Goal: Transaction & Acquisition: Book appointment/travel/reservation

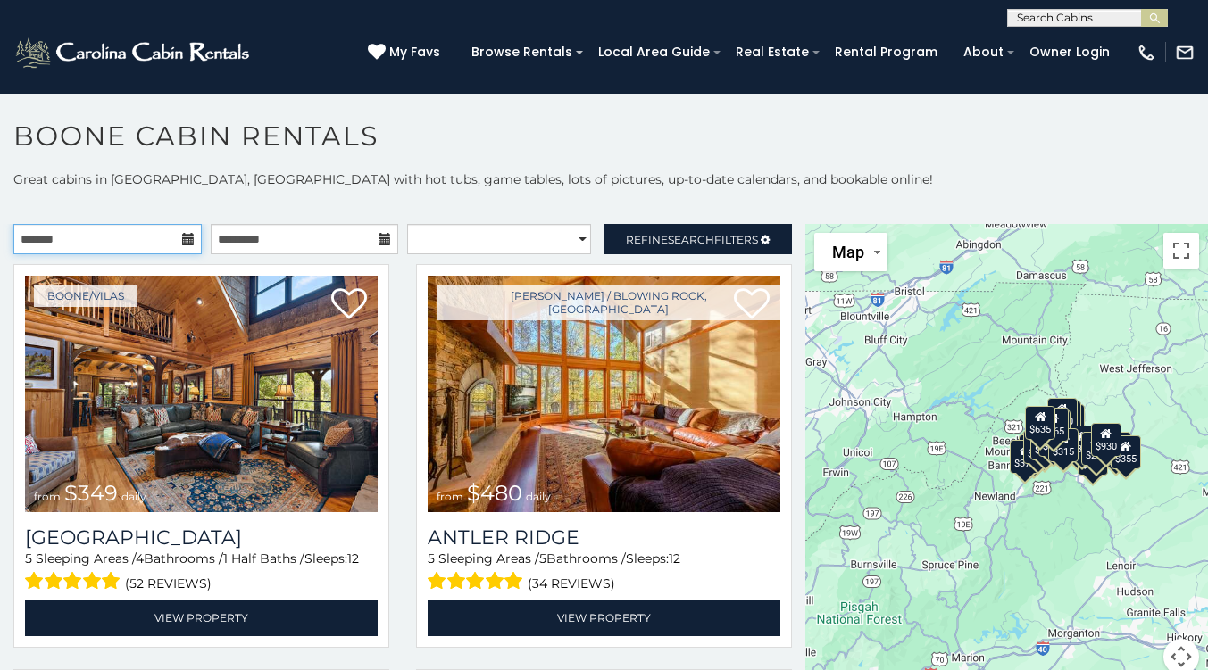
click at [167, 237] on input "text" at bounding box center [107, 239] width 188 height 30
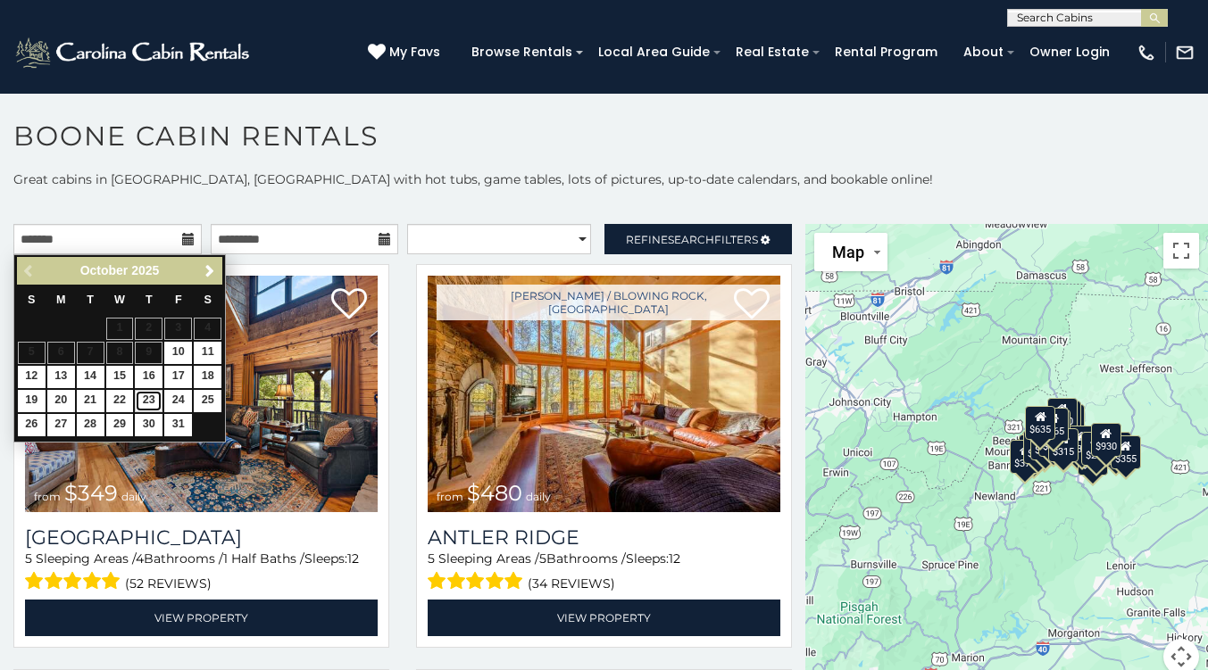
click at [145, 392] on link "23" at bounding box center [149, 401] width 28 height 22
type input "**********"
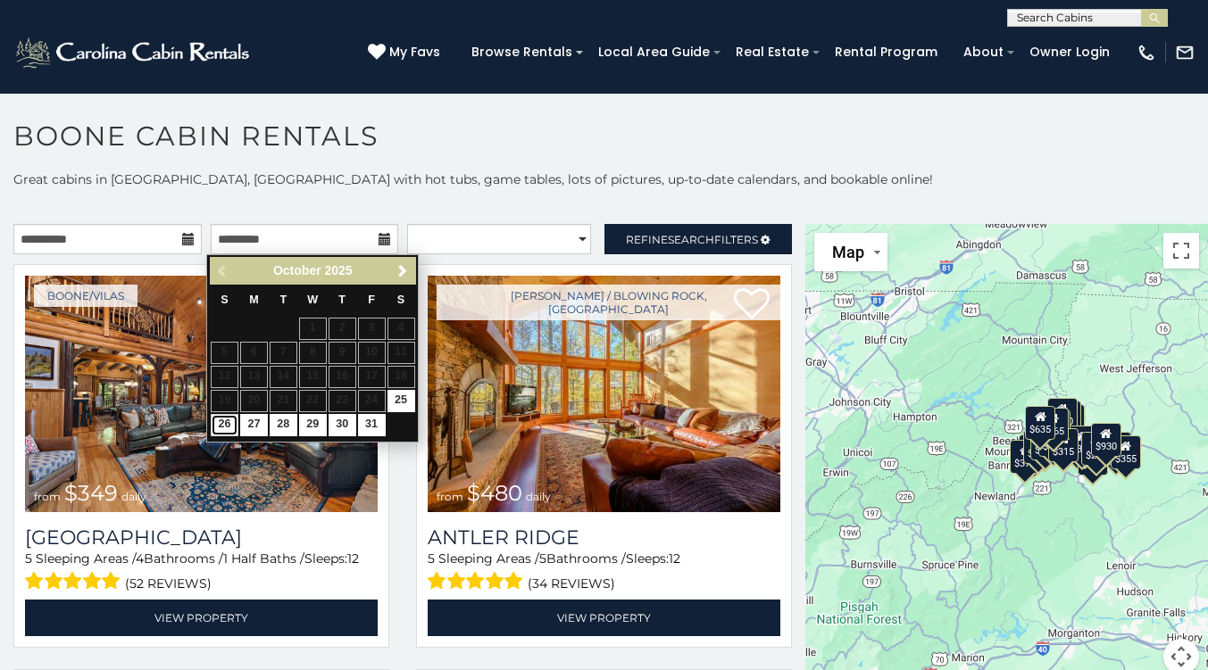
click at [231, 425] on link "26" at bounding box center [225, 425] width 28 height 22
type input "**********"
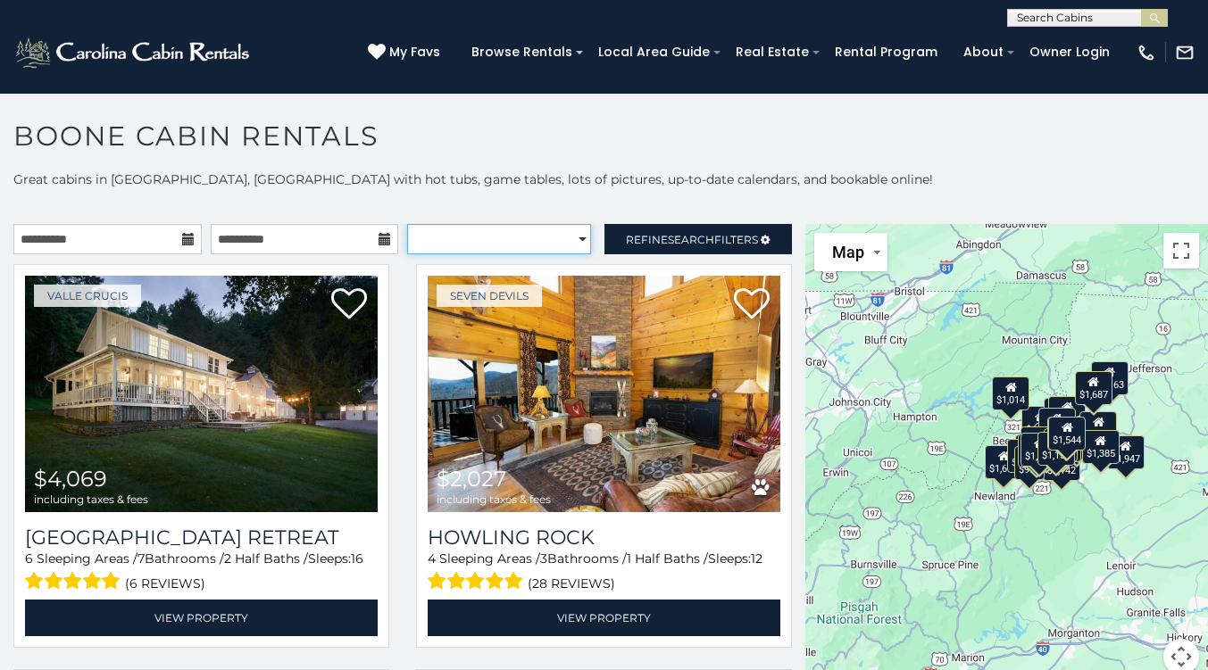
click at [571, 235] on select "**********" at bounding box center [499, 239] width 184 height 30
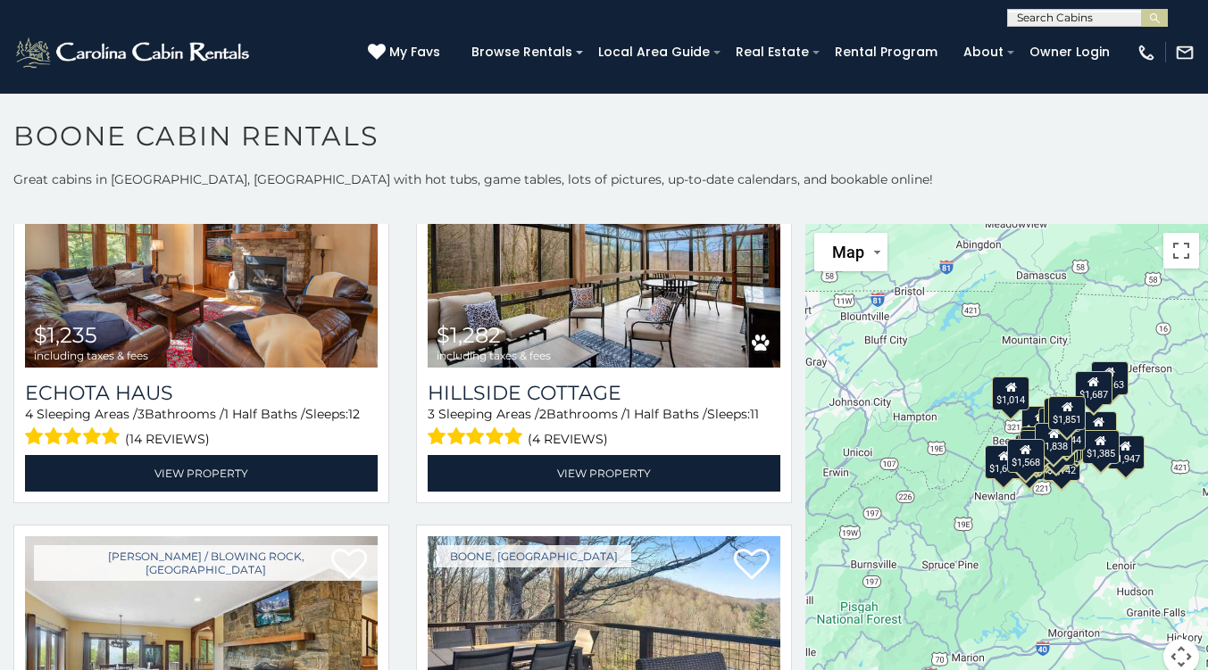
scroll to position [2573, 0]
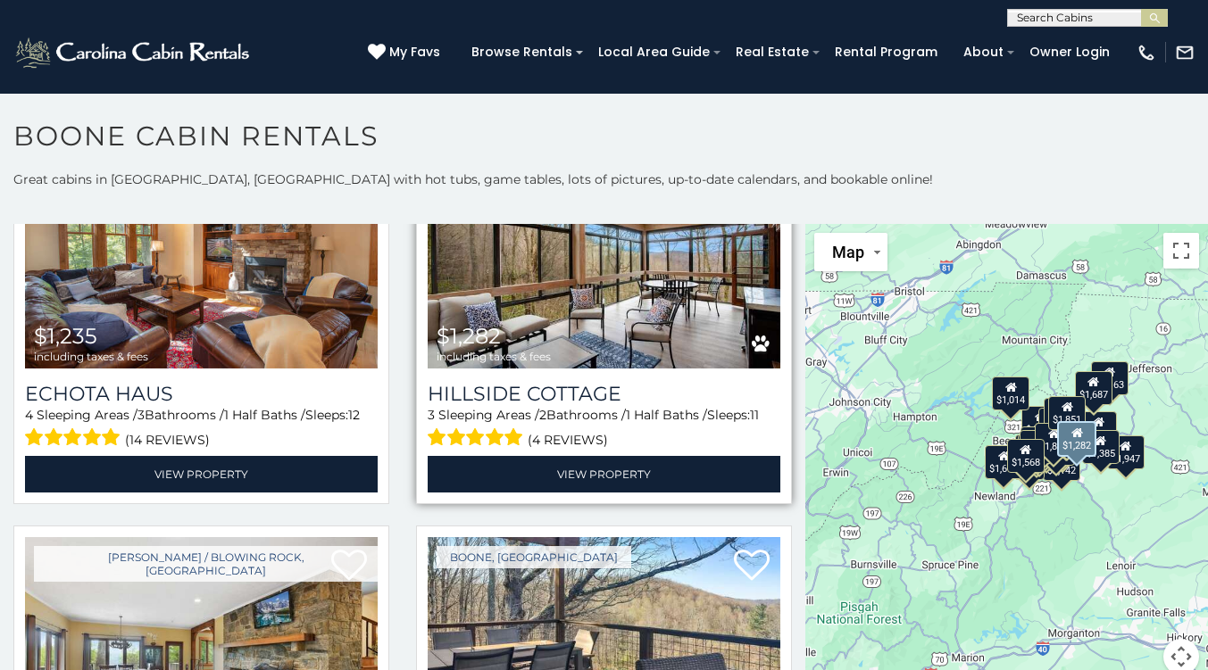
click at [601, 271] on img at bounding box center [604, 251] width 353 height 237
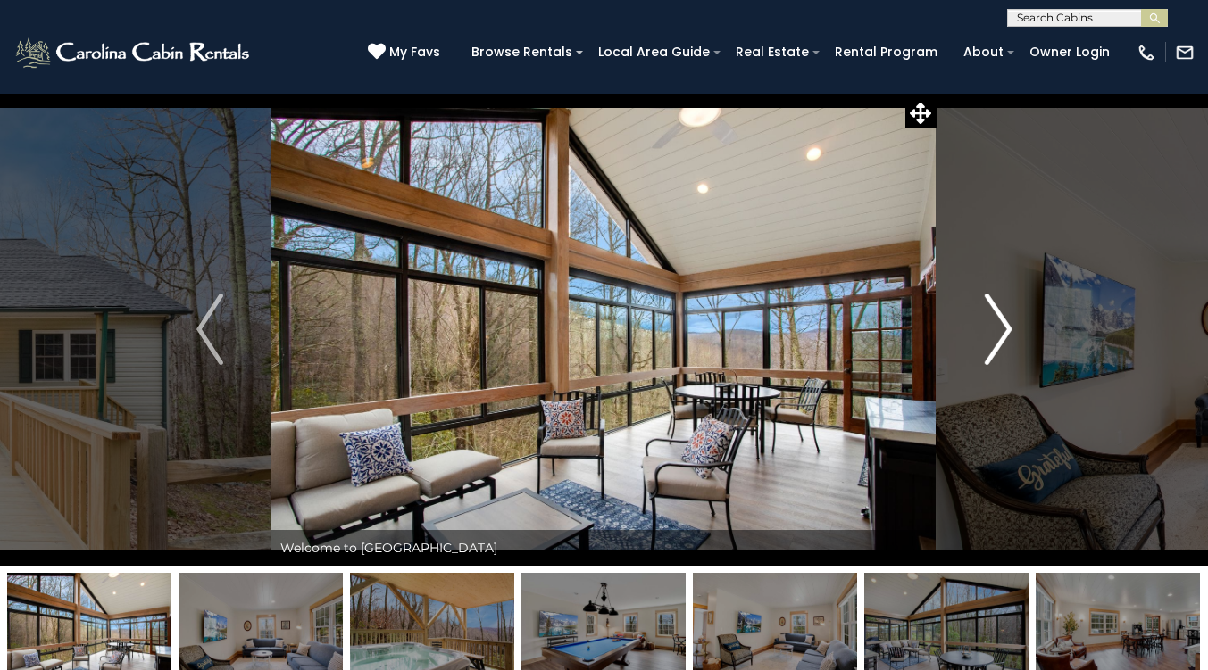
click at [1000, 321] on img "Next" at bounding box center [998, 329] width 27 height 71
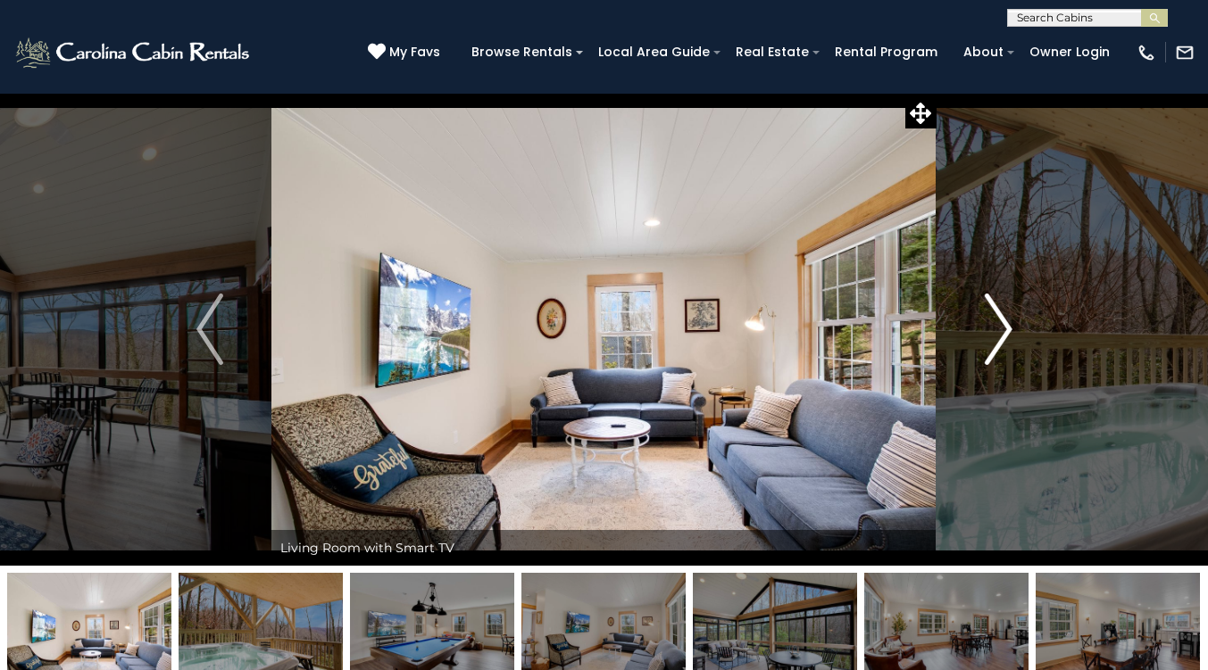
click at [1000, 321] on img "Next" at bounding box center [998, 329] width 27 height 71
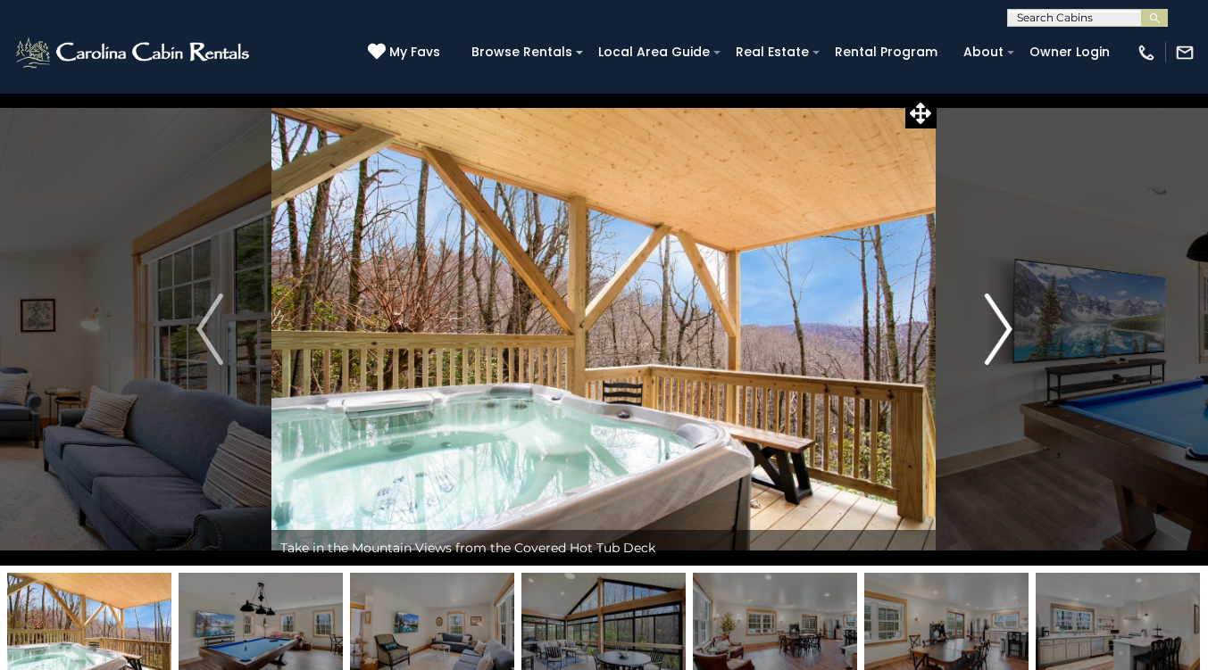
click at [1000, 321] on img "Next" at bounding box center [998, 329] width 27 height 71
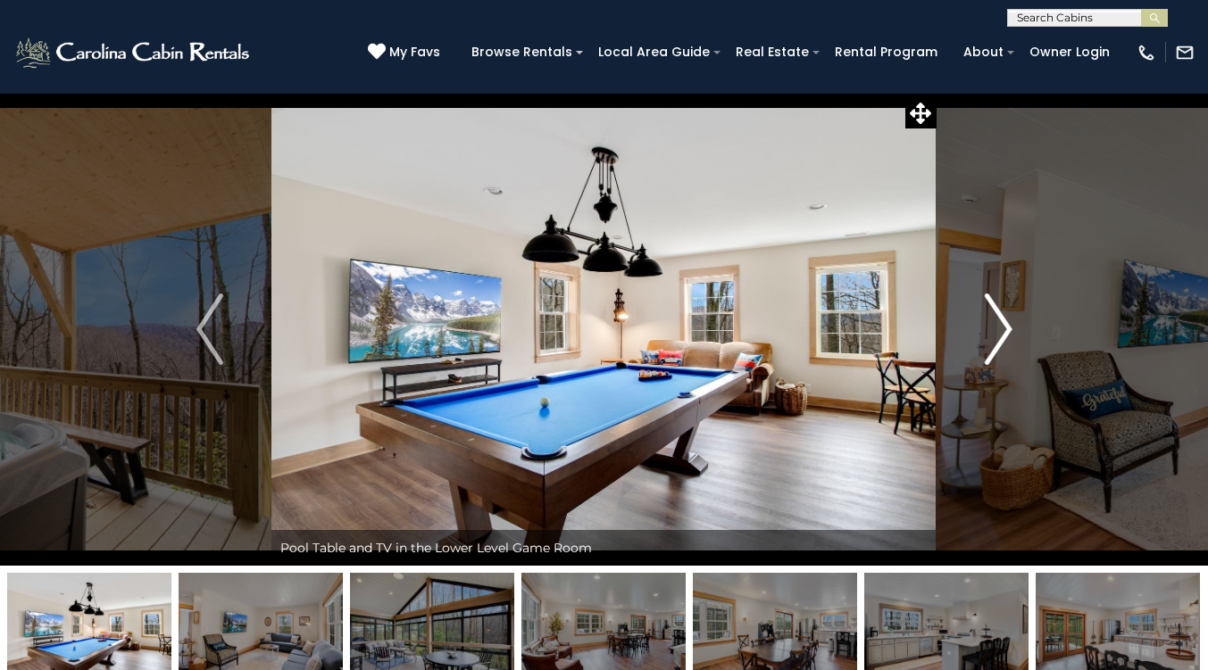
click at [1000, 321] on img "Next" at bounding box center [998, 329] width 27 height 71
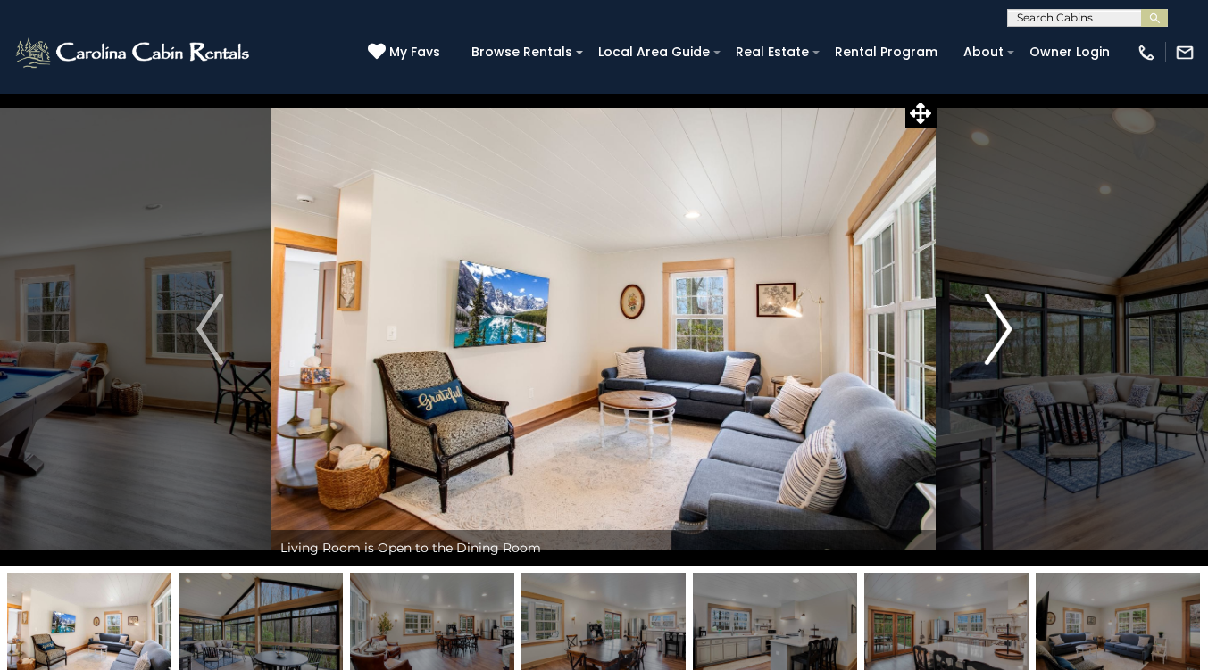
click at [1000, 321] on img "Next" at bounding box center [998, 329] width 27 height 71
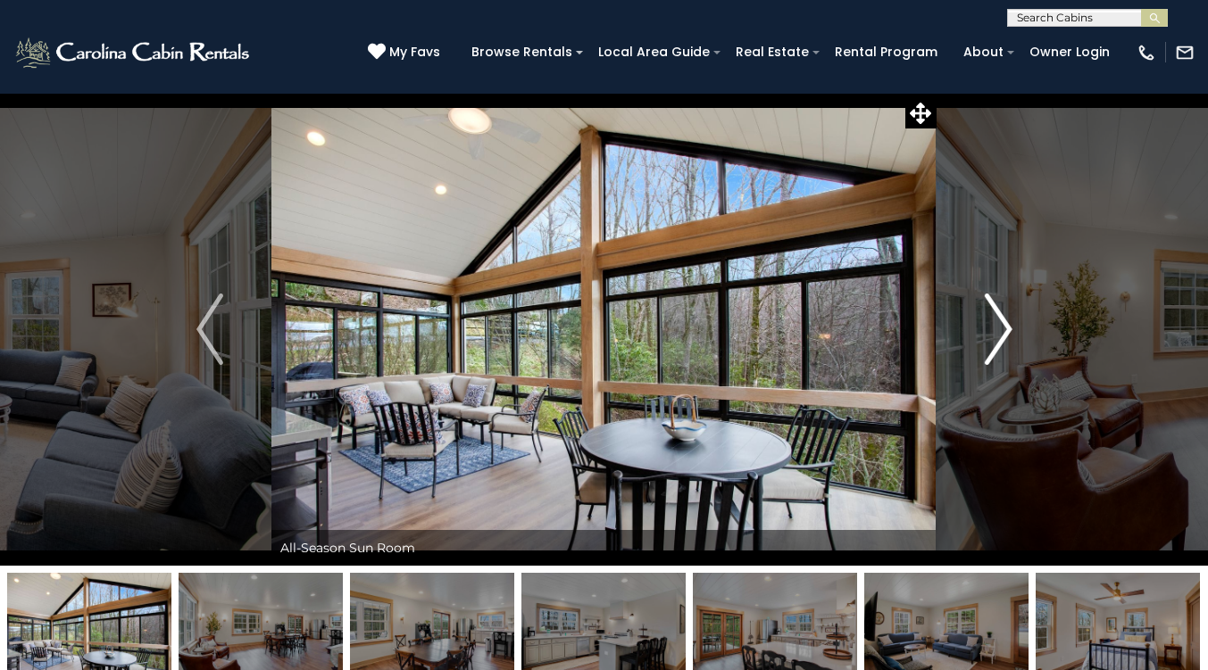
click at [1000, 321] on img "Next" at bounding box center [998, 329] width 27 height 71
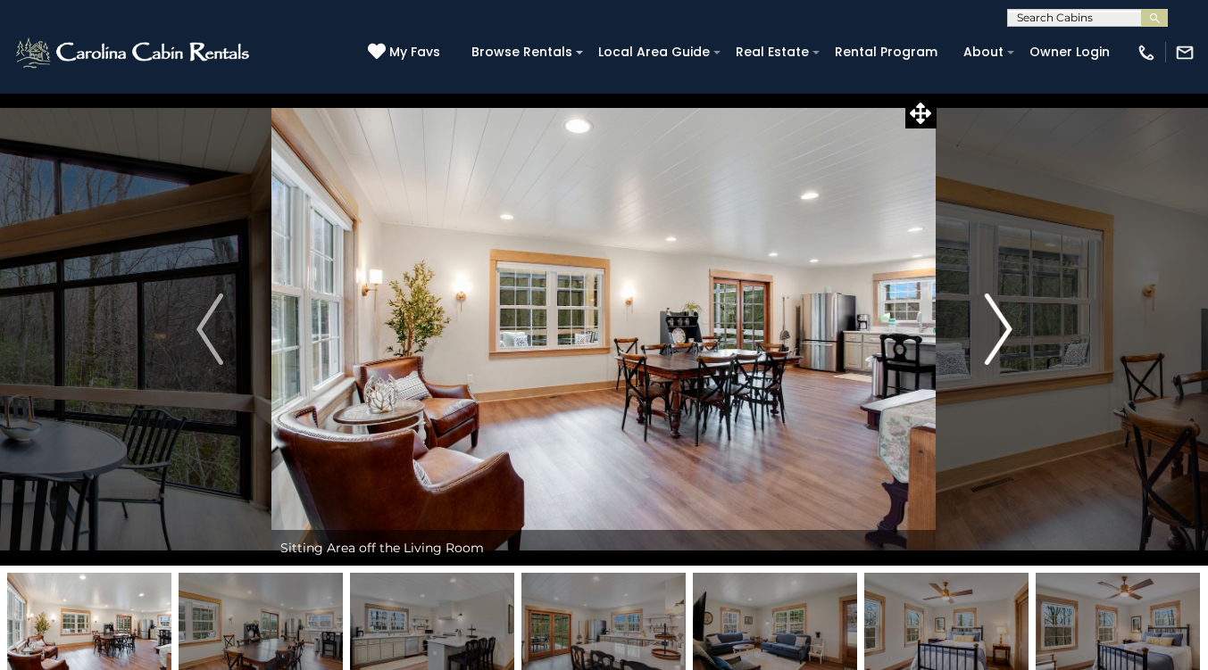
click at [1000, 321] on img "Next" at bounding box center [998, 329] width 27 height 71
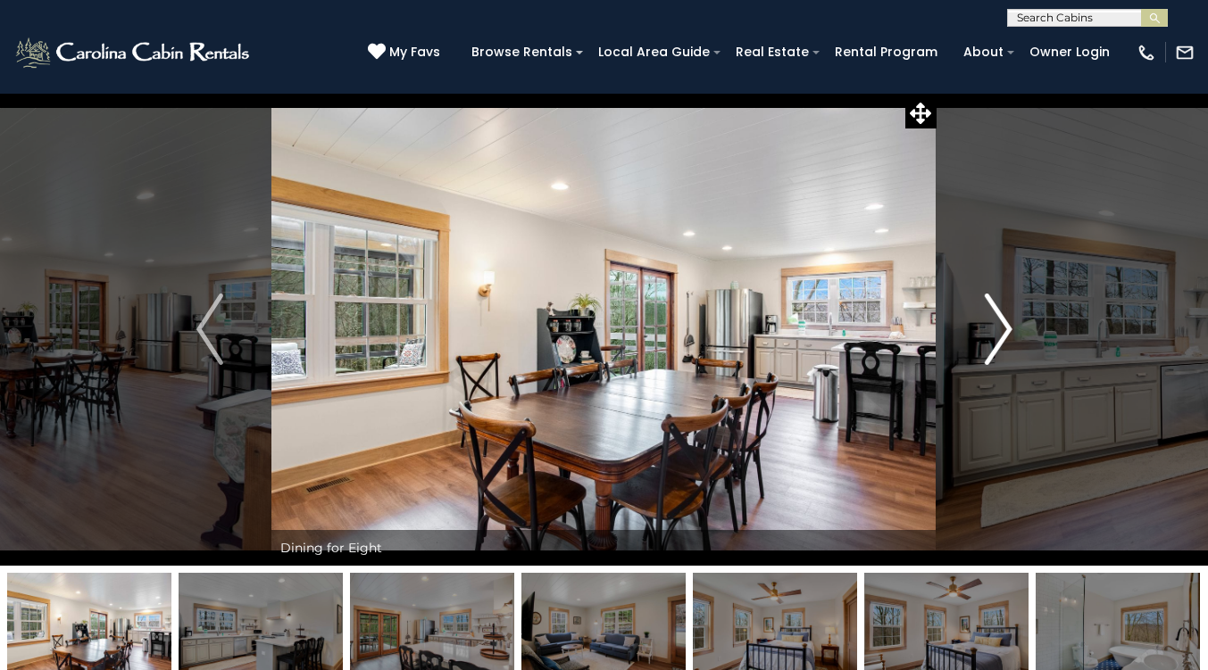
click at [1000, 321] on img "Next" at bounding box center [998, 329] width 27 height 71
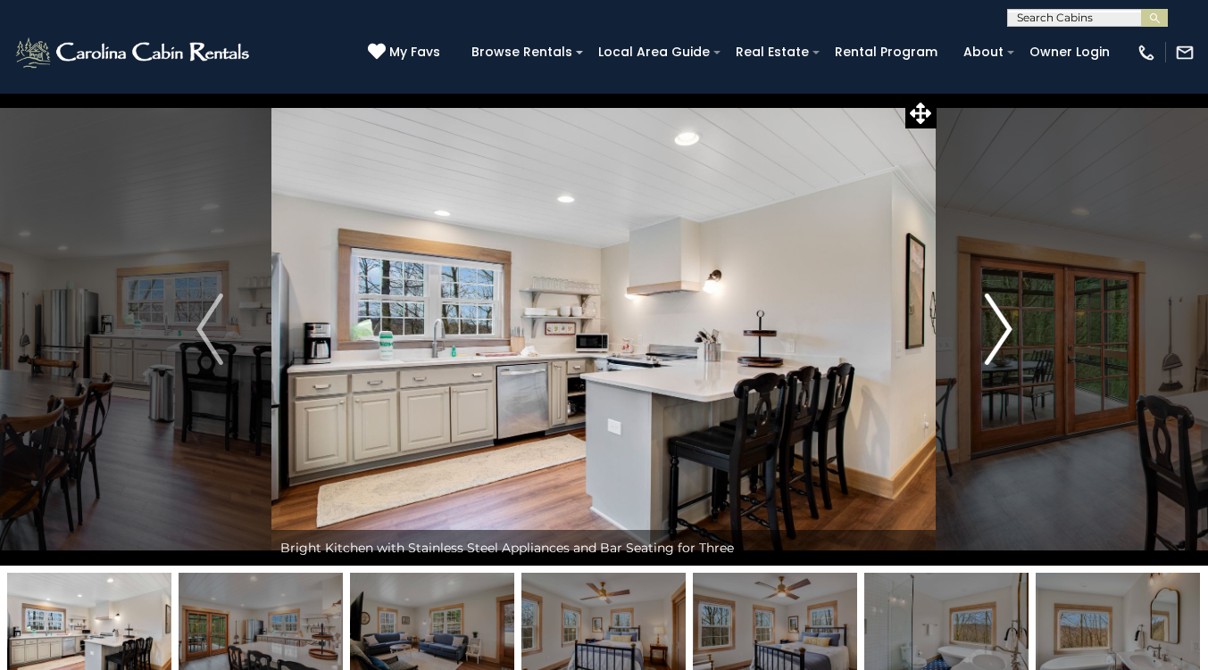
click at [1000, 321] on img "Next" at bounding box center [998, 329] width 27 height 71
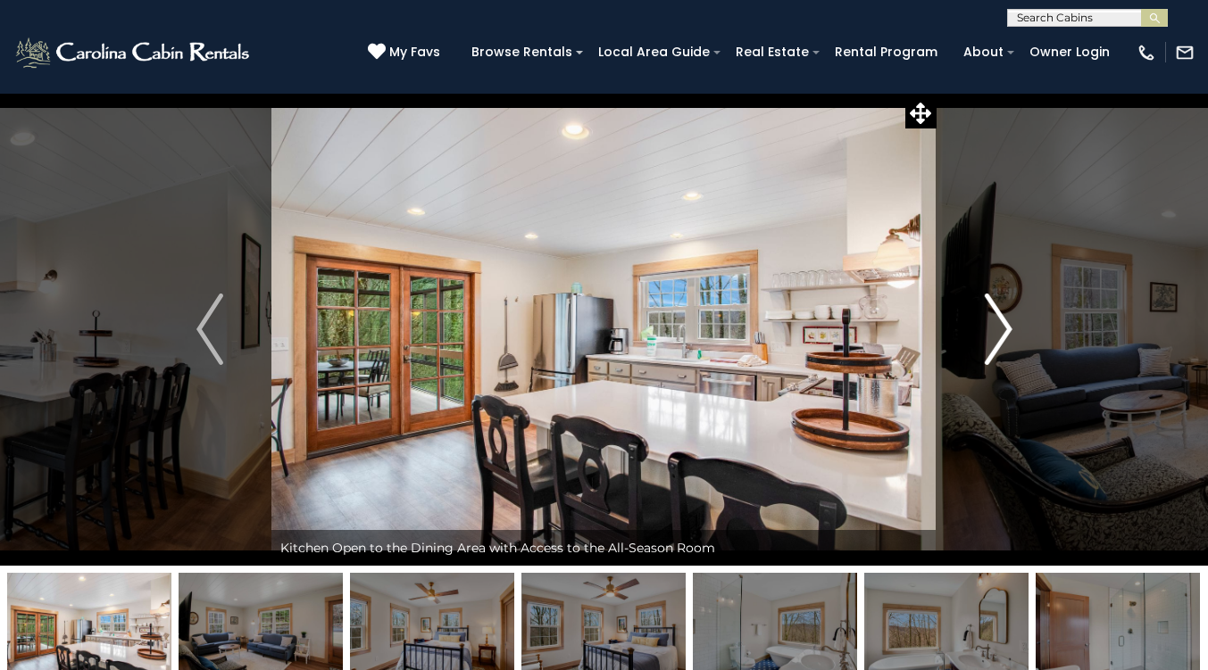
click at [1000, 321] on img "Next" at bounding box center [998, 329] width 27 height 71
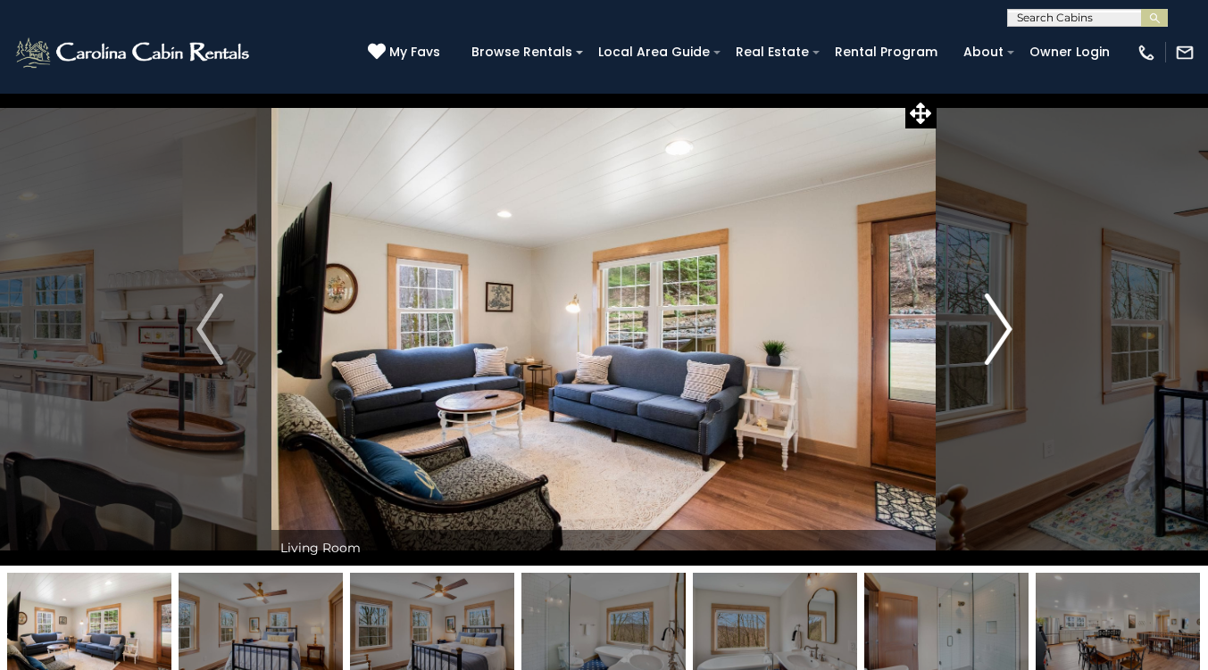
click at [1000, 321] on img "Next" at bounding box center [998, 329] width 27 height 71
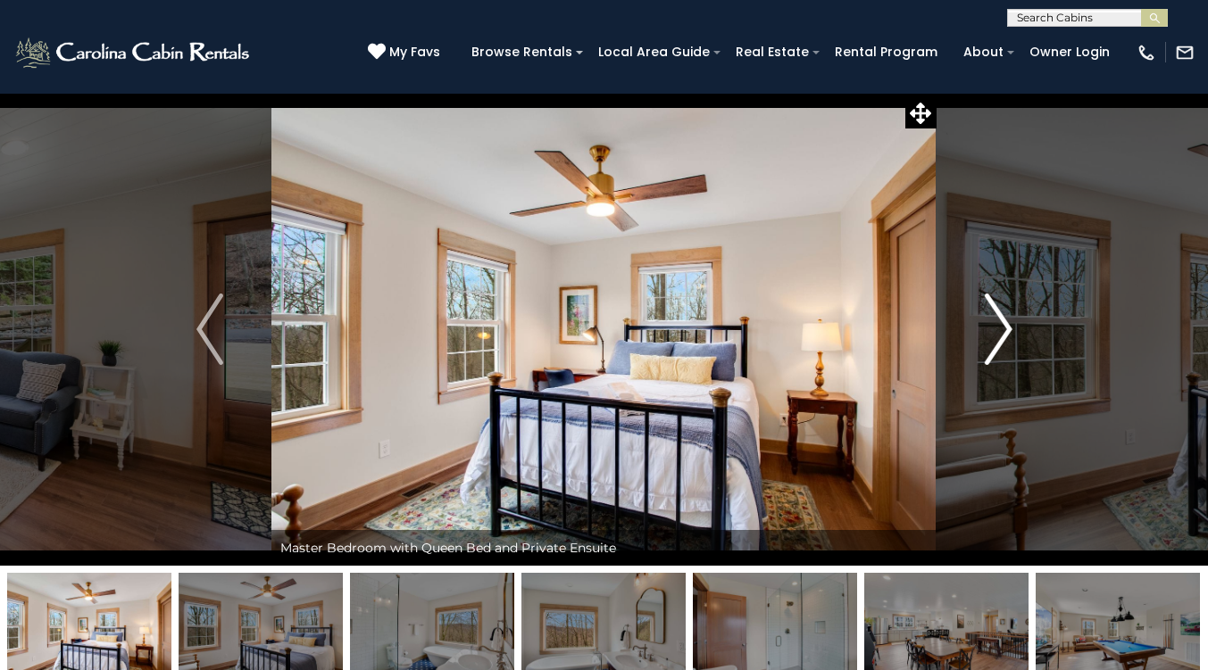
click at [1000, 321] on img "Next" at bounding box center [998, 329] width 27 height 71
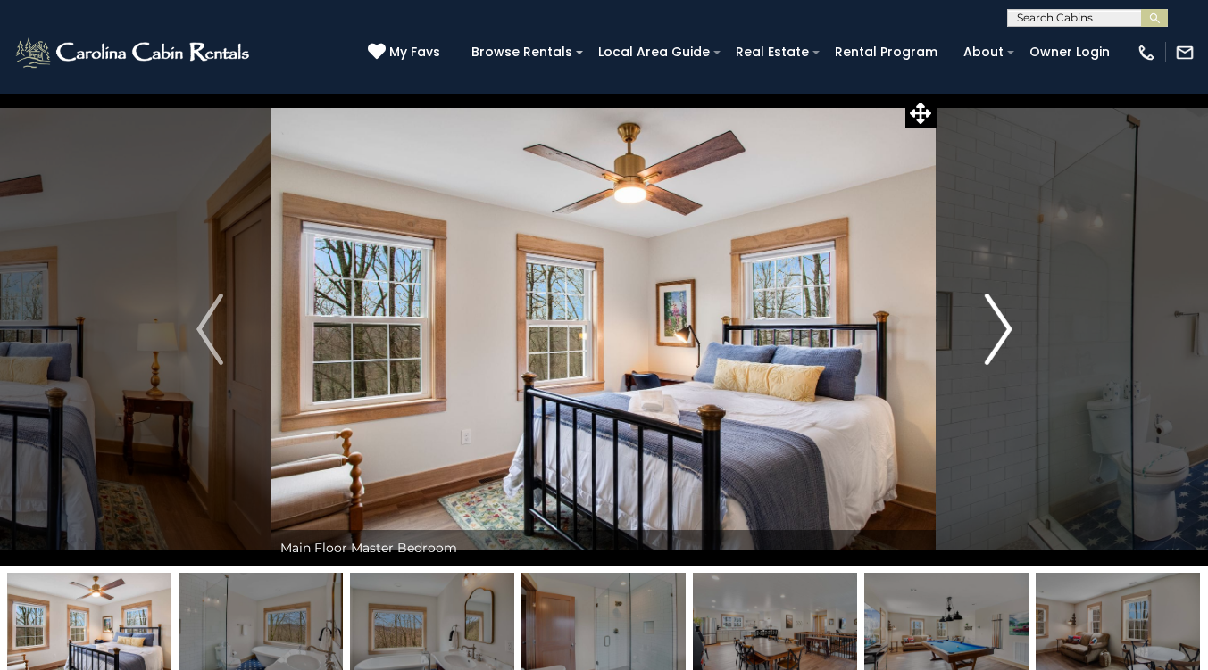
click at [1000, 321] on img "Next" at bounding box center [998, 329] width 27 height 71
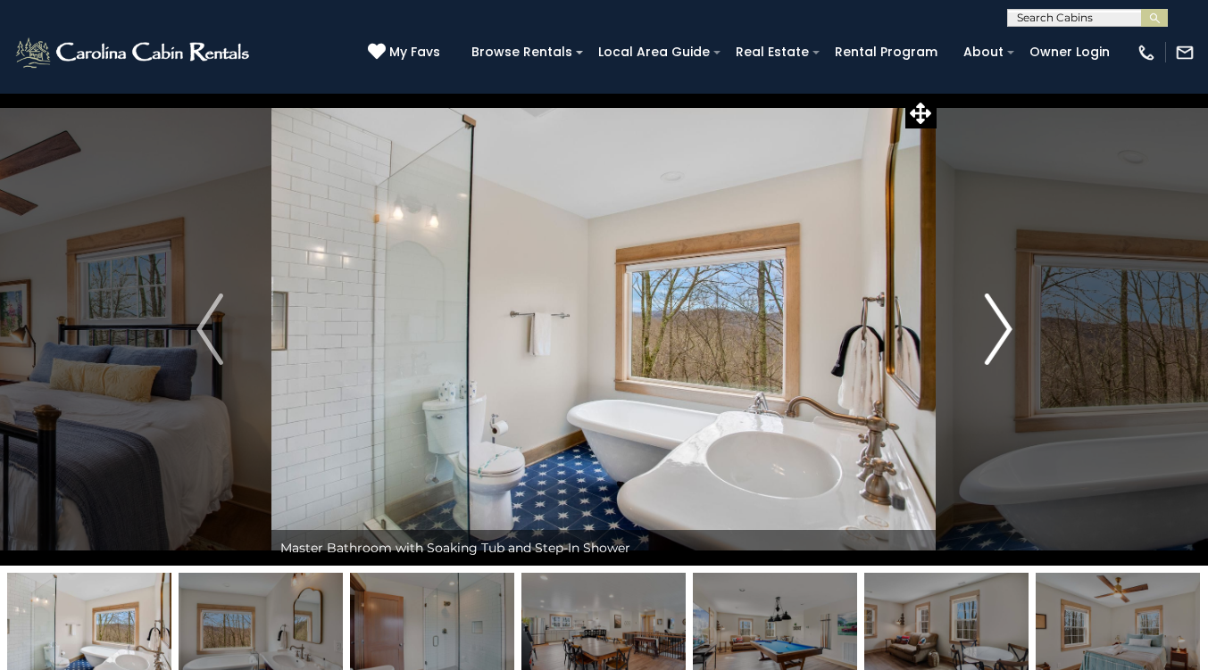
click at [1000, 321] on img "Next" at bounding box center [998, 329] width 27 height 71
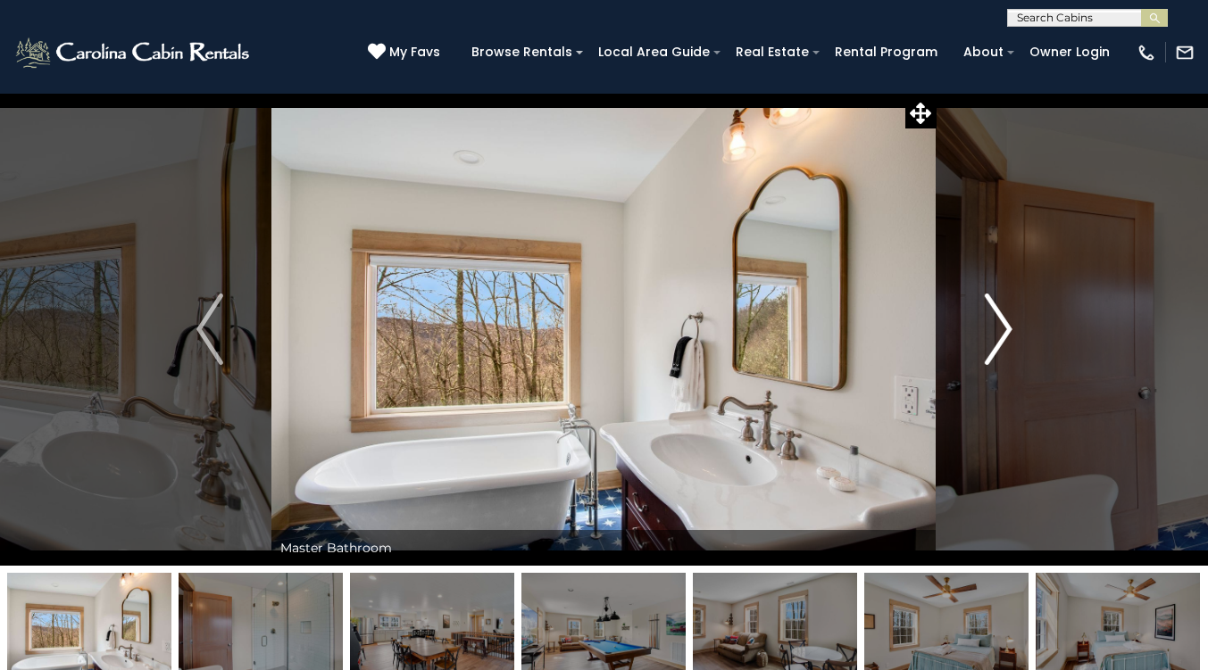
click at [1000, 321] on img "Next" at bounding box center [998, 329] width 27 height 71
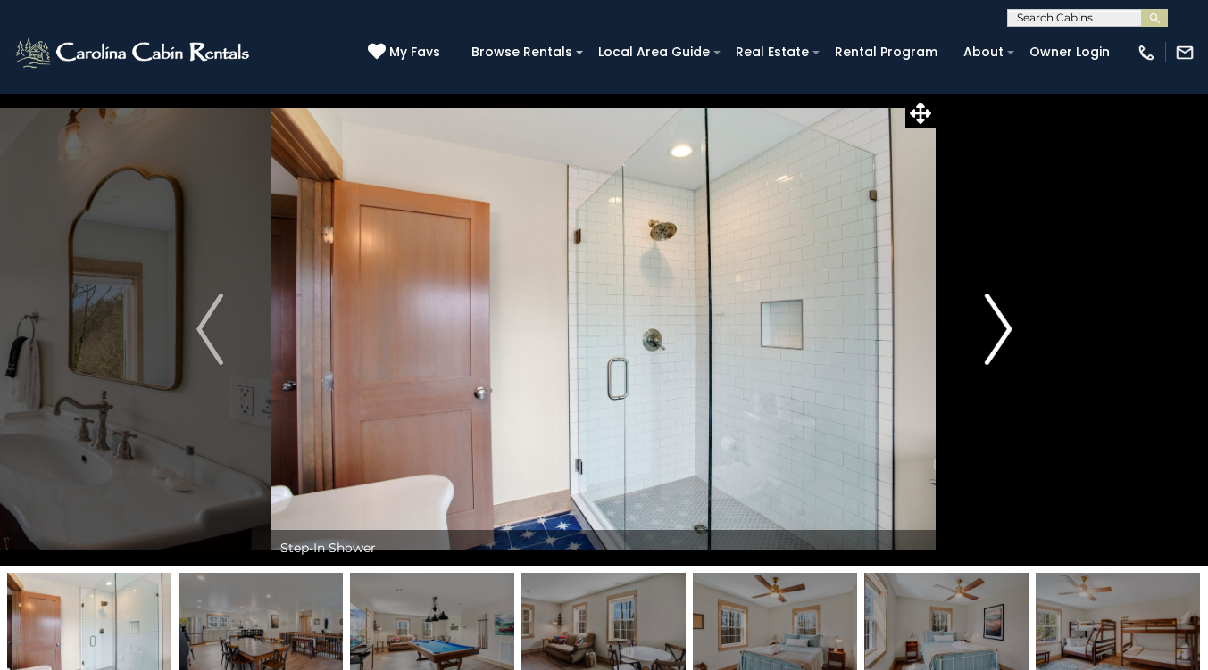
click at [1000, 321] on img "Next" at bounding box center [998, 329] width 27 height 71
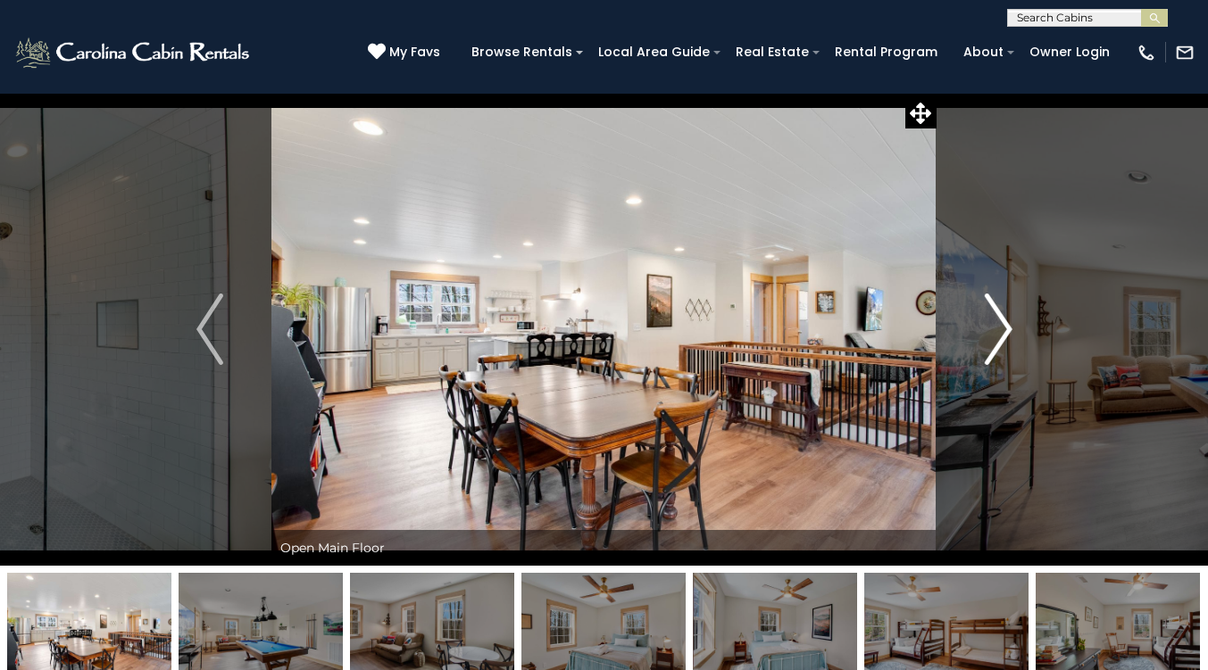
click at [988, 320] on img "Next" at bounding box center [998, 329] width 27 height 71
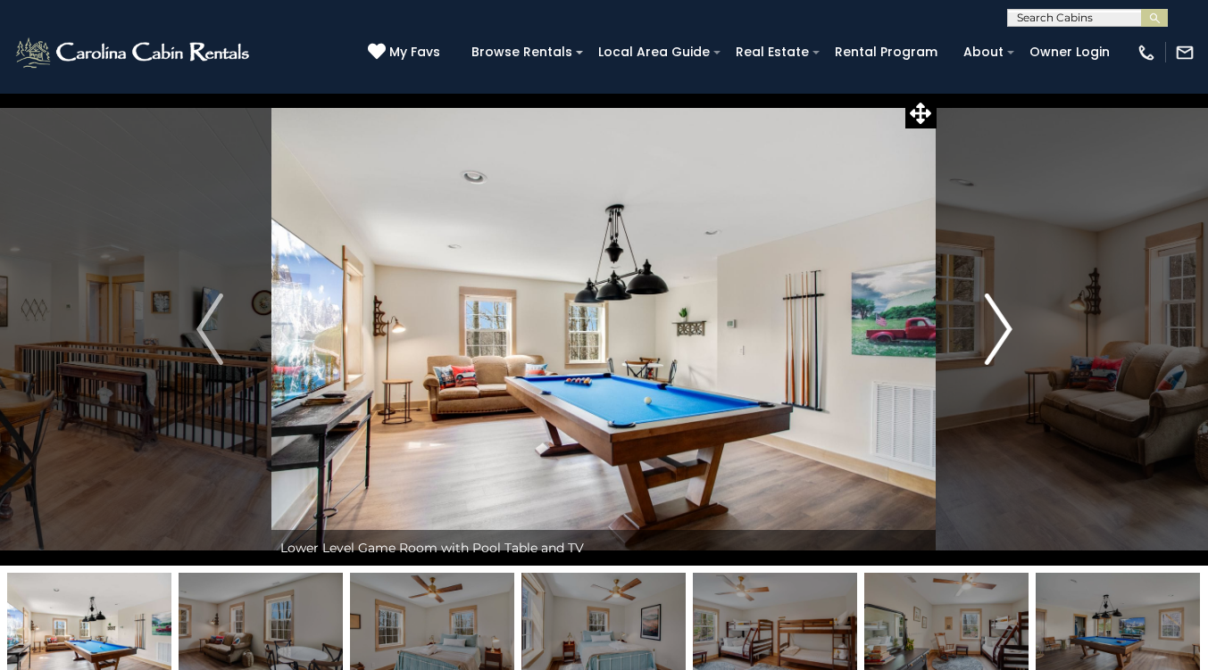
click at [988, 320] on img "Next" at bounding box center [998, 329] width 27 height 71
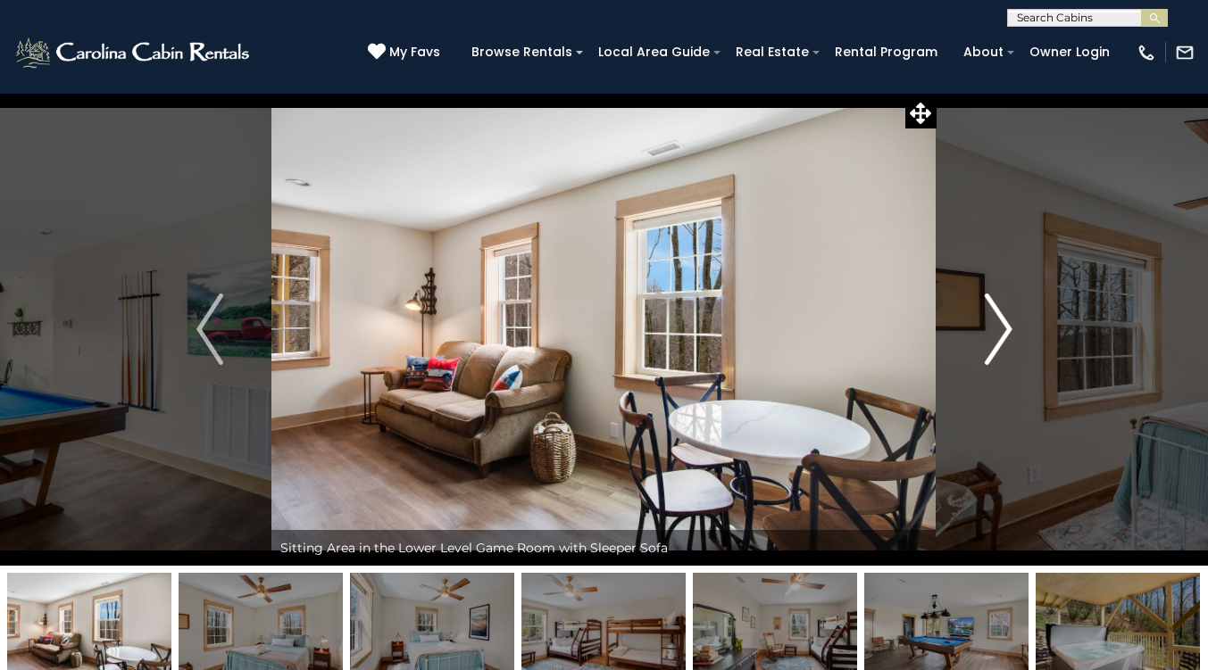
click at [1007, 332] on img "Next" at bounding box center [998, 329] width 27 height 71
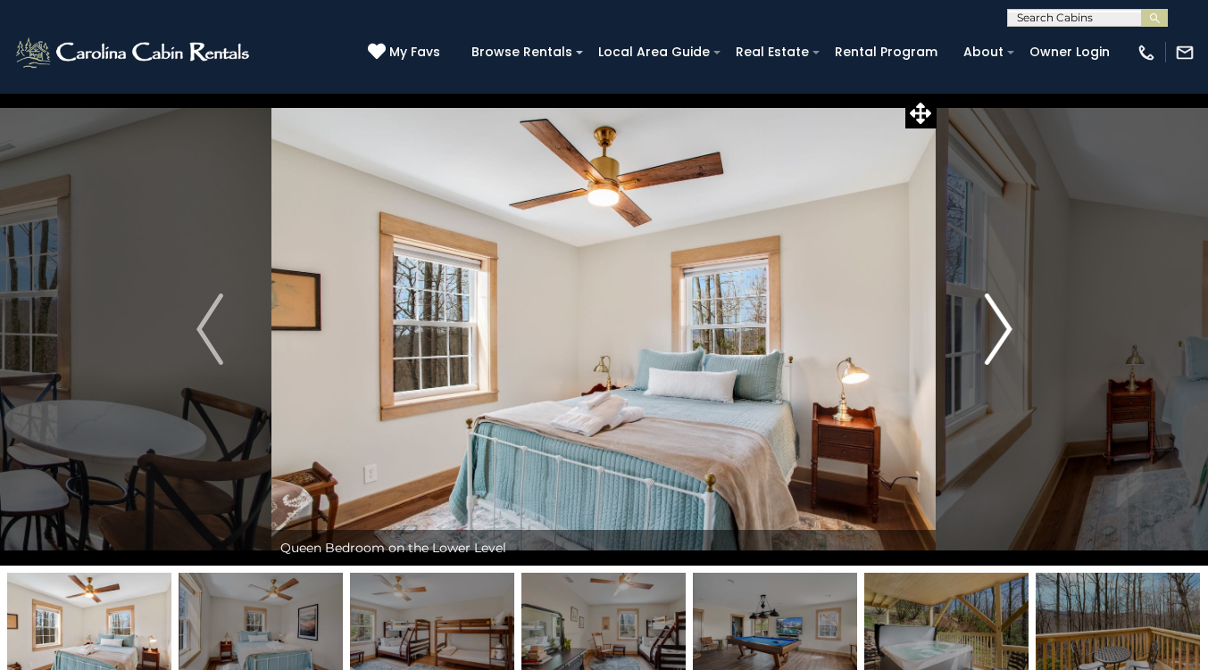
click at [1007, 332] on img "Next" at bounding box center [998, 329] width 27 height 71
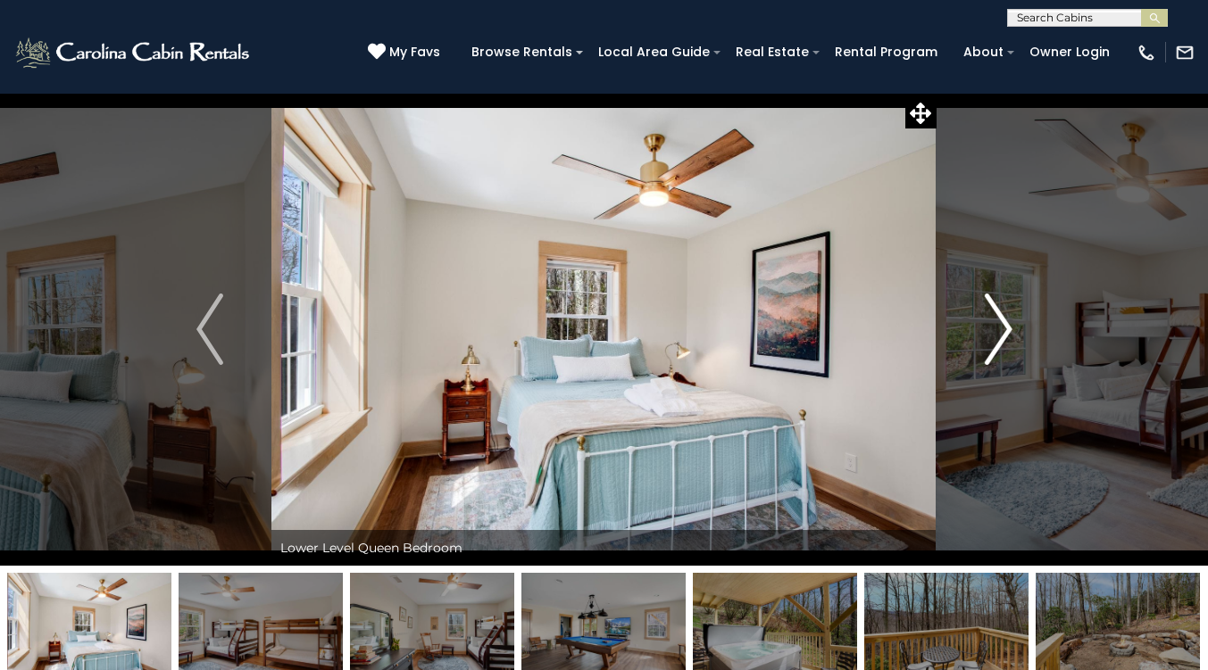
click at [1007, 332] on img "Next" at bounding box center [998, 329] width 27 height 71
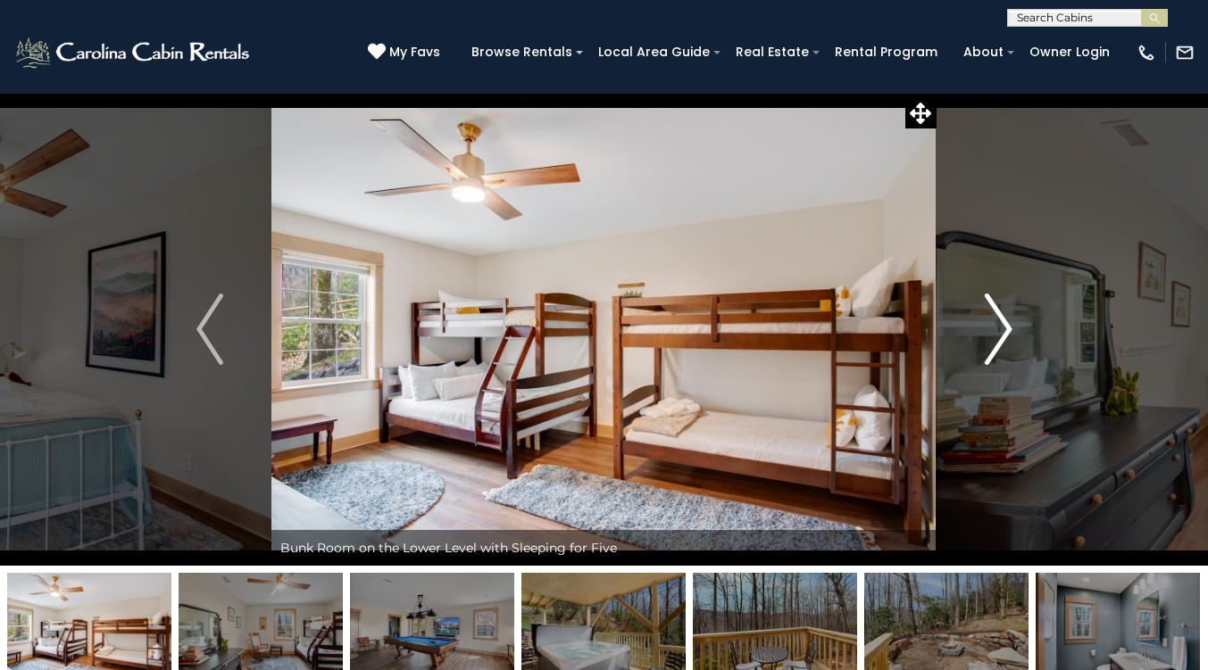
click at [1007, 332] on img "Next" at bounding box center [998, 329] width 27 height 71
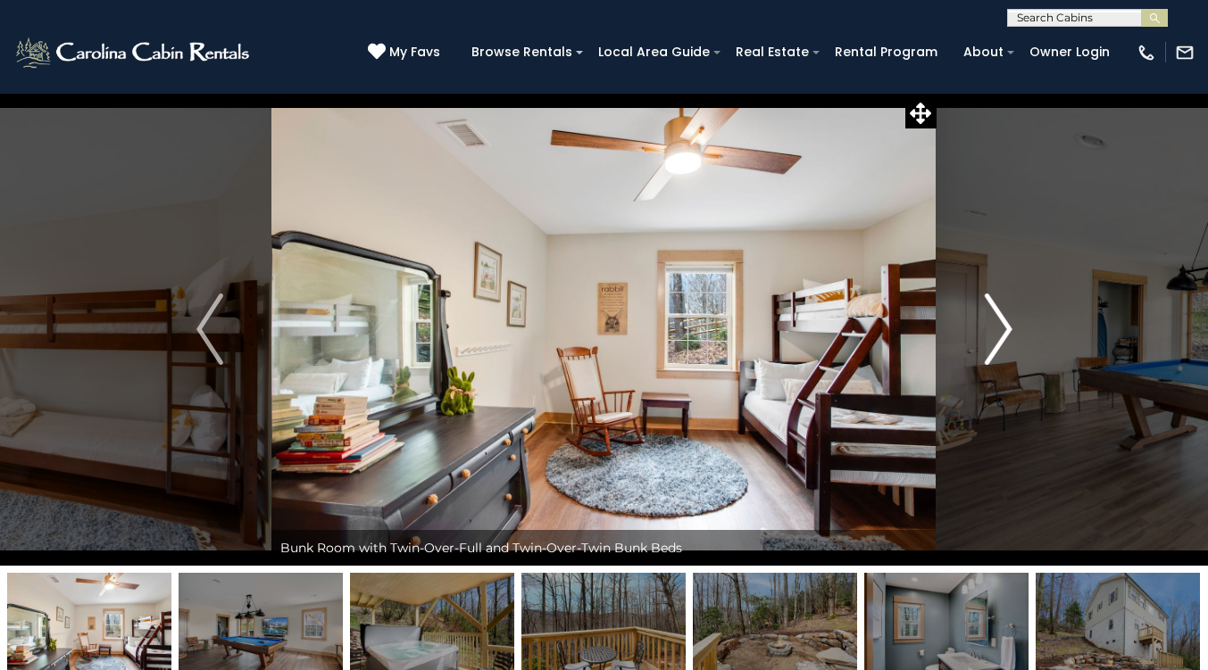
click at [1007, 332] on img "Next" at bounding box center [998, 329] width 27 height 71
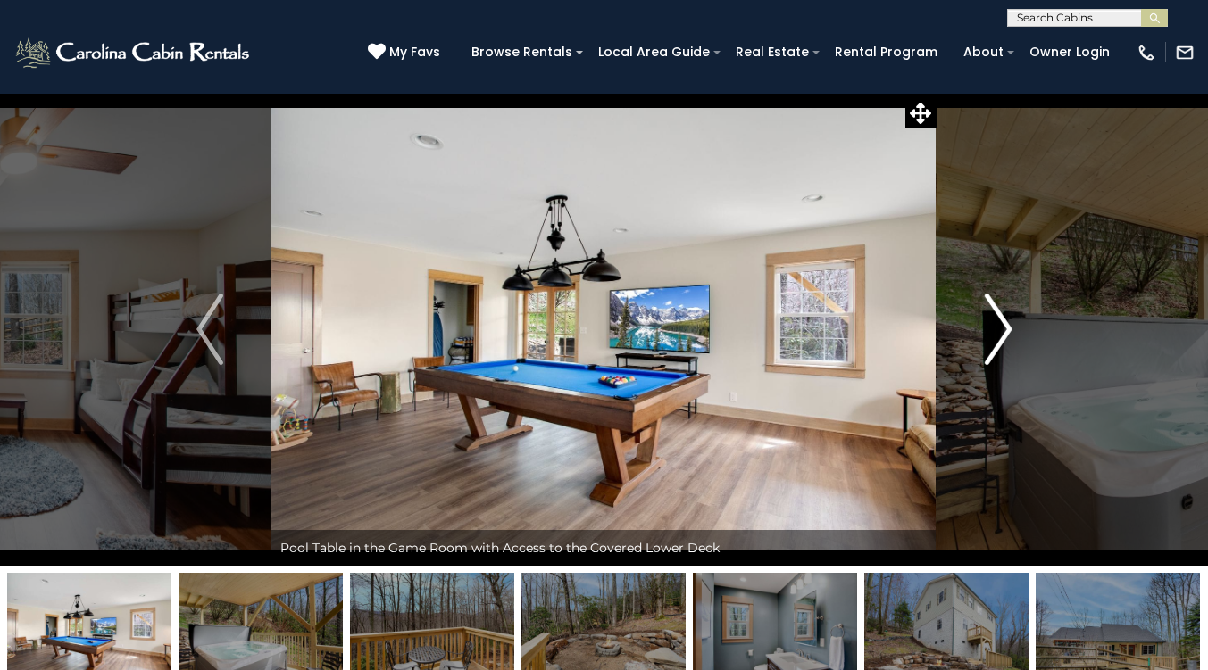
click at [1007, 332] on img "Next" at bounding box center [998, 329] width 27 height 71
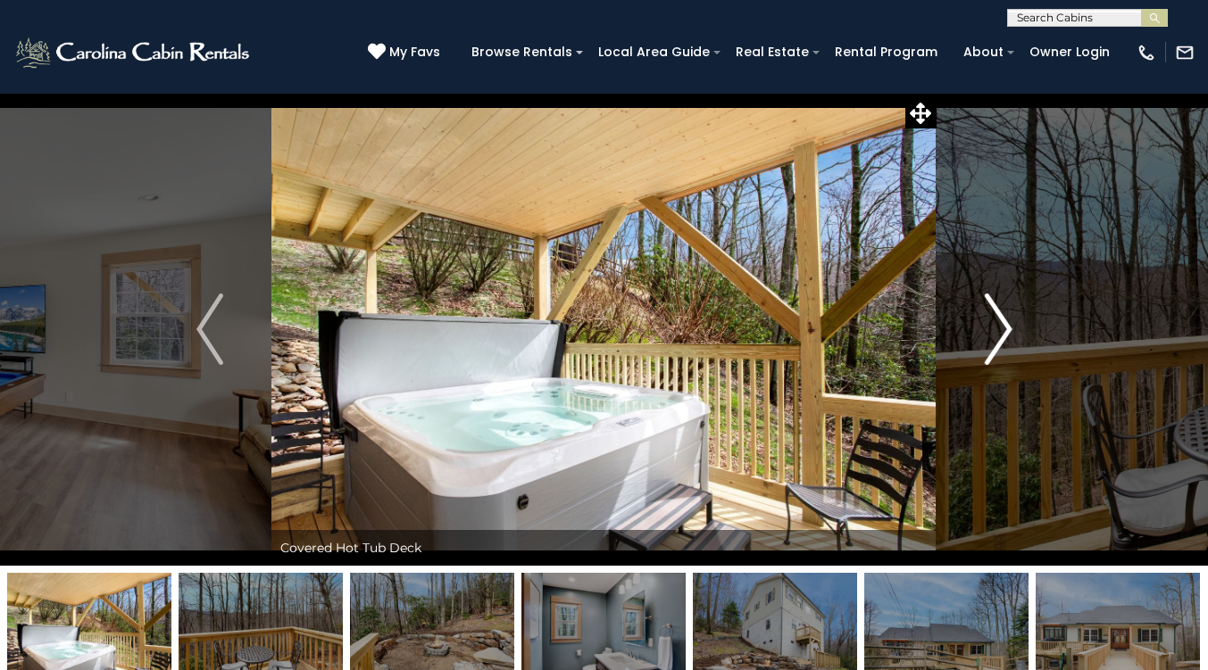
click at [1007, 332] on img "Next" at bounding box center [998, 329] width 27 height 71
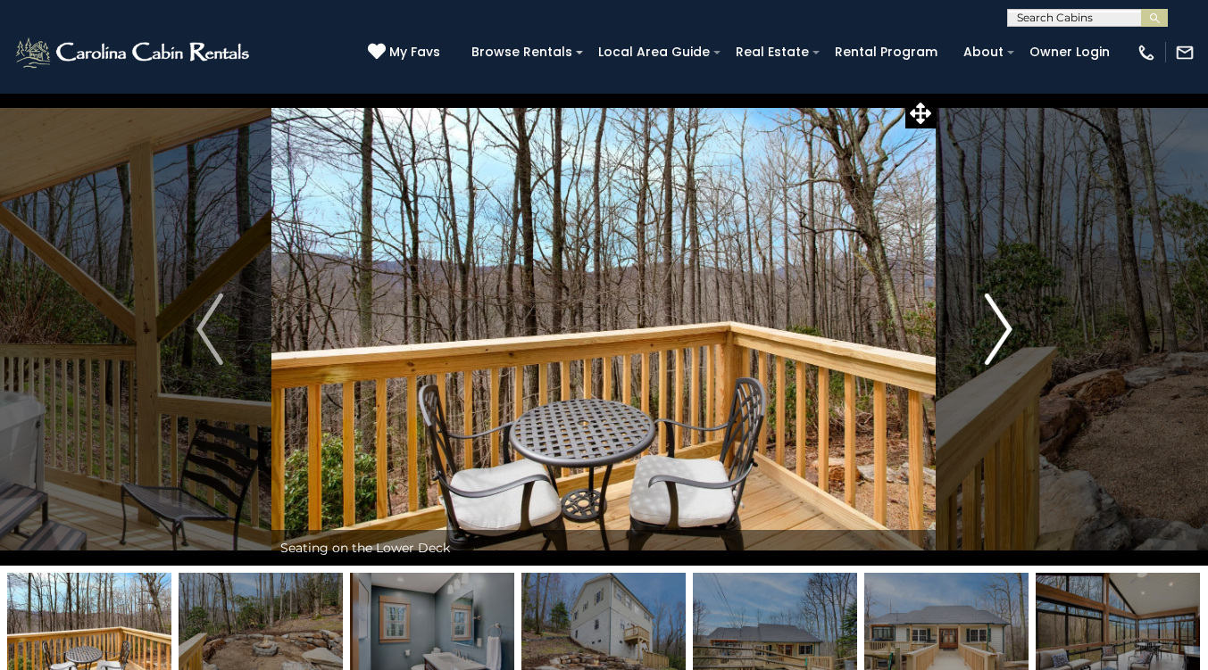
click at [1007, 332] on img "Next" at bounding box center [998, 329] width 27 height 71
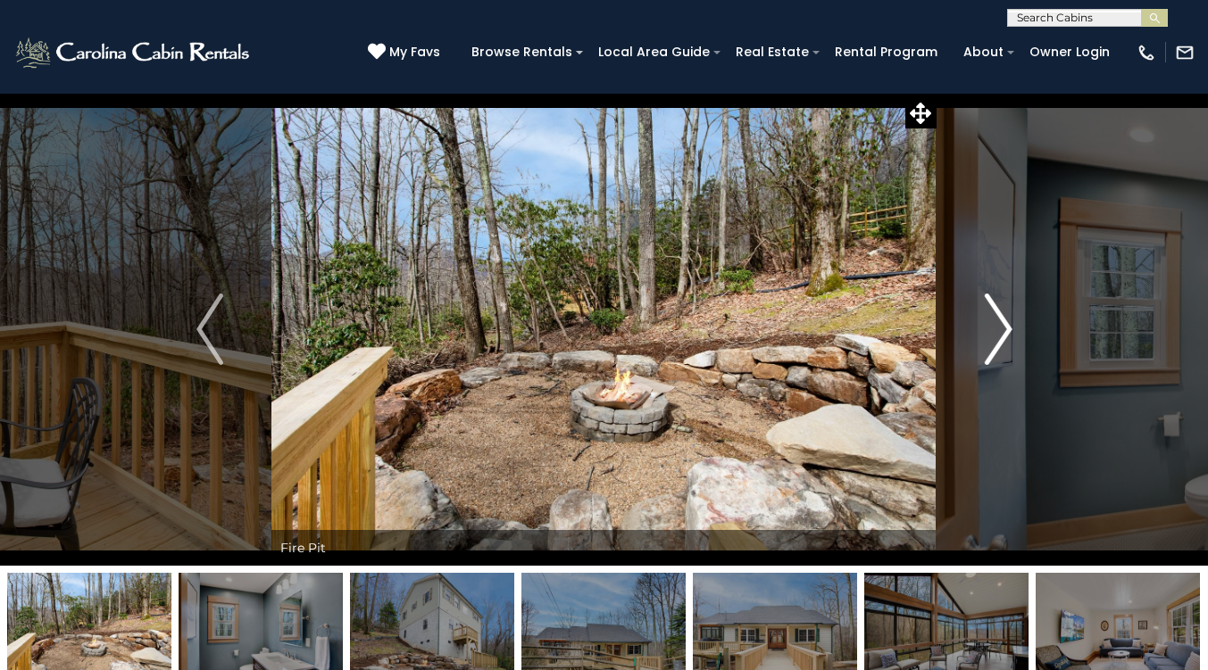
click at [1007, 332] on img "Next" at bounding box center [998, 329] width 27 height 71
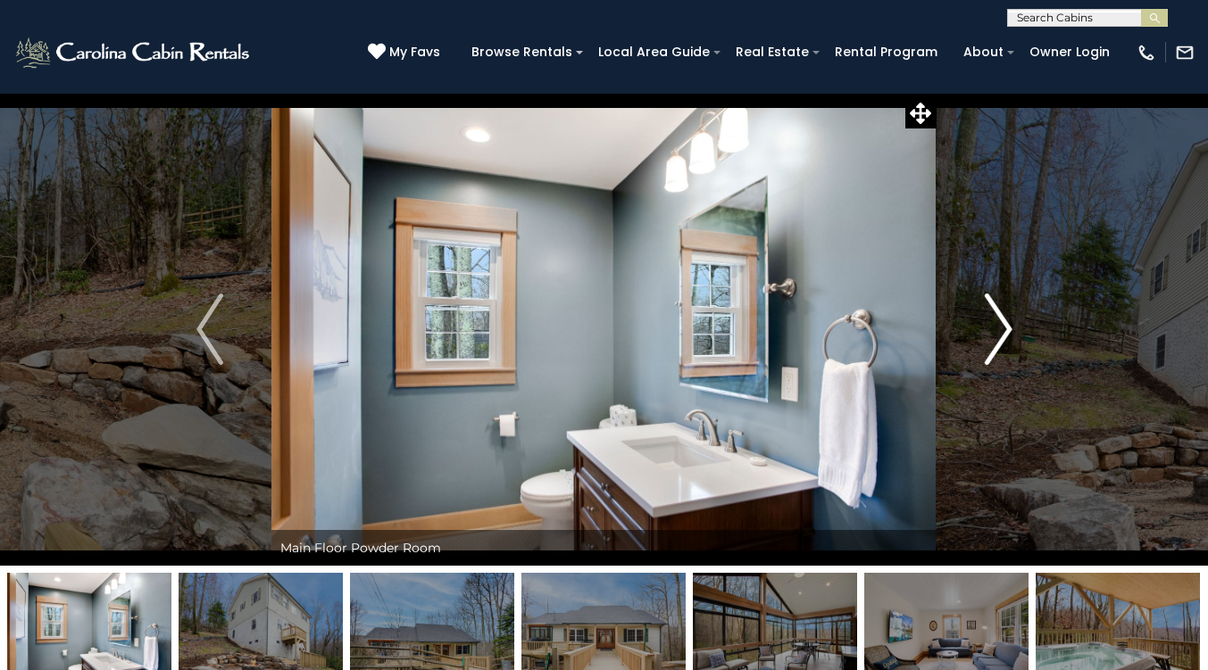
click at [1007, 332] on img "Next" at bounding box center [998, 329] width 27 height 71
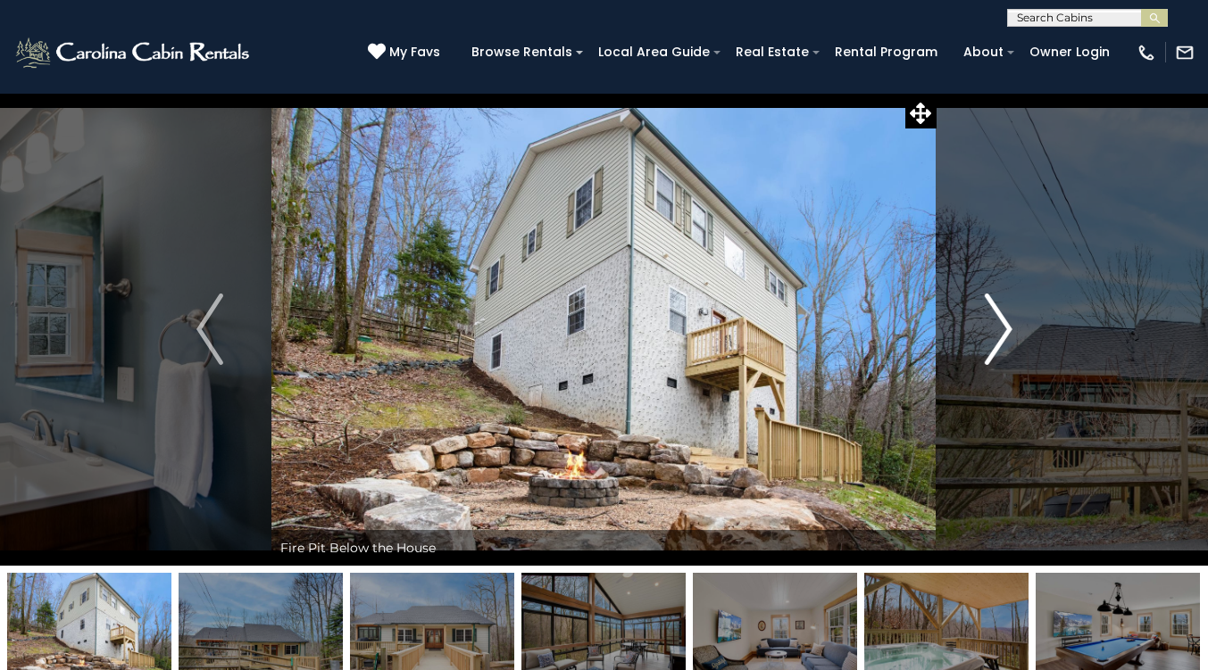
click at [1007, 332] on img "Next" at bounding box center [998, 329] width 27 height 71
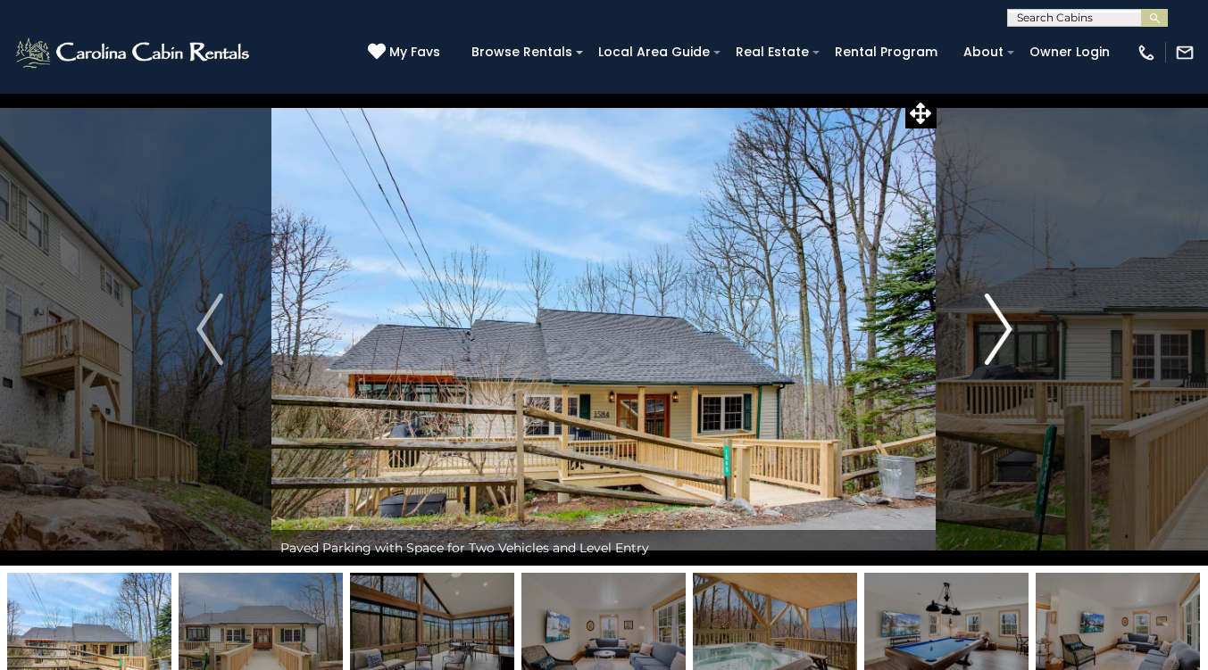
click at [1007, 332] on img "Next" at bounding box center [998, 329] width 27 height 71
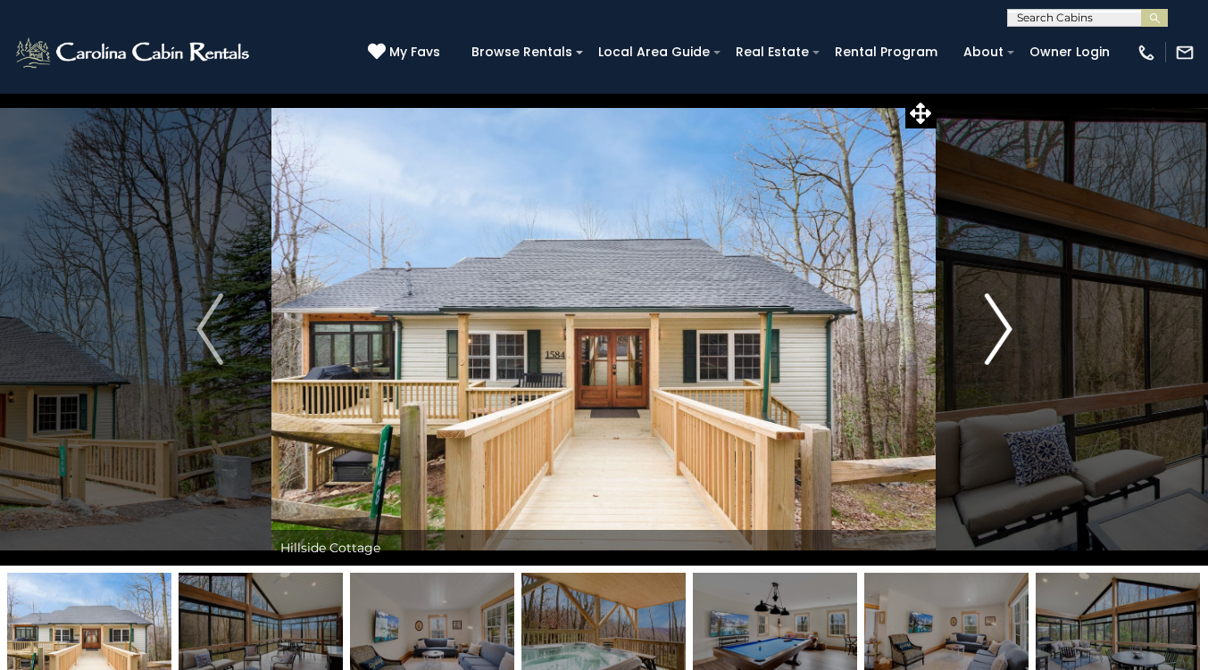
click at [1007, 332] on img "Next" at bounding box center [998, 329] width 27 height 71
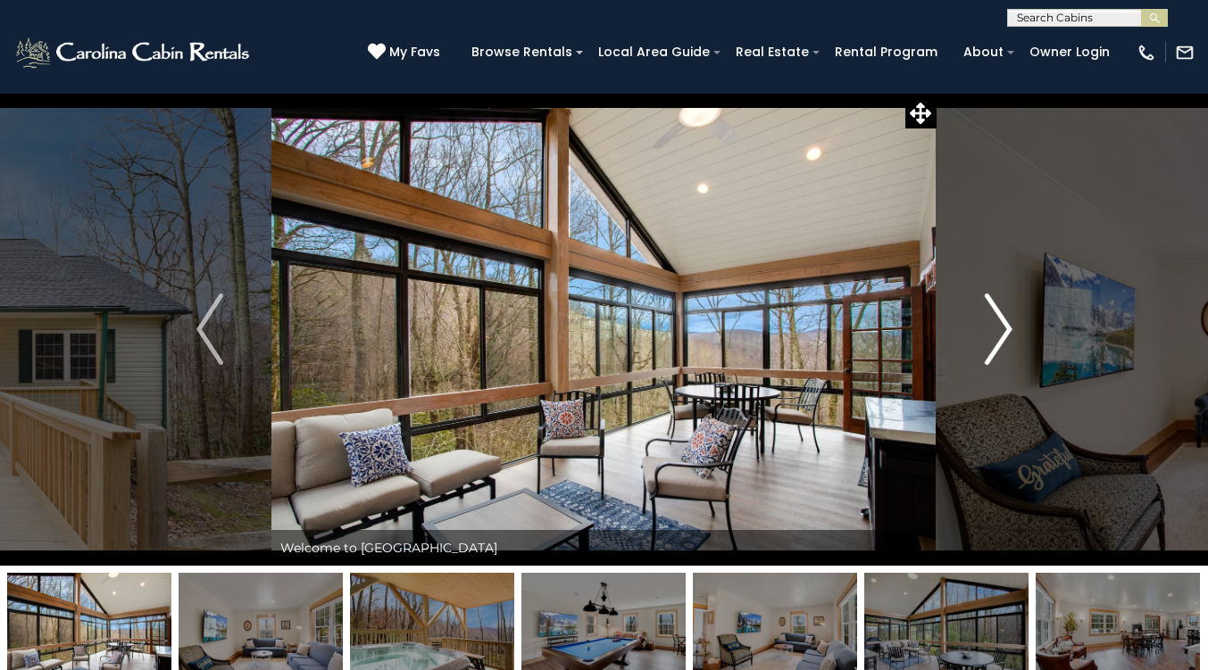
click at [1007, 332] on img "Next" at bounding box center [998, 329] width 27 height 71
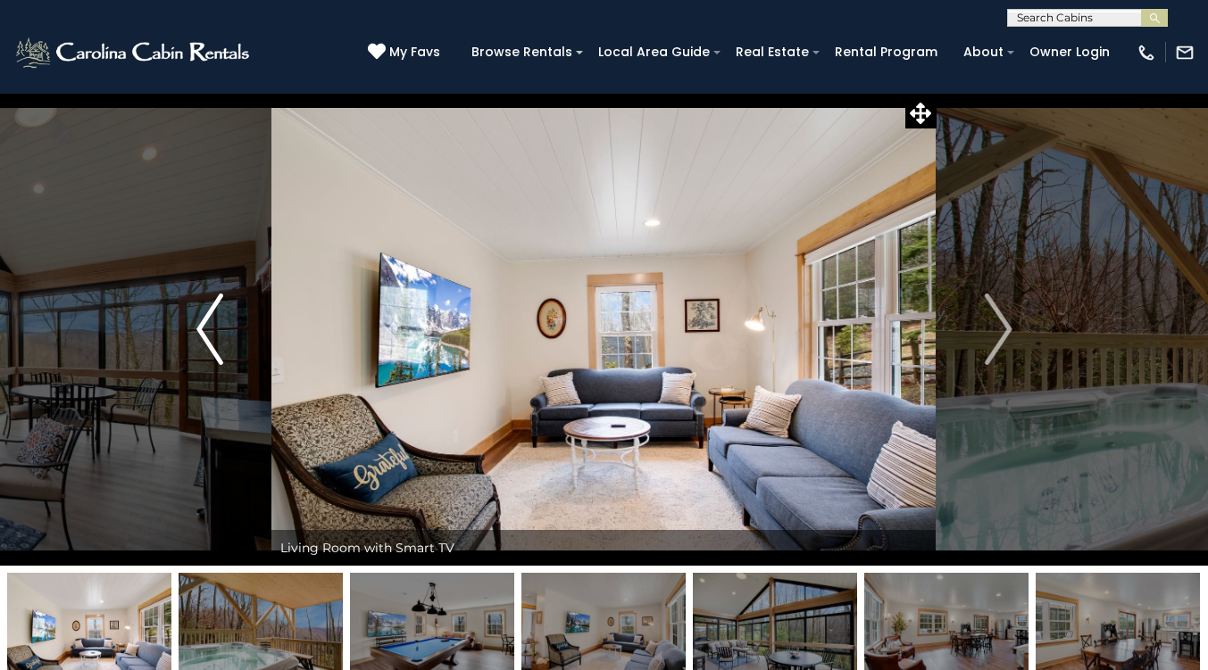
click at [215, 324] on img "Previous" at bounding box center [209, 329] width 27 height 71
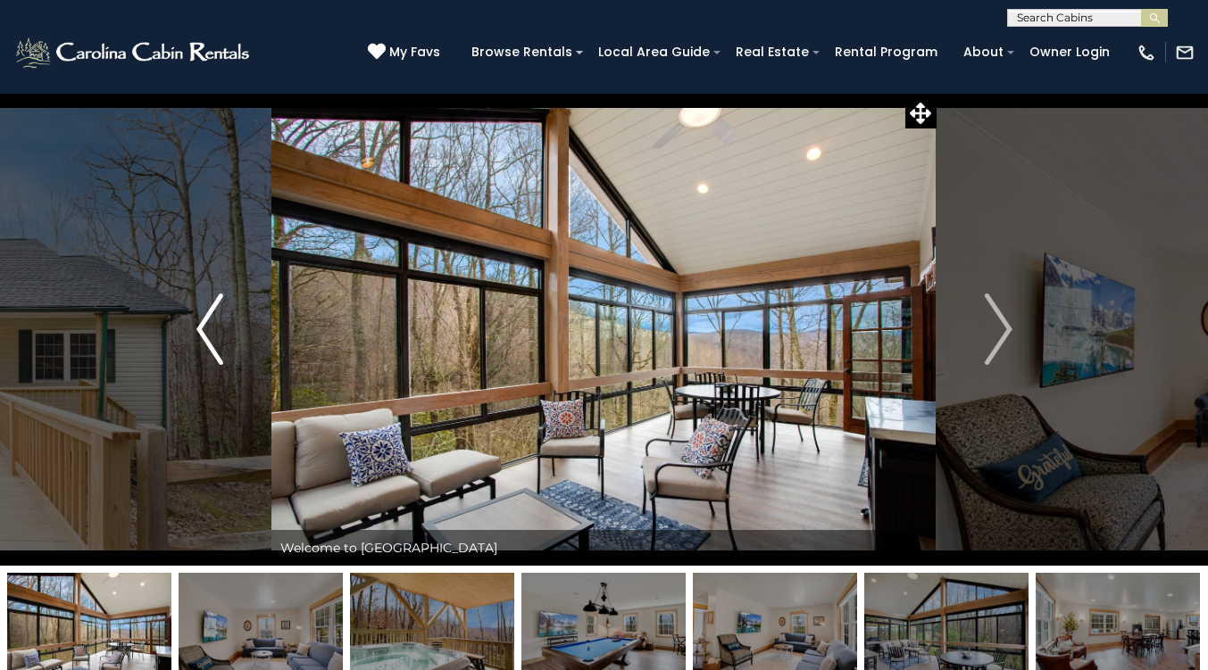
click at [215, 324] on img "Previous" at bounding box center [209, 329] width 27 height 71
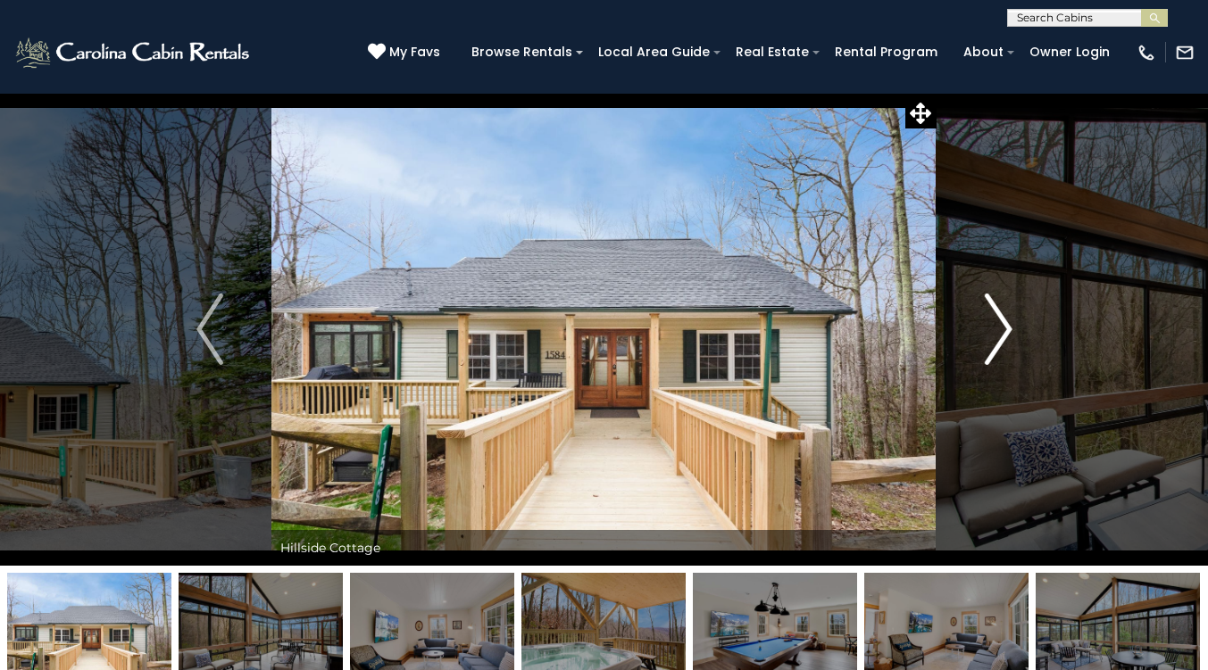
click at [991, 302] on img "Next" at bounding box center [998, 329] width 27 height 71
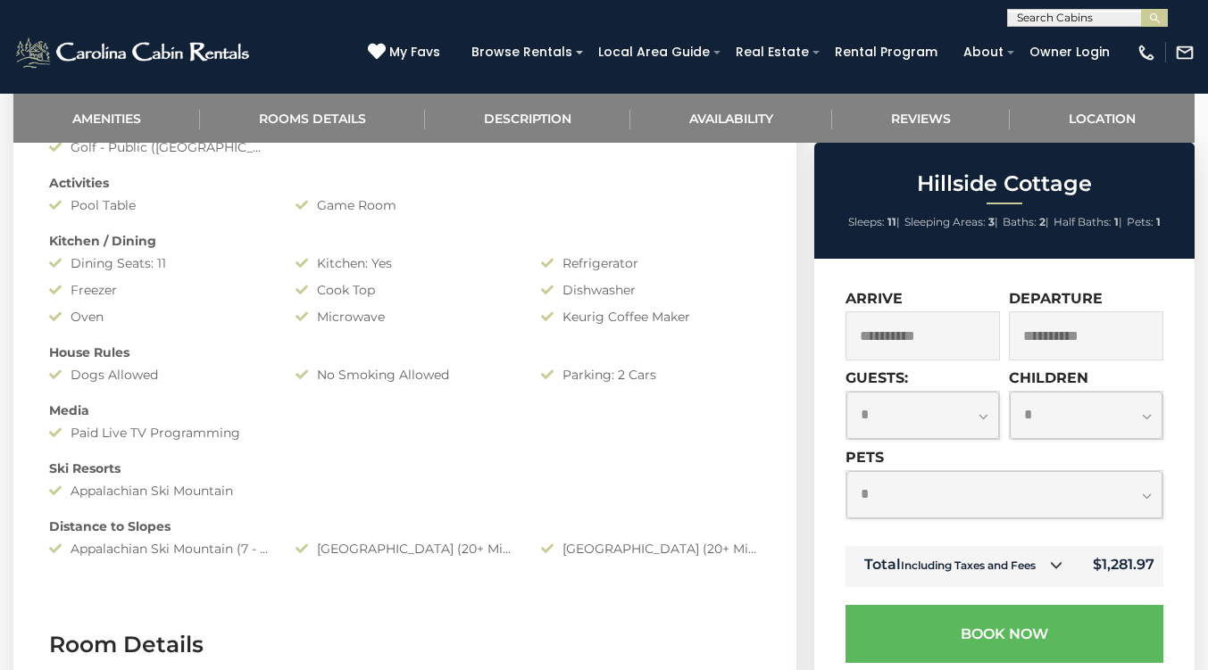
scroll to position [1002, 0]
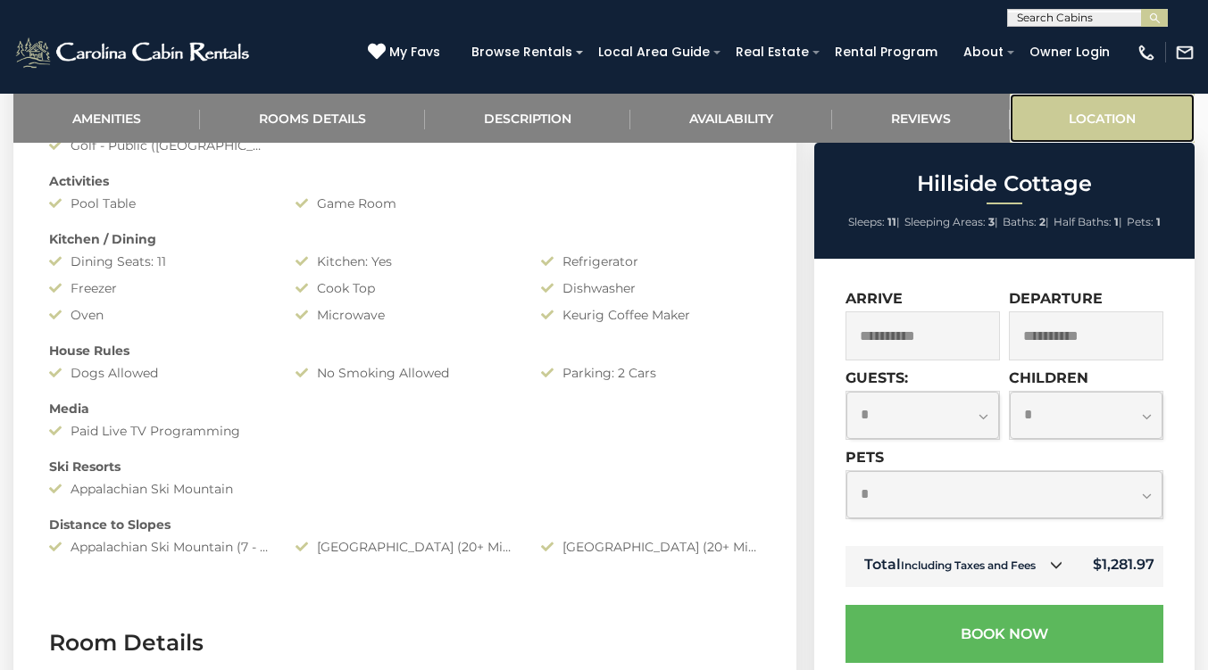
click at [1067, 122] on link "Location" at bounding box center [1102, 118] width 185 height 49
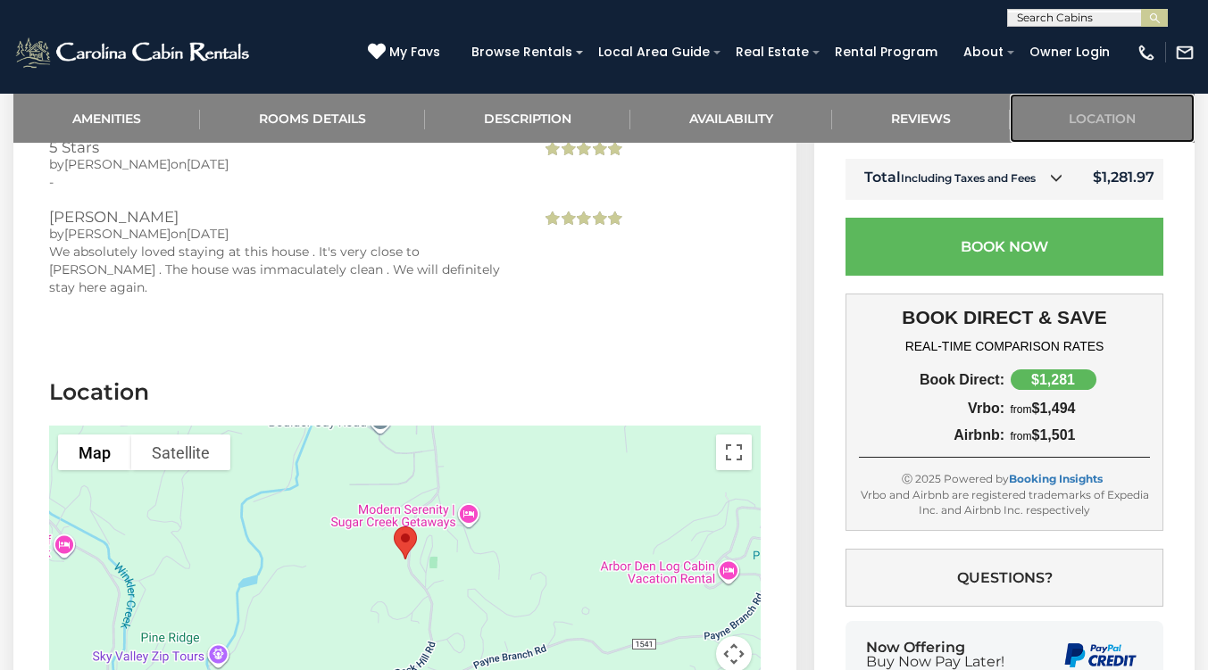
scroll to position [3852, 0]
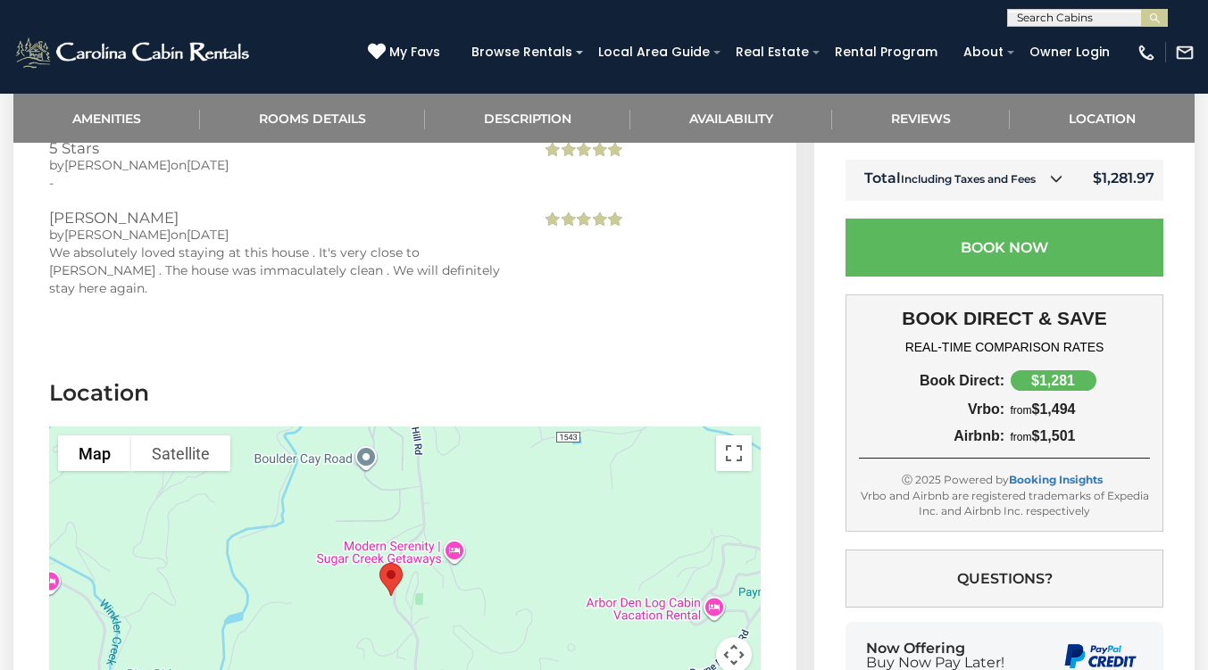
drag, startPoint x: 448, startPoint y: 512, endPoint x: 441, endPoint y: 552, distance: 39.9
click at [435, 553] on div at bounding box center [404, 561] width 711 height 268
click at [731, 637] on button "Map camera controls" at bounding box center [734, 655] width 36 height 36
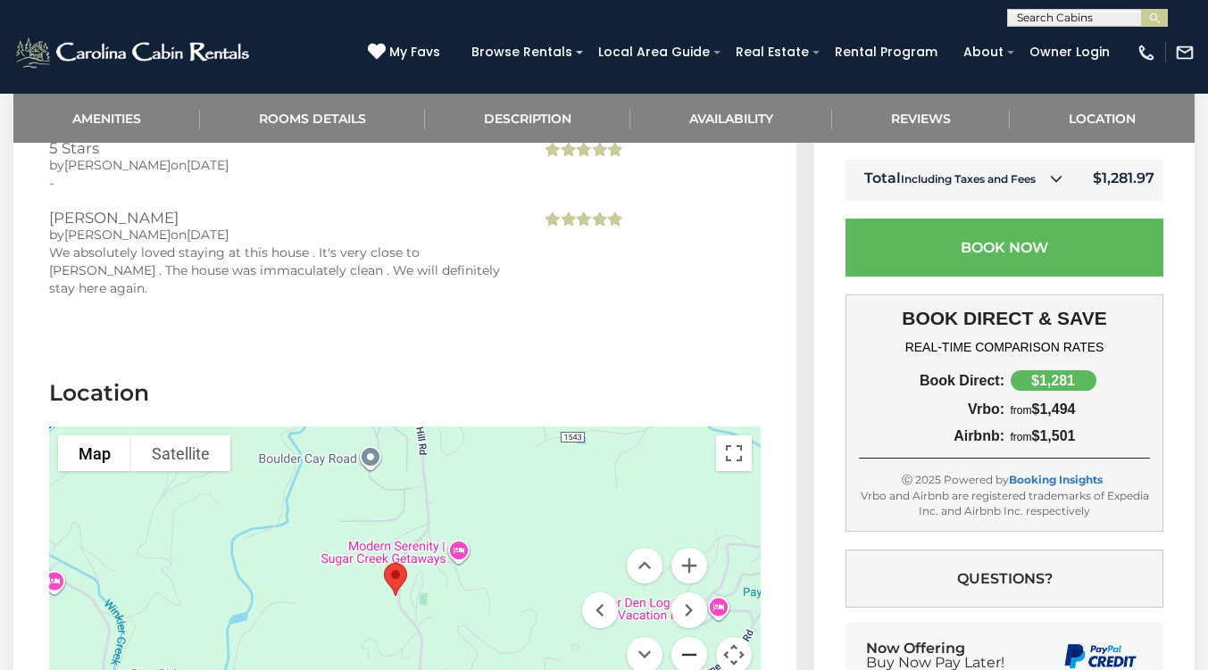
click at [690, 637] on button "Zoom out" at bounding box center [689, 655] width 36 height 36
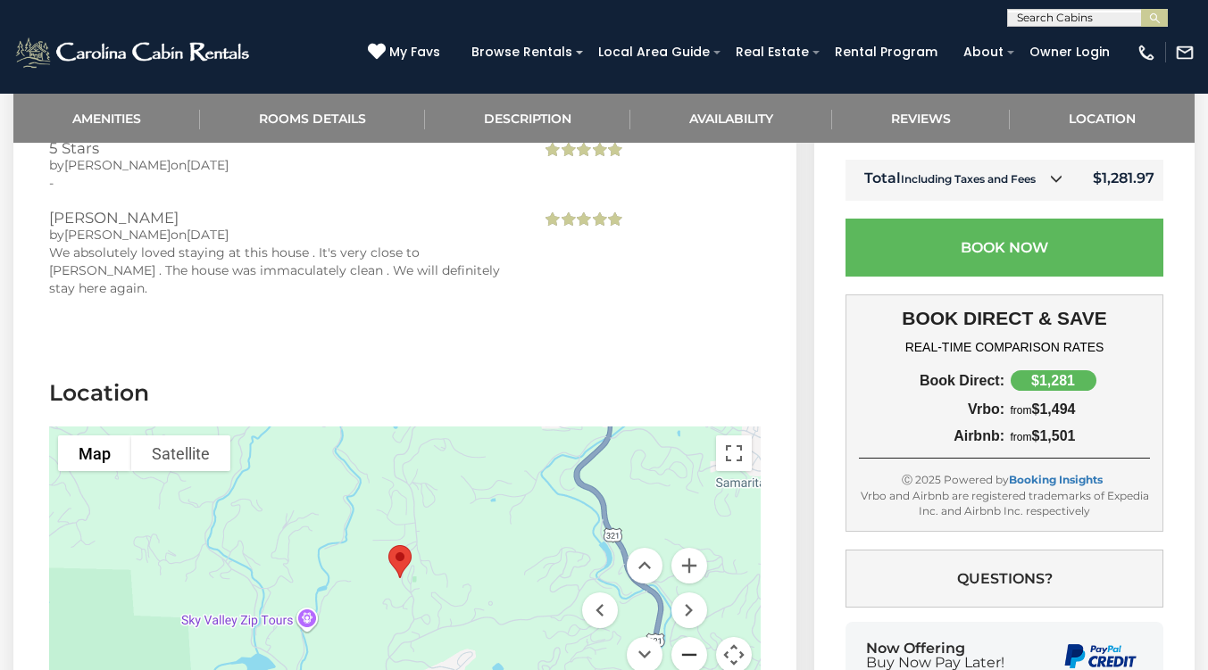
click at [690, 637] on button "Zoom out" at bounding box center [689, 655] width 36 height 36
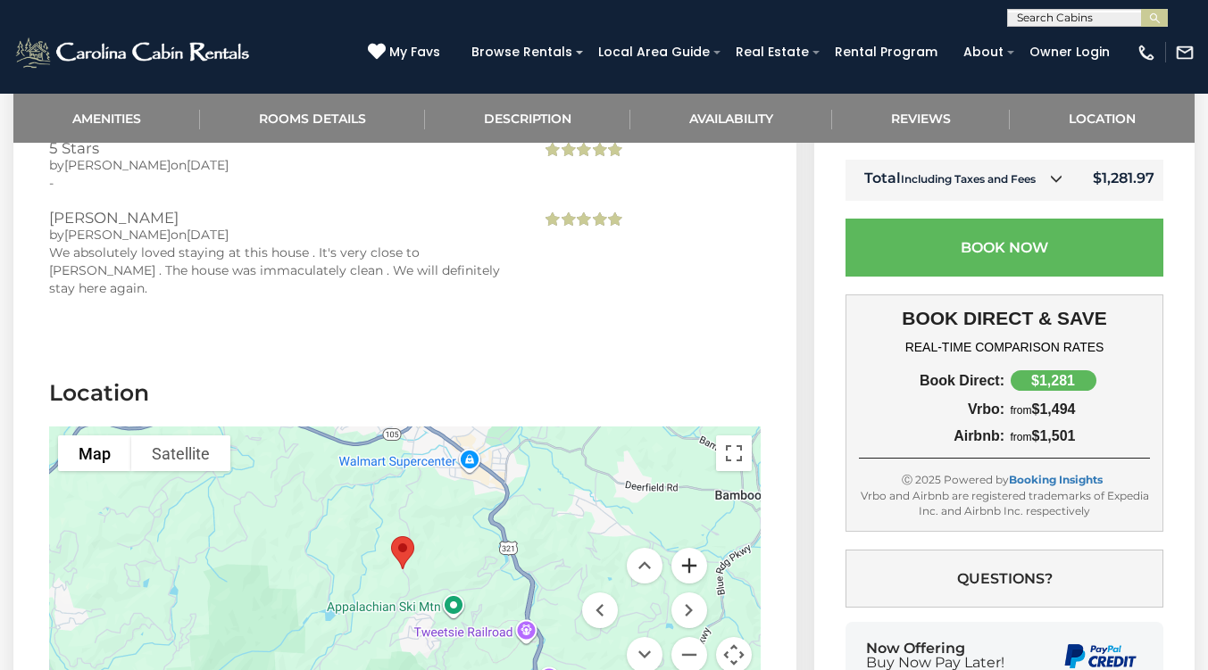
click at [692, 548] on button "Zoom in" at bounding box center [689, 566] width 36 height 36
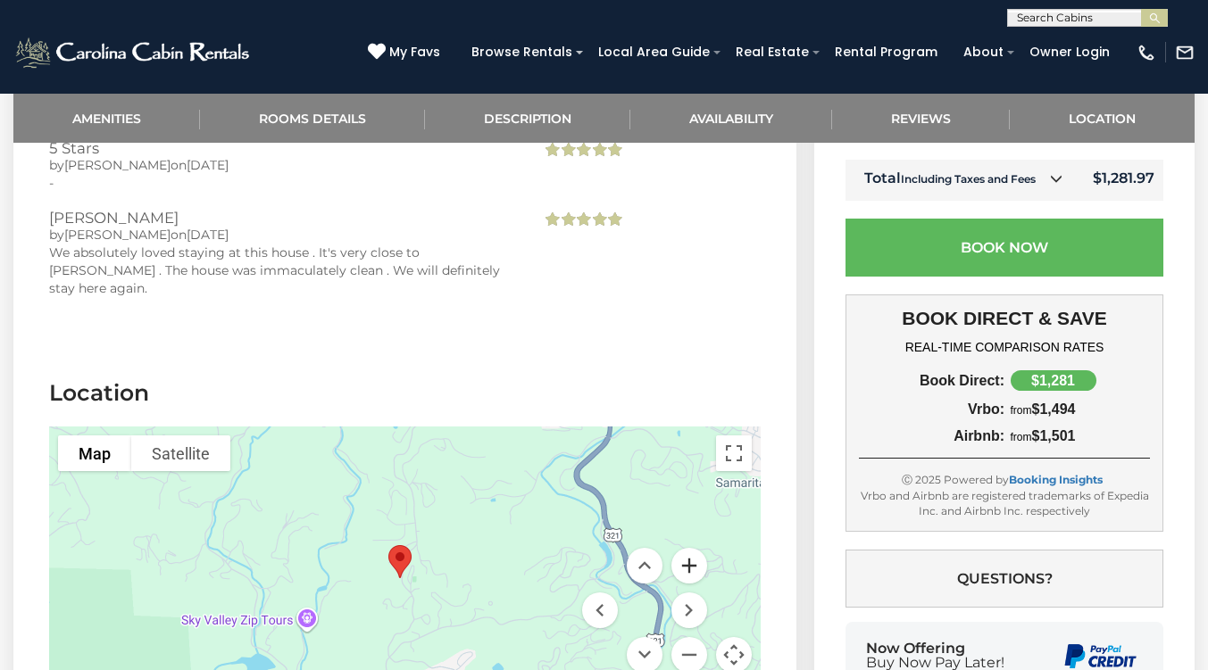
click at [692, 548] on button "Zoom in" at bounding box center [689, 566] width 36 height 36
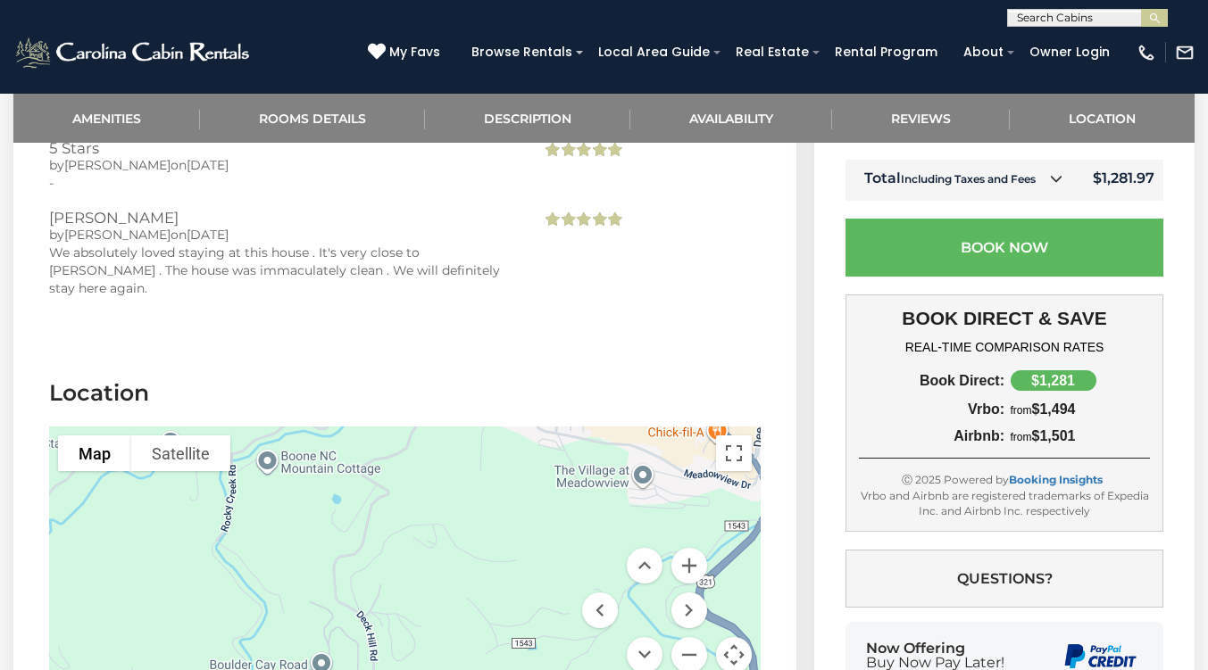
drag, startPoint x: 516, startPoint y: 409, endPoint x: 467, endPoint y: 631, distance: 227.6
click at [467, 631] on section "Location To navigate the map with touch gestures double-tap and hold your finge…" at bounding box center [404, 540] width 783 height 379
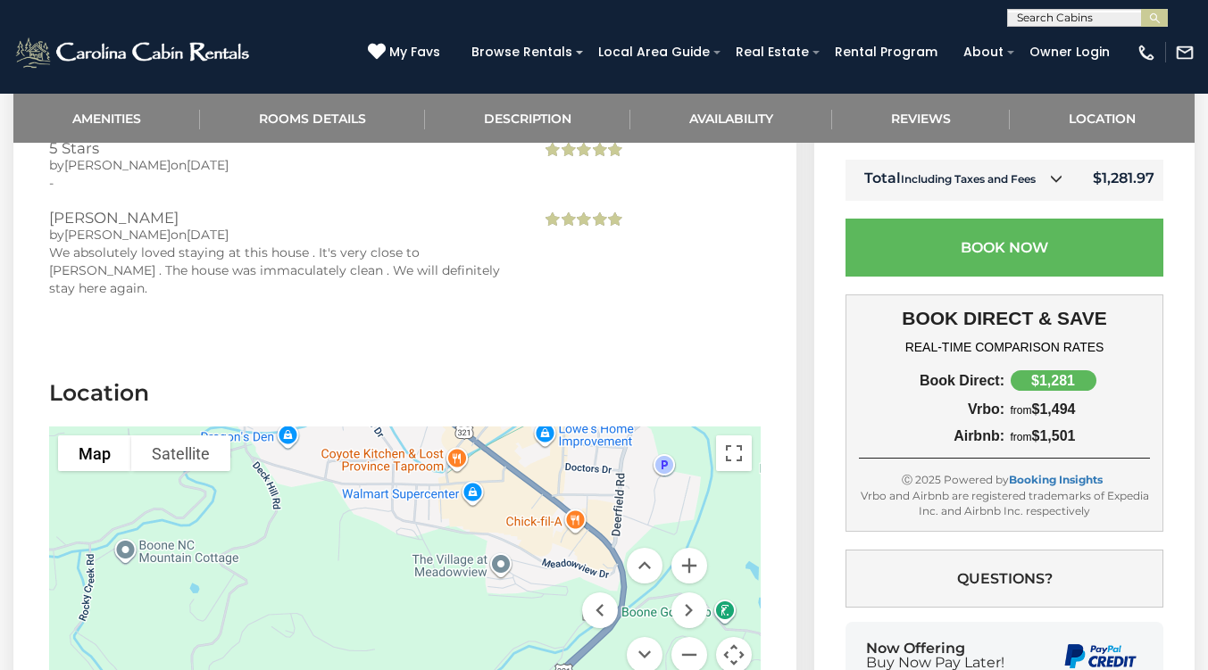
drag, startPoint x: 503, startPoint y: 465, endPoint x: 362, endPoint y: 553, distance: 166.4
click at [362, 553] on div at bounding box center [404, 561] width 711 height 268
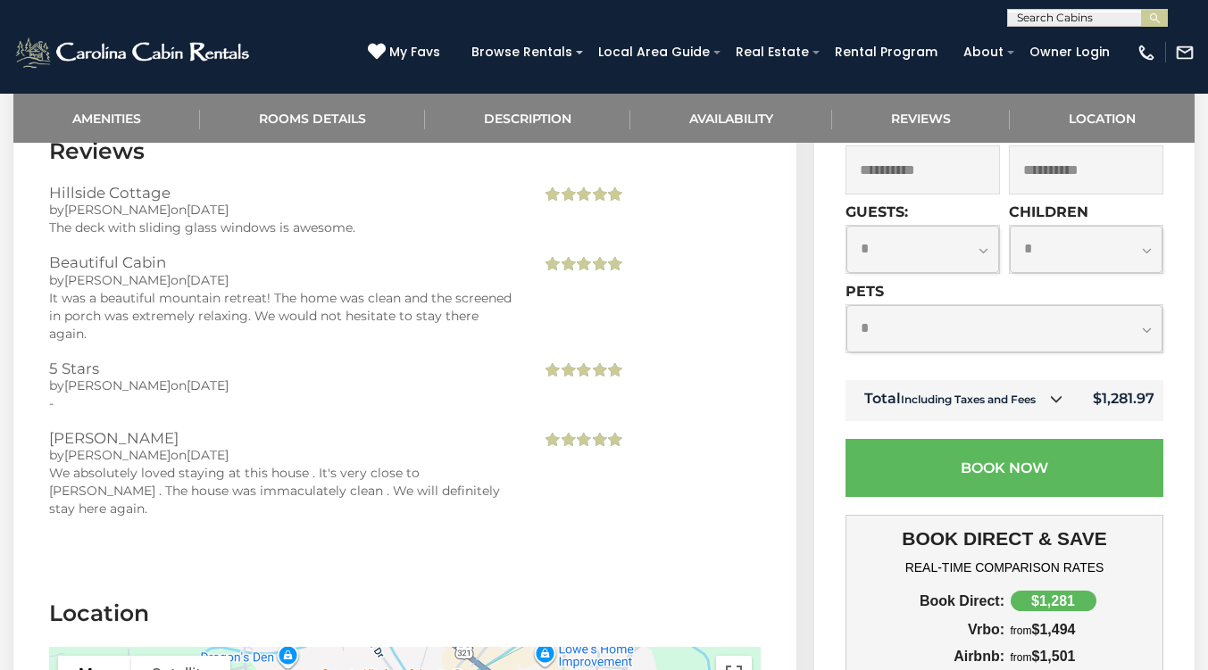
scroll to position [3620, 0]
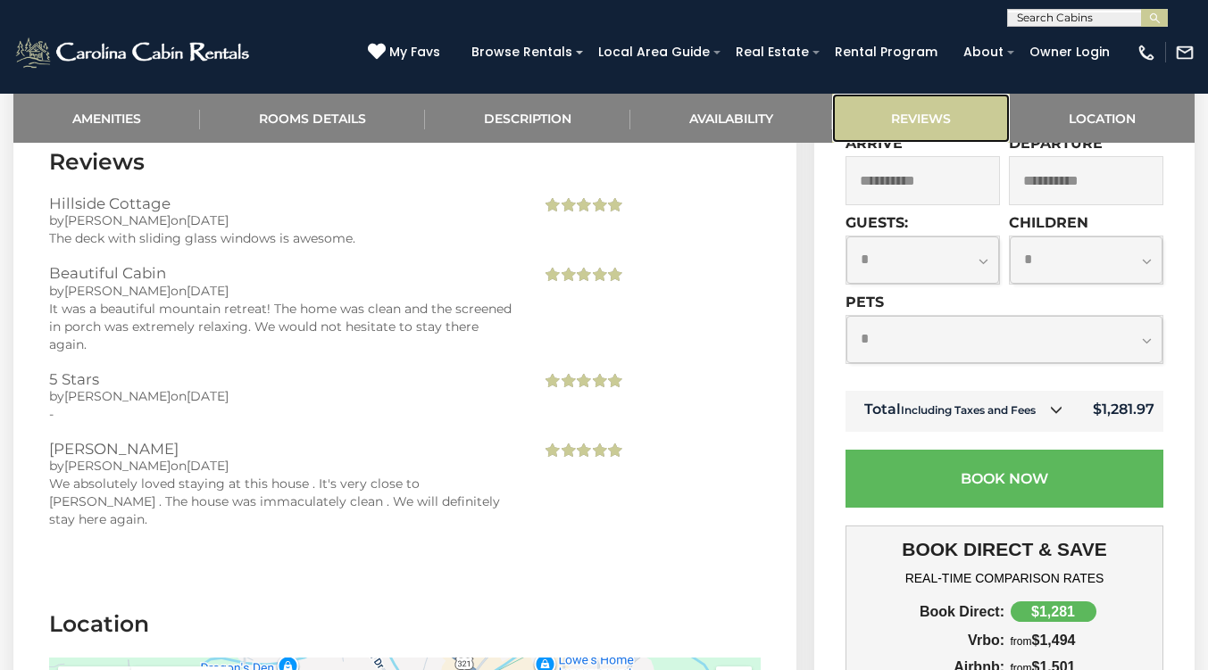
click at [912, 113] on link "Reviews" at bounding box center [921, 118] width 178 height 49
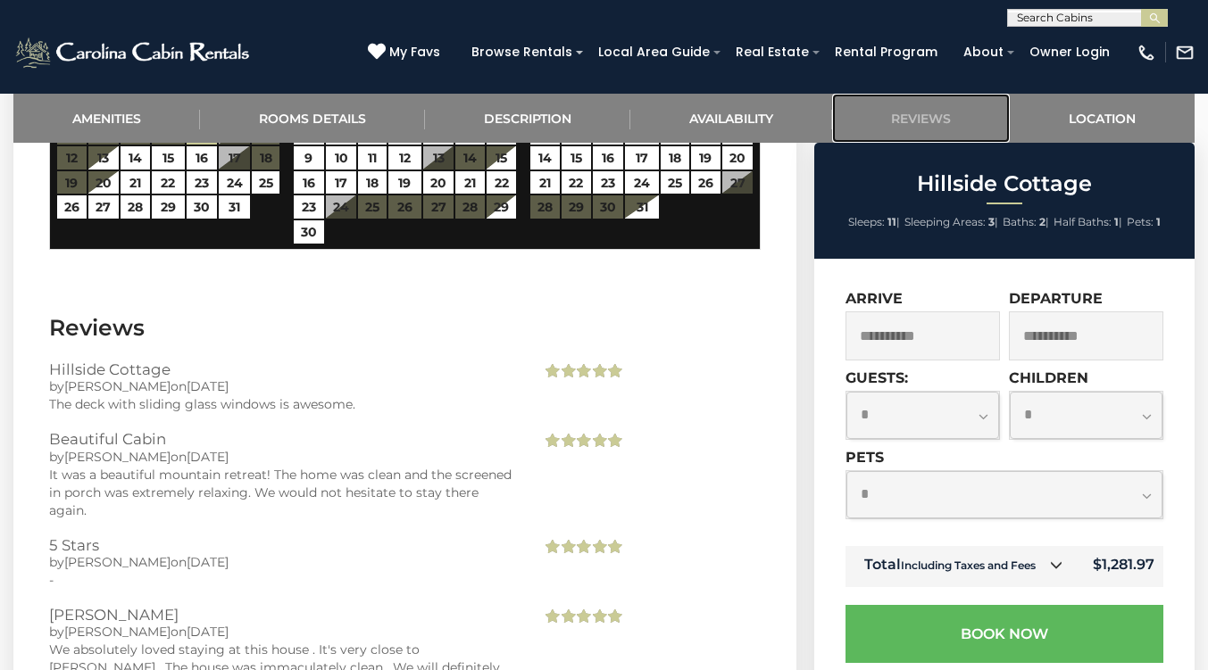
scroll to position [3456, 0]
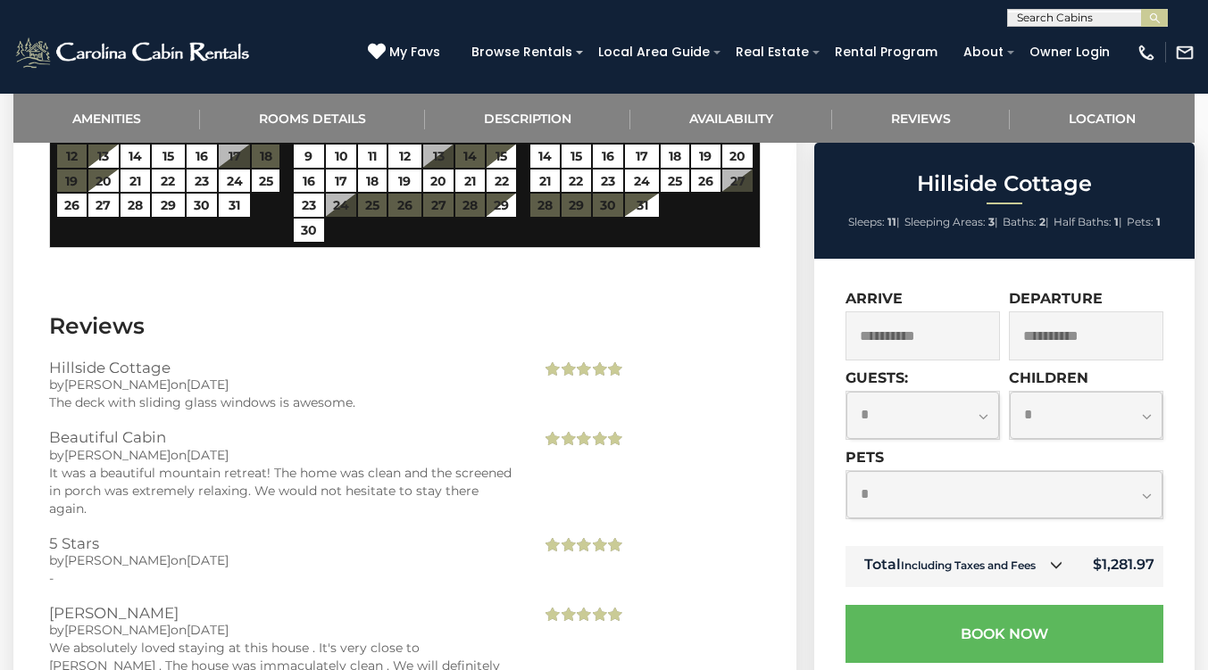
click at [938, 471] on select "**********" at bounding box center [1004, 494] width 316 height 47
select select "*"
click at [846, 471] on select "**********" at bounding box center [1004, 494] width 316 height 47
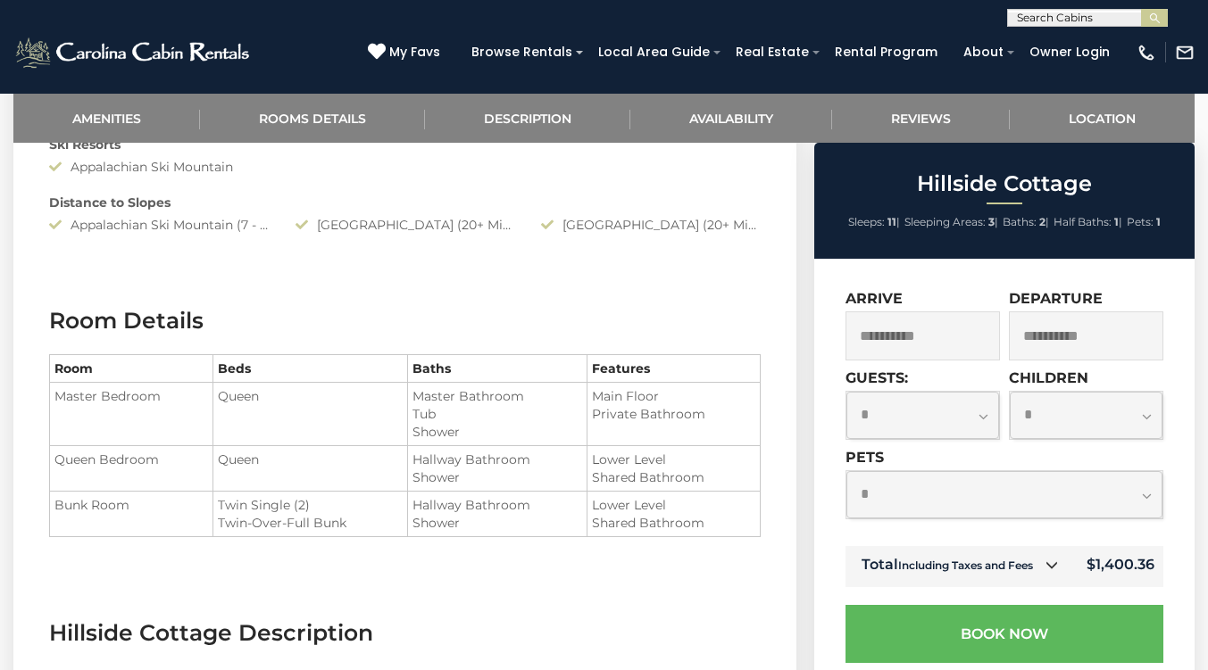
scroll to position [1324, 0]
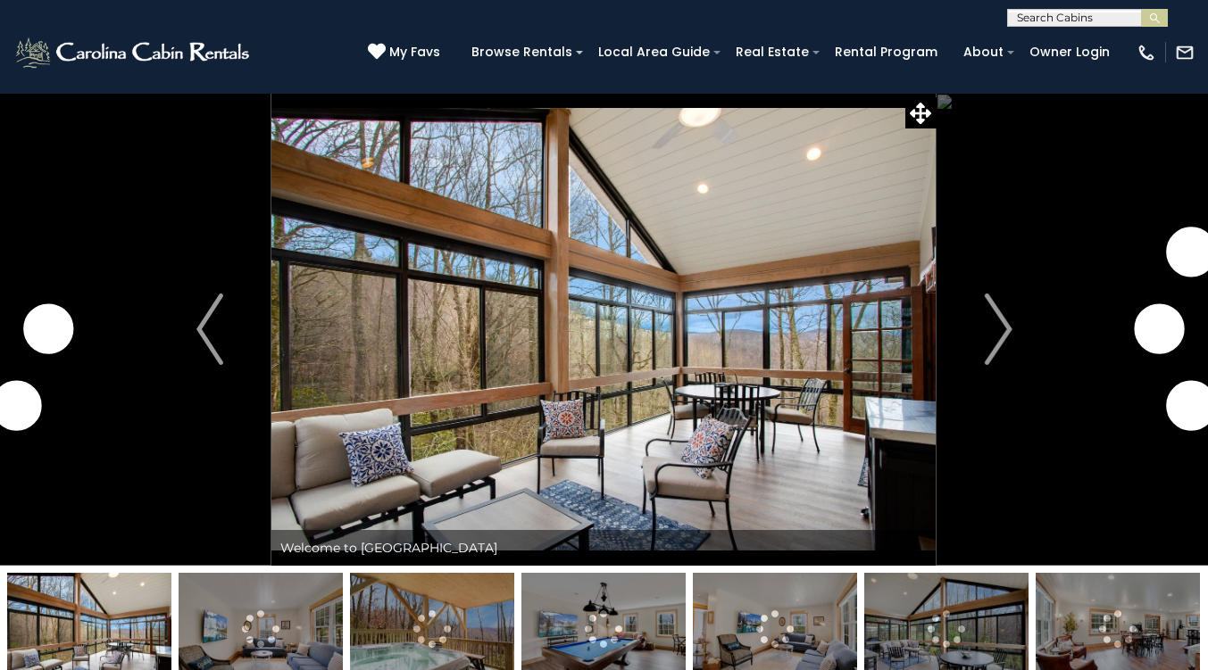
select select "*"
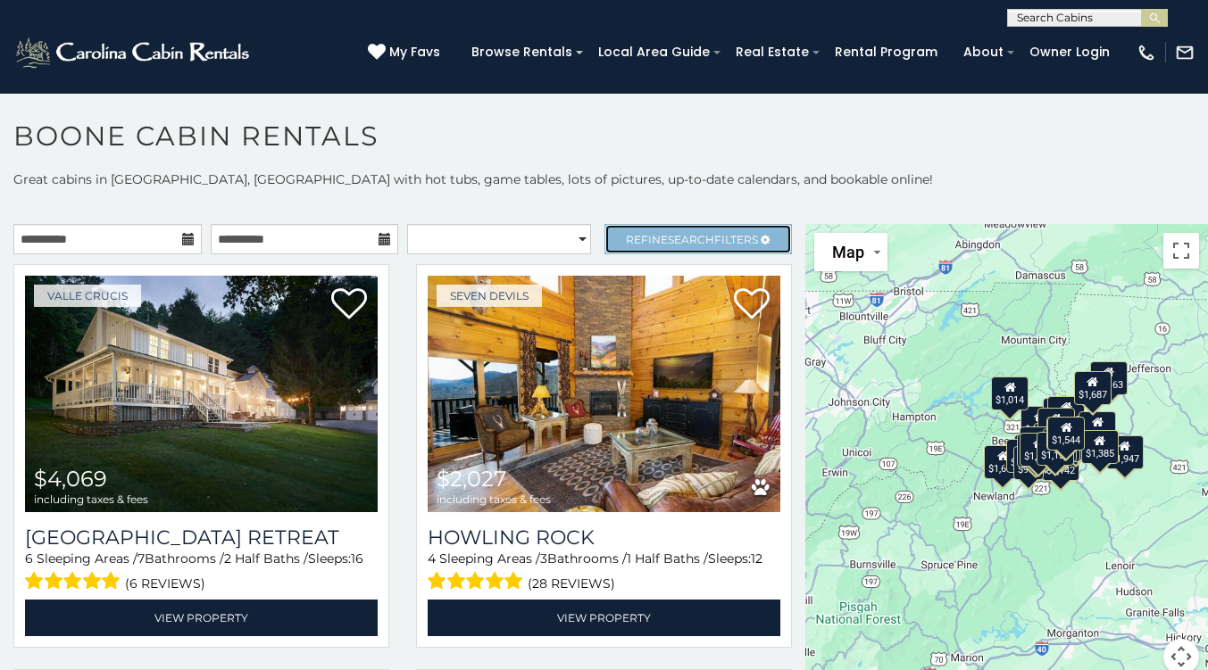
click at [647, 233] on span "Refine Search Filters" at bounding box center [692, 239] width 132 height 13
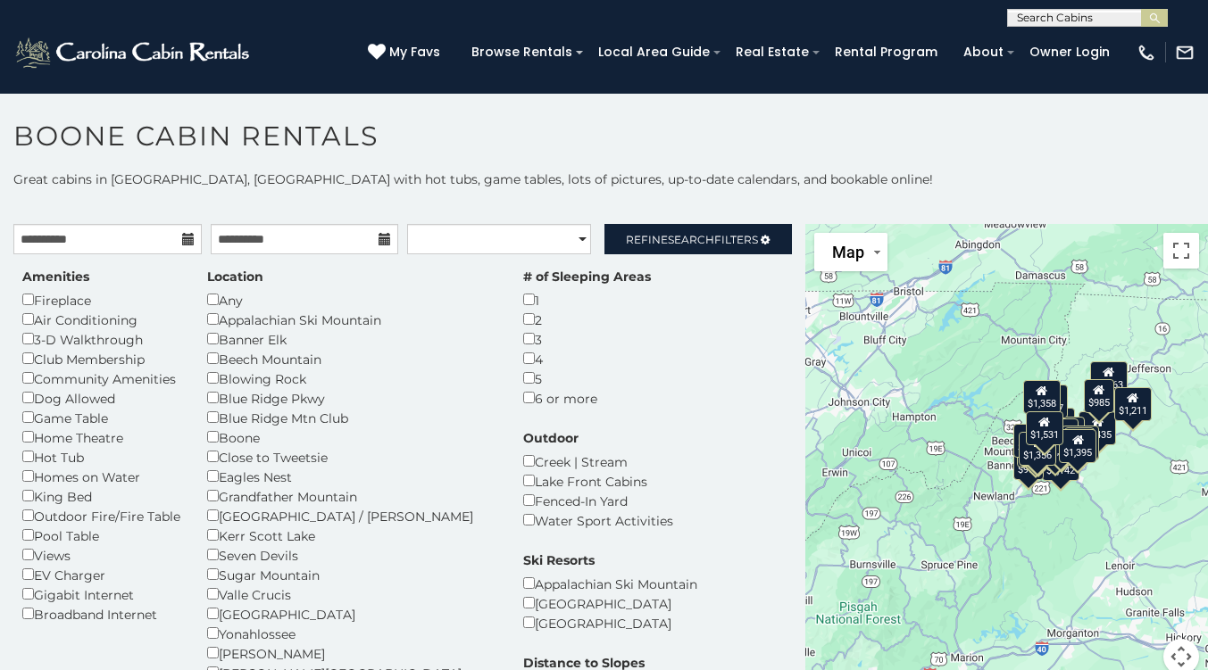
click at [29, 403] on div "Dog Allowed" at bounding box center [101, 398] width 158 height 20
click at [22, 403] on div "Dog Allowed" at bounding box center [101, 398] width 158 height 20
click at [215, 345] on div "Banner Elk" at bounding box center [351, 339] width 289 height 20
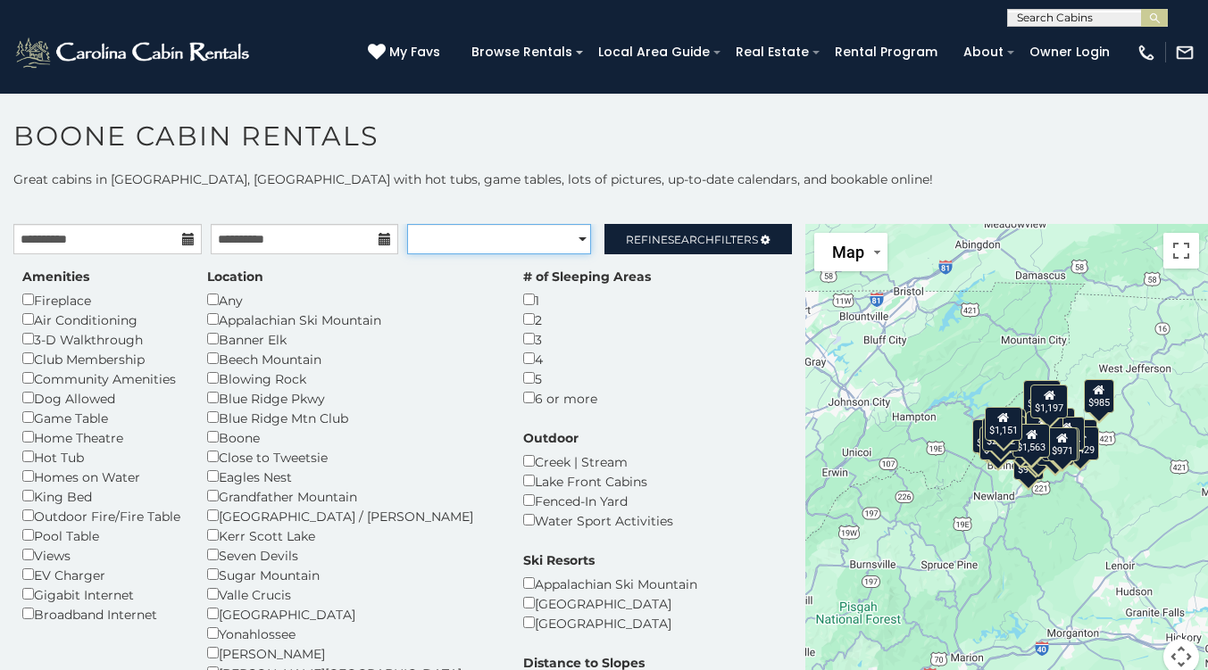
click at [572, 230] on select "**********" at bounding box center [499, 239] width 184 height 30
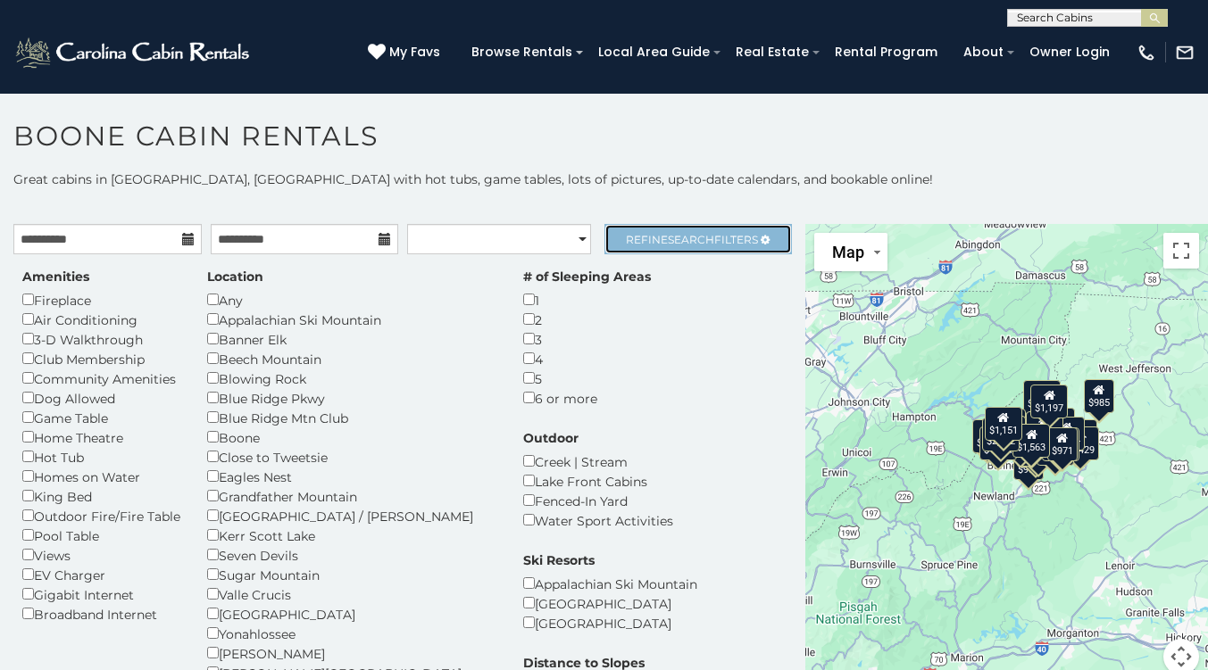
click at [700, 231] on link "Refine Search Filters" at bounding box center [698, 239] width 188 height 30
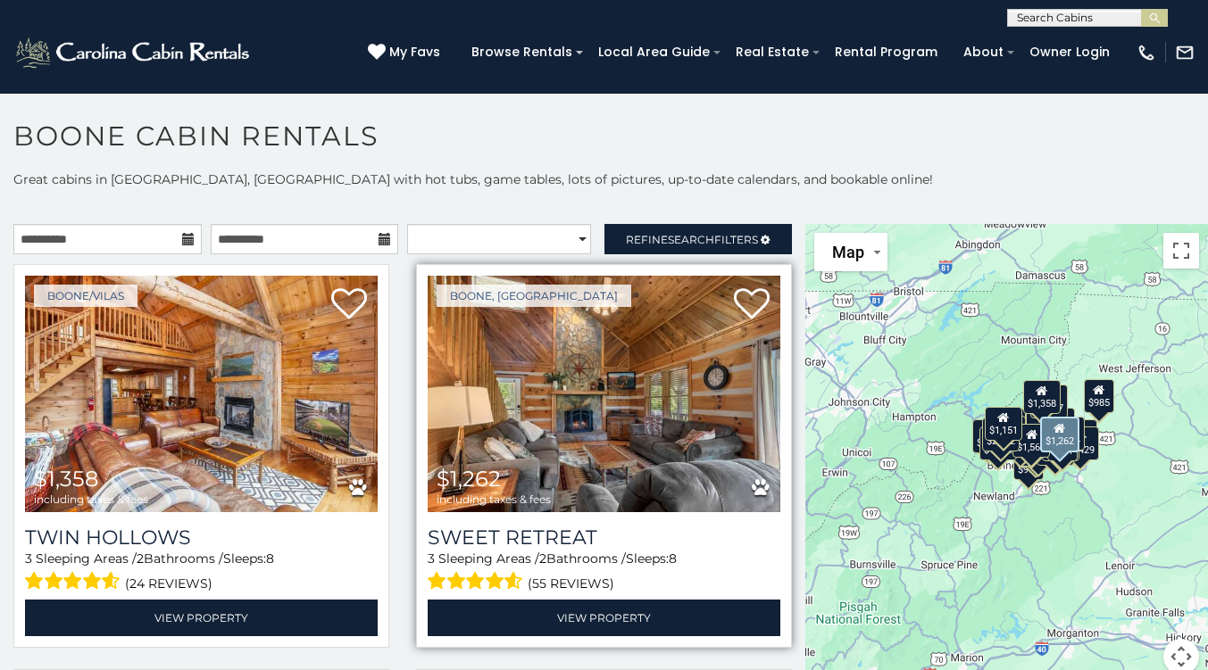
click at [556, 415] on img at bounding box center [604, 394] width 353 height 237
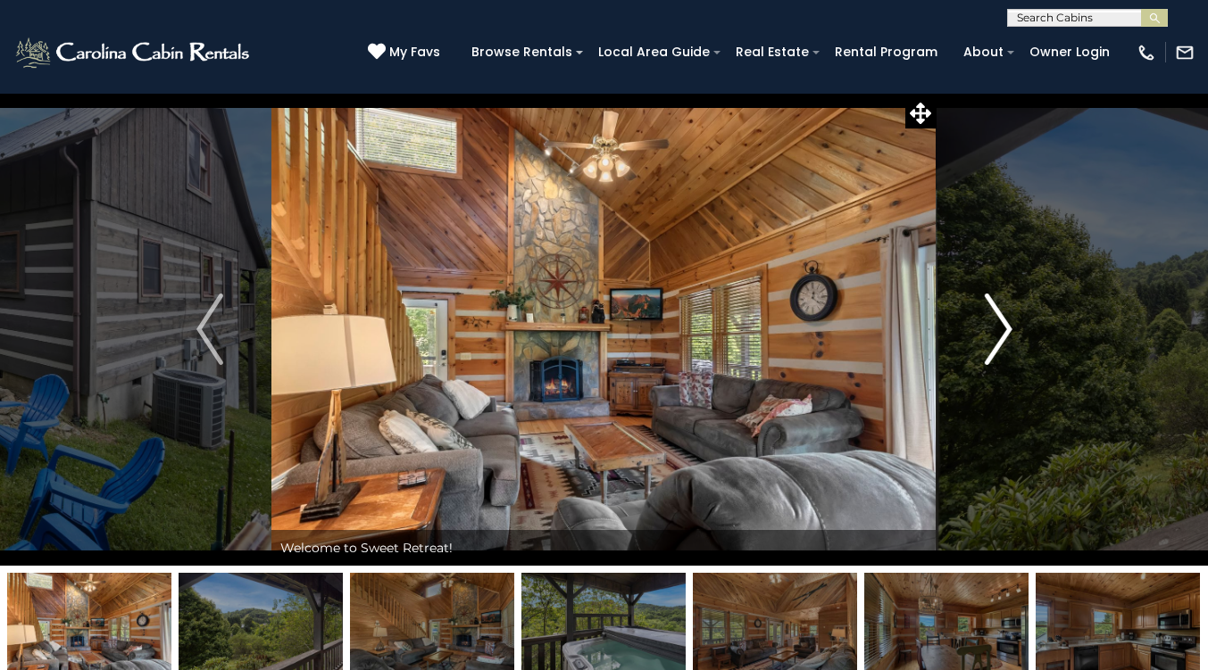
click at [986, 309] on img "Next" at bounding box center [998, 329] width 27 height 71
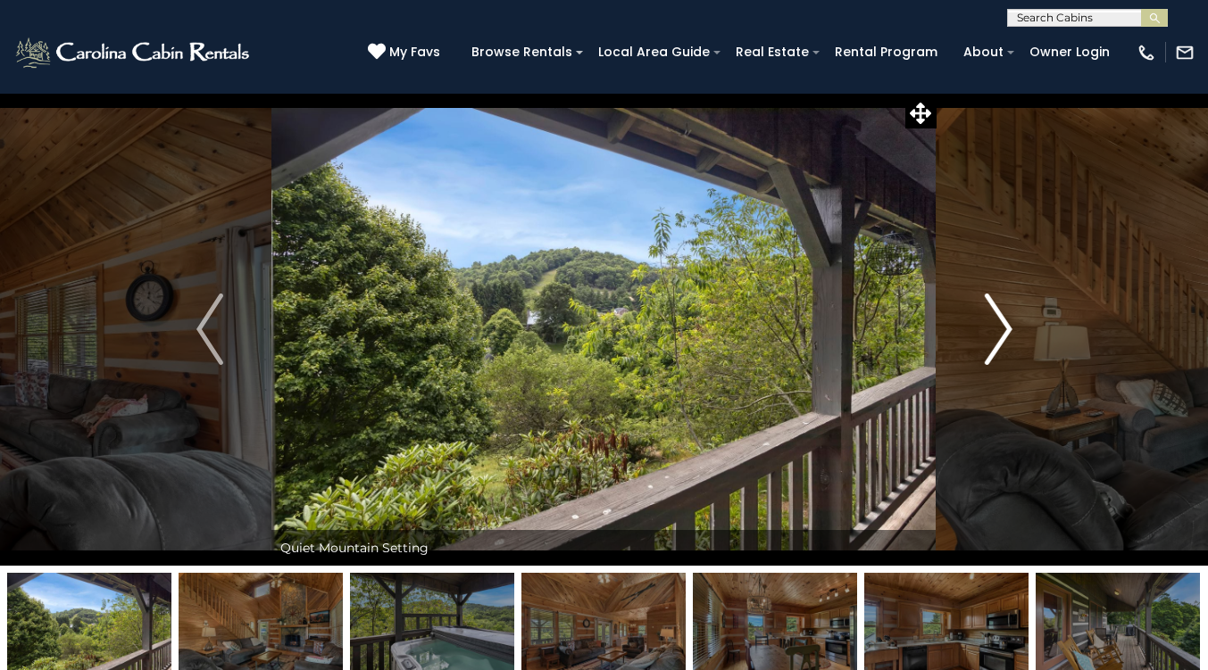
click at [986, 309] on img "Next" at bounding box center [998, 329] width 27 height 71
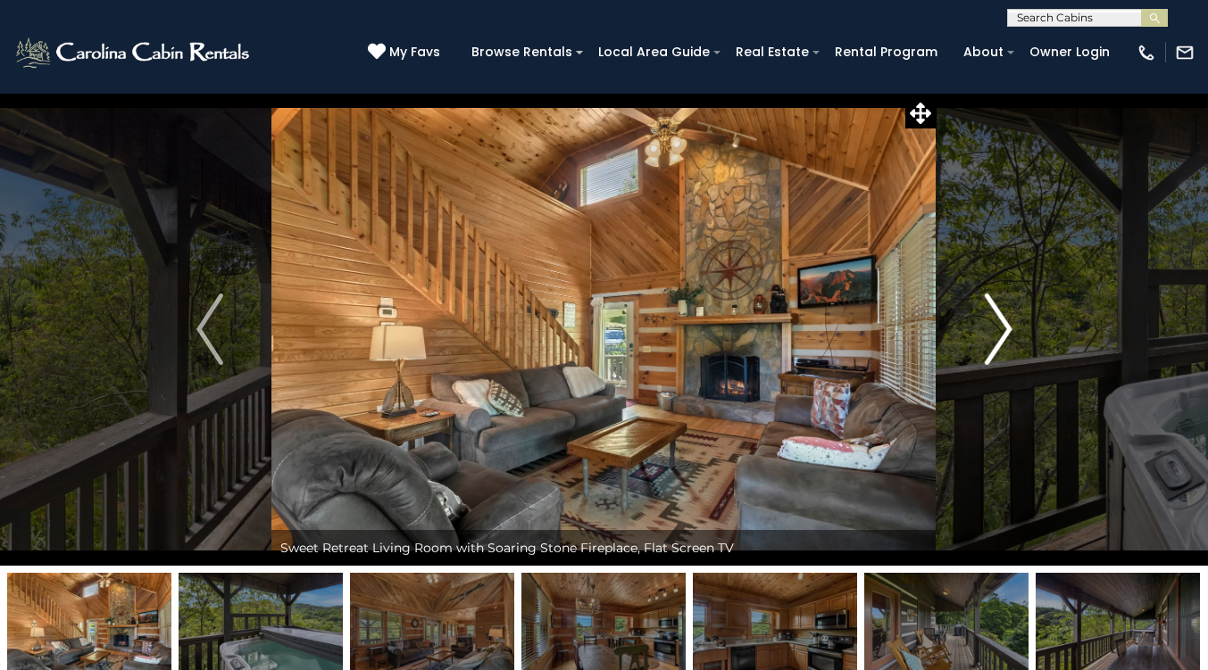
click at [986, 309] on img "Next" at bounding box center [998, 329] width 27 height 71
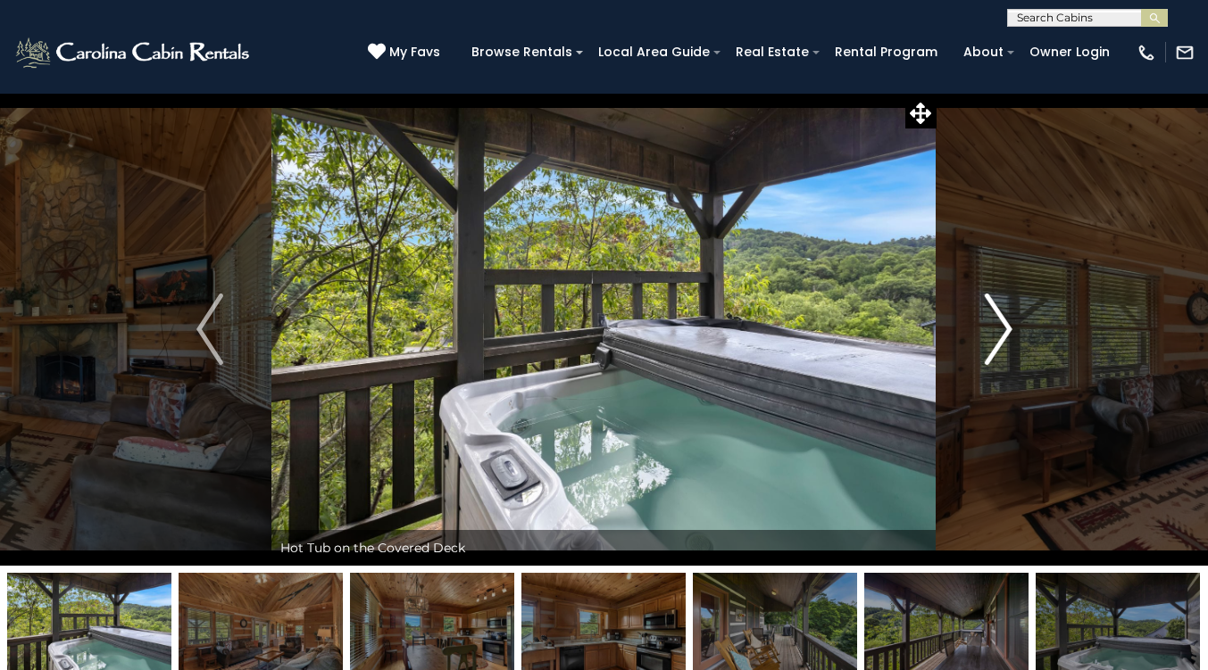
click at [986, 309] on img "Next" at bounding box center [998, 329] width 27 height 71
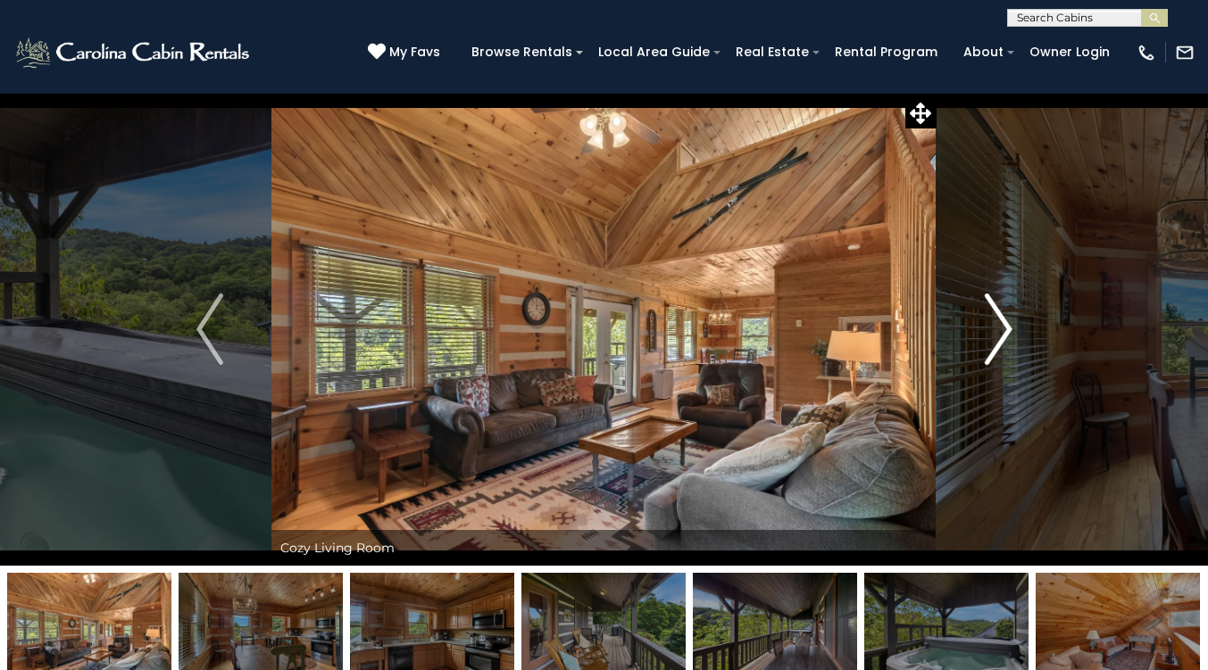
click at [986, 309] on img "Next" at bounding box center [998, 329] width 27 height 71
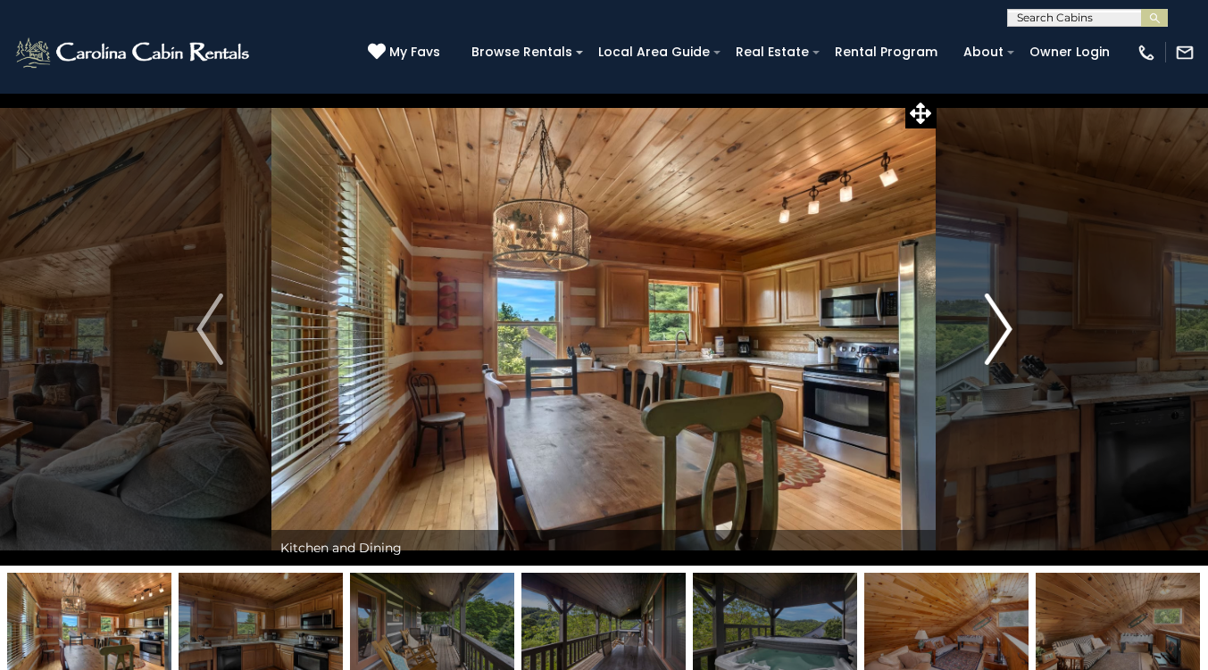
click at [986, 309] on img "Next" at bounding box center [998, 329] width 27 height 71
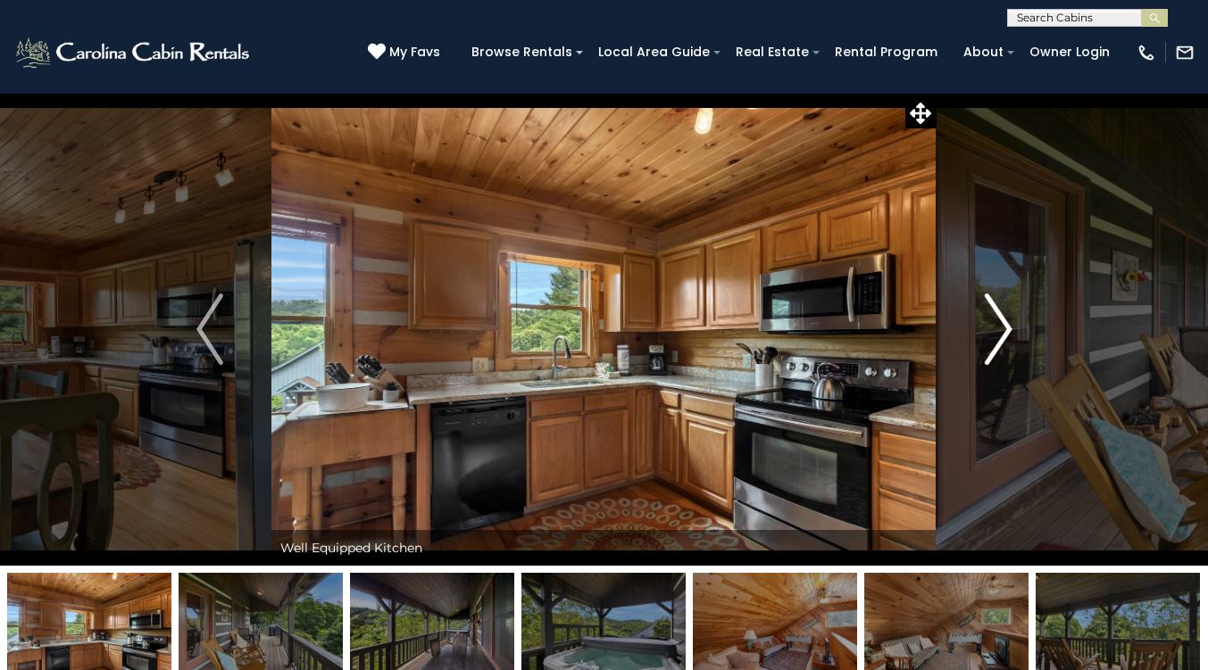
click at [986, 309] on img "Next" at bounding box center [998, 329] width 27 height 71
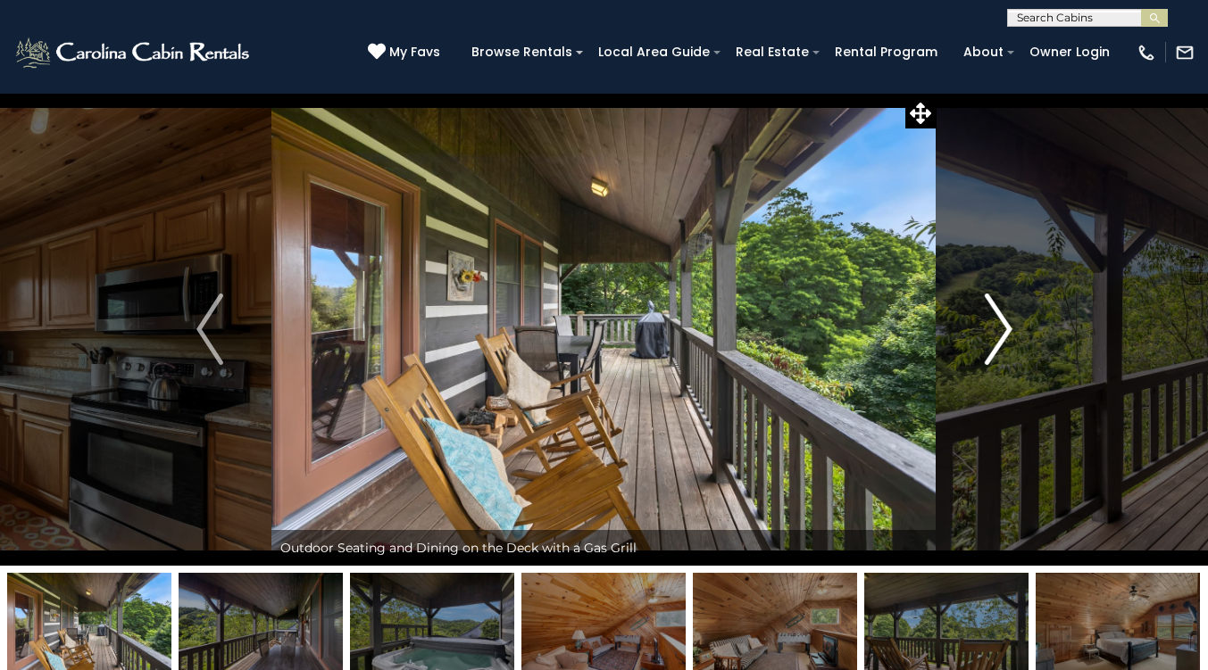
click at [986, 309] on img "Next" at bounding box center [998, 329] width 27 height 71
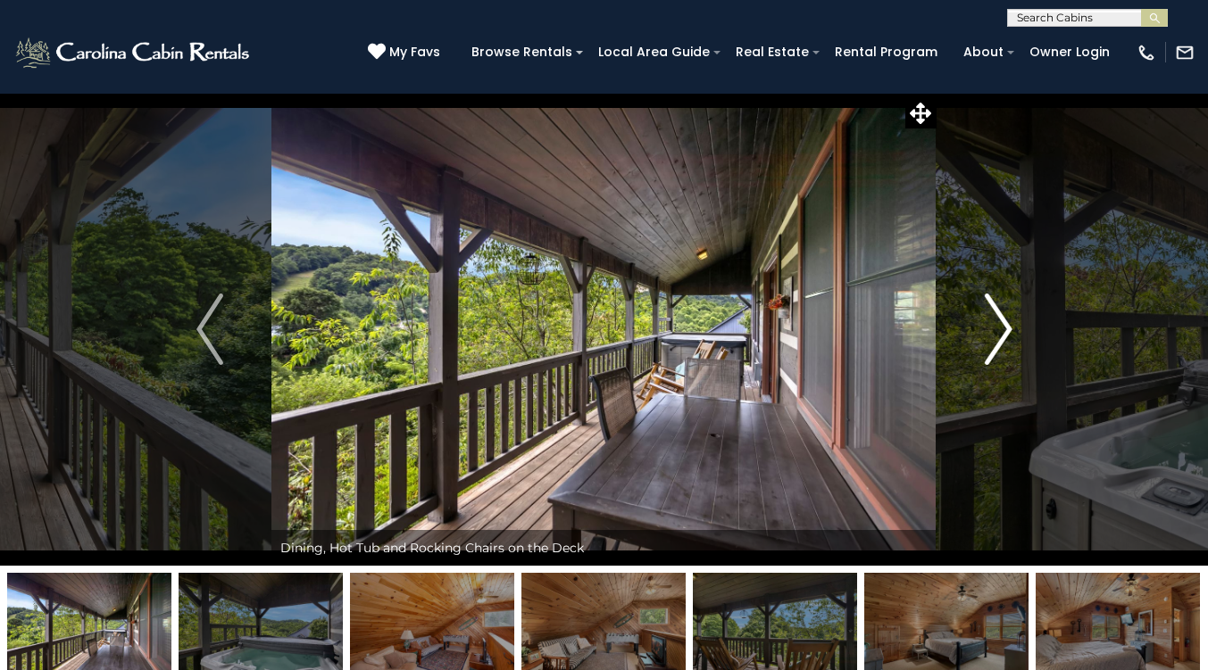
click at [986, 309] on img "Next" at bounding box center [998, 329] width 27 height 71
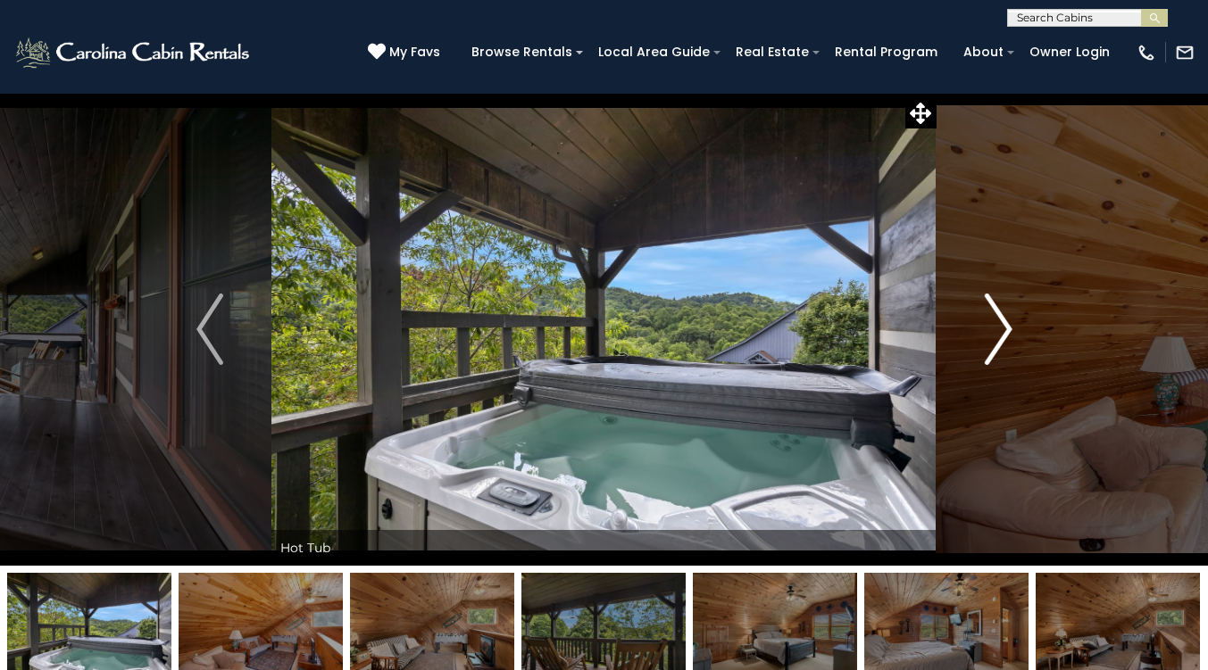
click at [986, 309] on img "Next" at bounding box center [998, 329] width 27 height 71
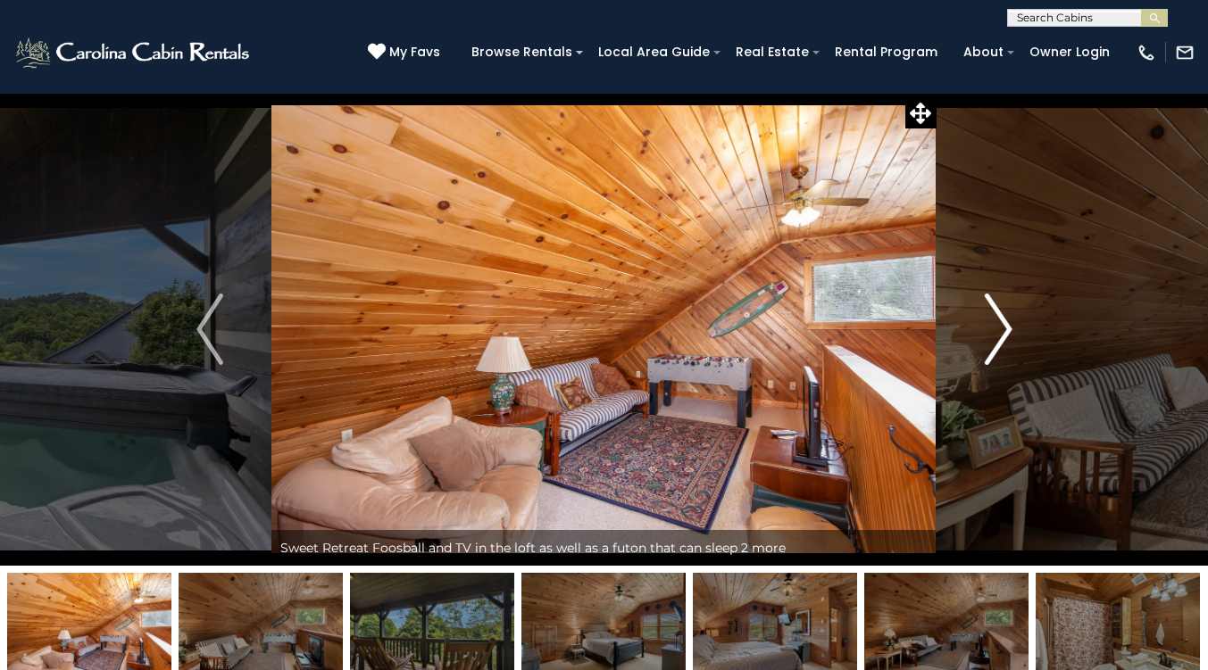
click at [986, 309] on img "Next" at bounding box center [998, 329] width 27 height 71
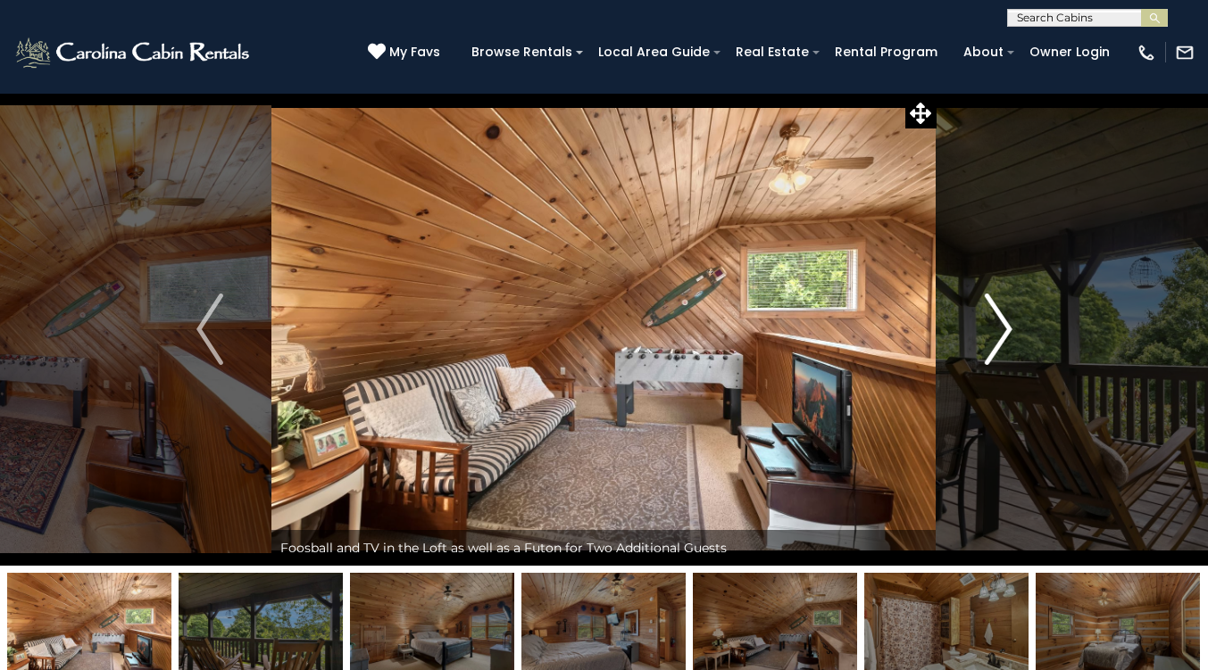
click at [986, 309] on img "Next" at bounding box center [998, 329] width 27 height 71
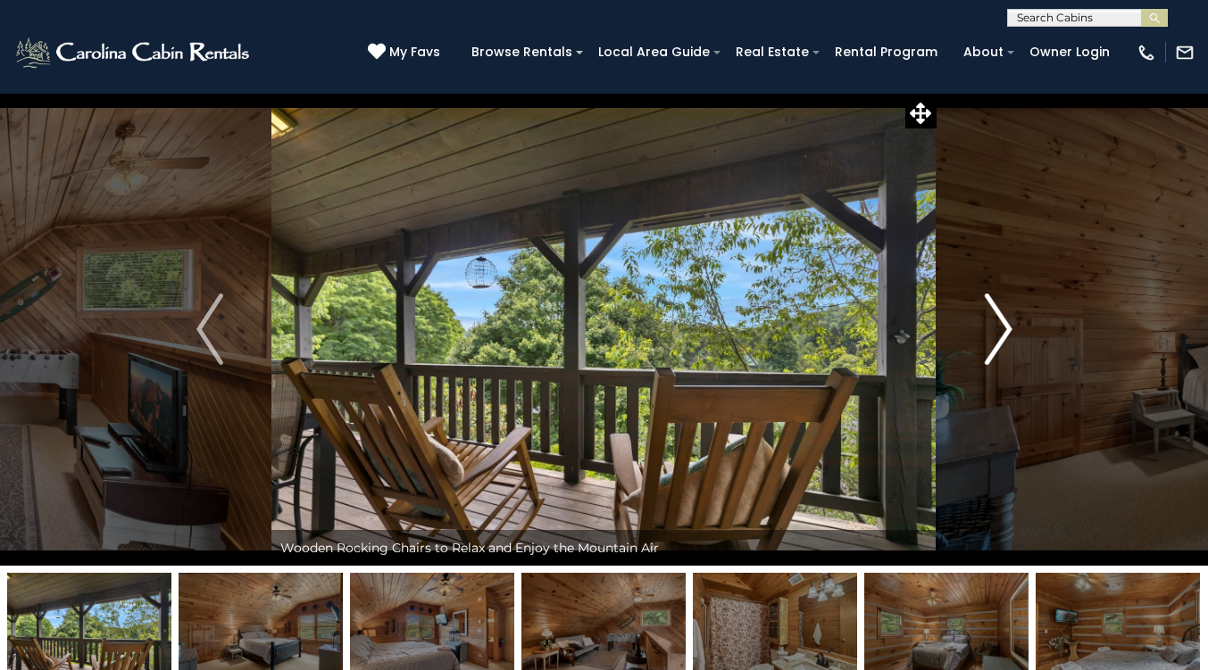
click at [986, 309] on img "Next" at bounding box center [998, 329] width 27 height 71
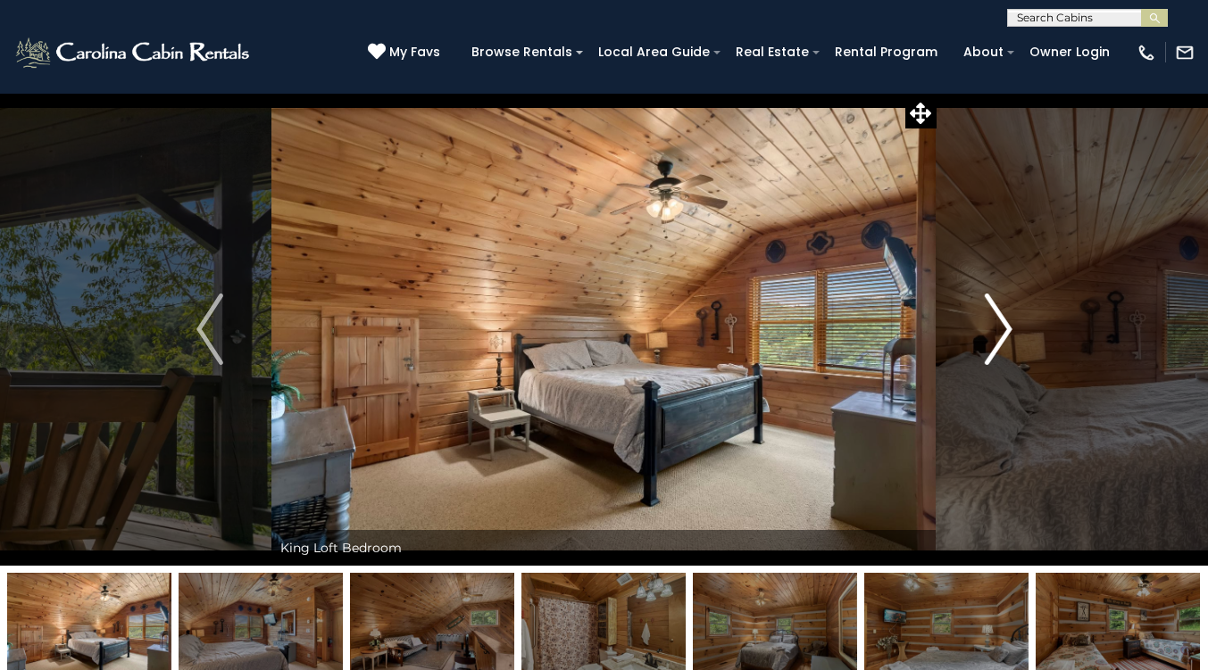
click at [986, 309] on img "Next" at bounding box center [998, 329] width 27 height 71
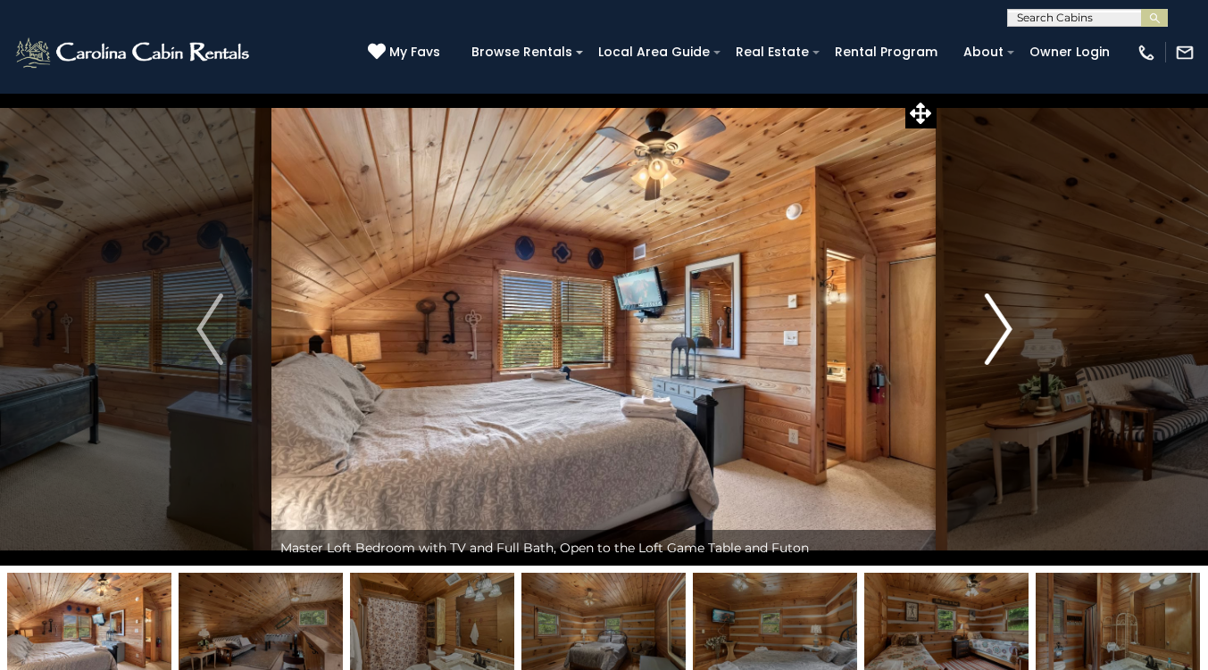
click at [986, 309] on img "Next" at bounding box center [998, 329] width 27 height 71
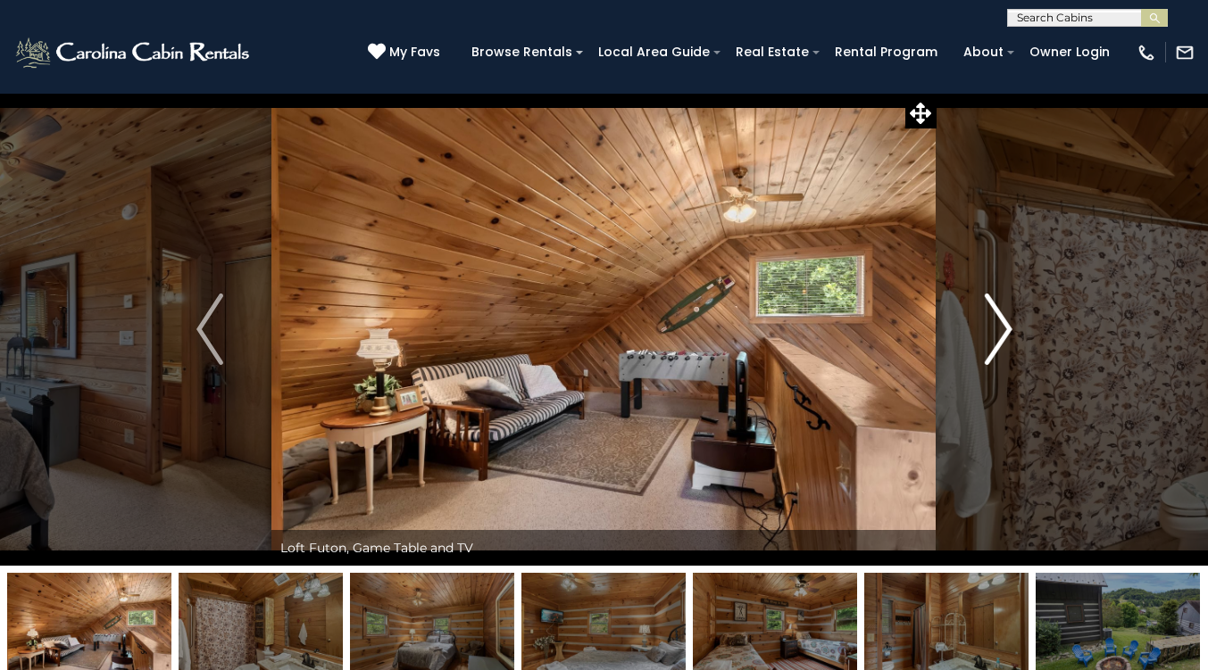
click at [986, 309] on img "Next" at bounding box center [998, 329] width 27 height 71
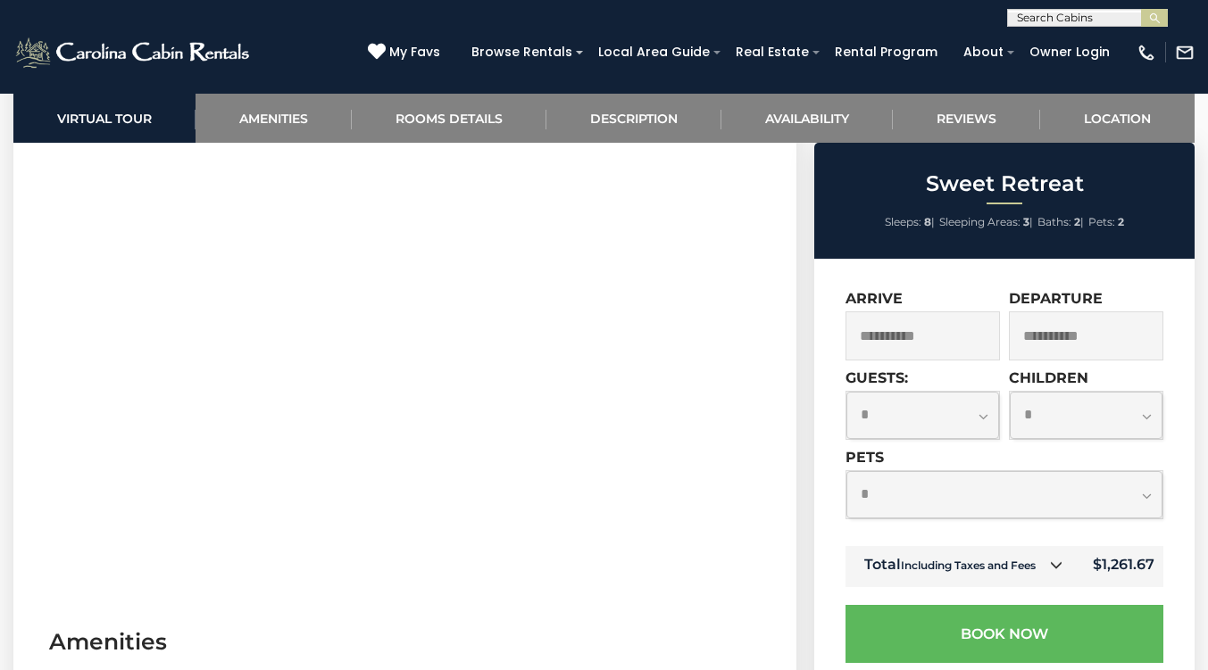
scroll to position [812, 0]
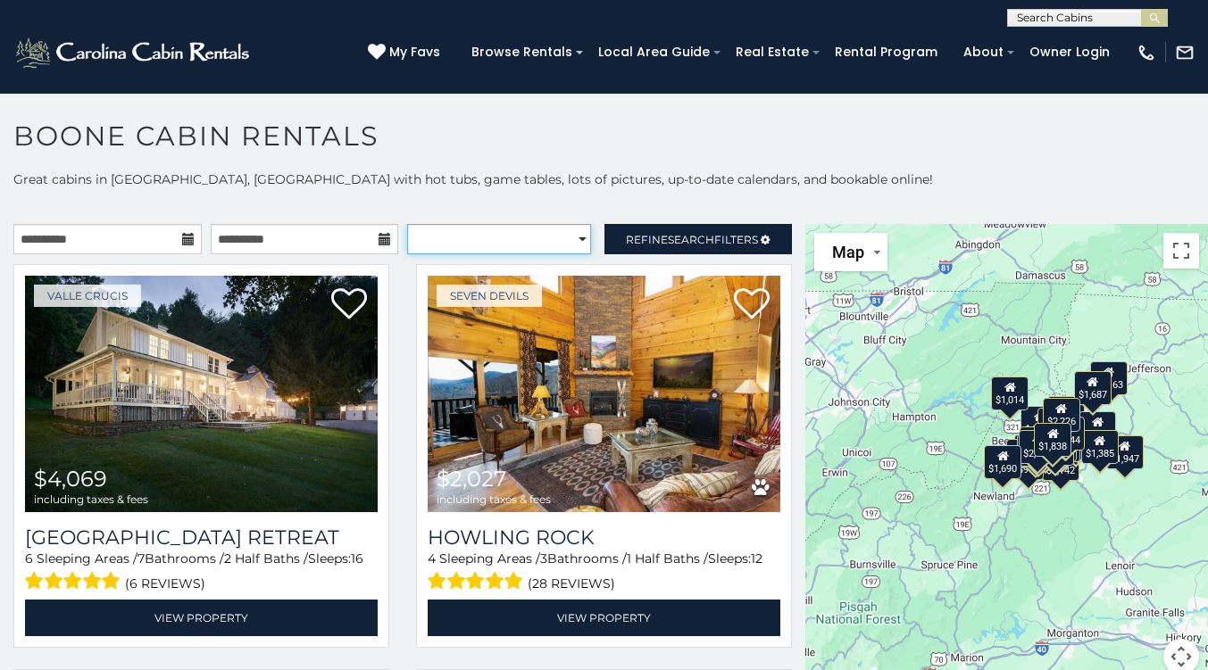
click at [566, 234] on select "**********" at bounding box center [499, 239] width 184 height 30
select select "*********"
click at [407, 224] on select "**********" at bounding box center [499, 239] width 184 height 30
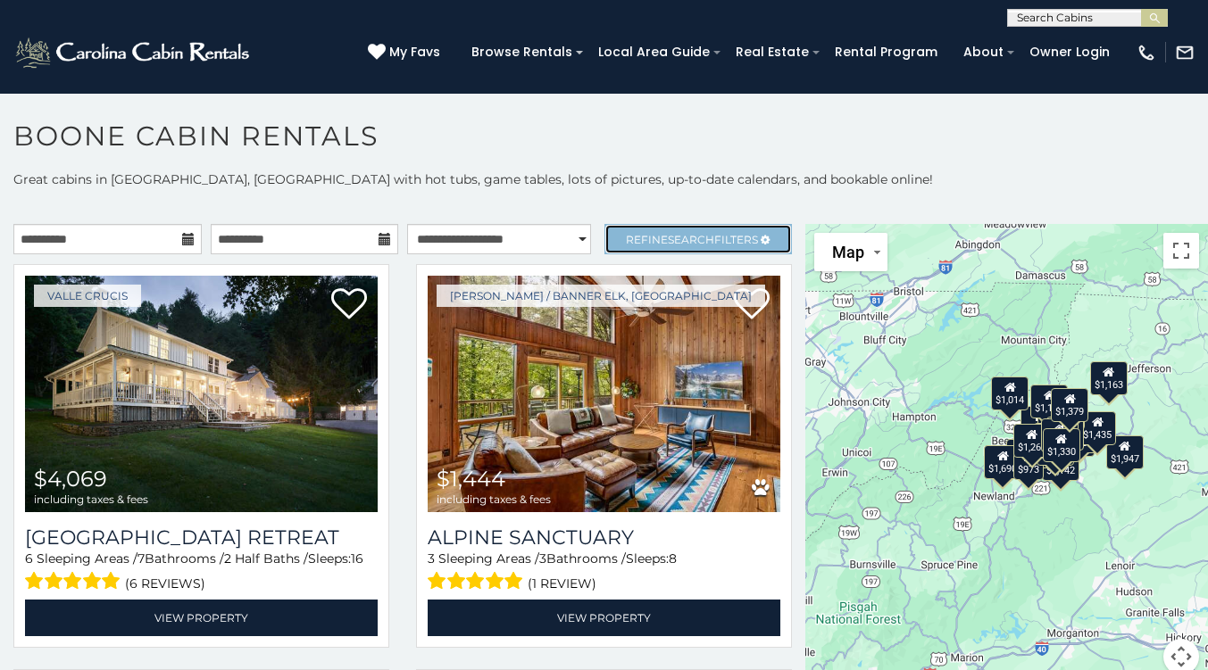
click at [668, 235] on span "Search" at bounding box center [691, 239] width 46 height 13
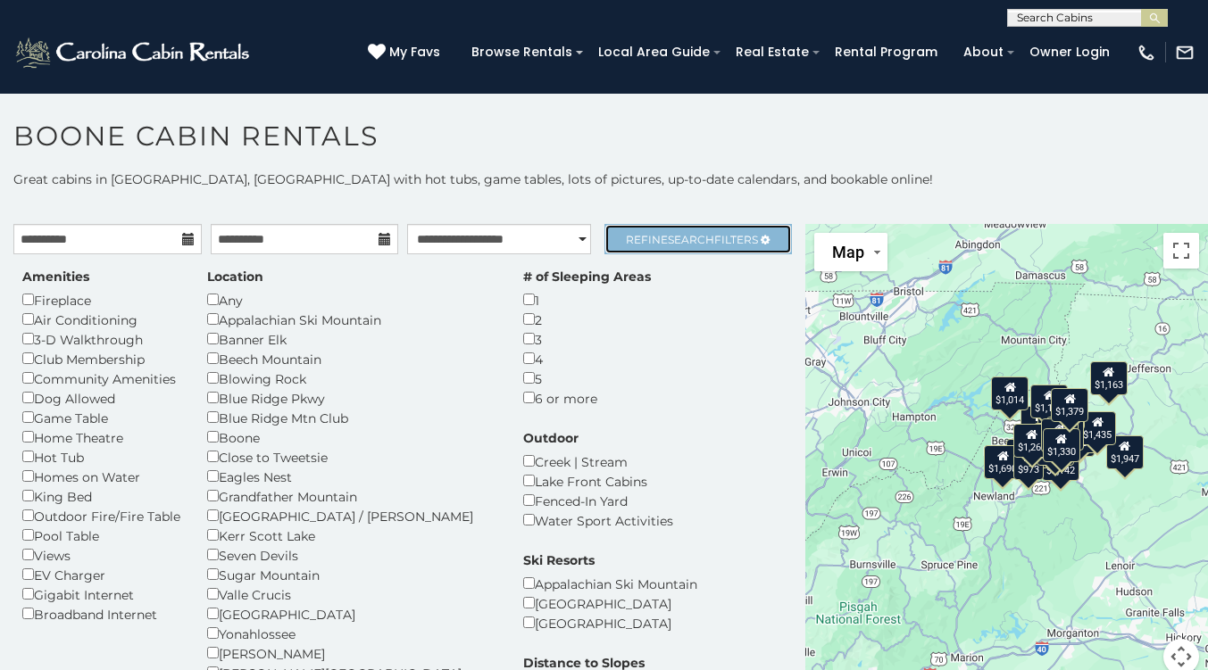
click at [668, 235] on span "Search" at bounding box center [691, 239] width 46 height 13
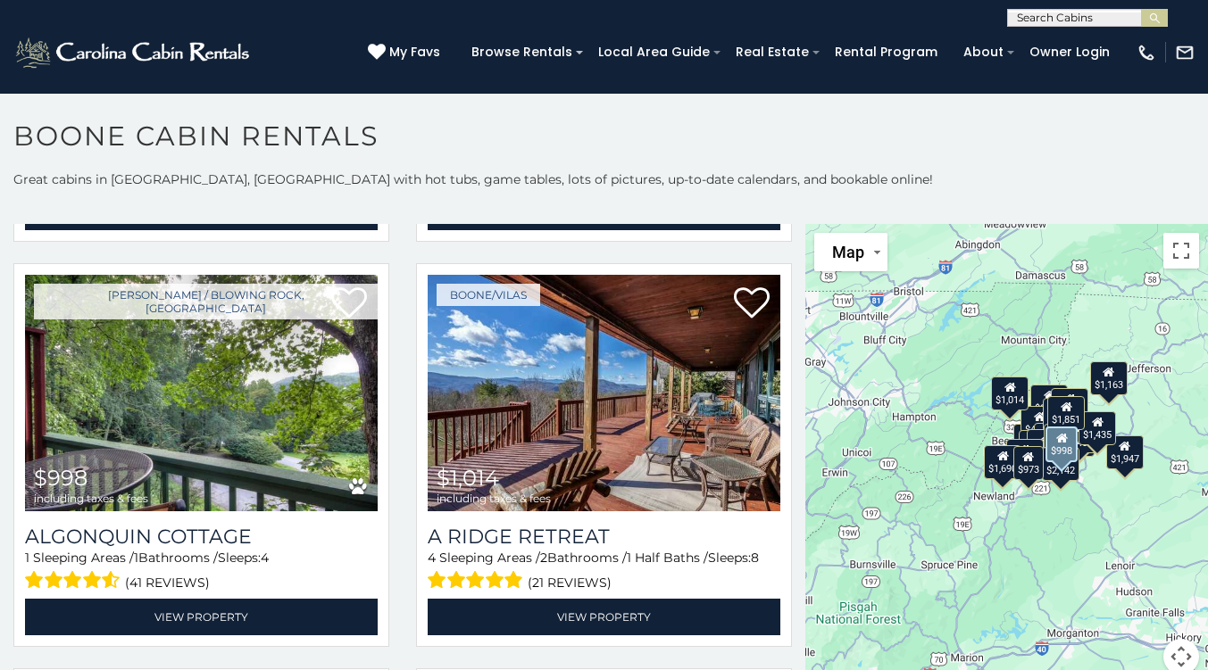
scroll to position [3647, 0]
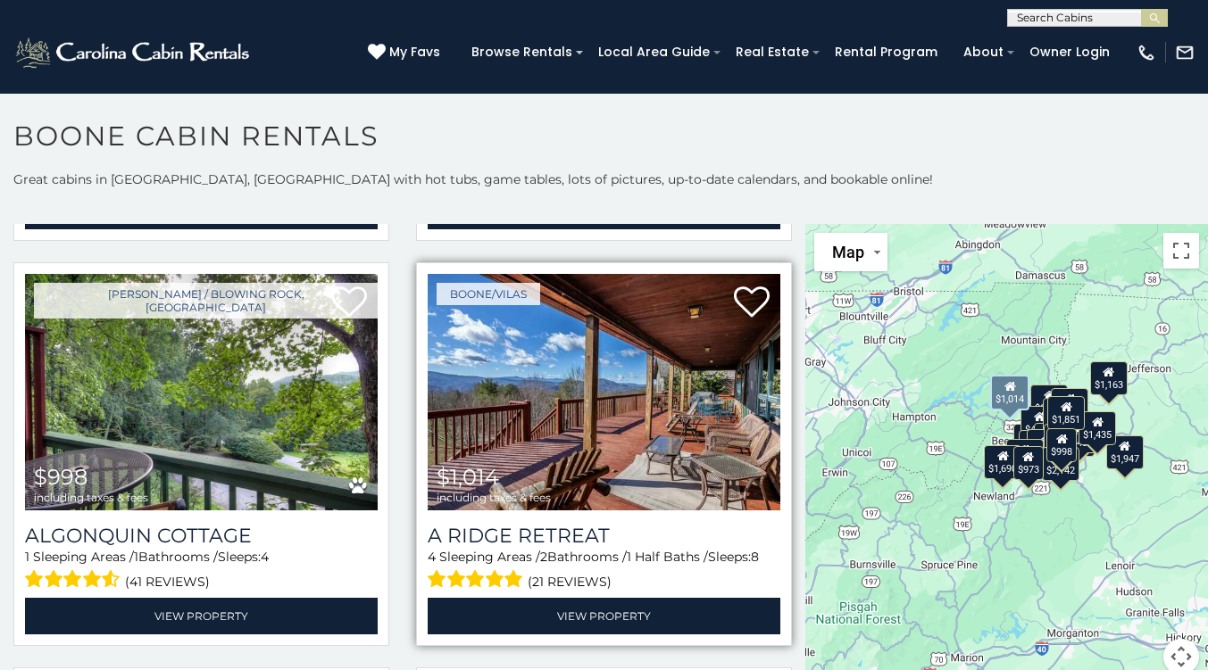
click at [545, 370] on img at bounding box center [604, 392] width 353 height 237
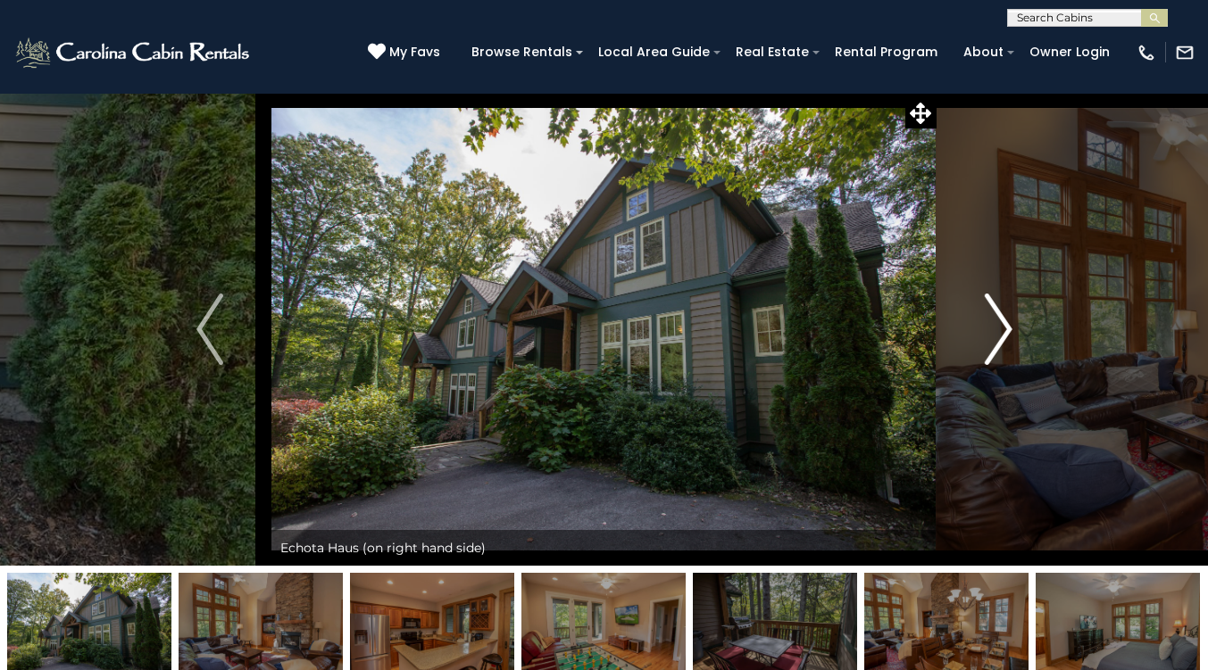
click at [1000, 308] on img "Next" at bounding box center [998, 329] width 27 height 71
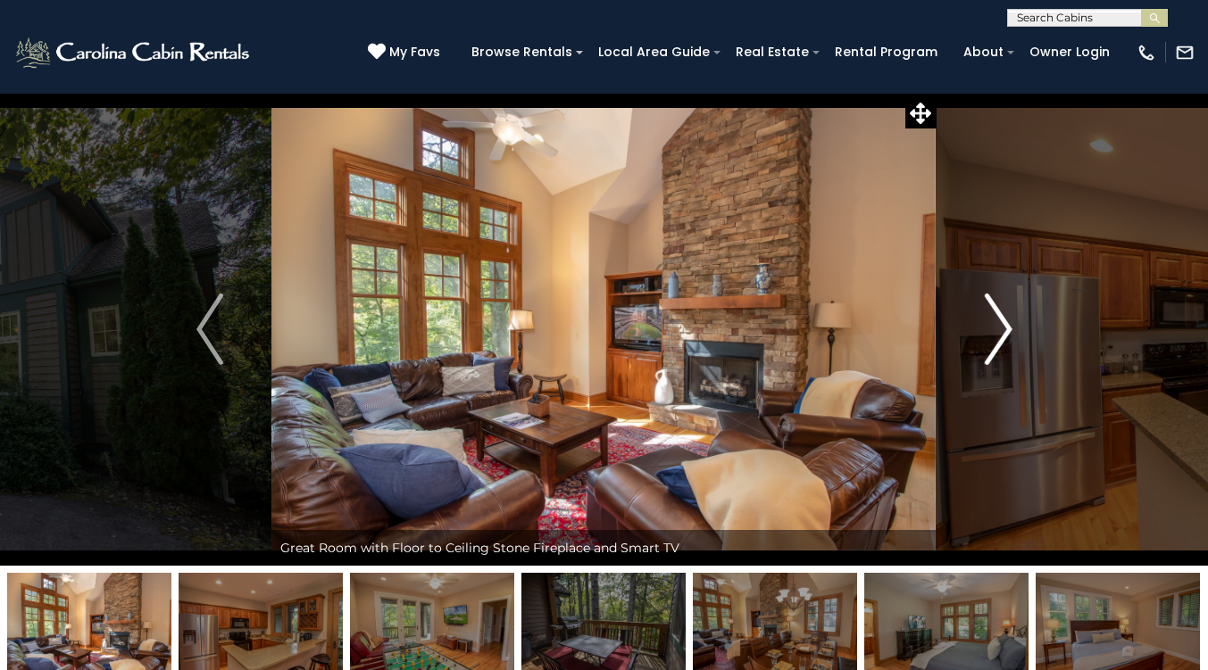
click at [1000, 308] on img "Next" at bounding box center [998, 329] width 27 height 71
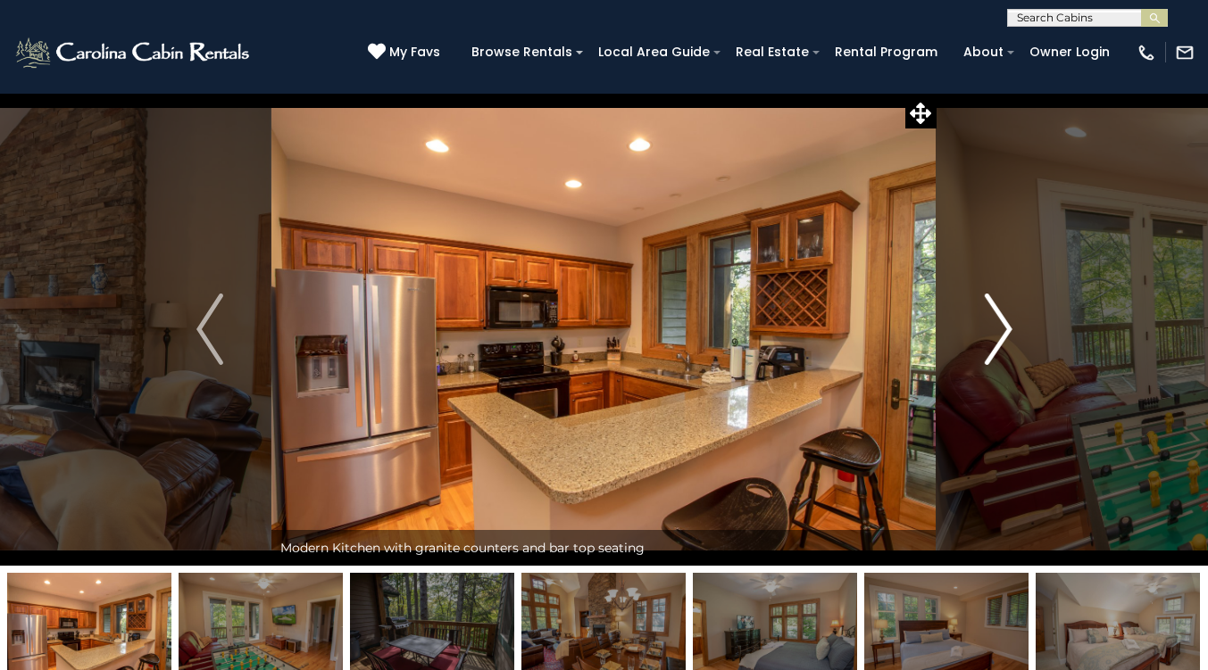
click at [1000, 308] on img "Next" at bounding box center [998, 329] width 27 height 71
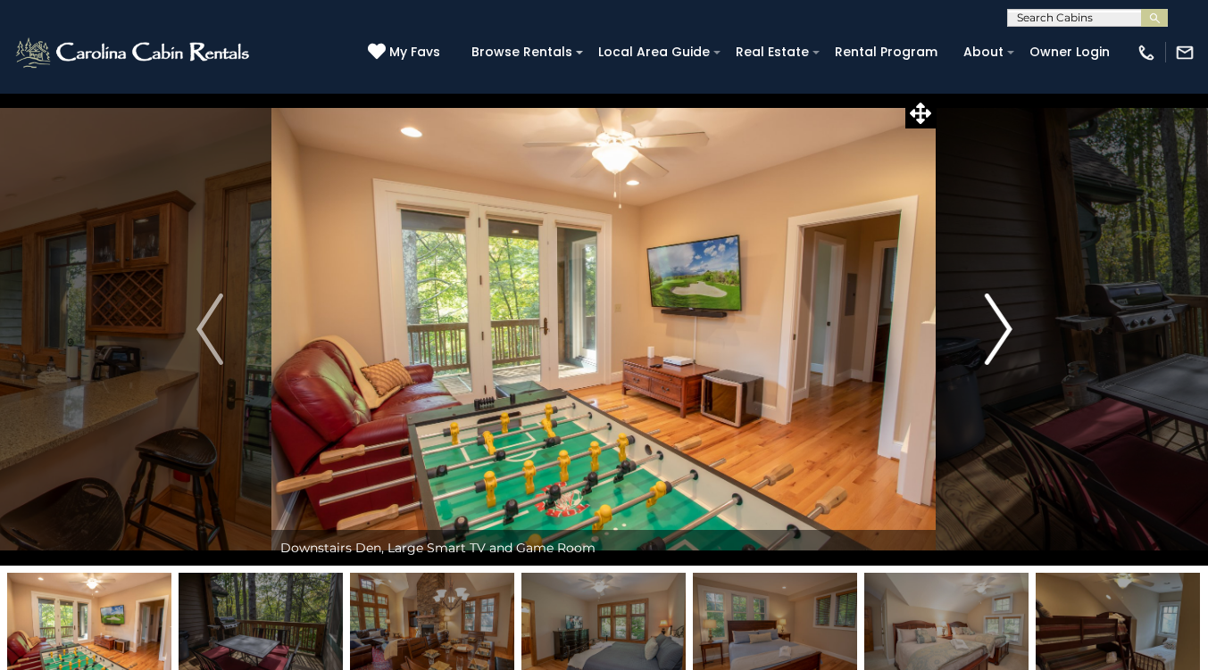
click at [1000, 308] on img "Next" at bounding box center [998, 329] width 27 height 71
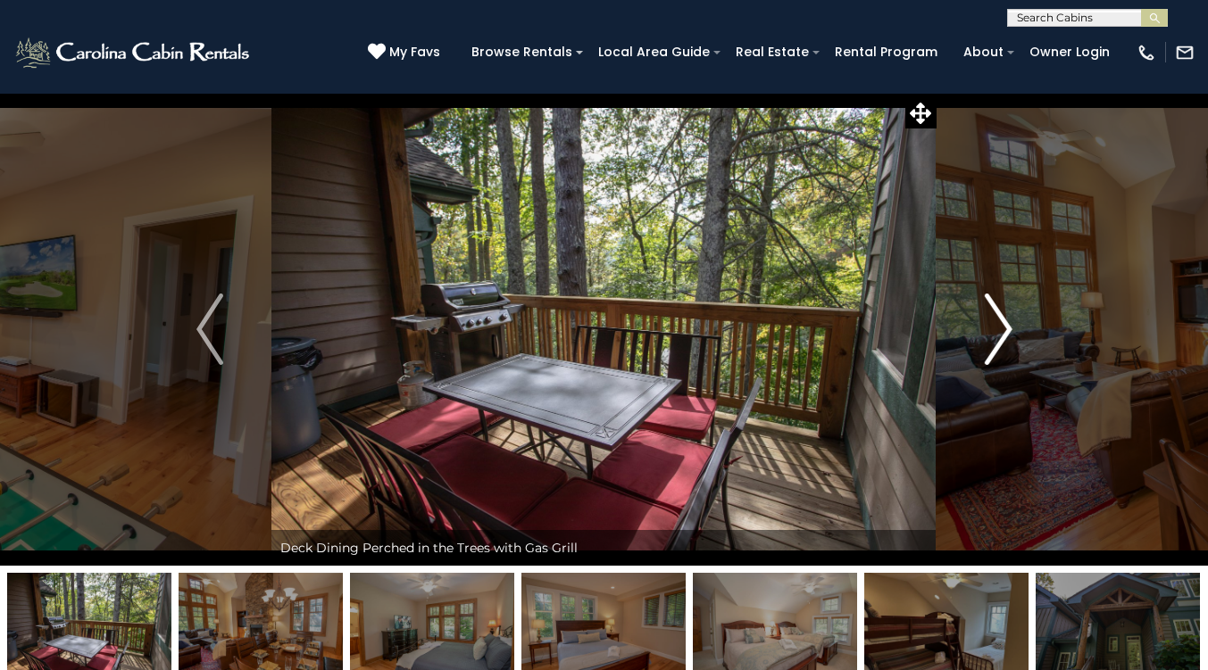
click at [1000, 308] on img "Next" at bounding box center [998, 329] width 27 height 71
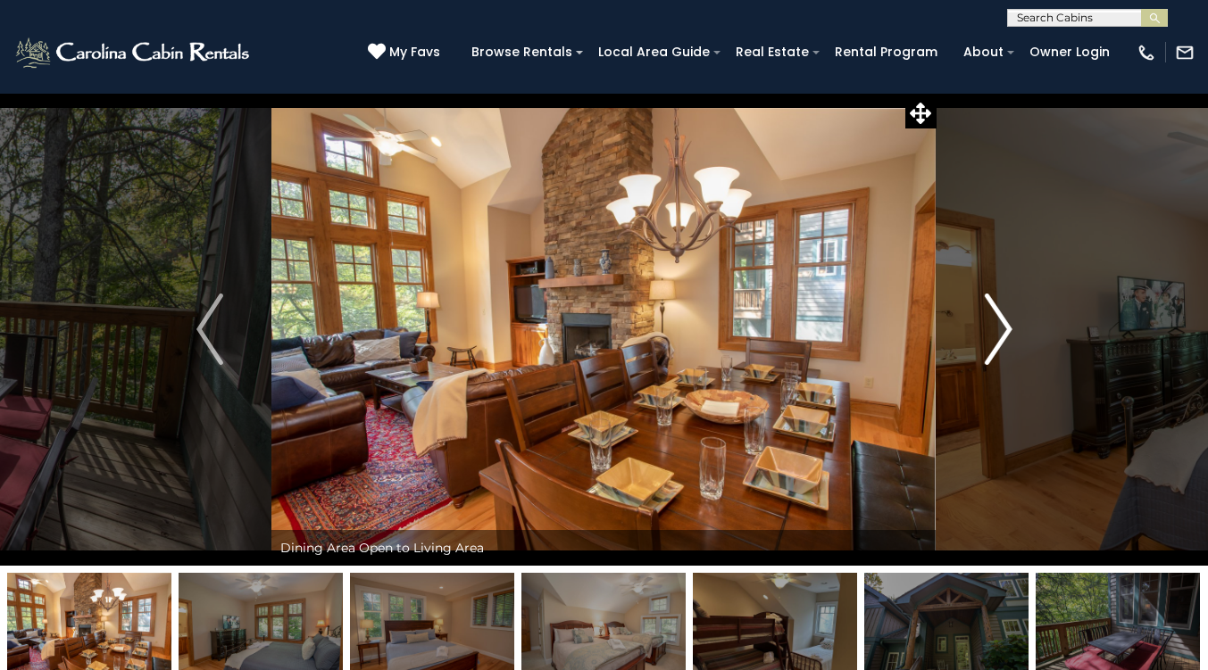
click at [1000, 308] on img "Next" at bounding box center [998, 329] width 27 height 71
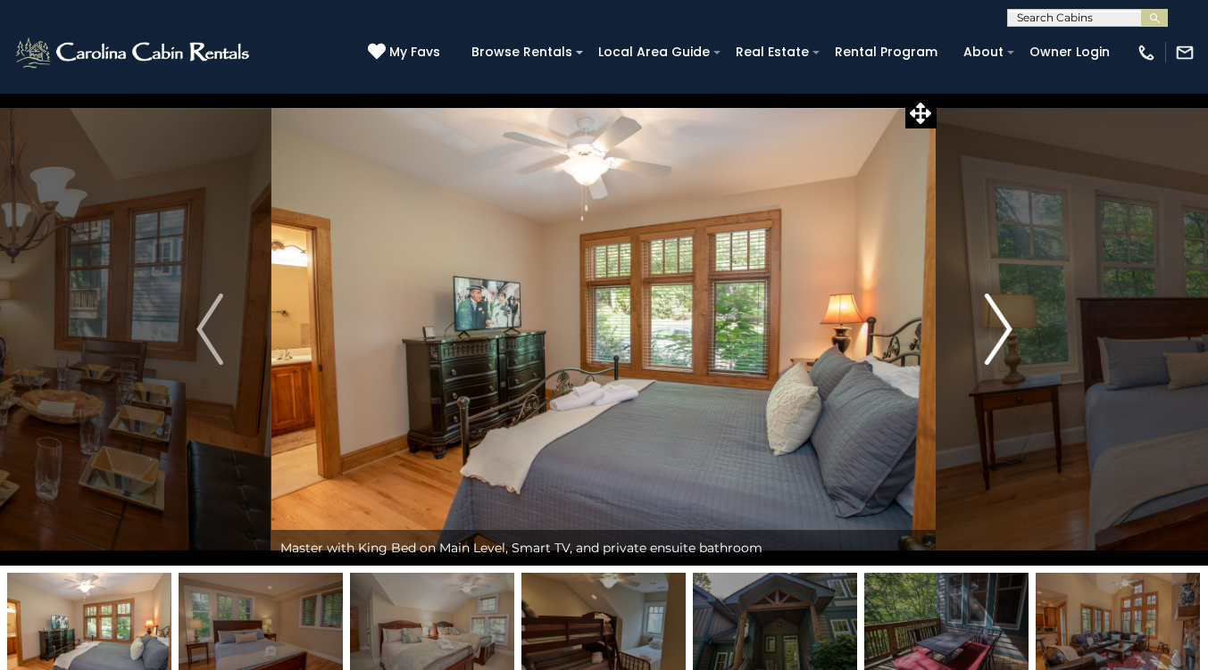
click at [1000, 308] on img "Next" at bounding box center [998, 329] width 27 height 71
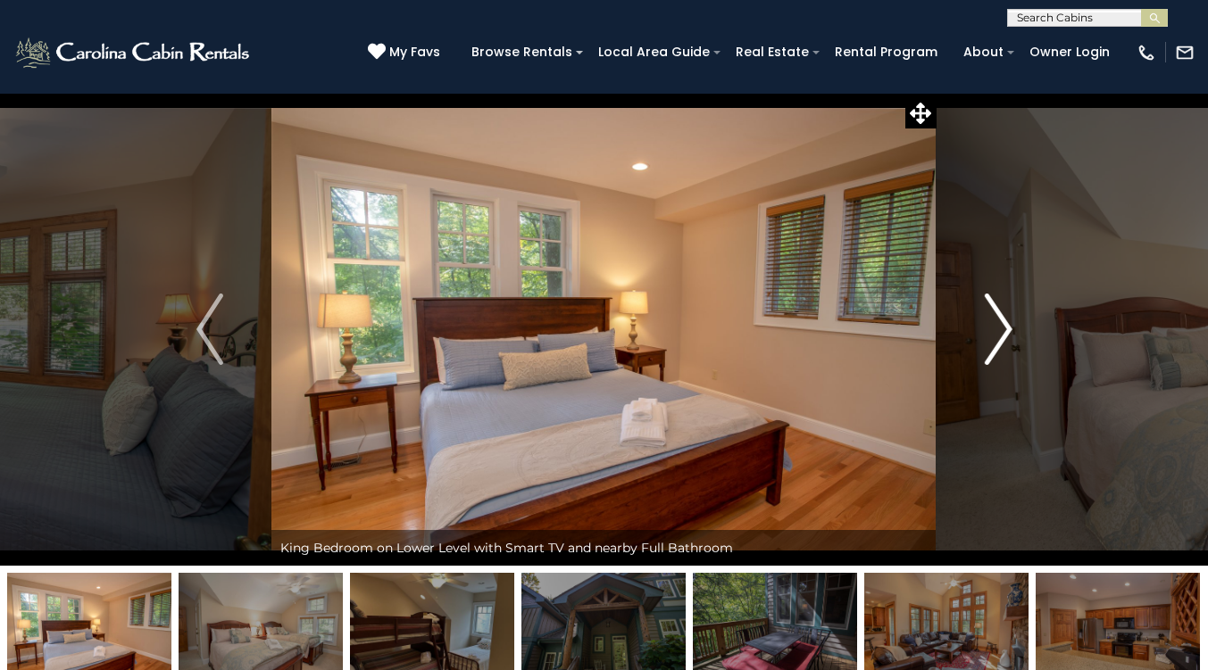
click at [1000, 308] on img "Next" at bounding box center [998, 329] width 27 height 71
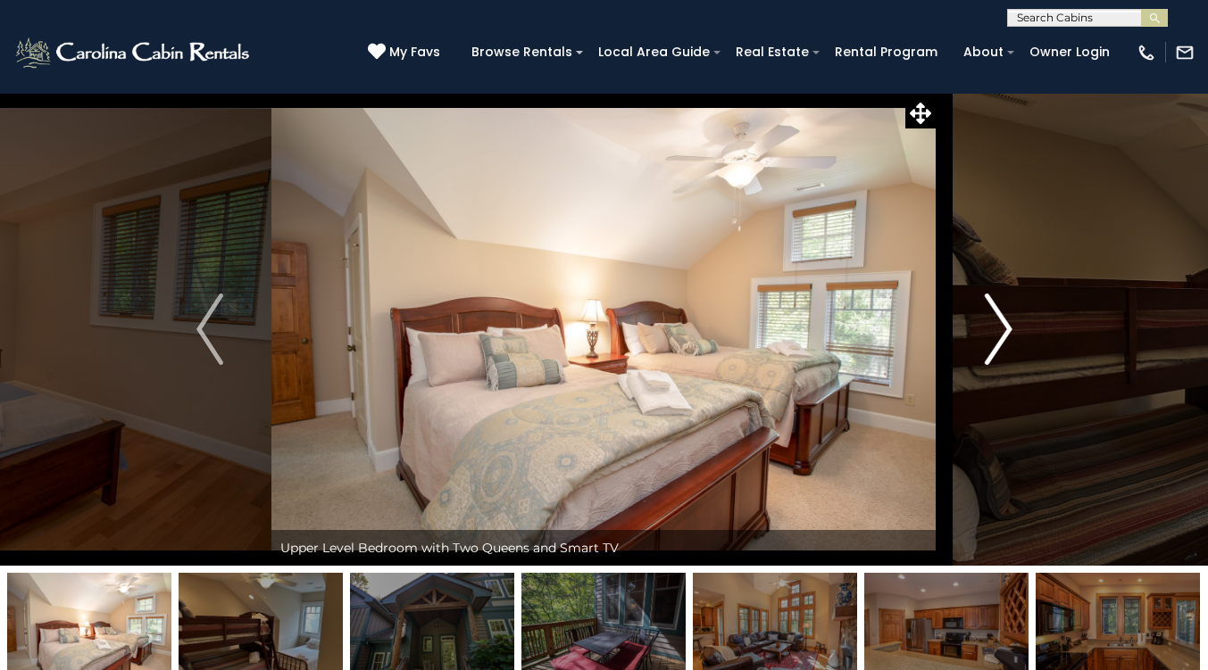
click at [1000, 308] on img "Next" at bounding box center [998, 329] width 27 height 71
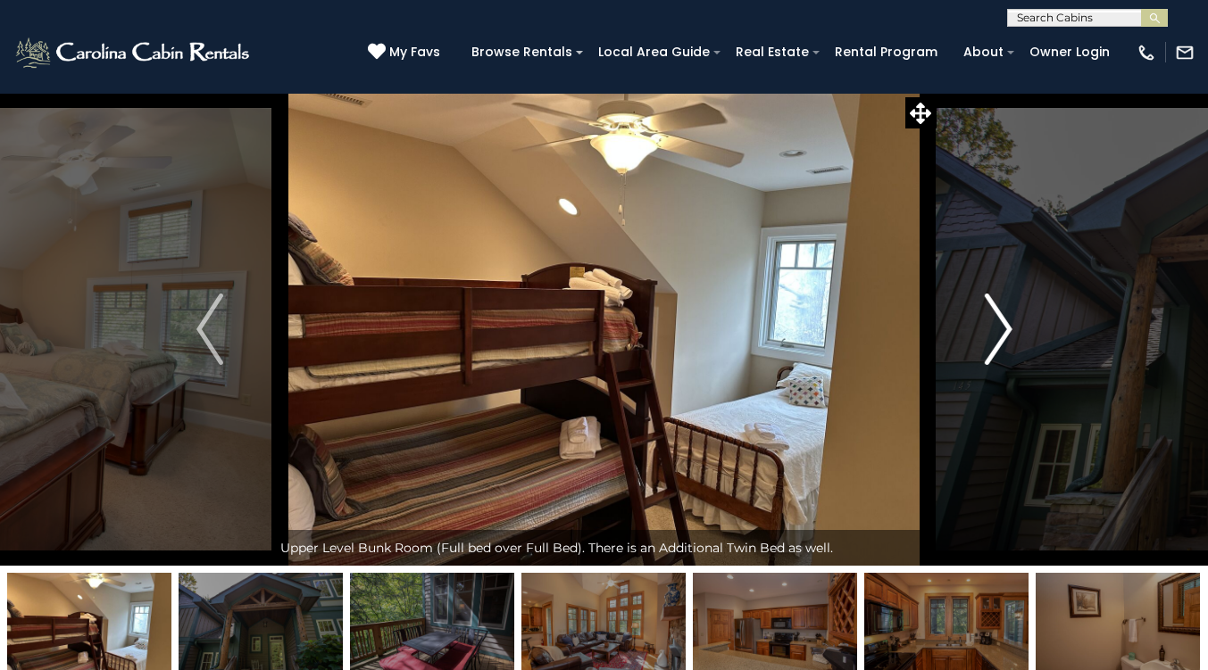
click at [1000, 308] on img "Next" at bounding box center [998, 329] width 27 height 71
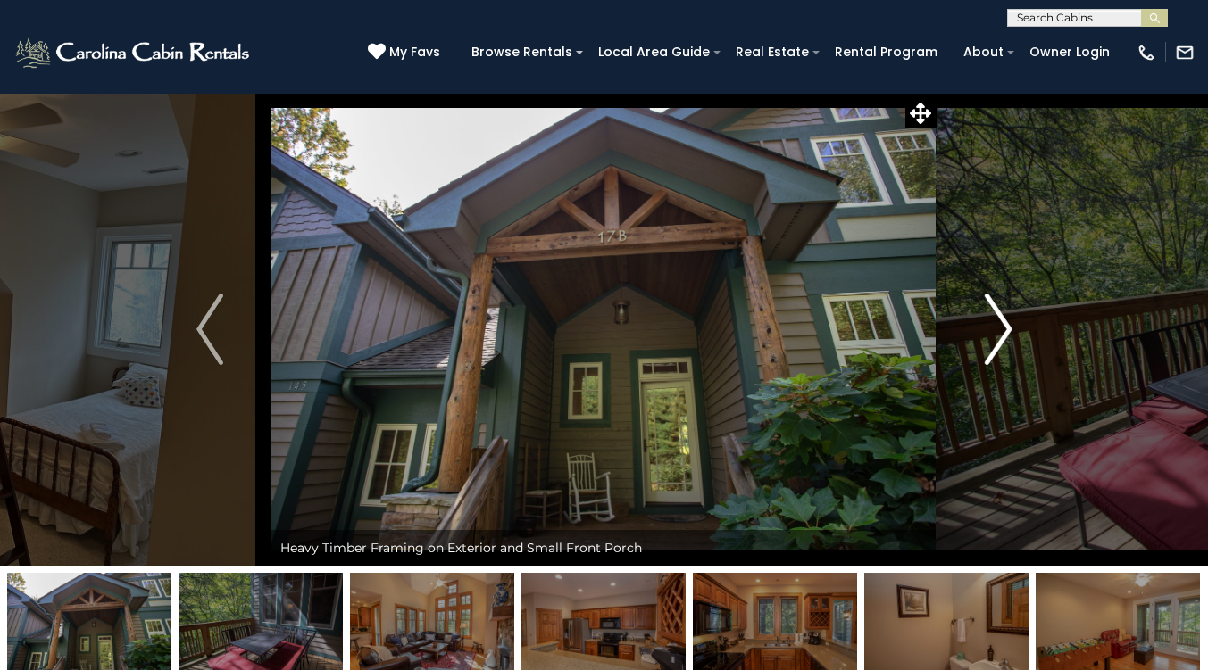
click at [1000, 308] on img "Next" at bounding box center [998, 329] width 27 height 71
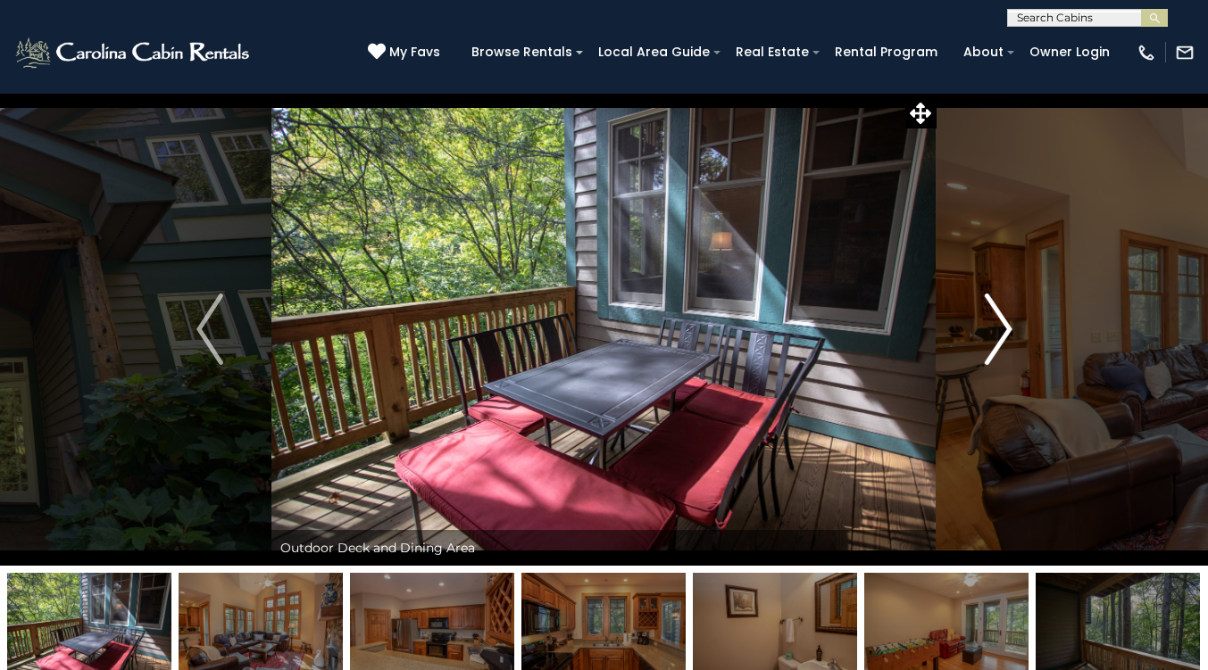
click at [1000, 308] on img "Next" at bounding box center [998, 329] width 27 height 71
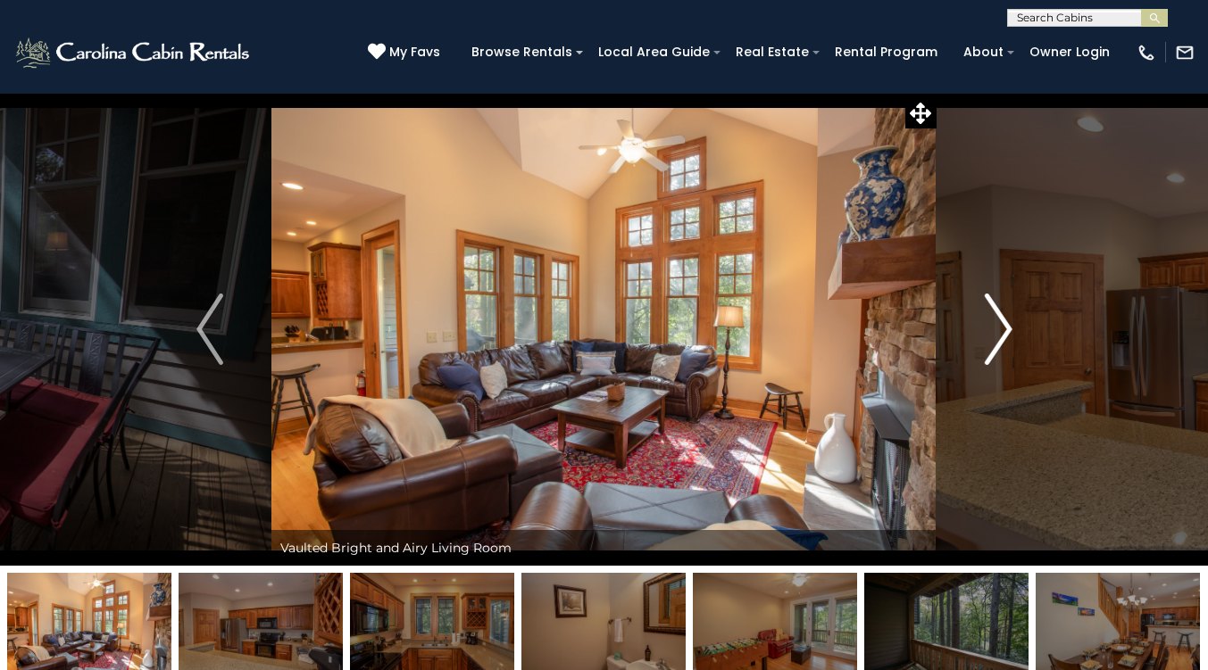
click at [1000, 308] on img "Next" at bounding box center [998, 329] width 27 height 71
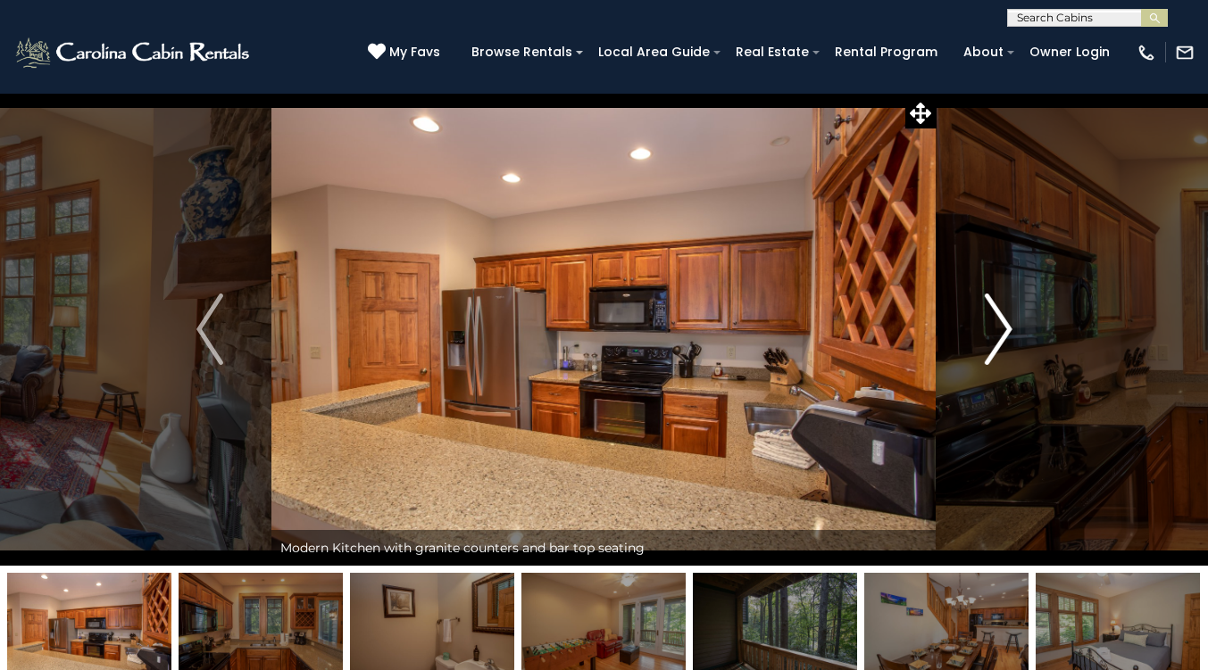
click at [1000, 308] on img "Next" at bounding box center [998, 329] width 27 height 71
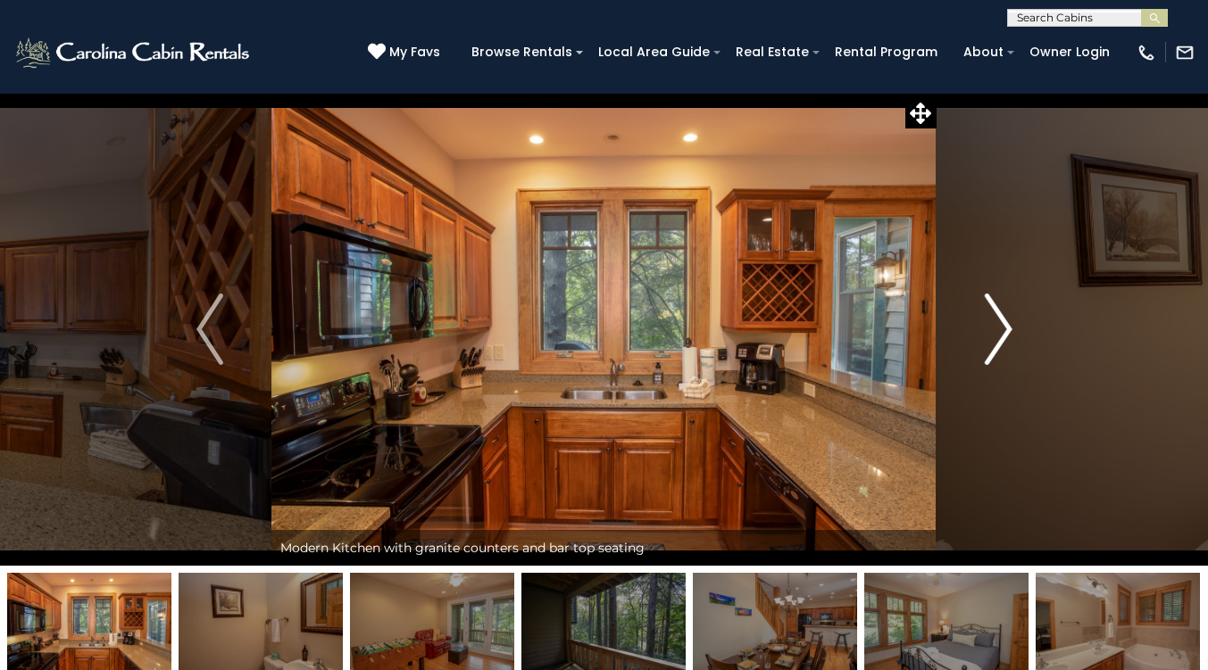
click at [1000, 308] on img "Next" at bounding box center [998, 329] width 27 height 71
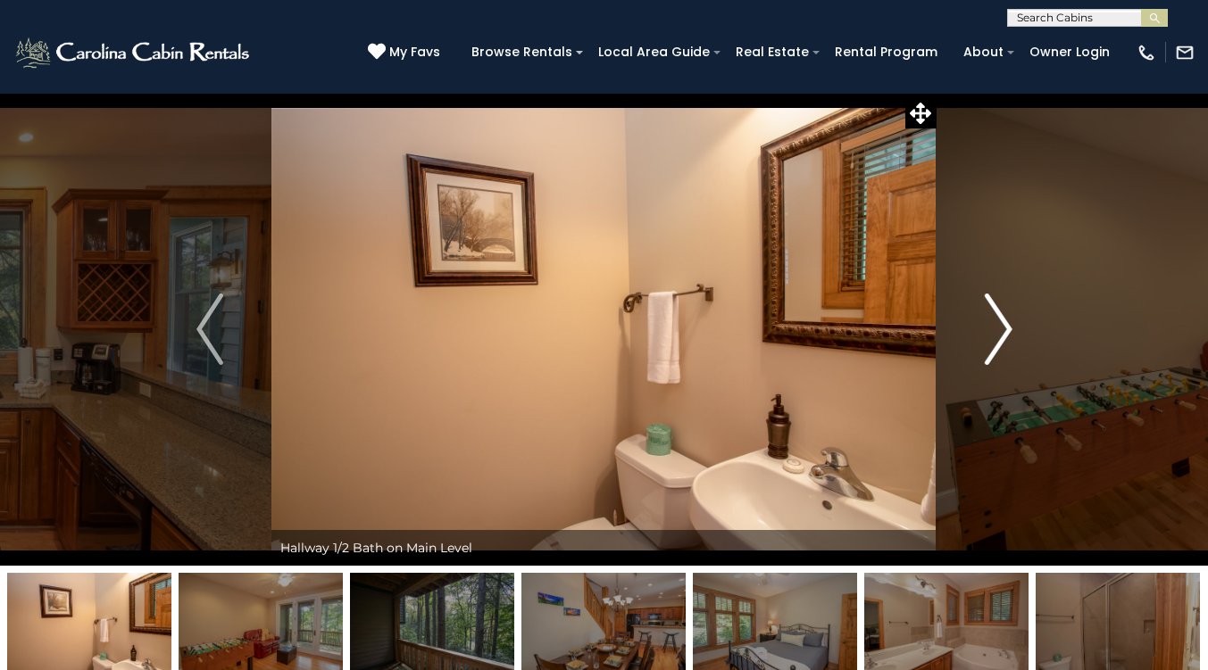
click at [1000, 308] on img "Next" at bounding box center [998, 329] width 27 height 71
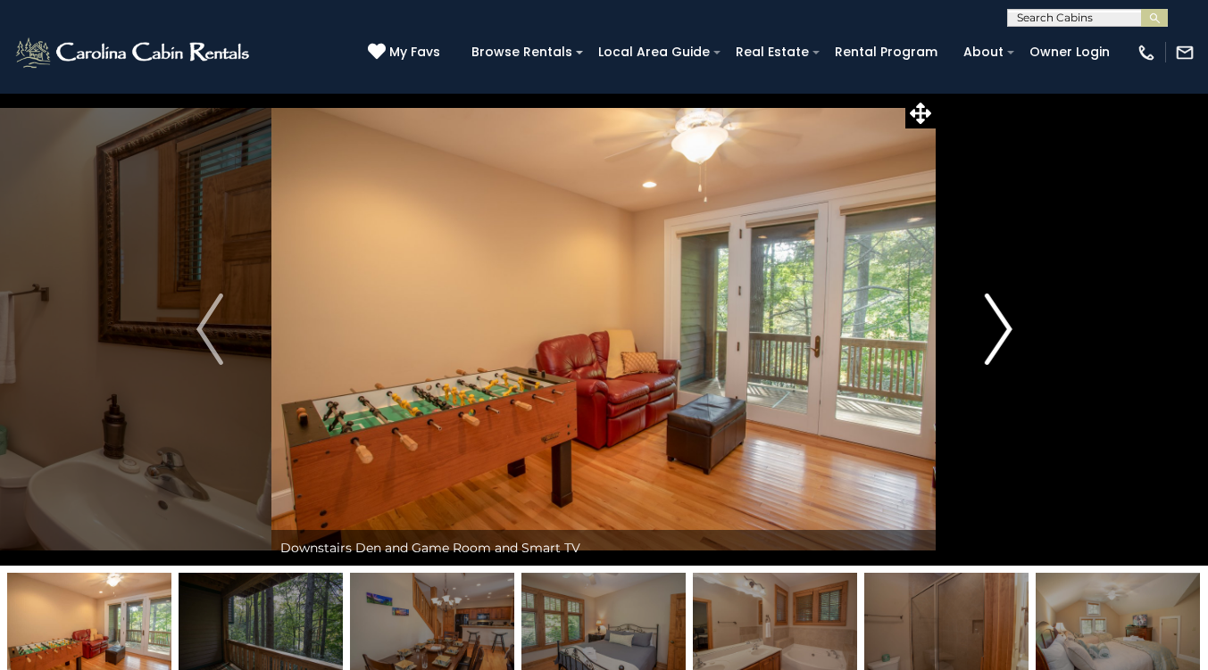
click at [1000, 308] on img "Next" at bounding box center [998, 329] width 27 height 71
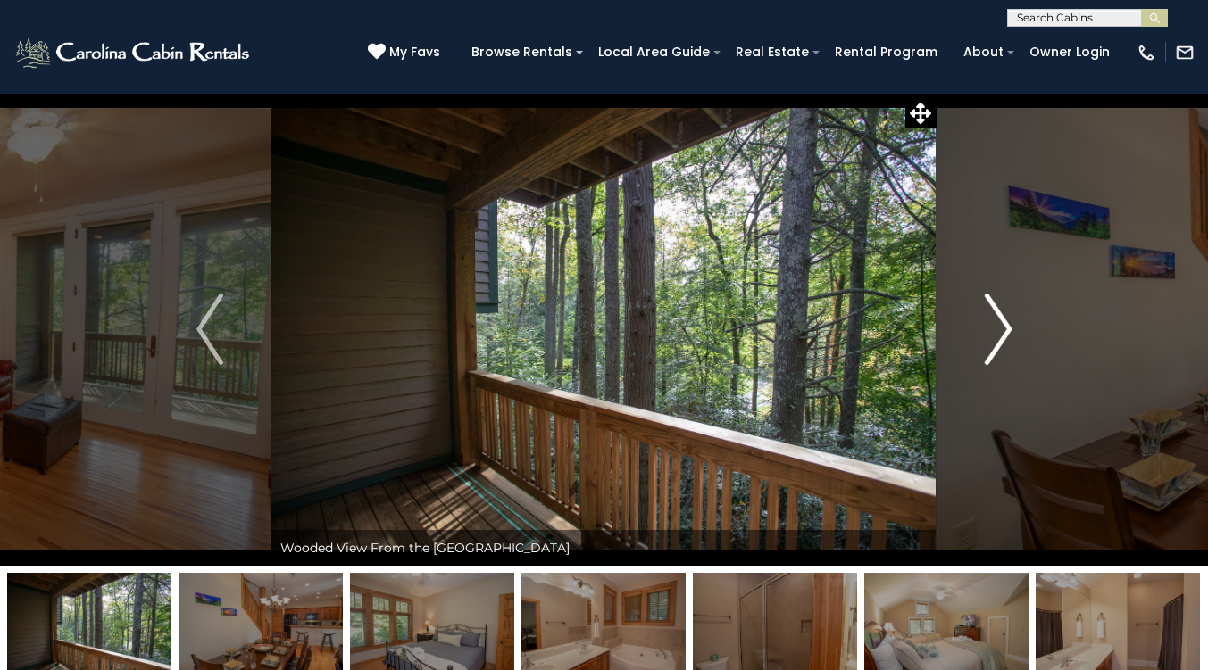
click at [1000, 308] on img "Next" at bounding box center [998, 329] width 27 height 71
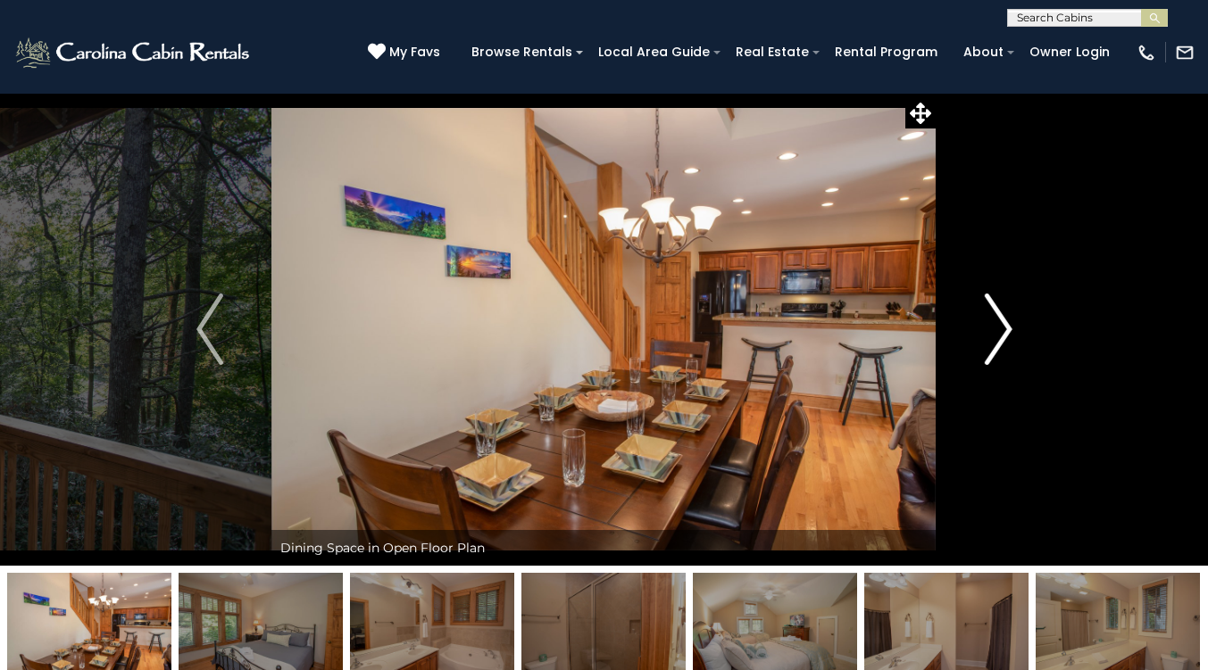
click at [1000, 308] on img "Next" at bounding box center [998, 329] width 27 height 71
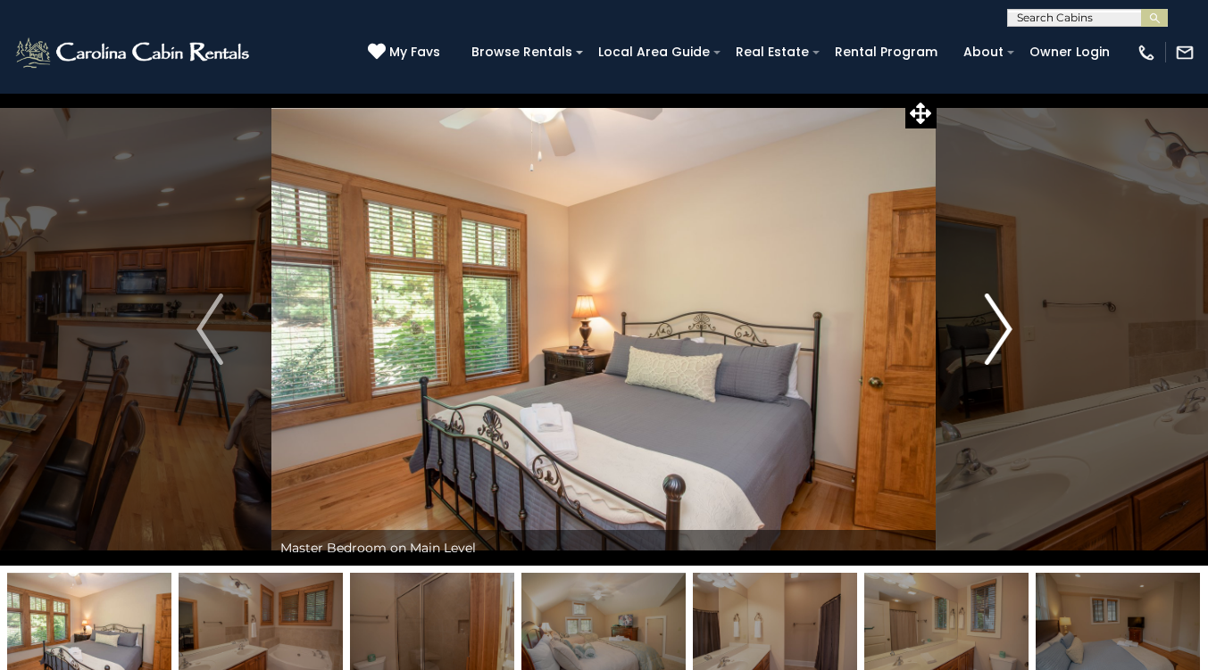
click at [1000, 308] on img "Next" at bounding box center [998, 329] width 27 height 71
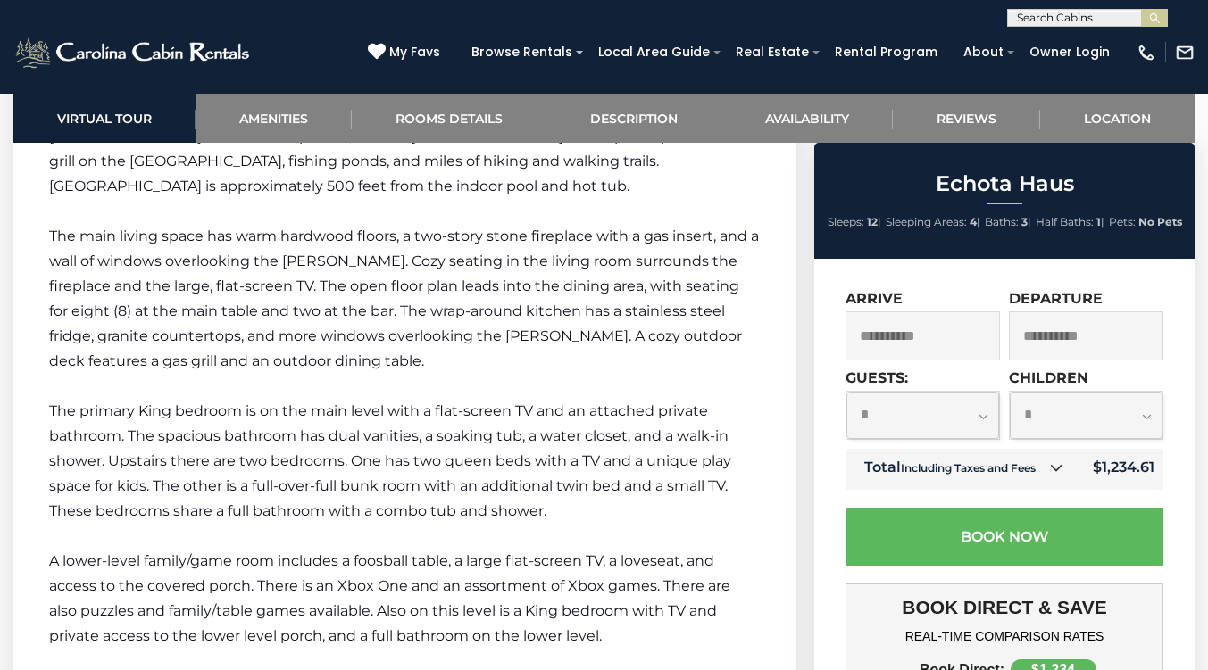
scroll to position [2937, 0]
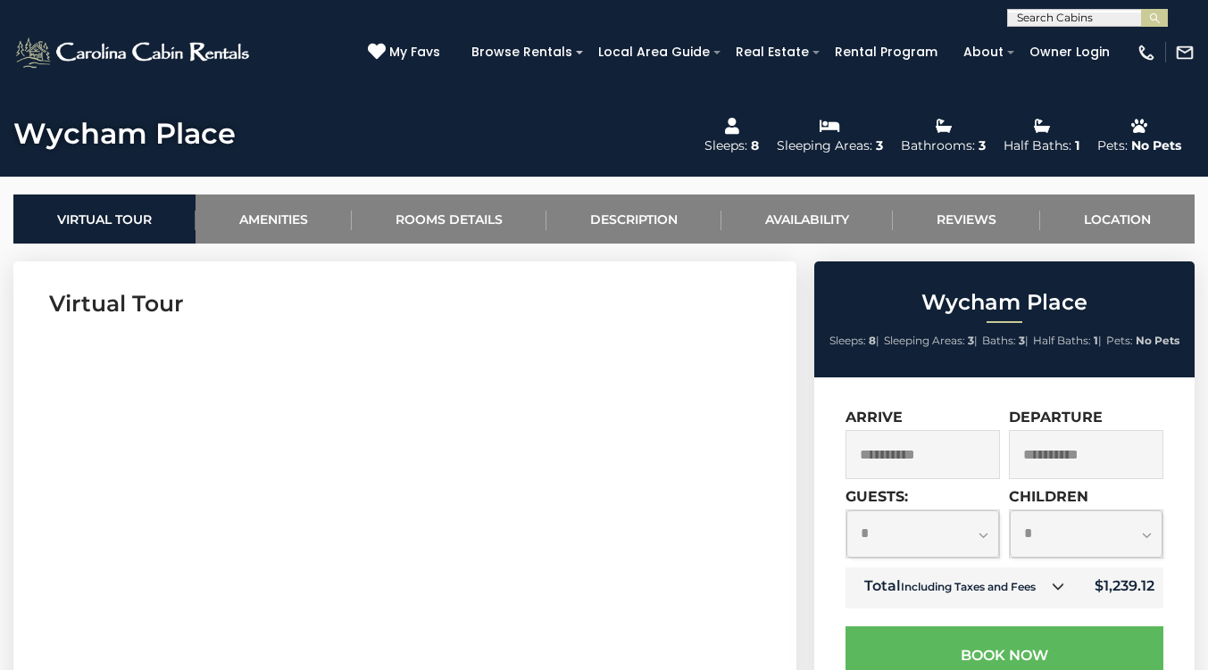
scroll to position [603, 0]
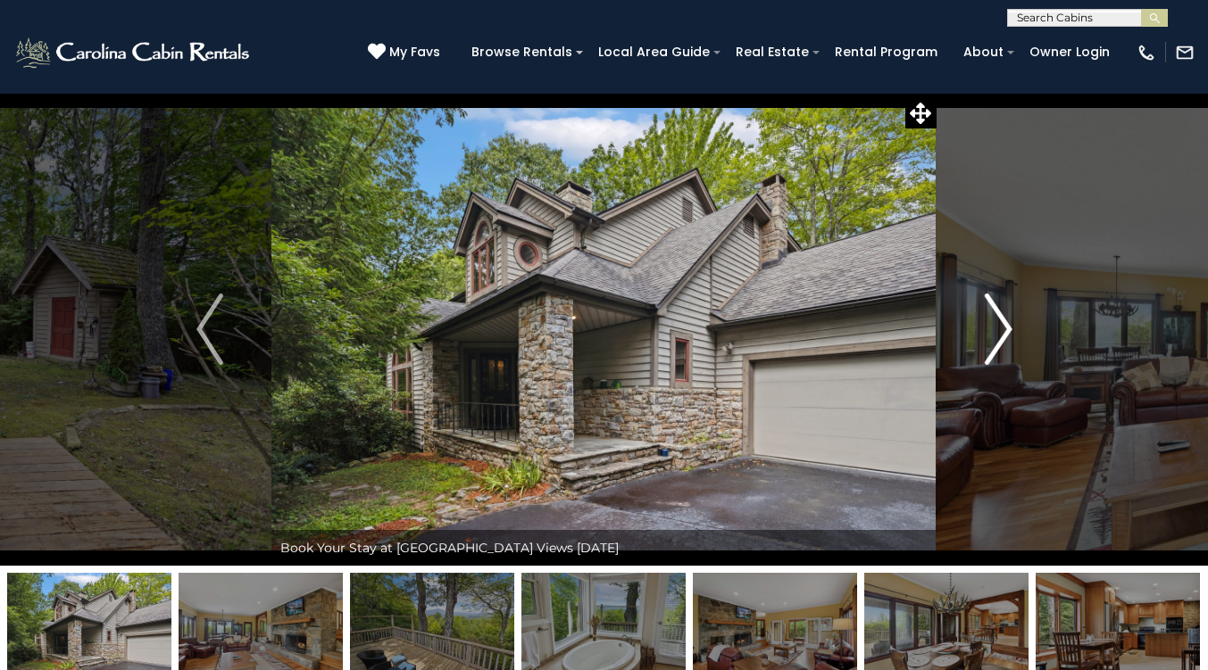
click at [983, 316] on button "Next" at bounding box center [998, 329] width 124 height 473
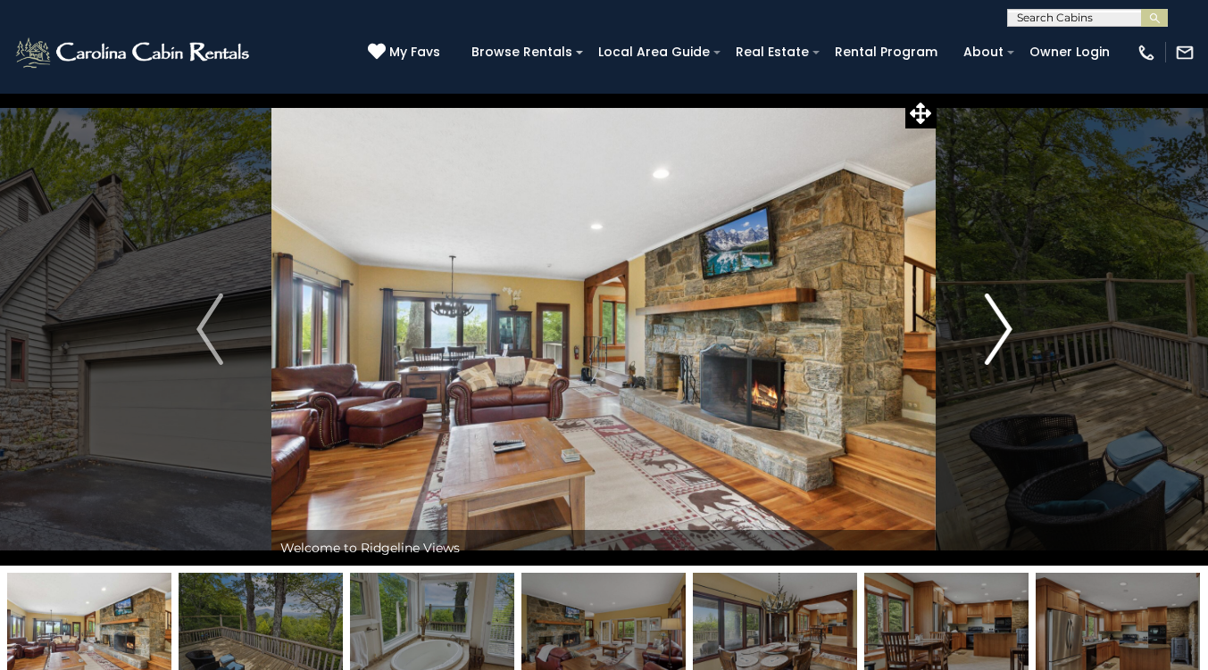
click at [983, 316] on button "Next" at bounding box center [998, 329] width 124 height 473
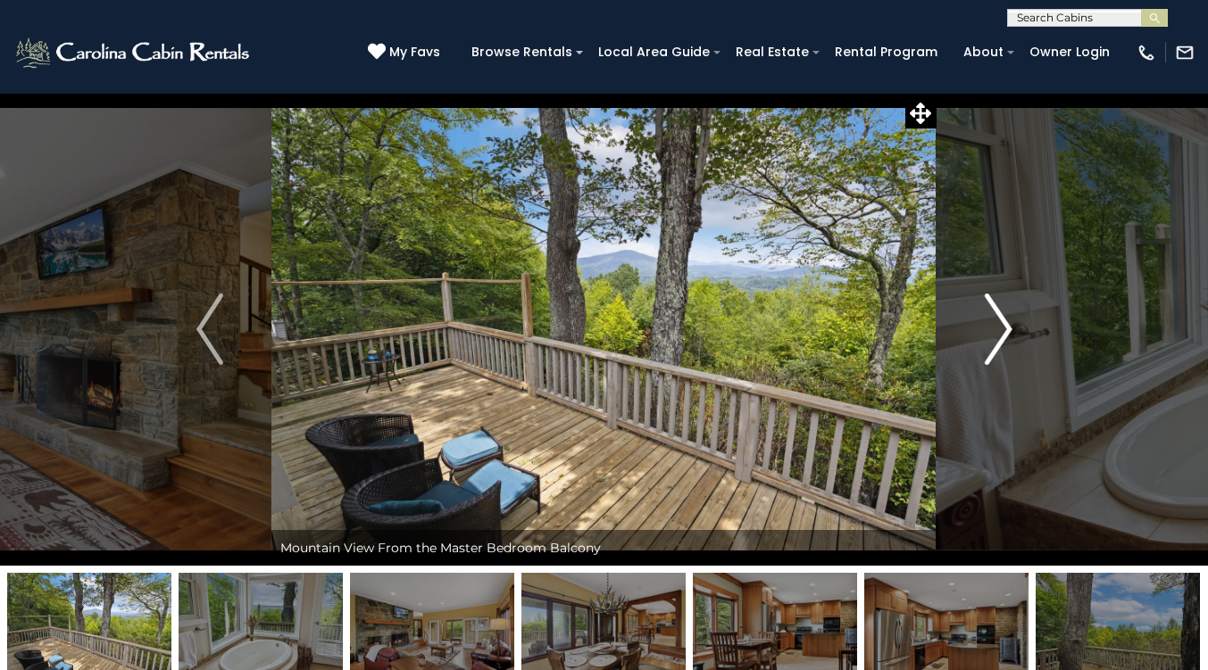
click at [983, 316] on button "Next" at bounding box center [998, 329] width 124 height 473
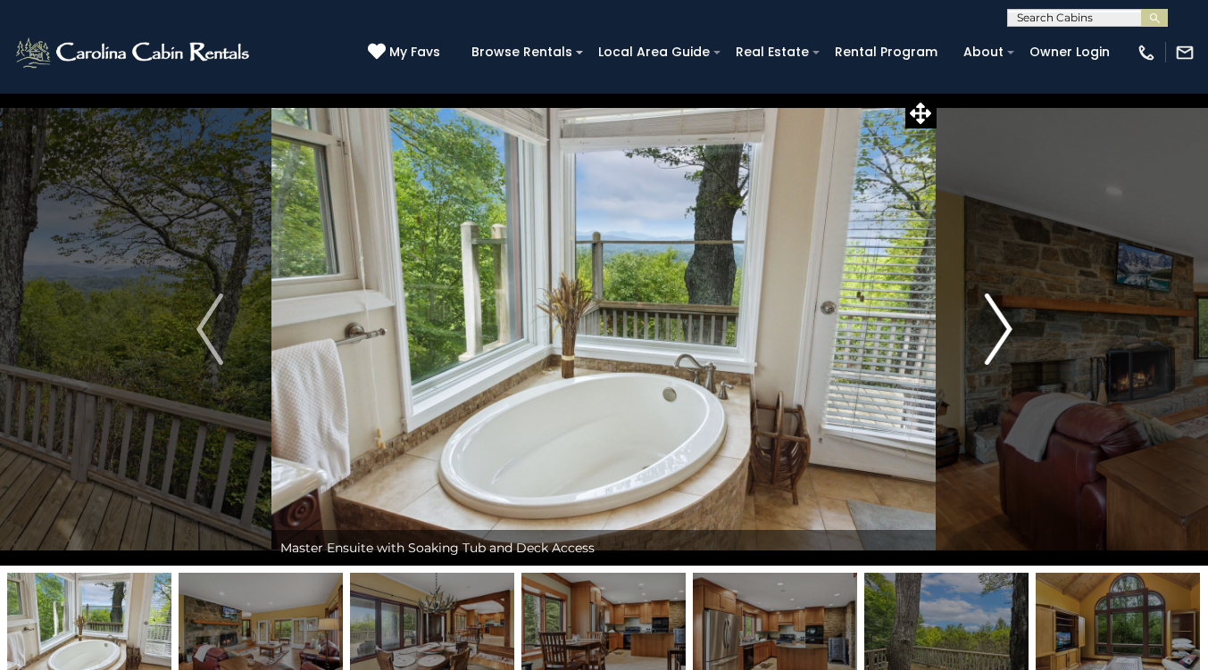
click at [983, 316] on button "Next" at bounding box center [998, 329] width 124 height 473
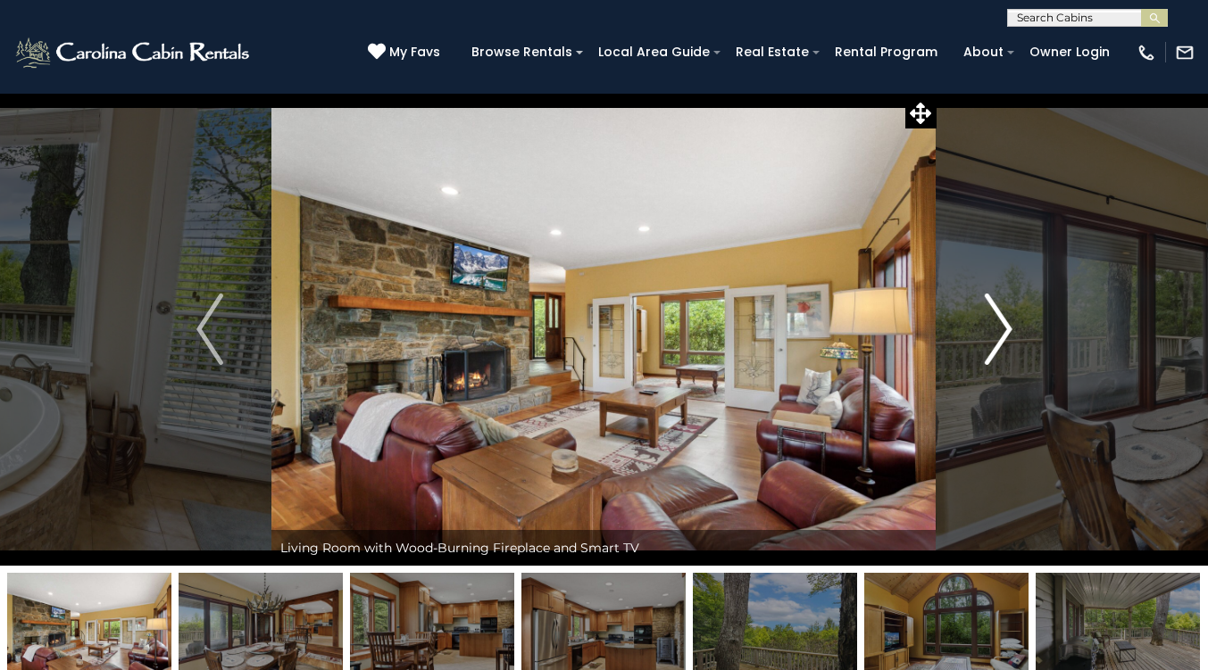
click at [983, 316] on button "Next" at bounding box center [998, 329] width 124 height 473
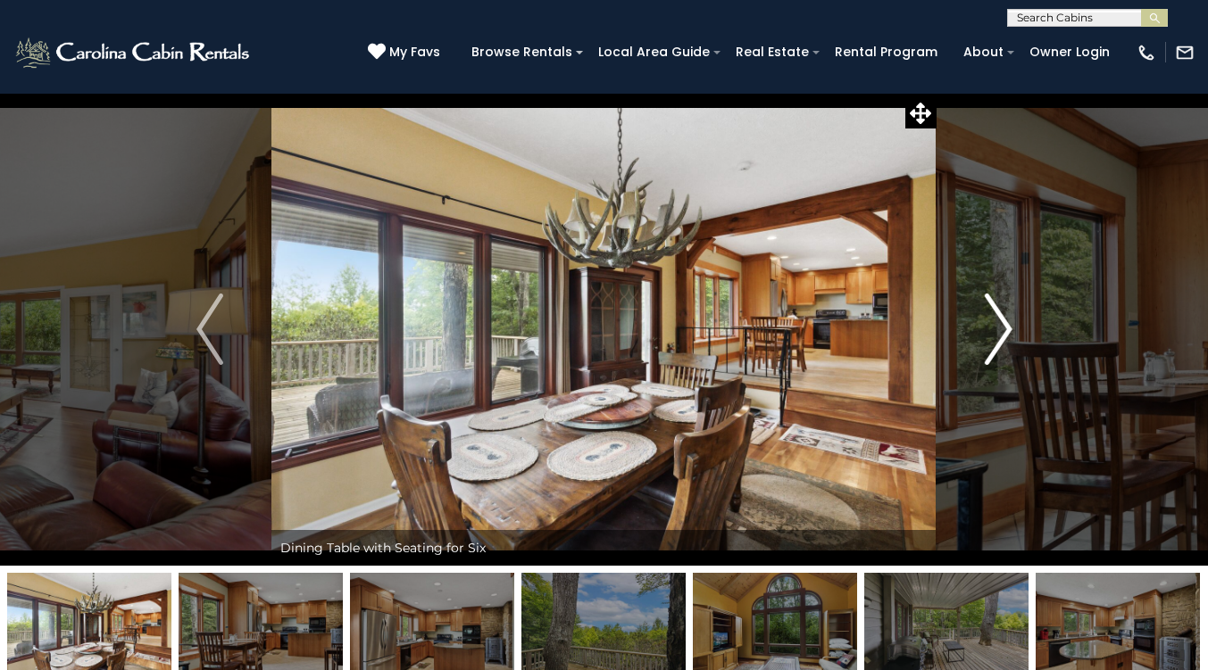
click at [983, 316] on button "Next" at bounding box center [998, 329] width 124 height 473
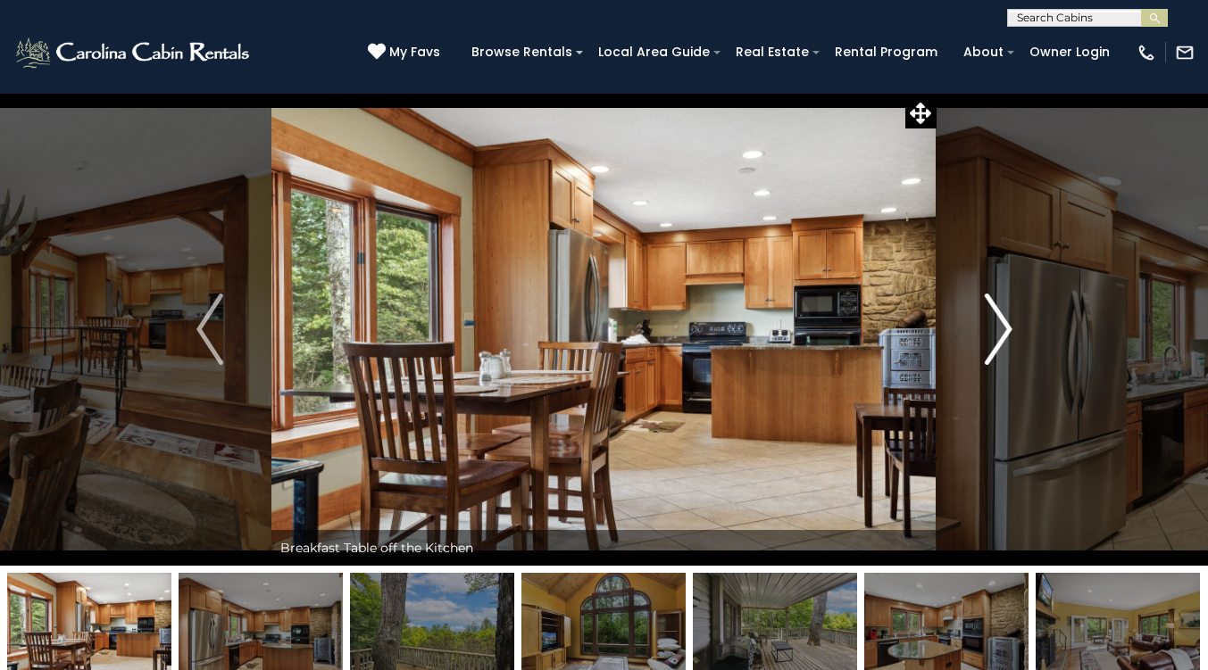
click at [983, 316] on button "Next" at bounding box center [998, 329] width 124 height 473
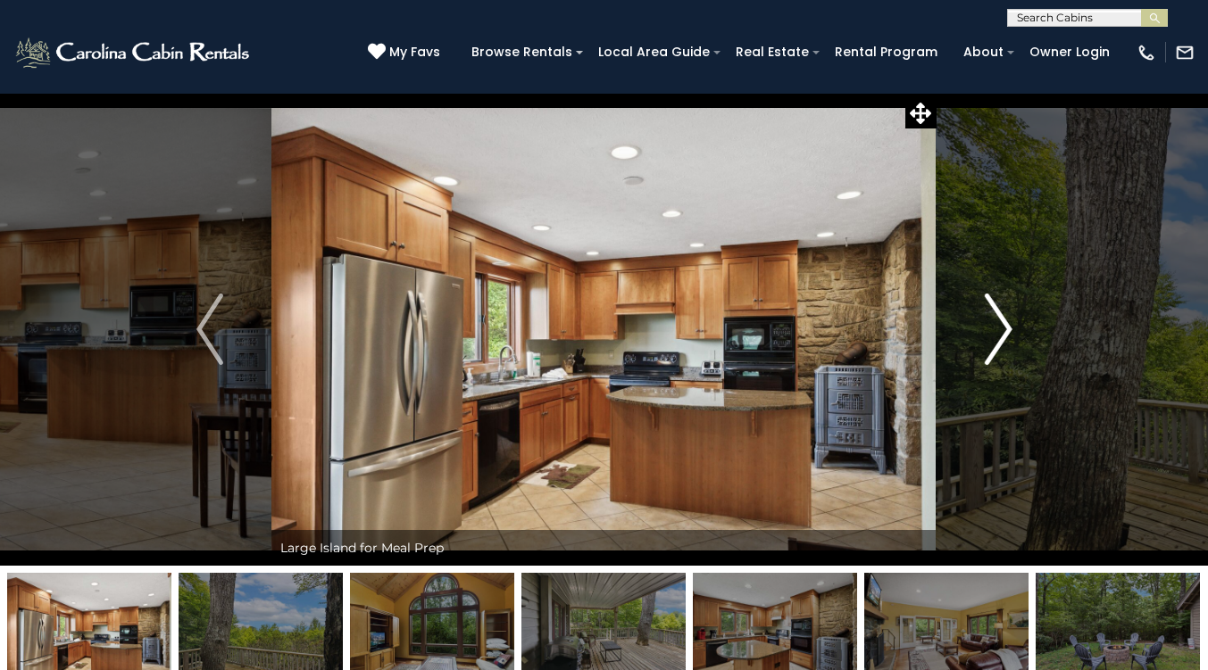
click at [983, 316] on button "Next" at bounding box center [998, 329] width 124 height 473
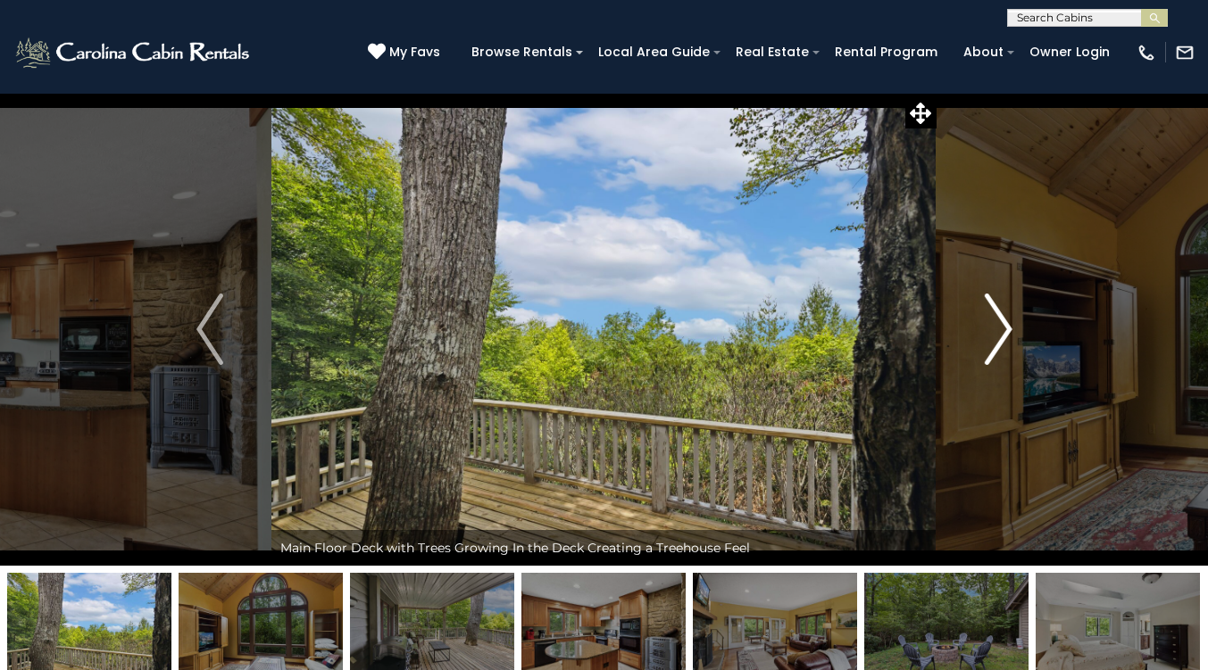
click at [983, 316] on button "Next" at bounding box center [998, 329] width 124 height 473
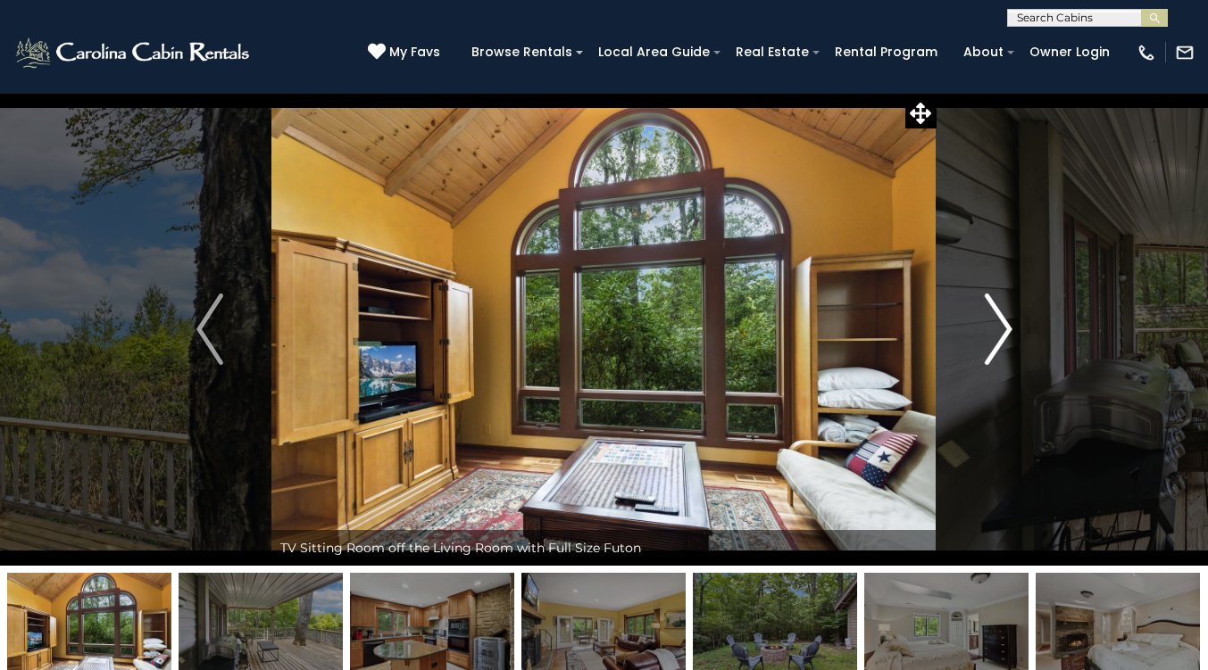
click at [983, 316] on button "Next" at bounding box center [998, 329] width 124 height 473
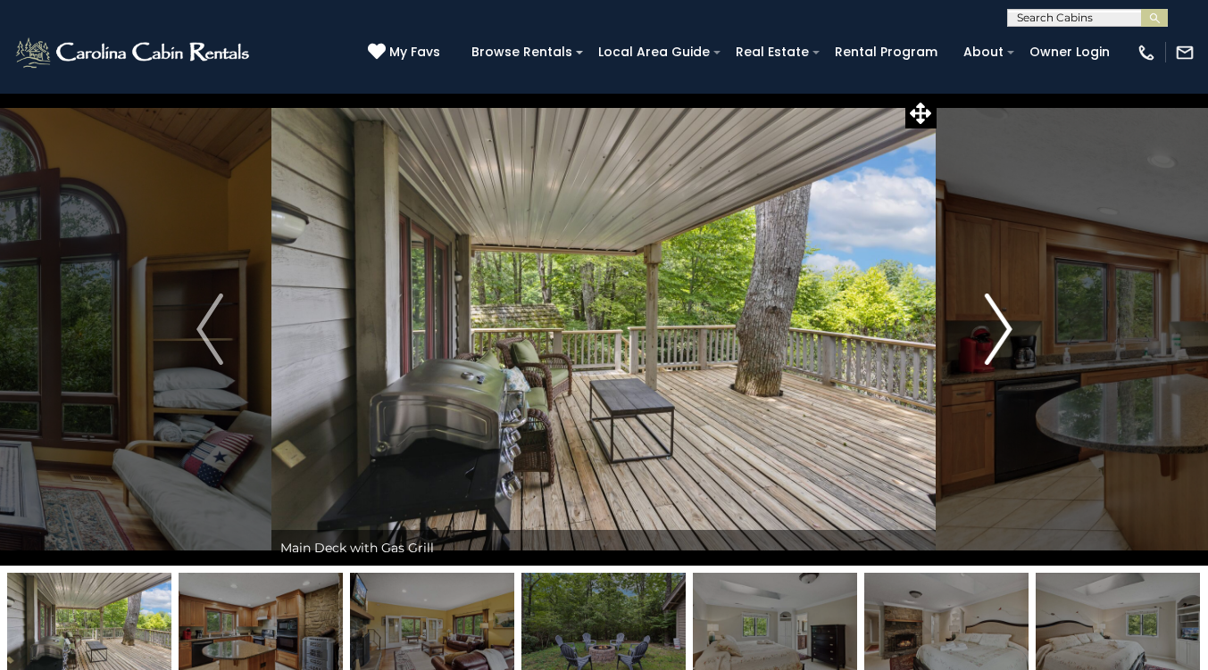
click at [983, 316] on button "Next" at bounding box center [998, 329] width 124 height 473
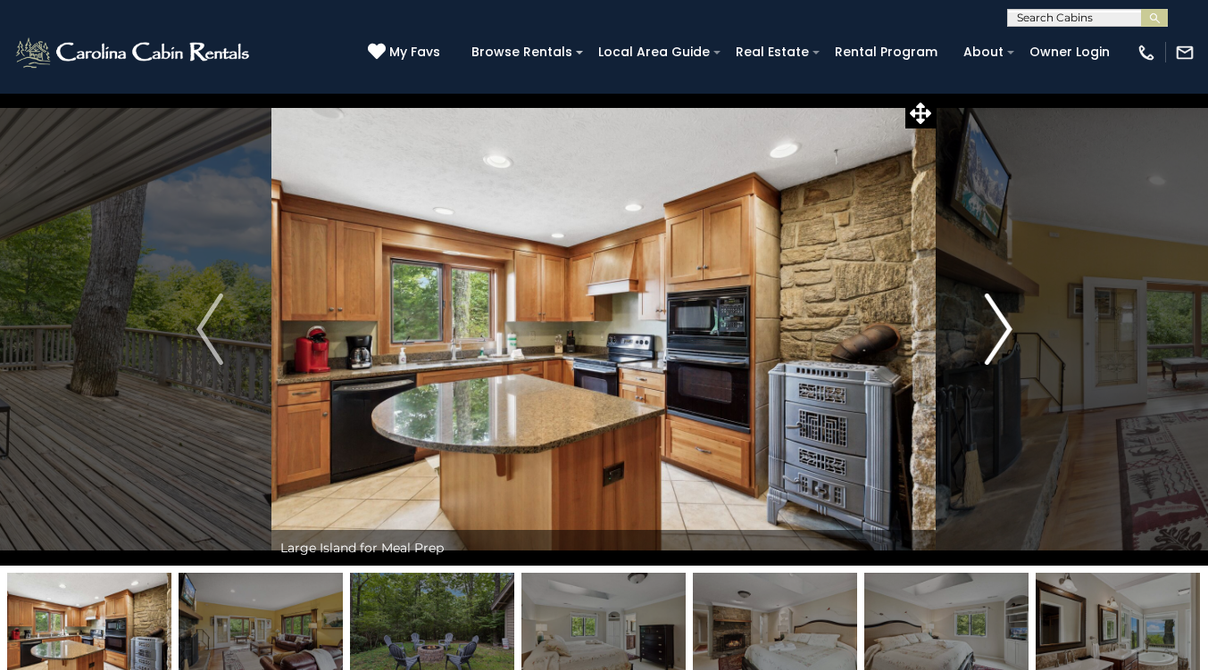
click at [983, 316] on button "Next" at bounding box center [998, 329] width 124 height 473
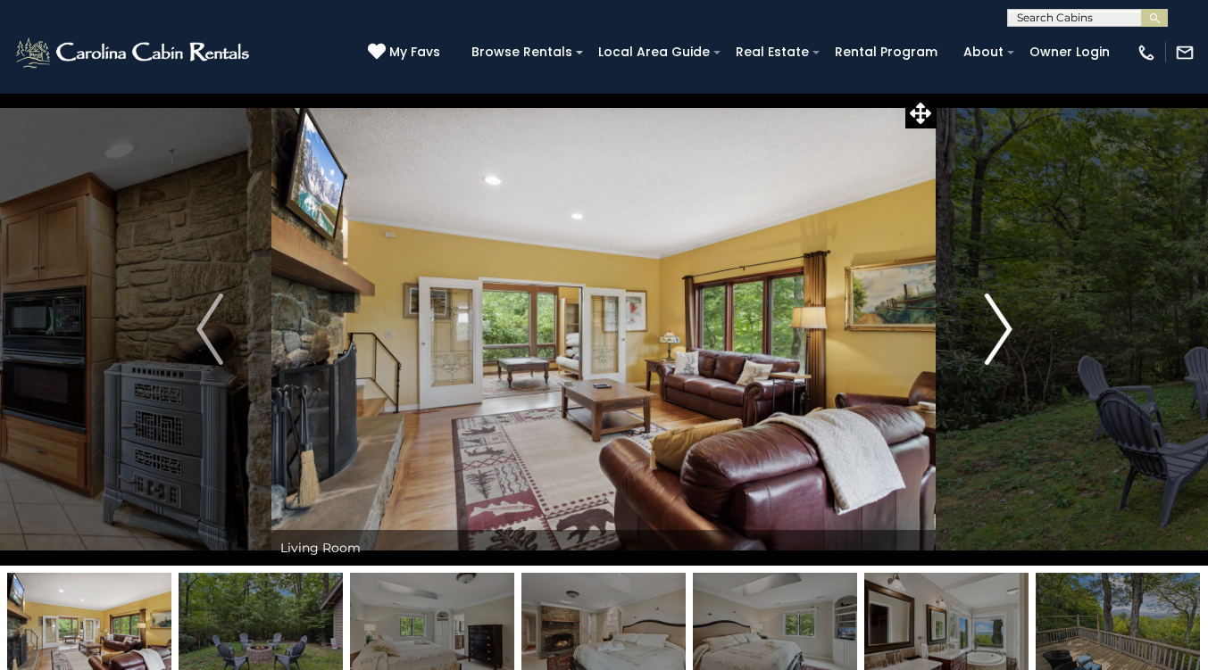
click at [983, 316] on button "Next" at bounding box center [998, 329] width 124 height 473
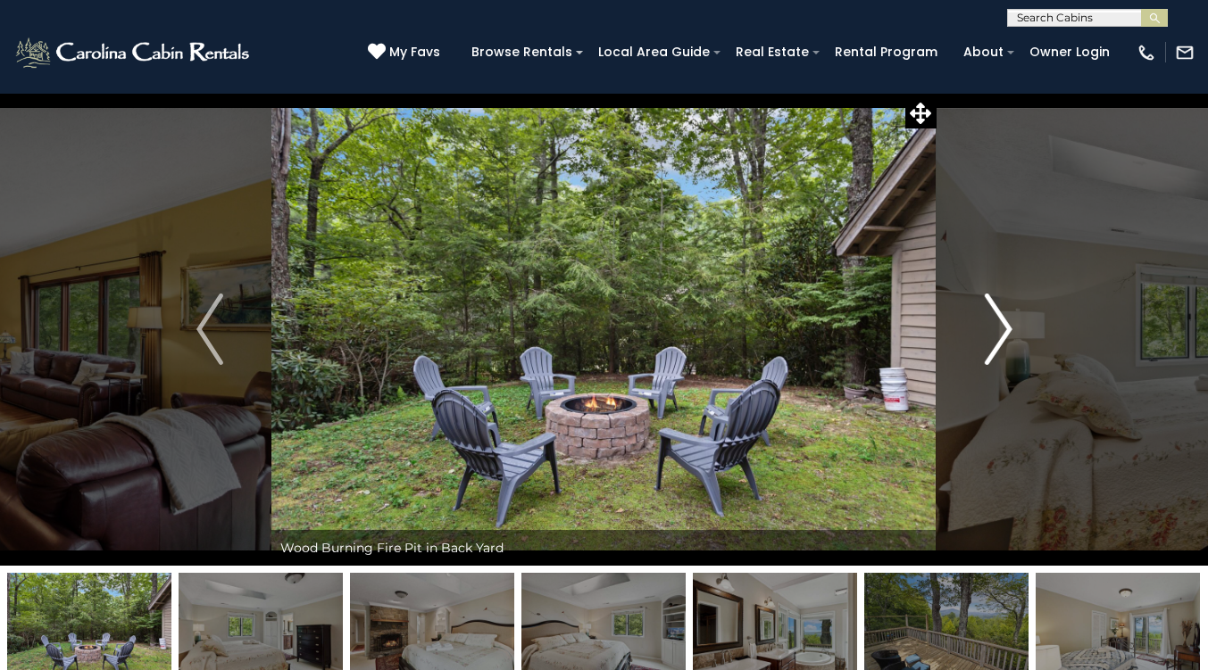
click at [983, 316] on button "Next" at bounding box center [998, 329] width 124 height 473
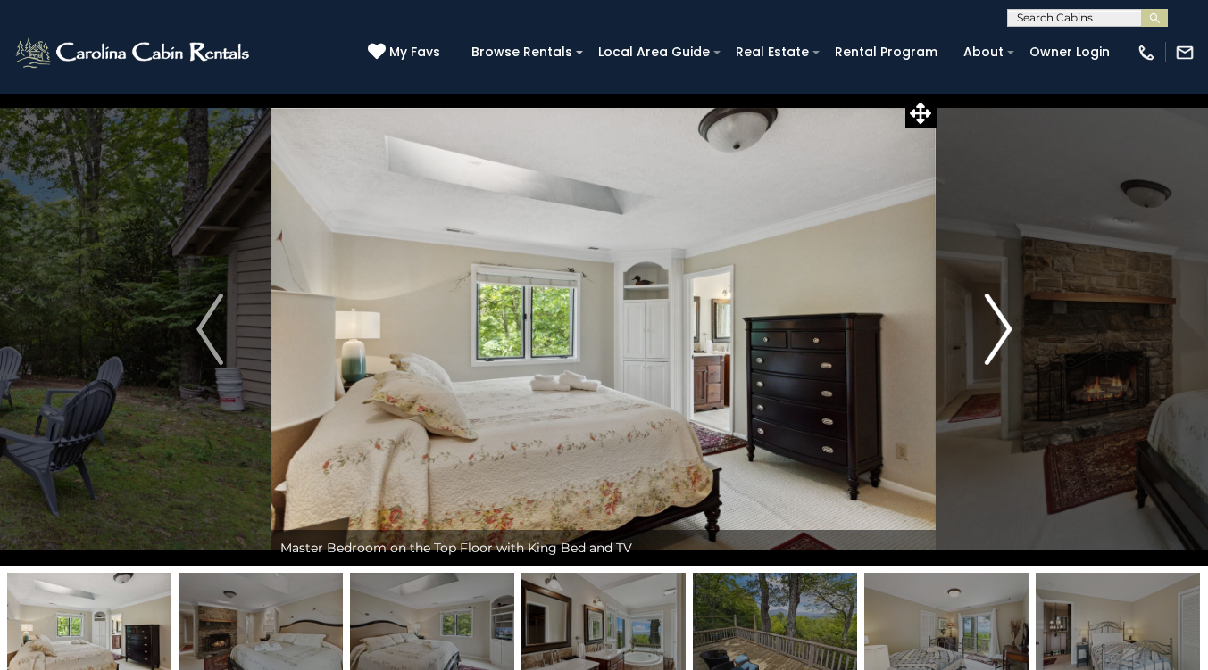
click at [983, 316] on button "Next" at bounding box center [998, 329] width 124 height 473
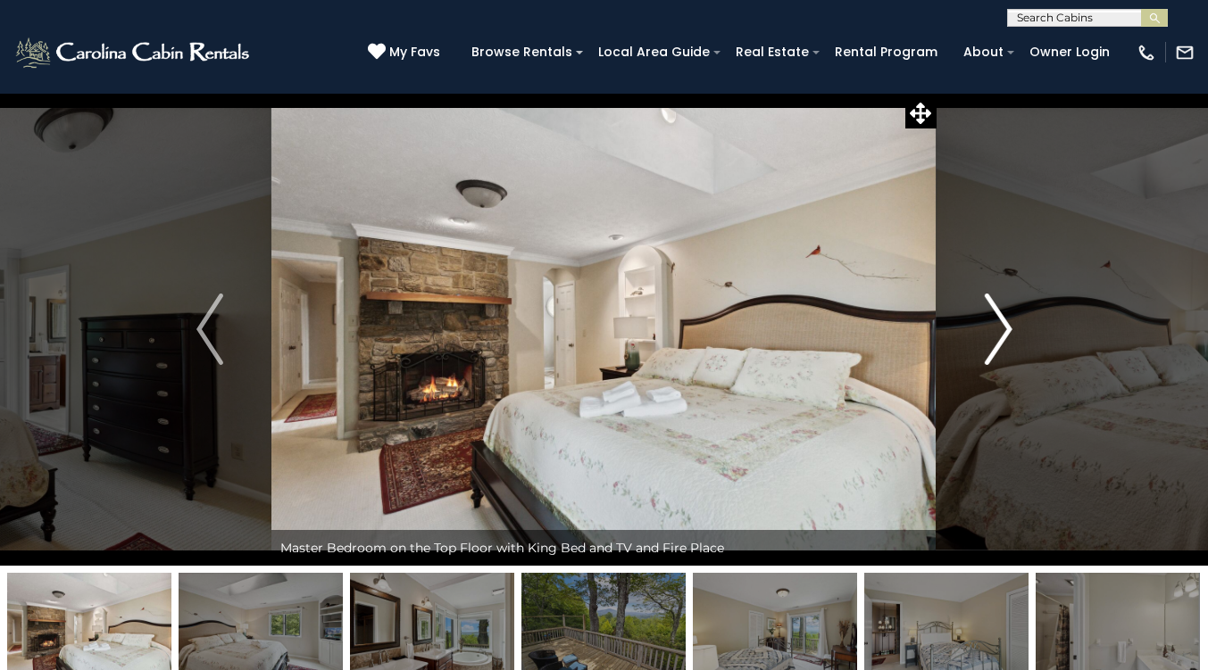
click at [983, 316] on button "Next" at bounding box center [998, 329] width 124 height 473
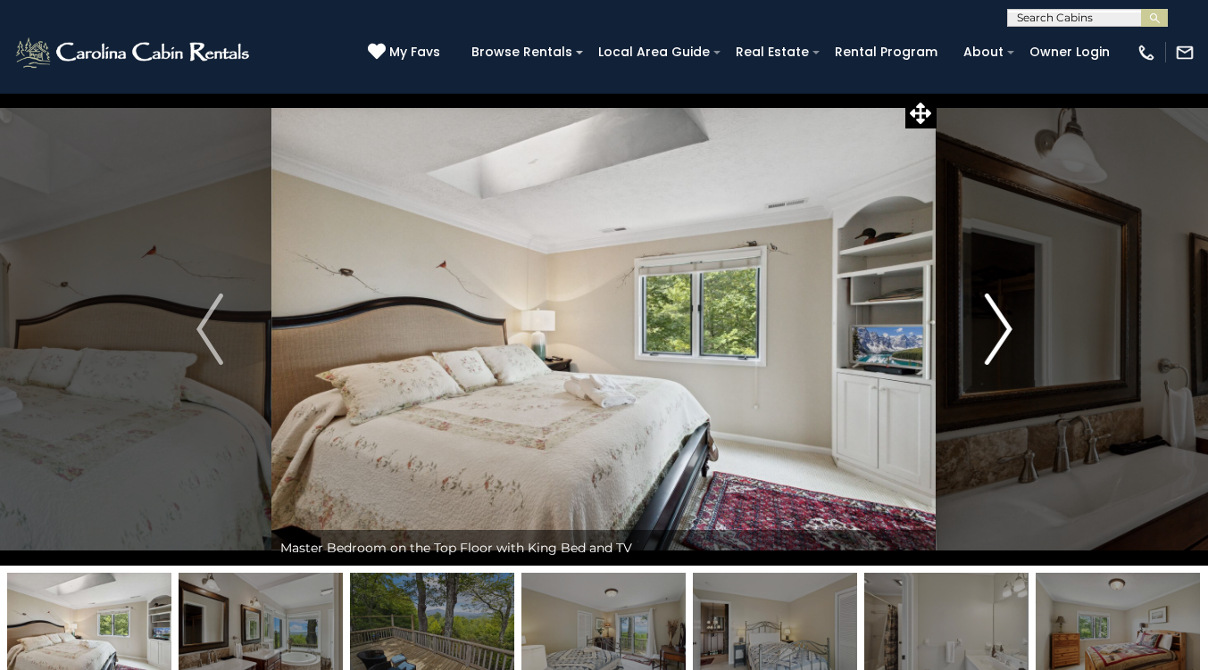
click at [983, 316] on button "Next" at bounding box center [998, 329] width 124 height 473
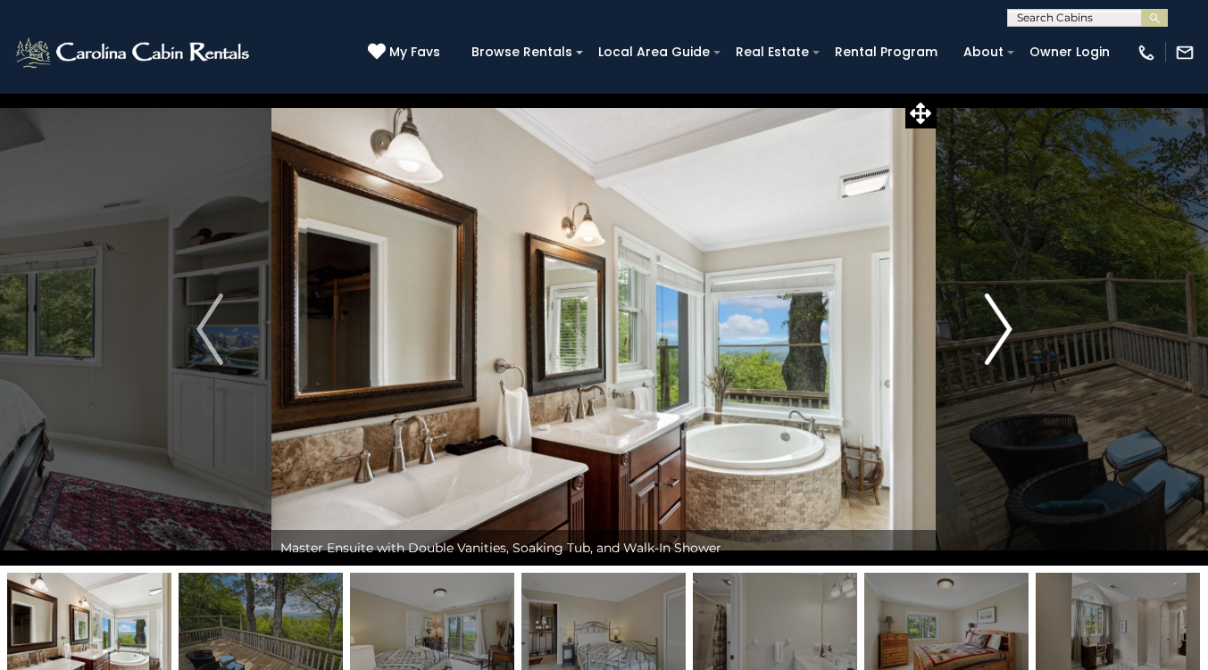
click at [983, 316] on button "Next" at bounding box center [998, 329] width 124 height 473
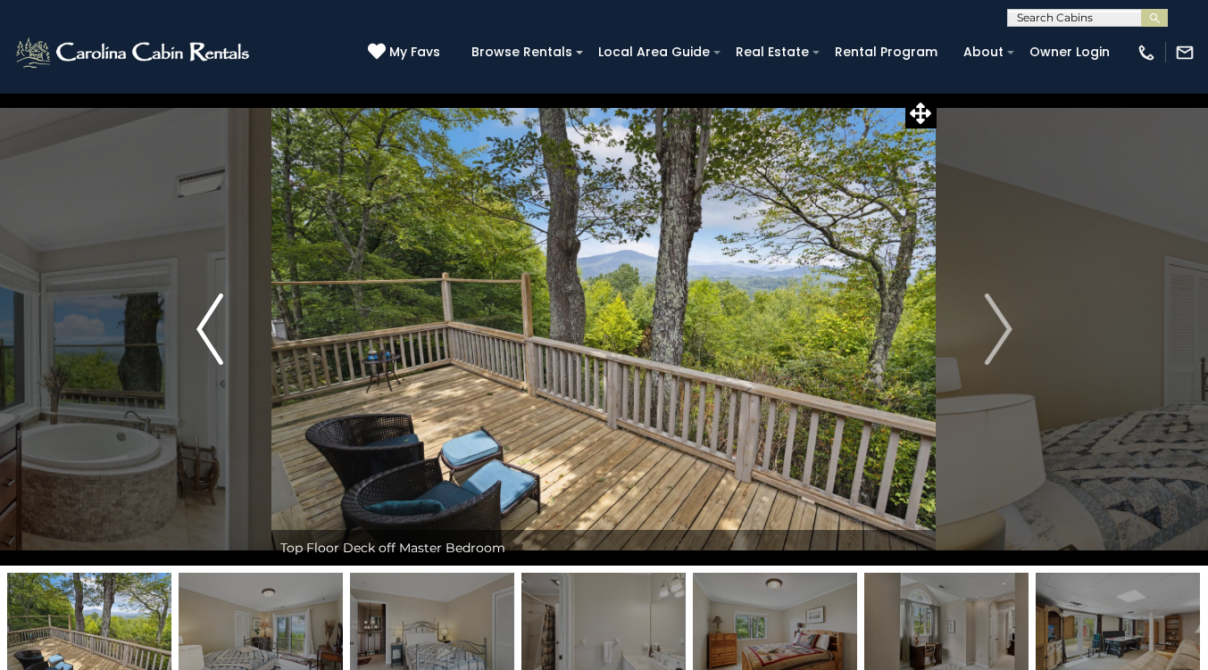
click at [212, 323] on img "Previous" at bounding box center [209, 329] width 27 height 71
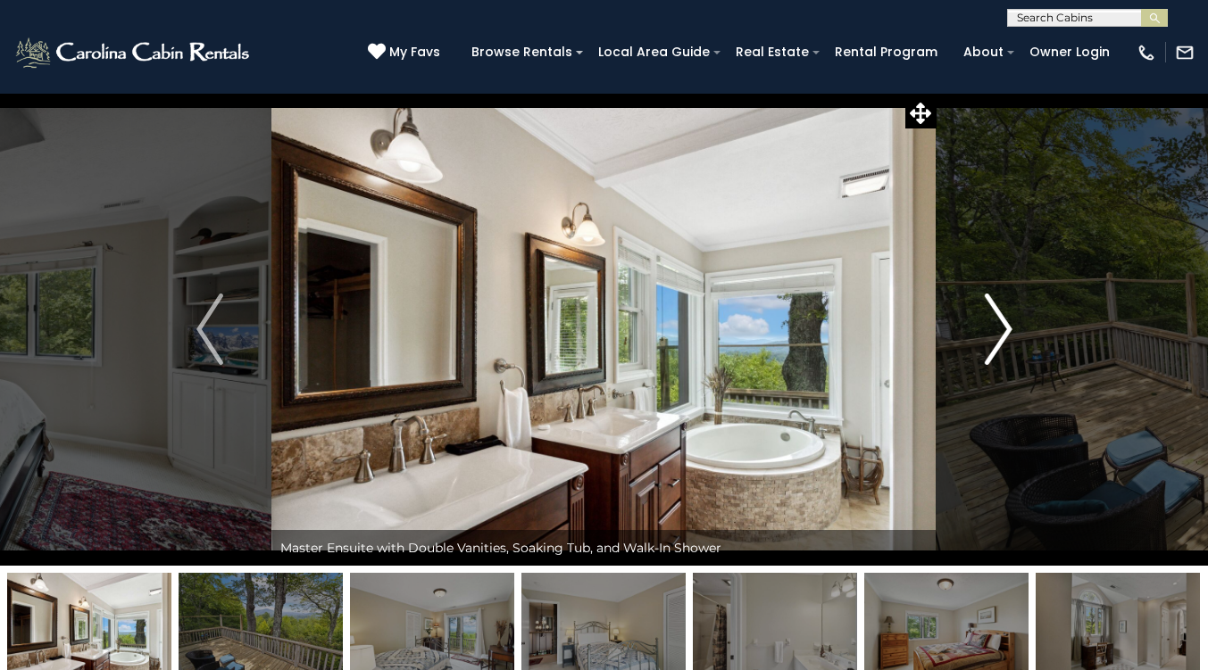
click at [1005, 324] on img "Next" at bounding box center [998, 329] width 27 height 71
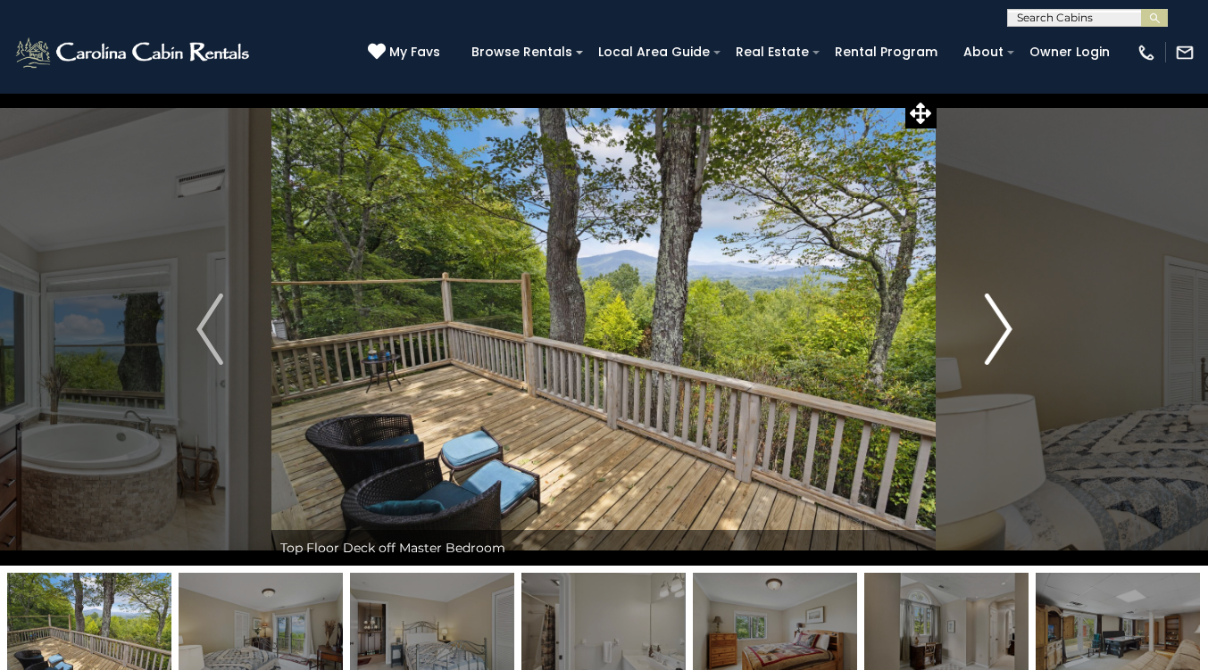
click at [1005, 324] on img "Next" at bounding box center [998, 329] width 27 height 71
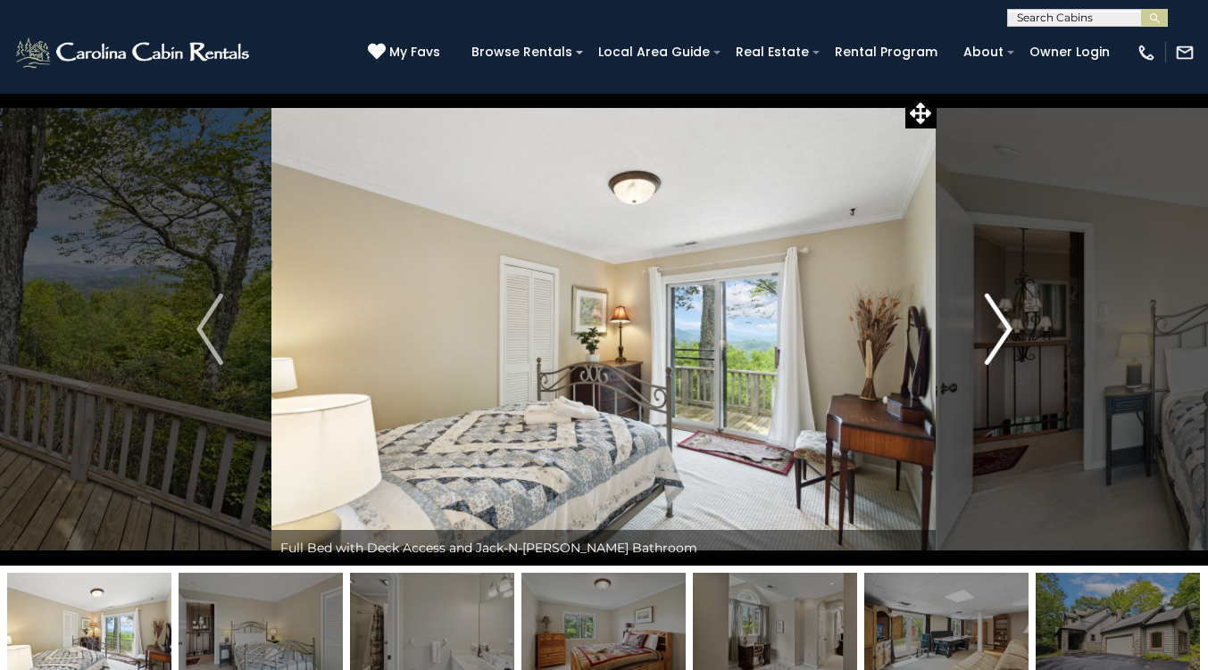
click at [1005, 324] on img "Next" at bounding box center [998, 329] width 27 height 71
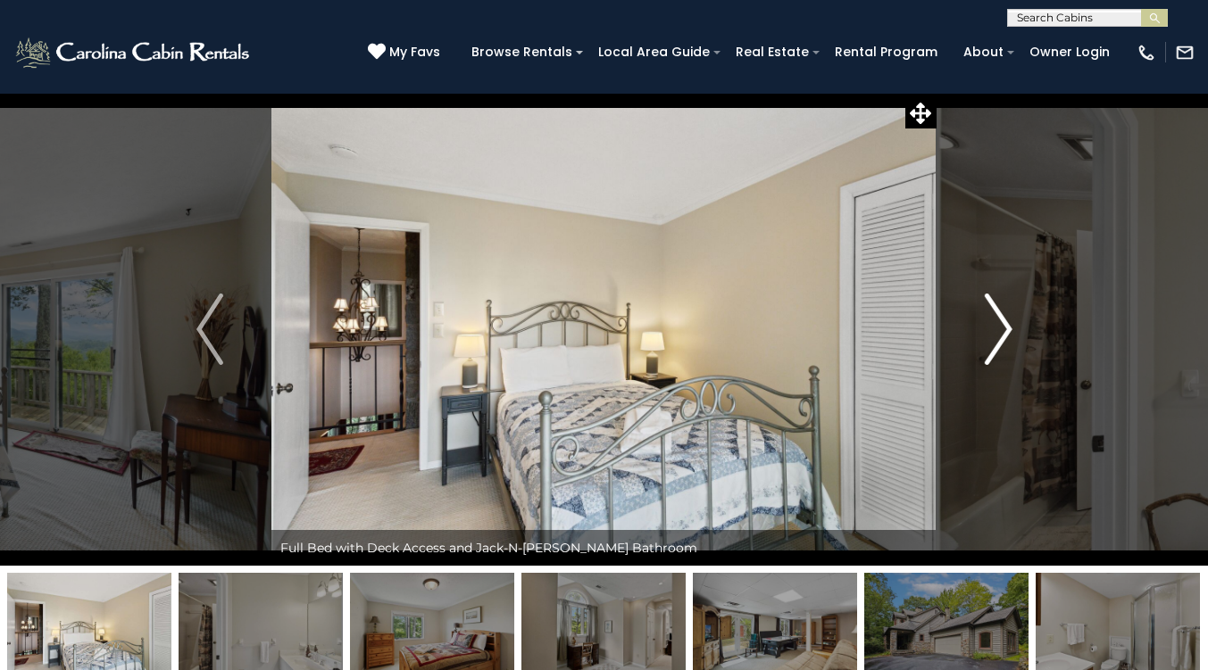
click at [1005, 324] on img "Next" at bounding box center [998, 329] width 27 height 71
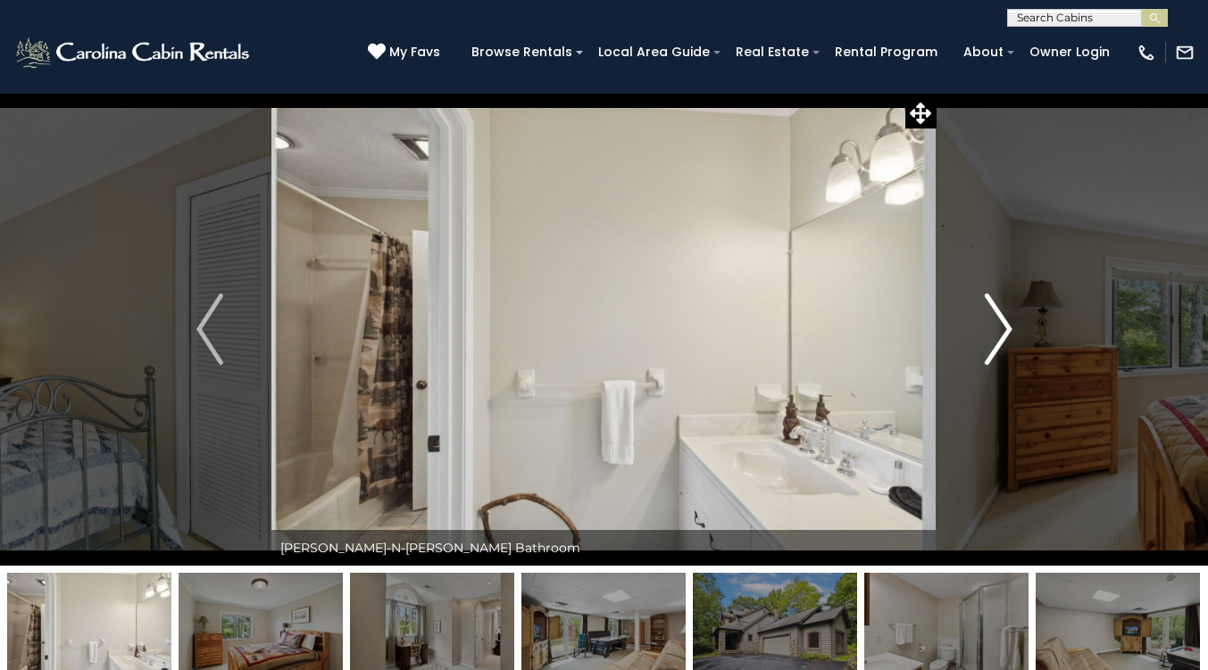
click at [1005, 324] on img "Next" at bounding box center [998, 329] width 27 height 71
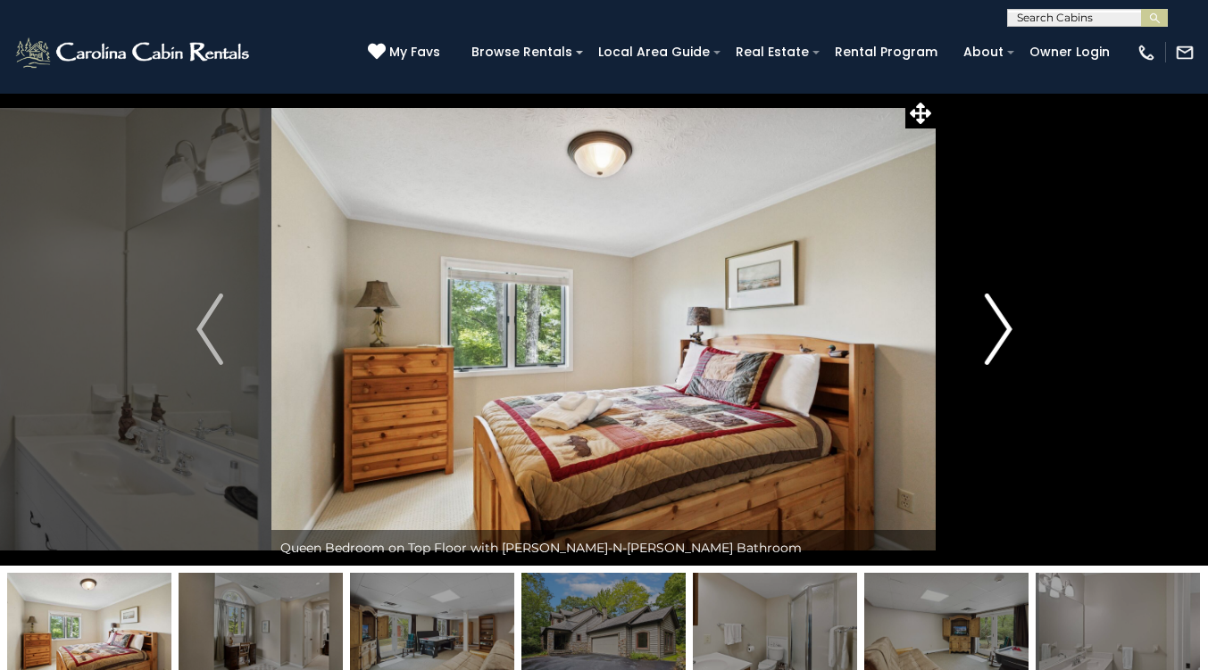
click at [1005, 324] on img "Next" at bounding box center [998, 329] width 27 height 71
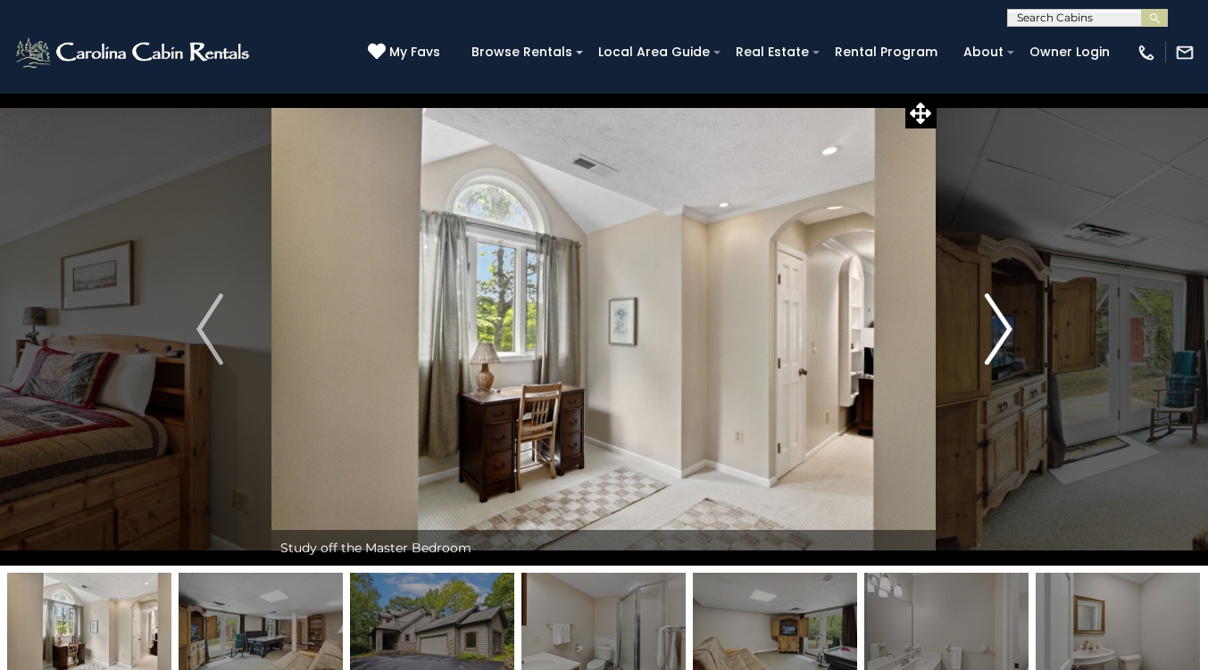
click at [1005, 324] on img "Next" at bounding box center [998, 329] width 27 height 71
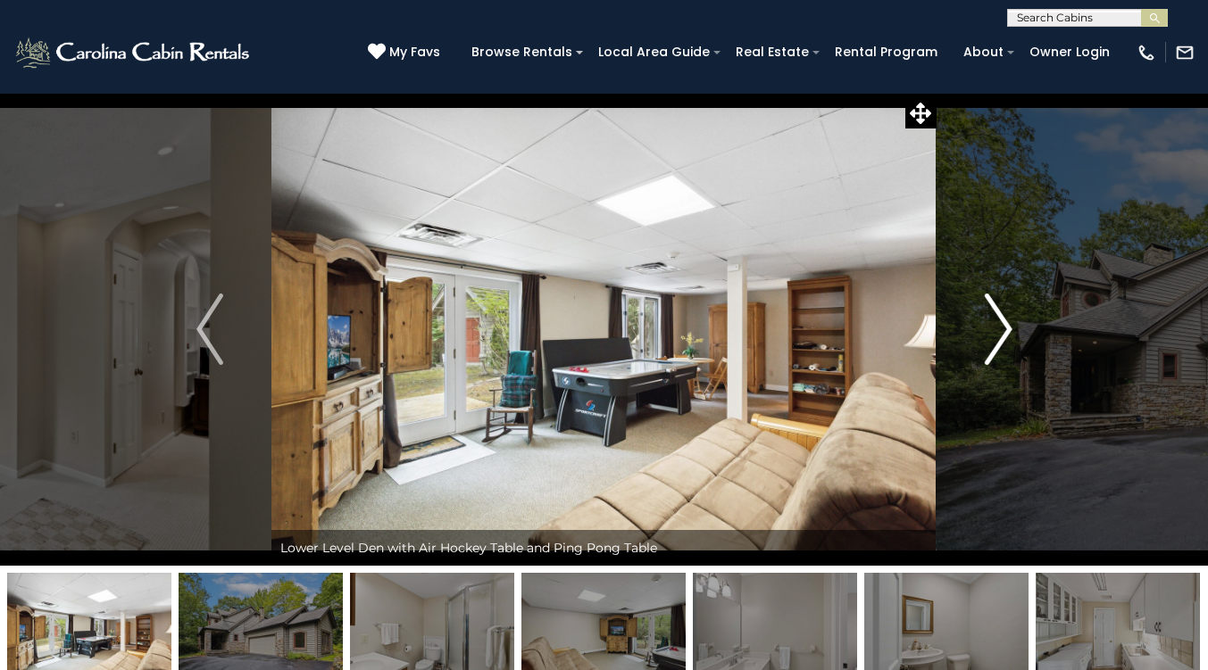
click at [1005, 324] on img "Next" at bounding box center [998, 329] width 27 height 71
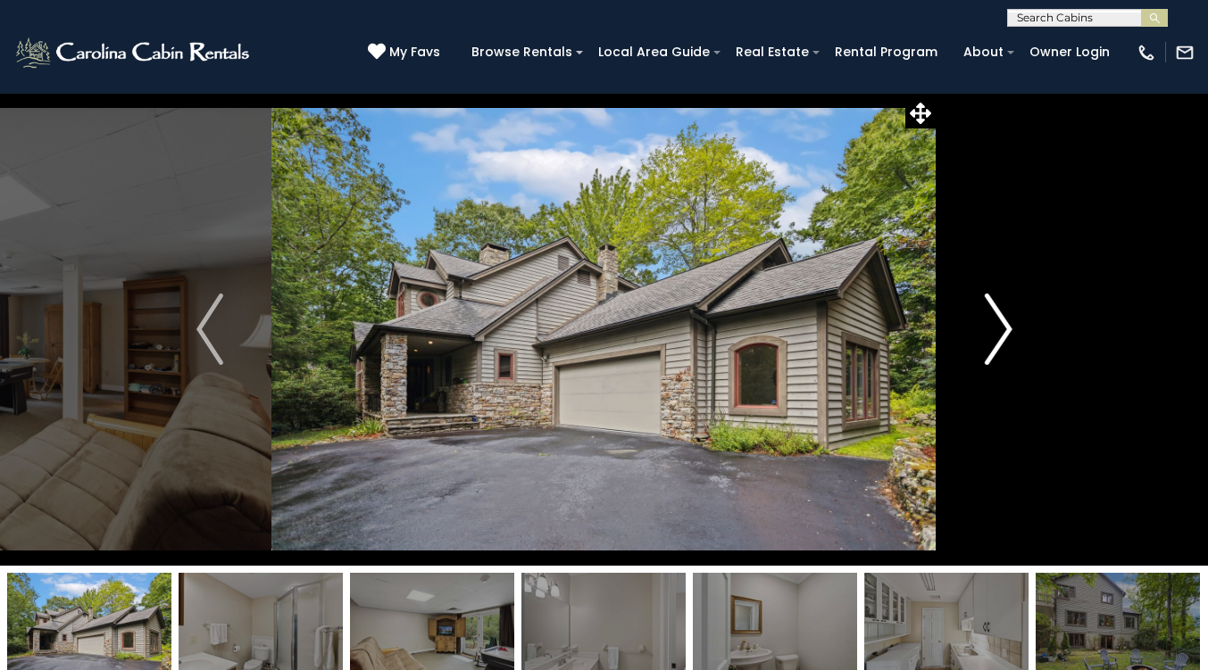
click at [1005, 324] on img "Next" at bounding box center [998, 329] width 27 height 71
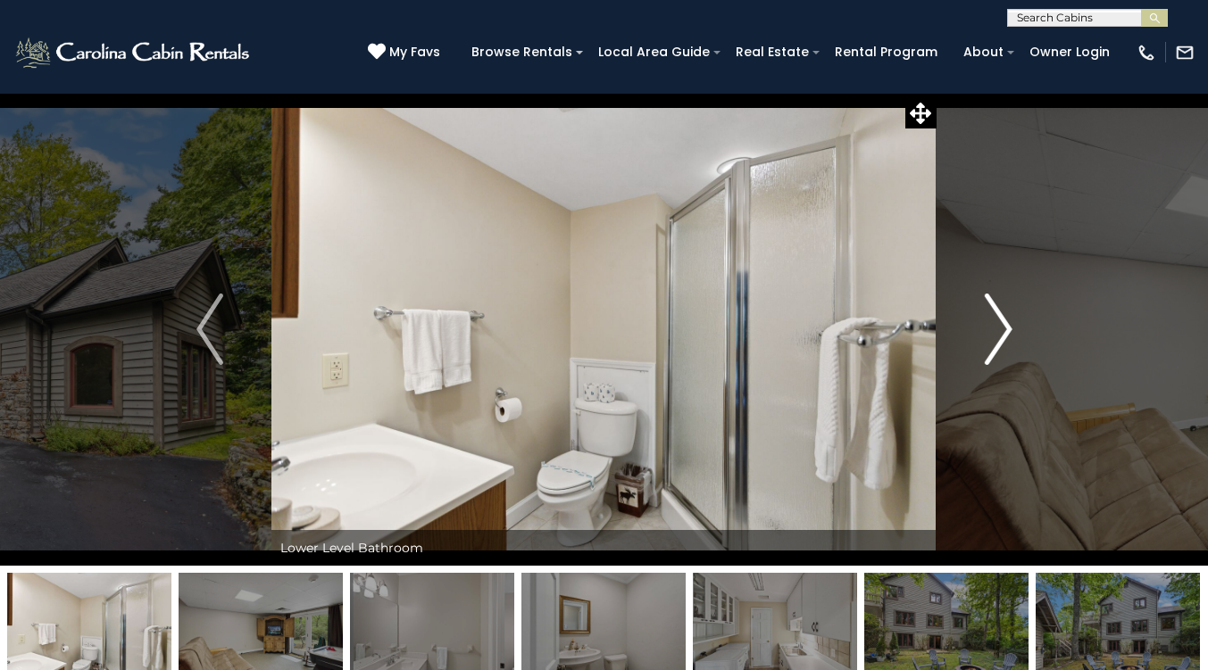
click at [1005, 324] on img "Next" at bounding box center [998, 329] width 27 height 71
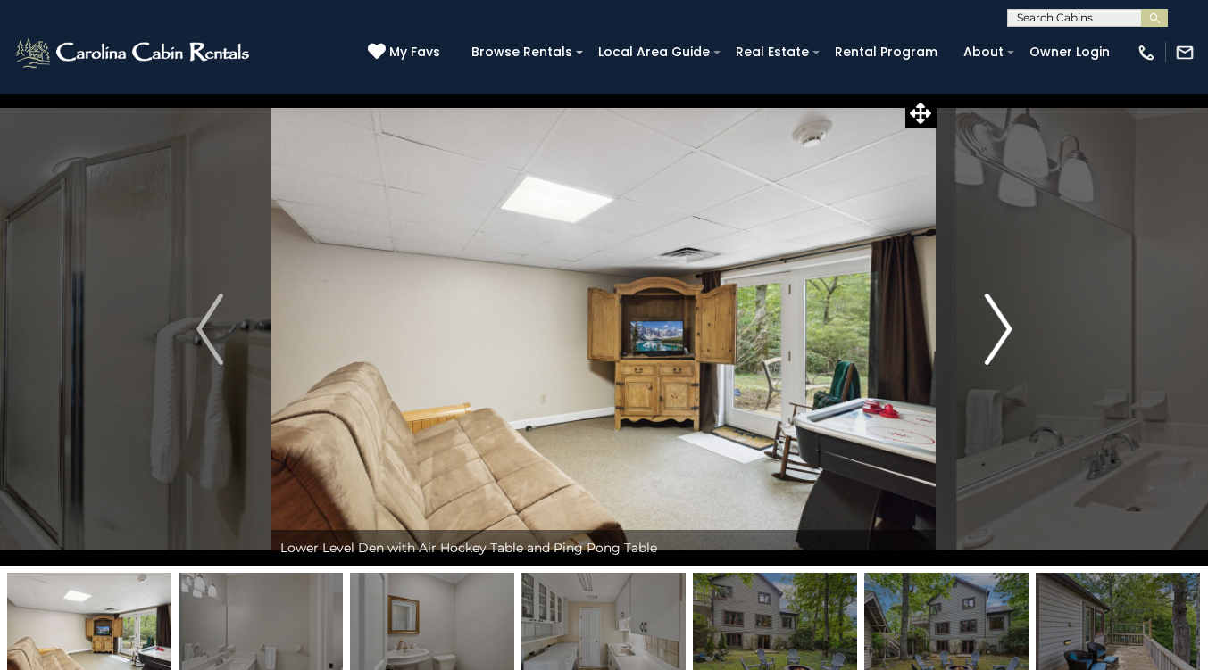
click at [1005, 324] on img "Next" at bounding box center [998, 329] width 27 height 71
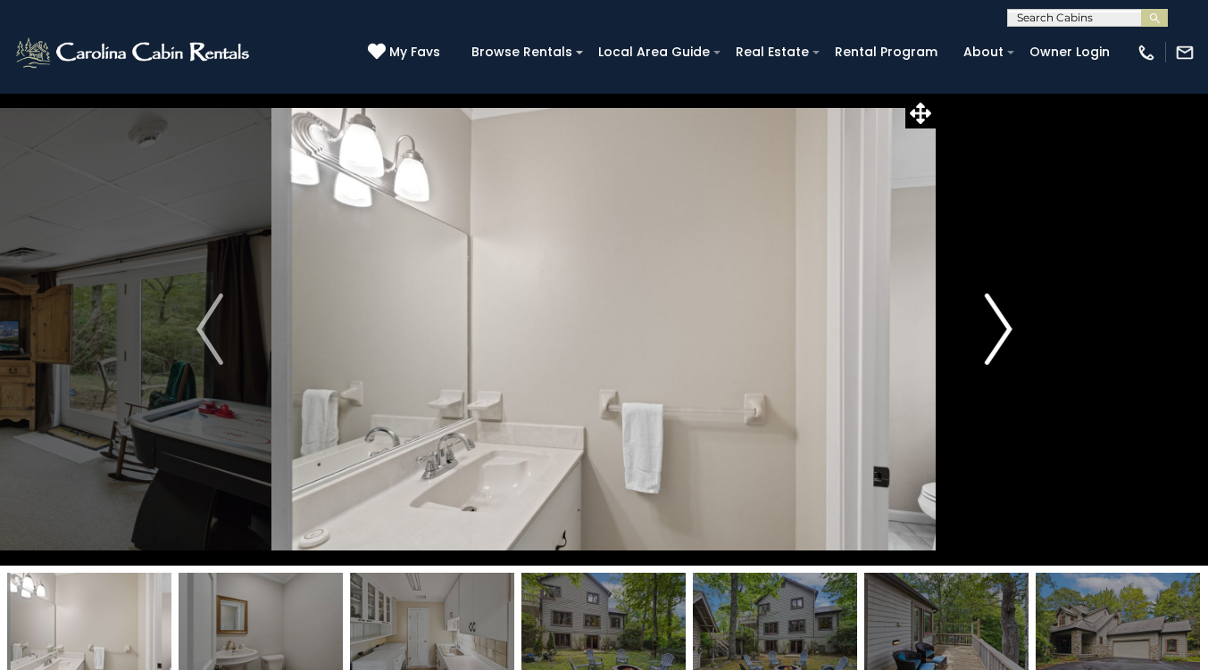
click at [1005, 324] on img "Next" at bounding box center [998, 329] width 27 height 71
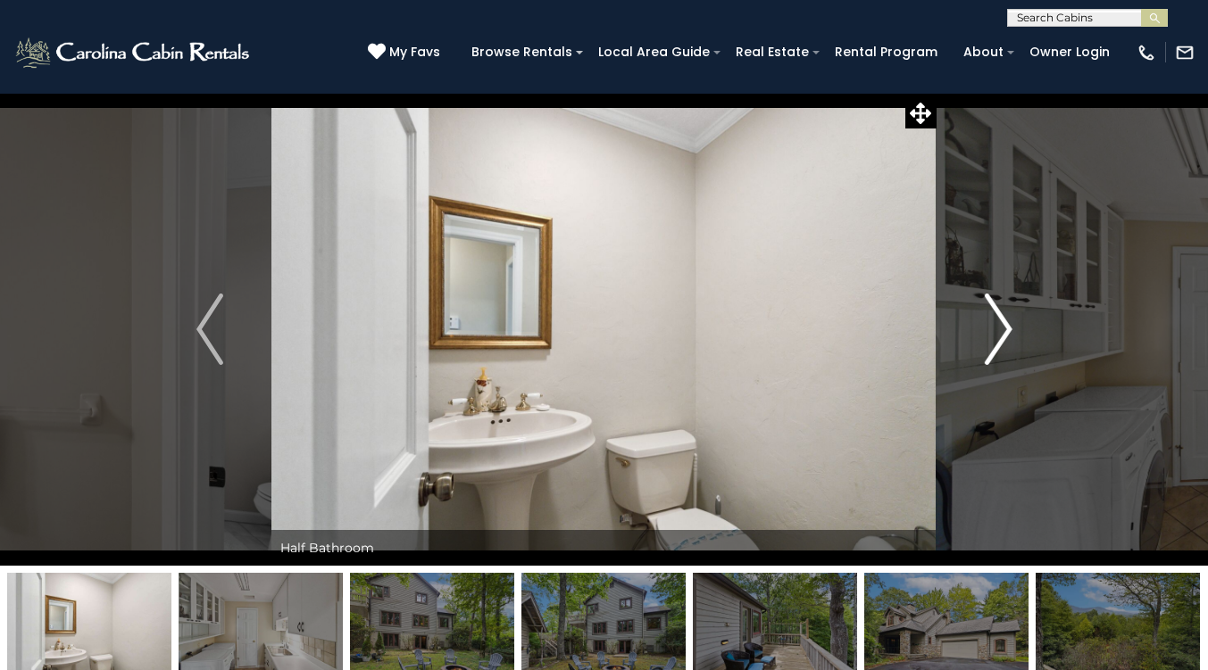
click at [1005, 324] on img "Next" at bounding box center [998, 329] width 27 height 71
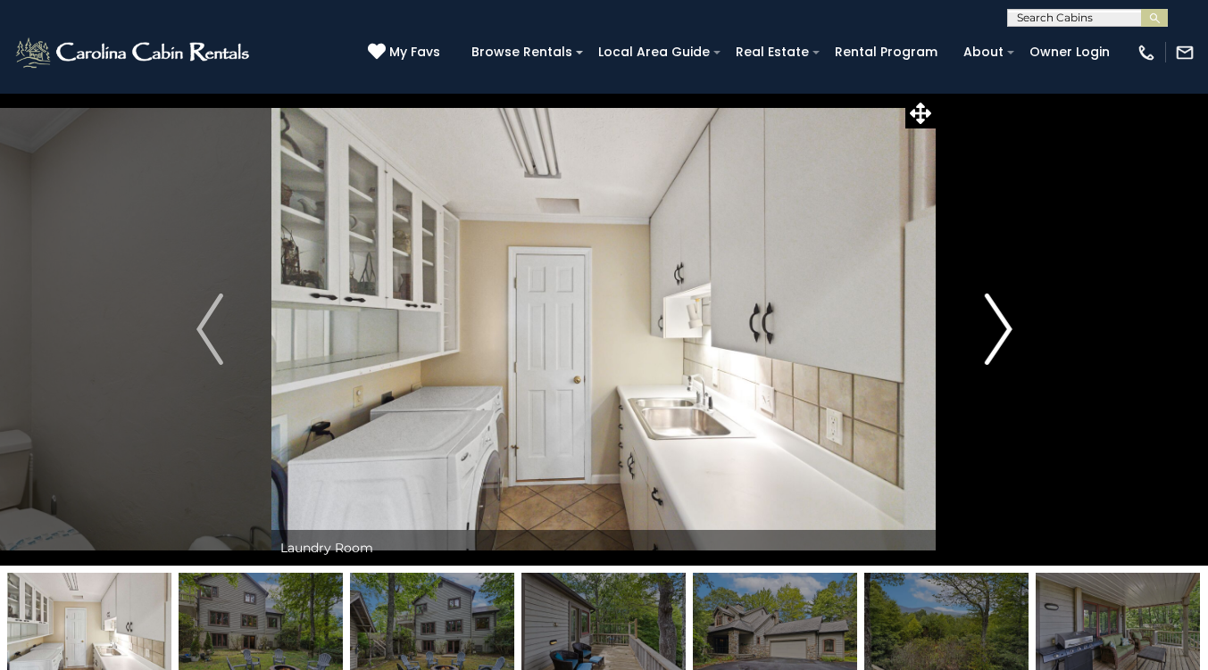
click at [1005, 324] on img "Next" at bounding box center [998, 329] width 27 height 71
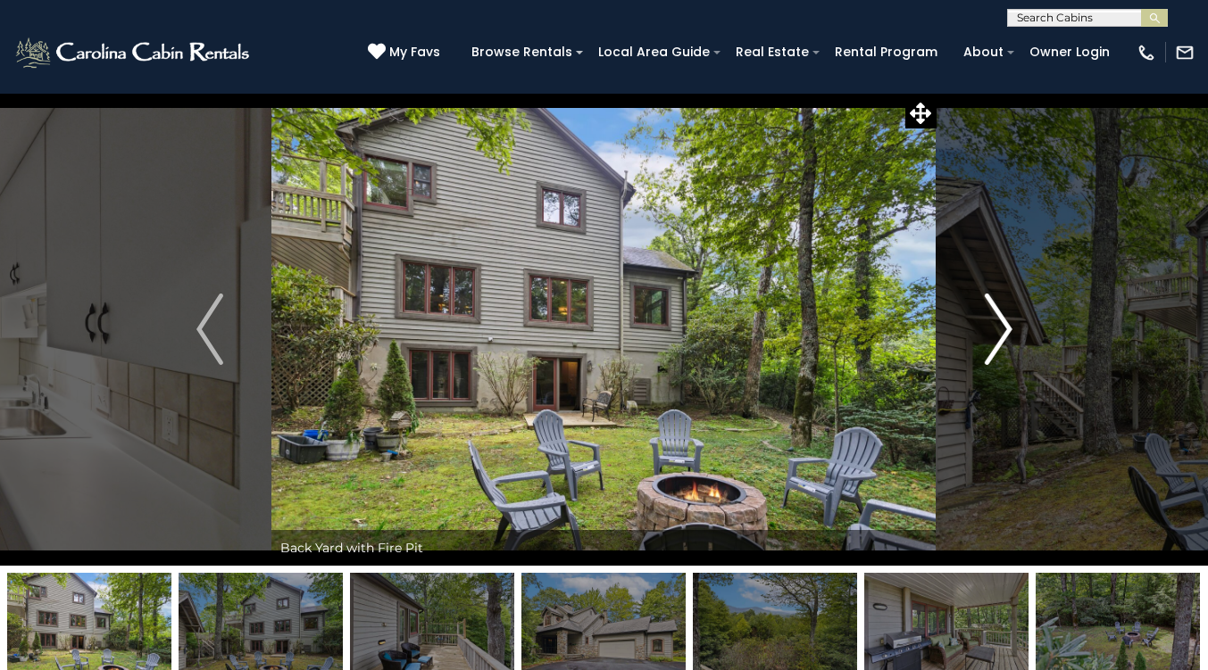
click at [1005, 324] on img "Next" at bounding box center [998, 329] width 27 height 71
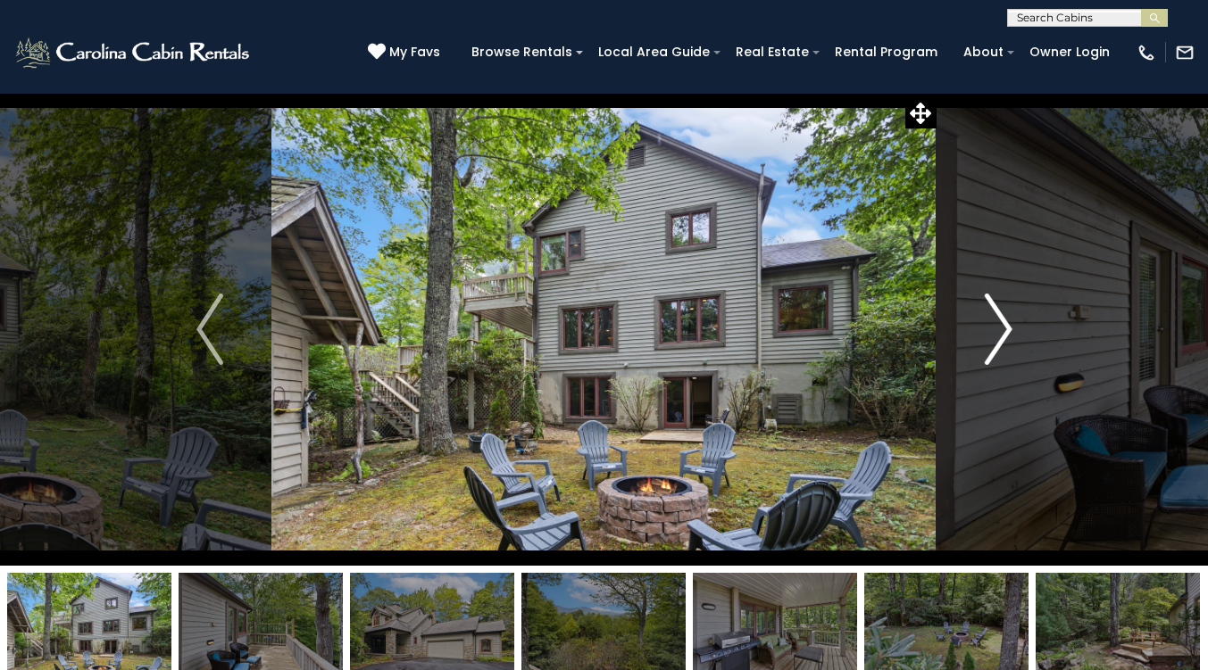
click at [1005, 324] on img "Next" at bounding box center [998, 329] width 27 height 71
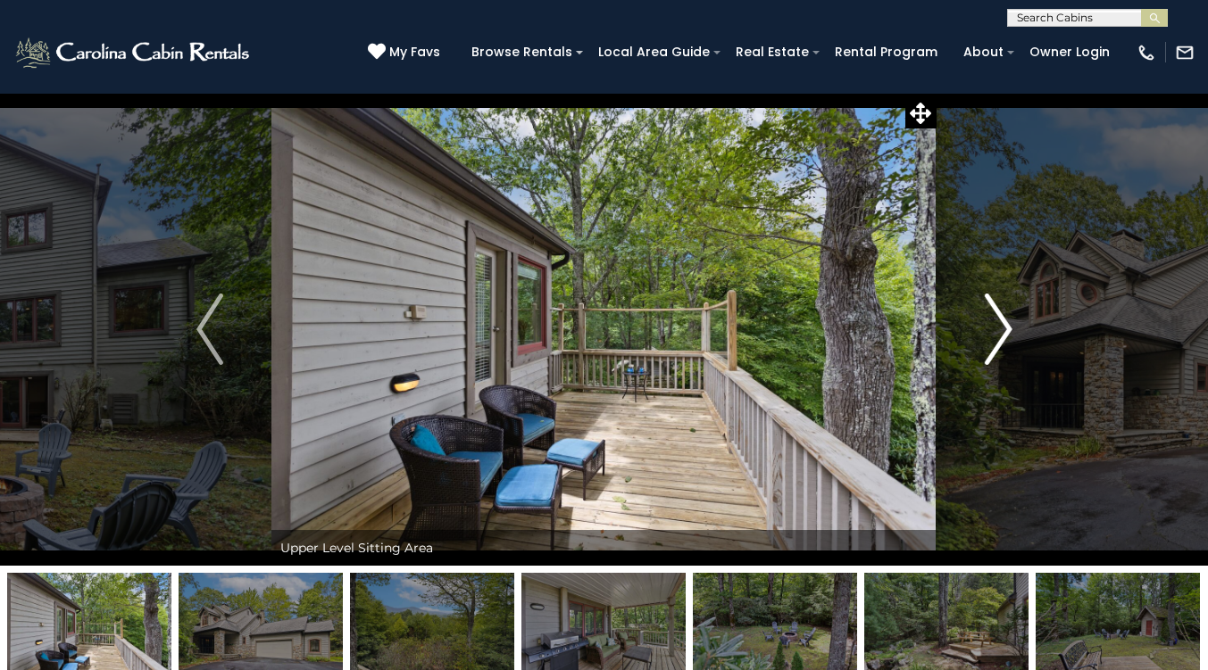
click at [1000, 326] on img "Next" at bounding box center [998, 329] width 27 height 71
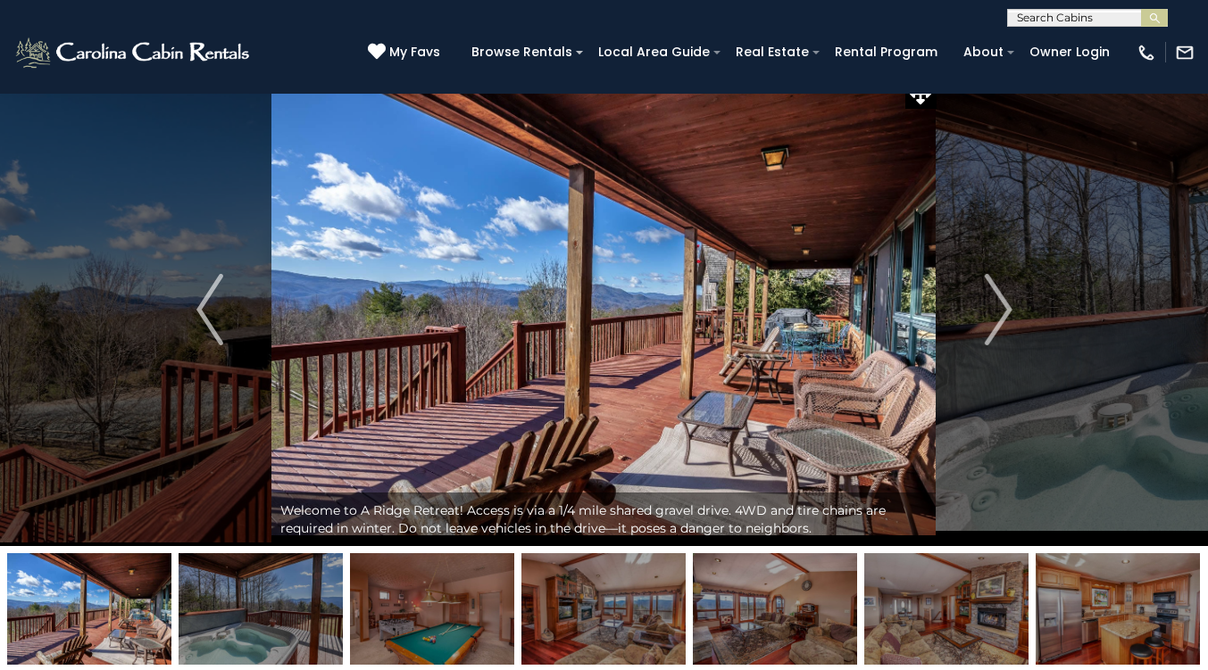
scroll to position [19, 0]
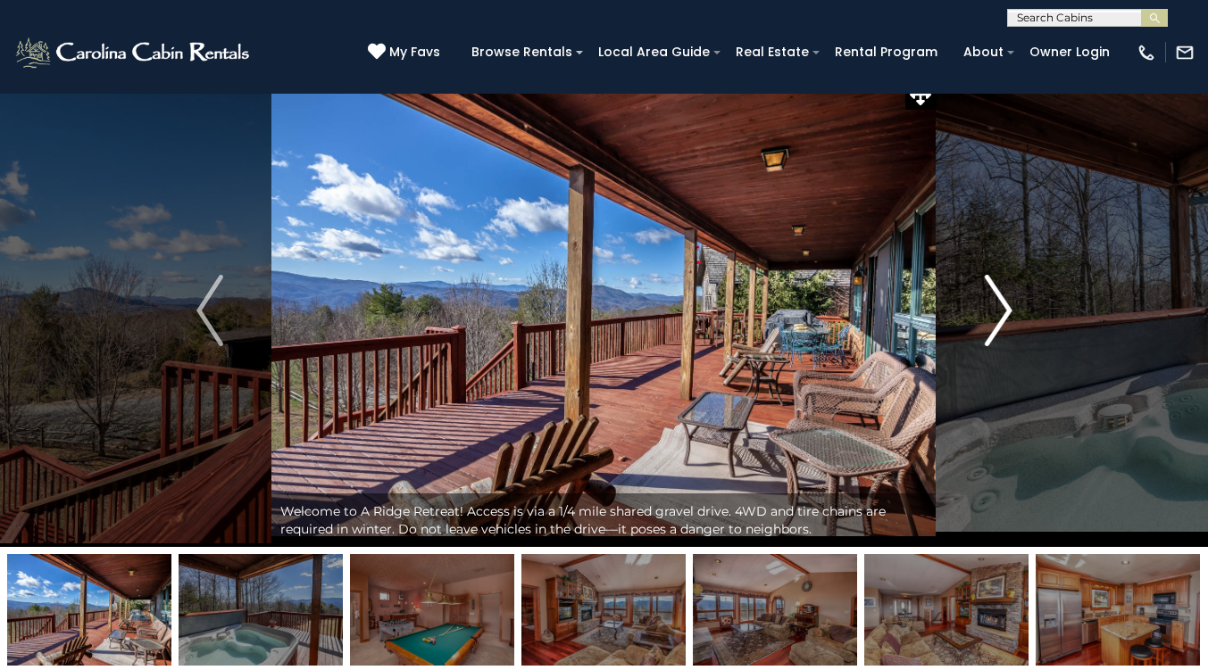
click at [1010, 313] on img "Next" at bounding box center [998, 310] width 27 height 71
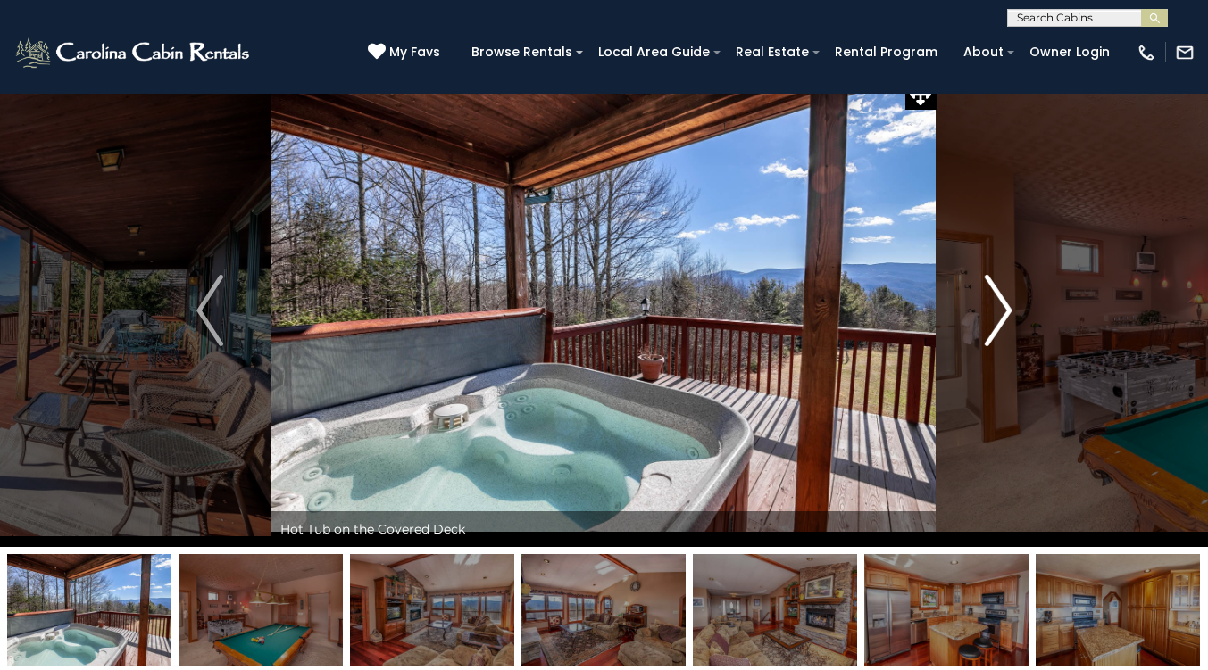
click at [1010, 313] on img "Next" at bounding box center [998, 310] width 27 height 71
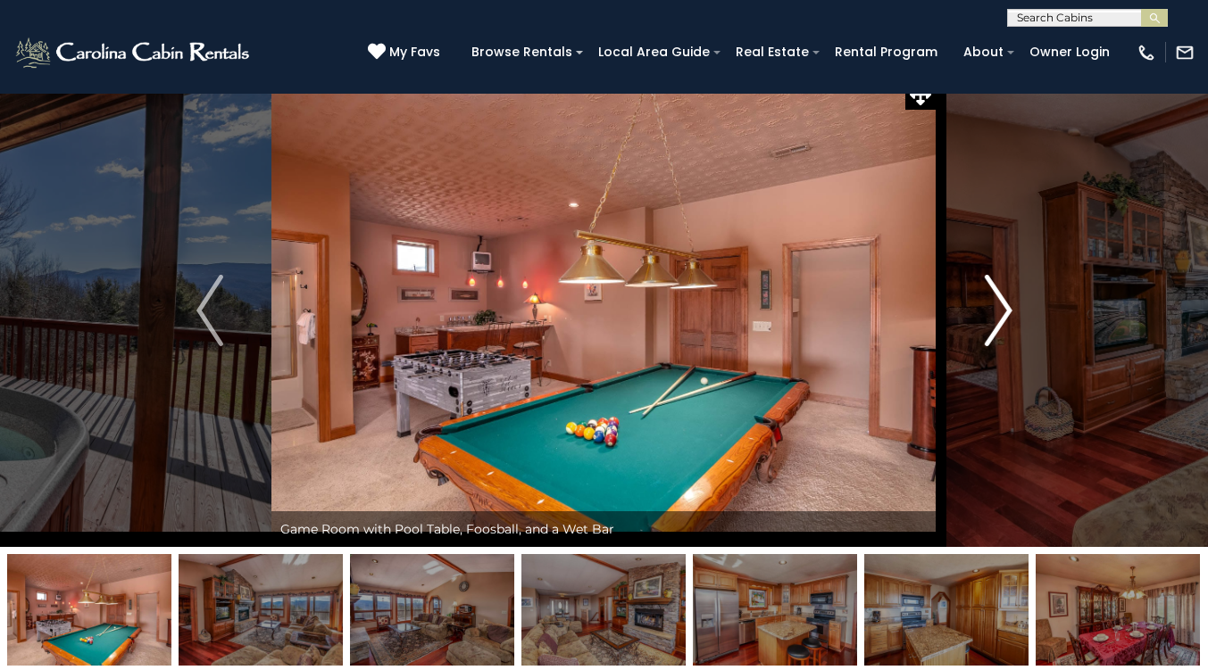
click at [1010, 313] on img "Next" at bounding box center [998, 310] width 27 height 71
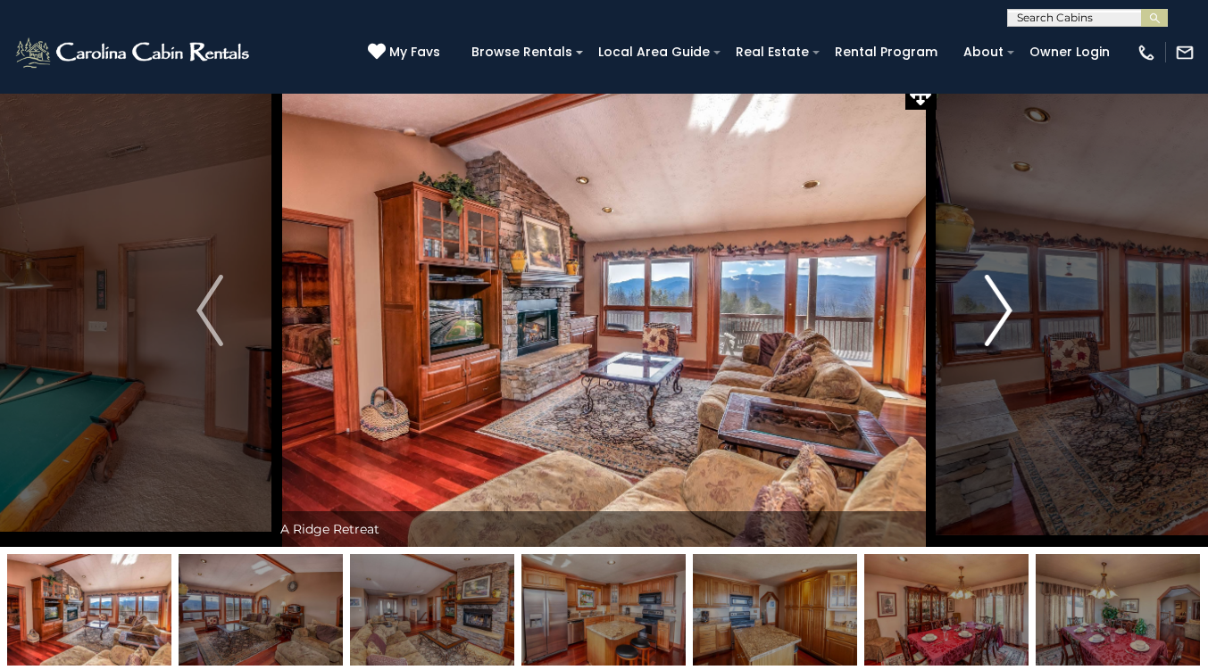
click at [1010, 313] on img "Next" at bounding box center [998, 310] width 27 height 71
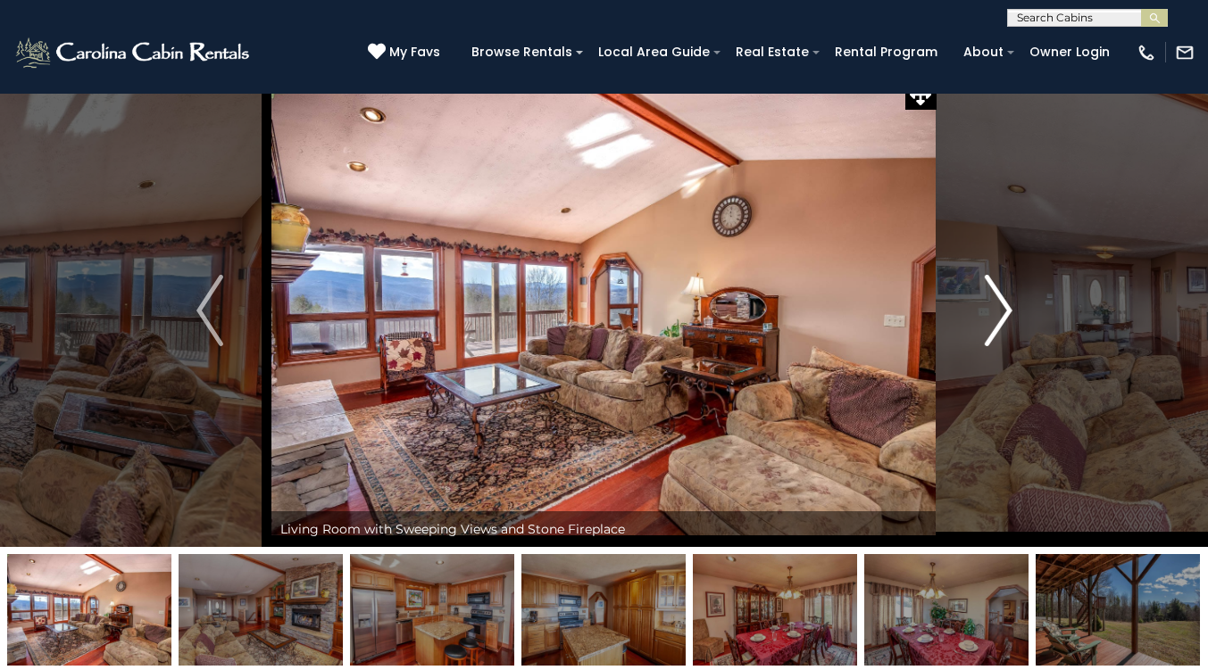
click at [1010, 313] on img "Next" at bounding box center [998, 310] width 27 height 71
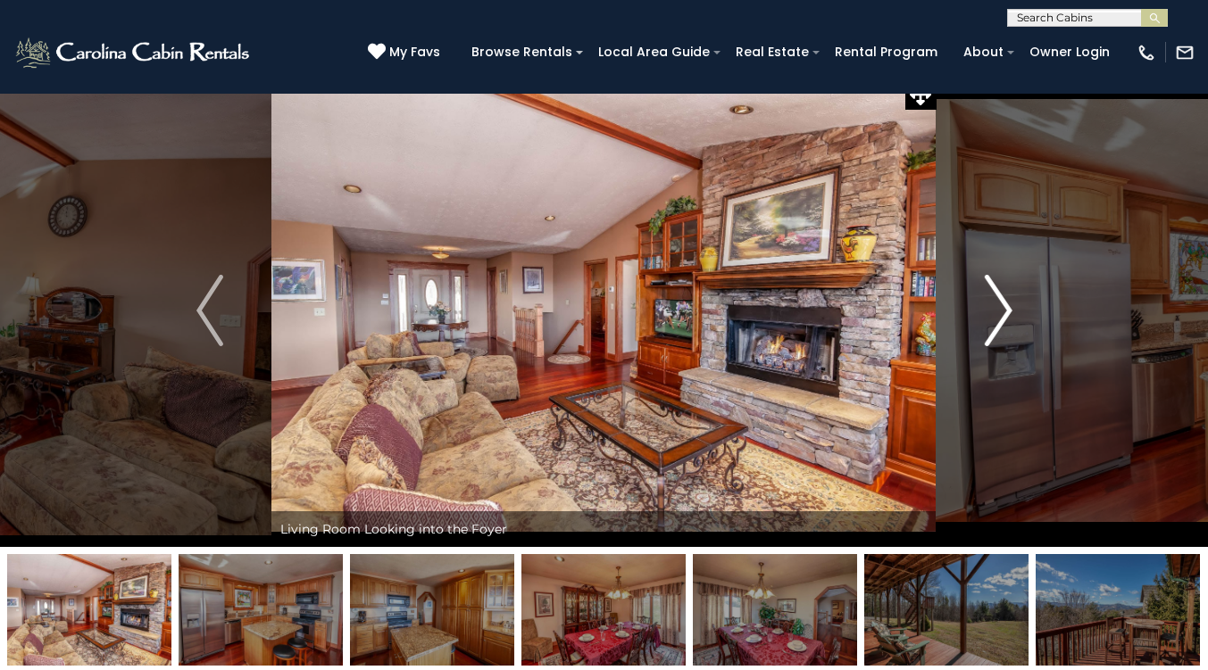
click at [1010, 313] on img "Next" at bounding box center [998, 310] width 27 height 71
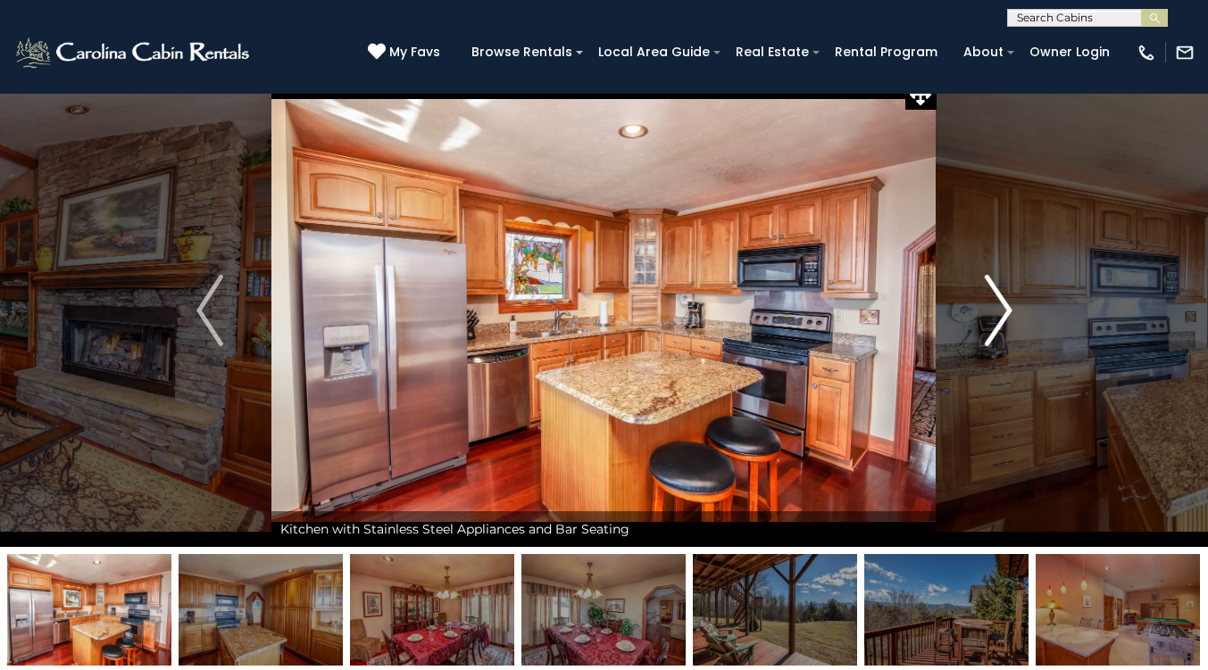
click at [1010, 313] on img "Next" at bounding box center [998, 310] width 27 height 71
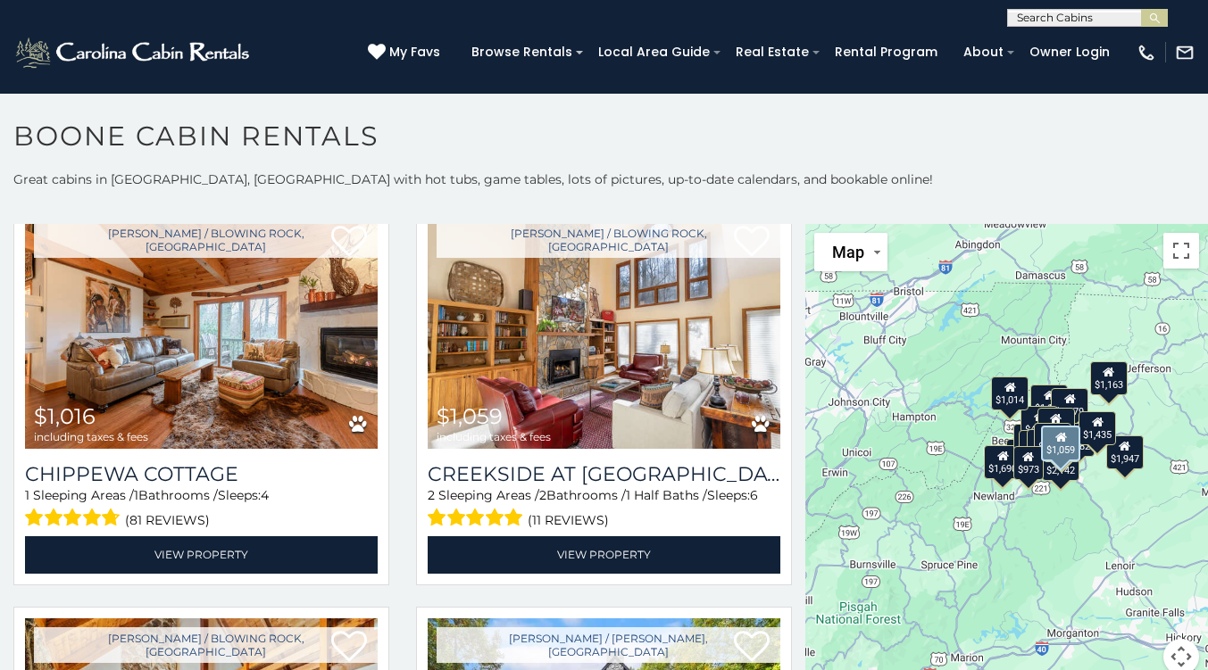
scroll to position [4114, 0]
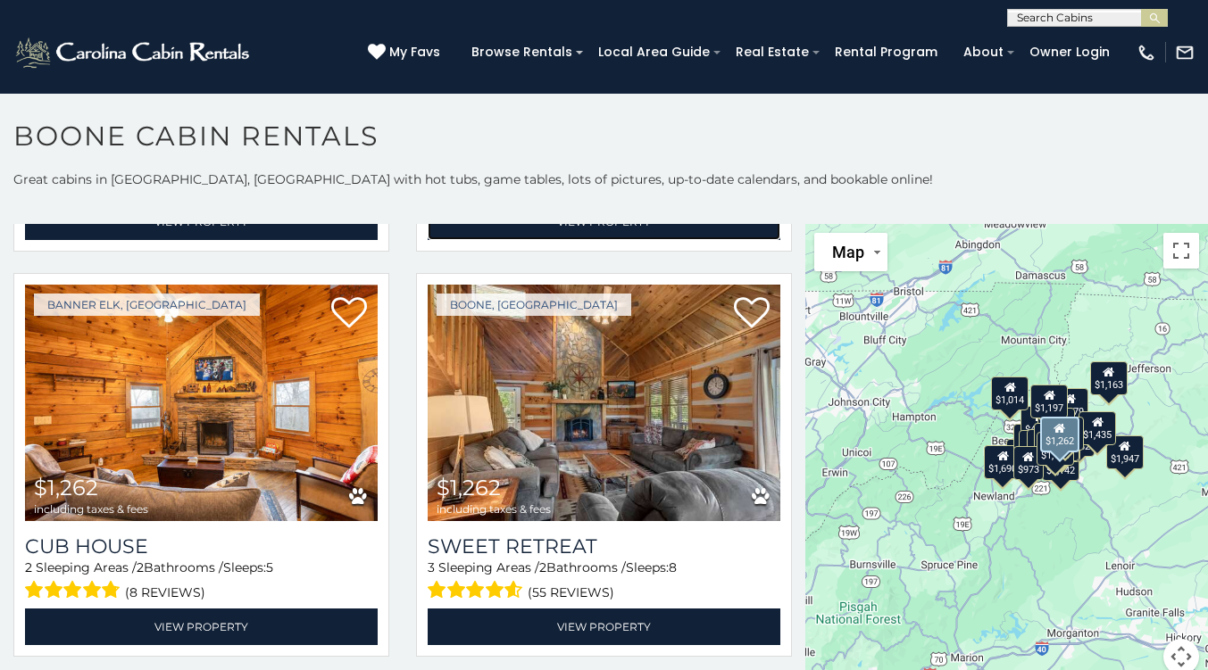
scroll to position [5257, 0]
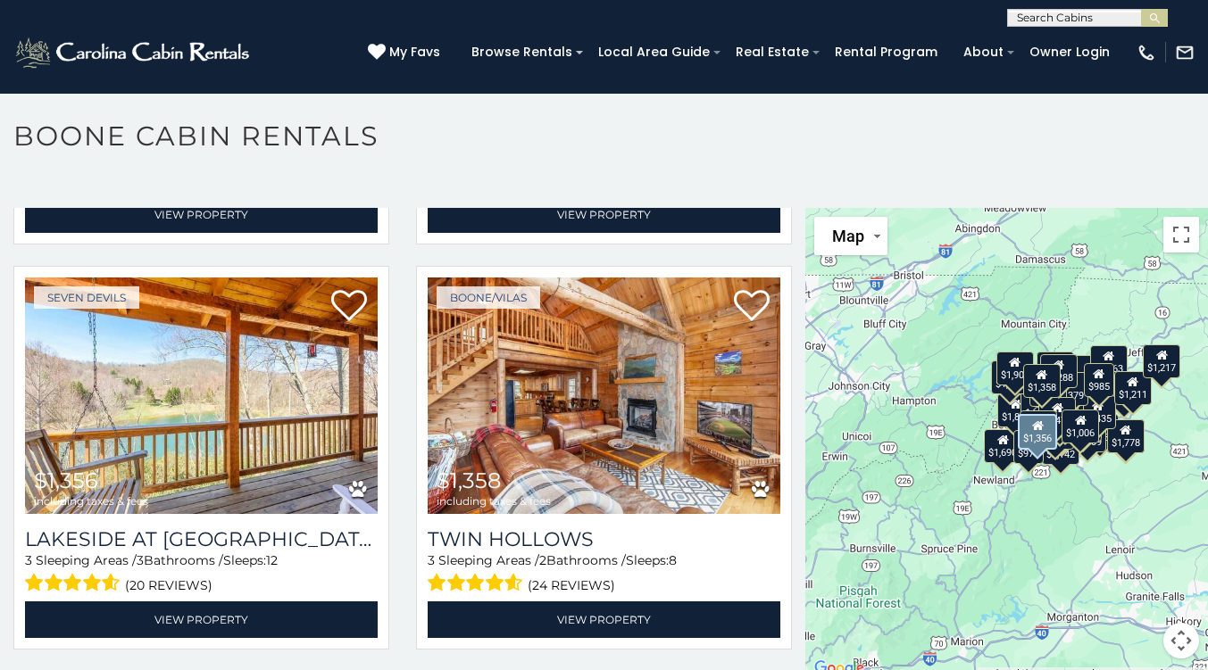
scroll to position [9299, 0]
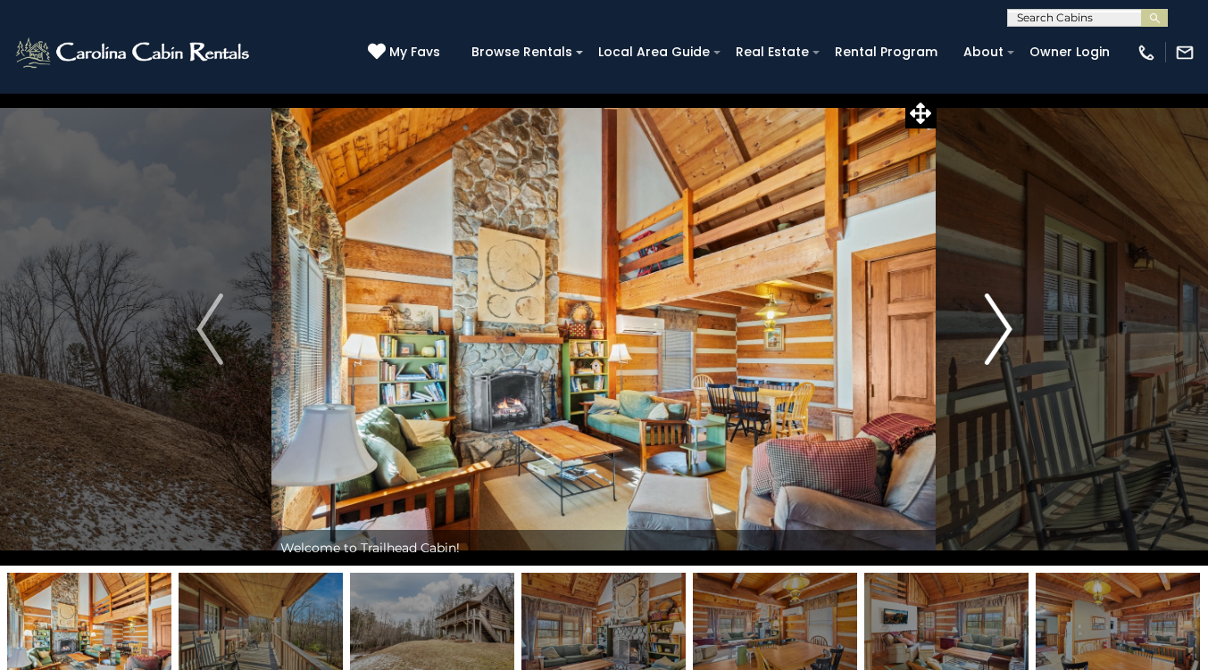
click at [999, 303] on img "Next" at bounding box center [998, 329] width 27 height 71
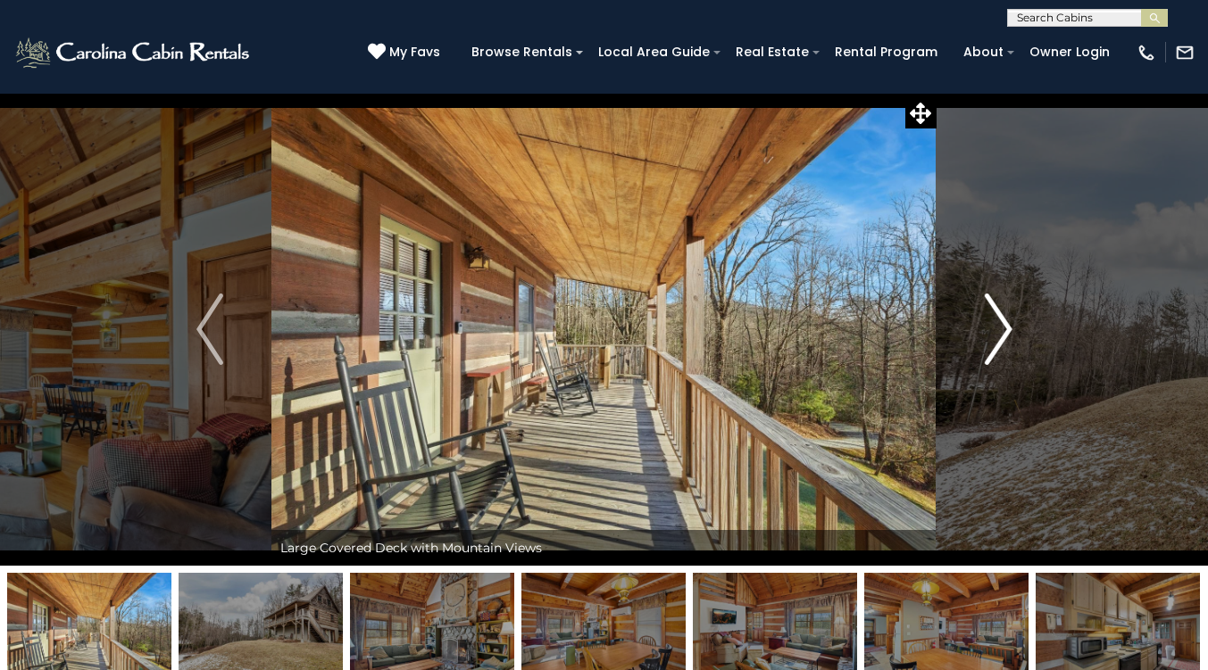
click at [999, 303] on img "Next" at bounding box center [998, 329] width 27 height 71
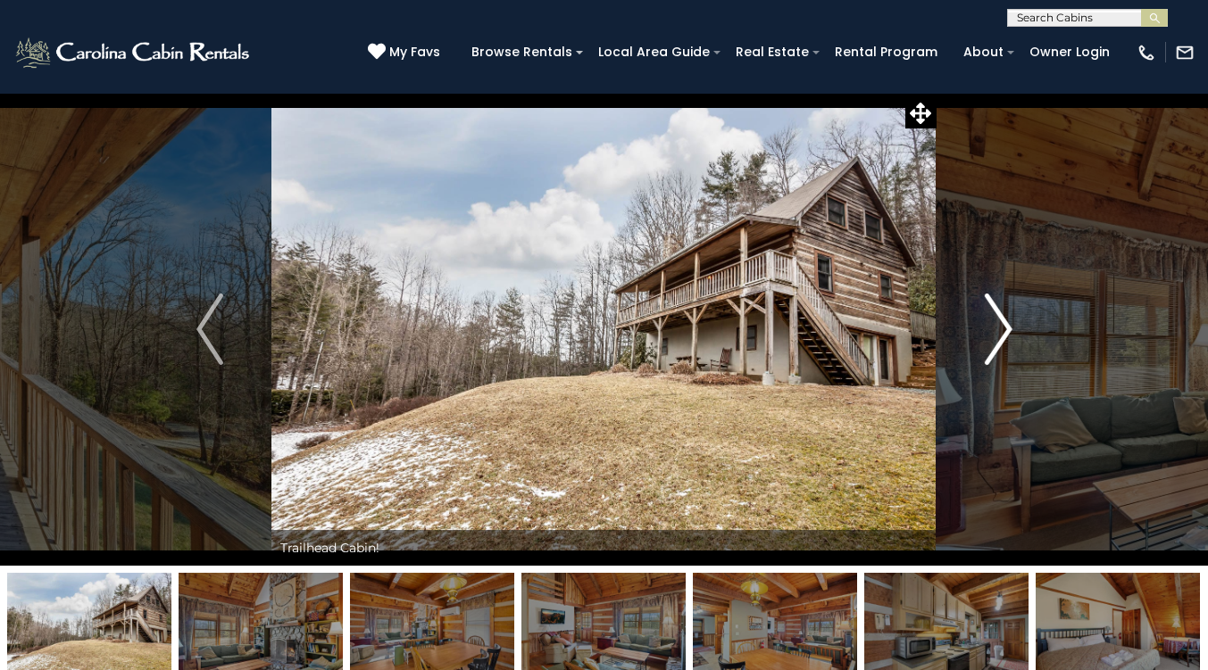
click at [999, 303] on img "Next" at bounding box center [998, 329] width 27 height 71
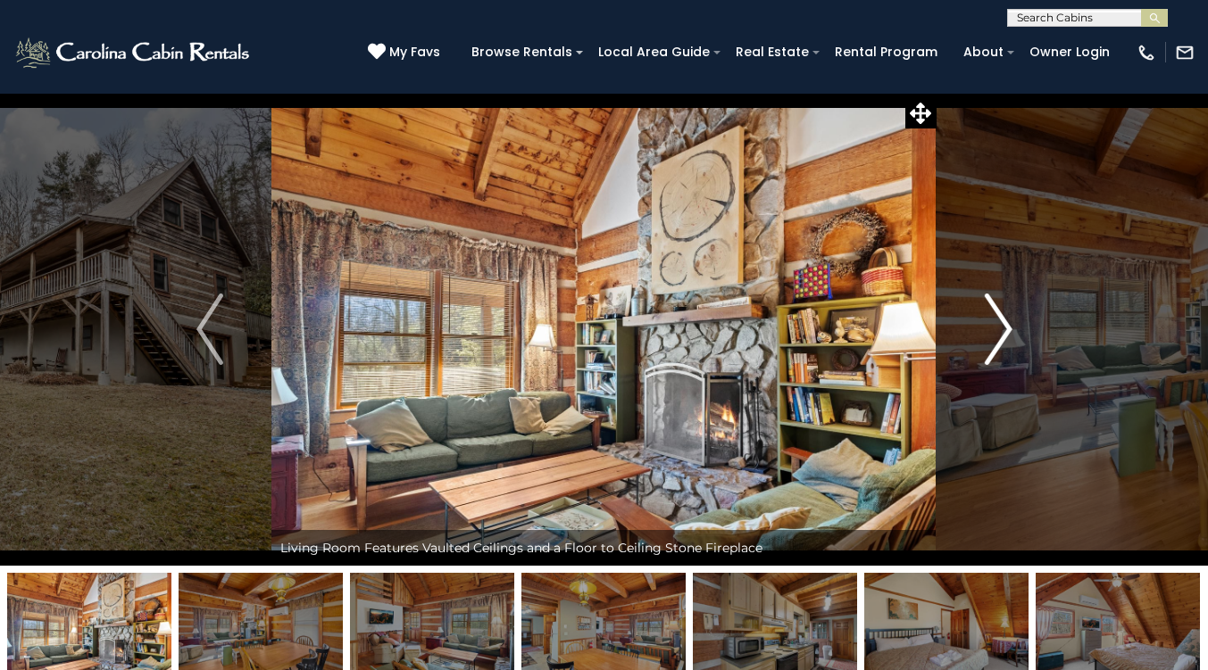
click at [999, 303] on img "Next" at bounding box center [998, 329] width 27 height 71
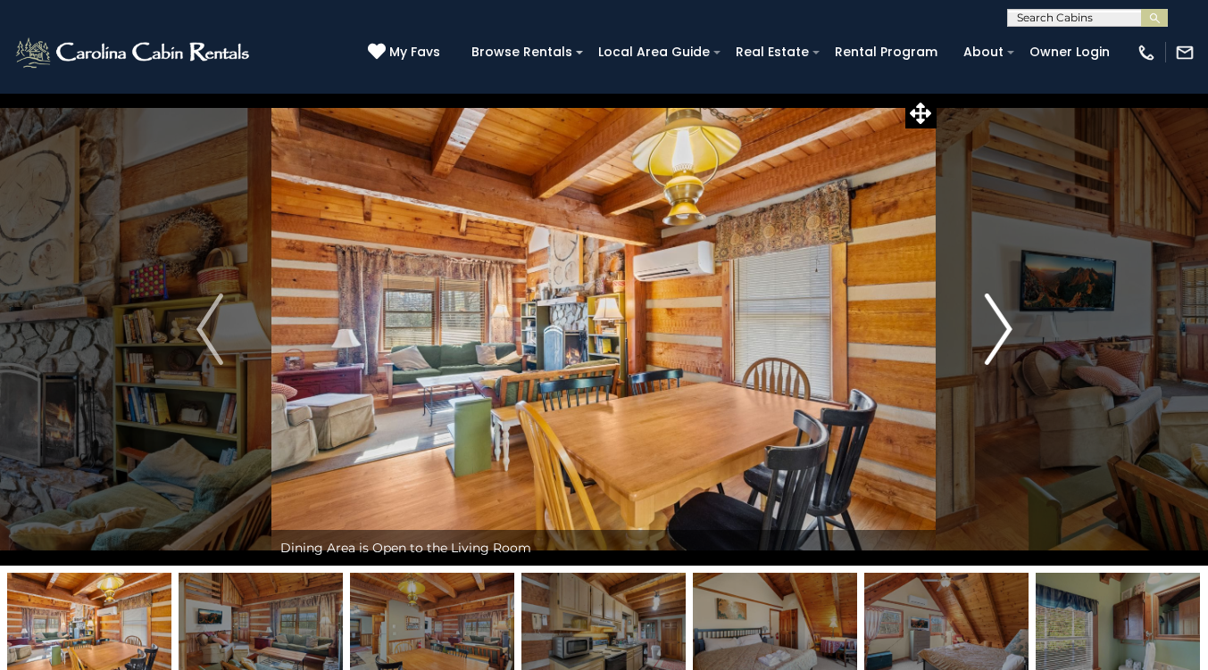
click at [999, 303] on img "Next" at bounding box center [998, 329] width 27 height 71
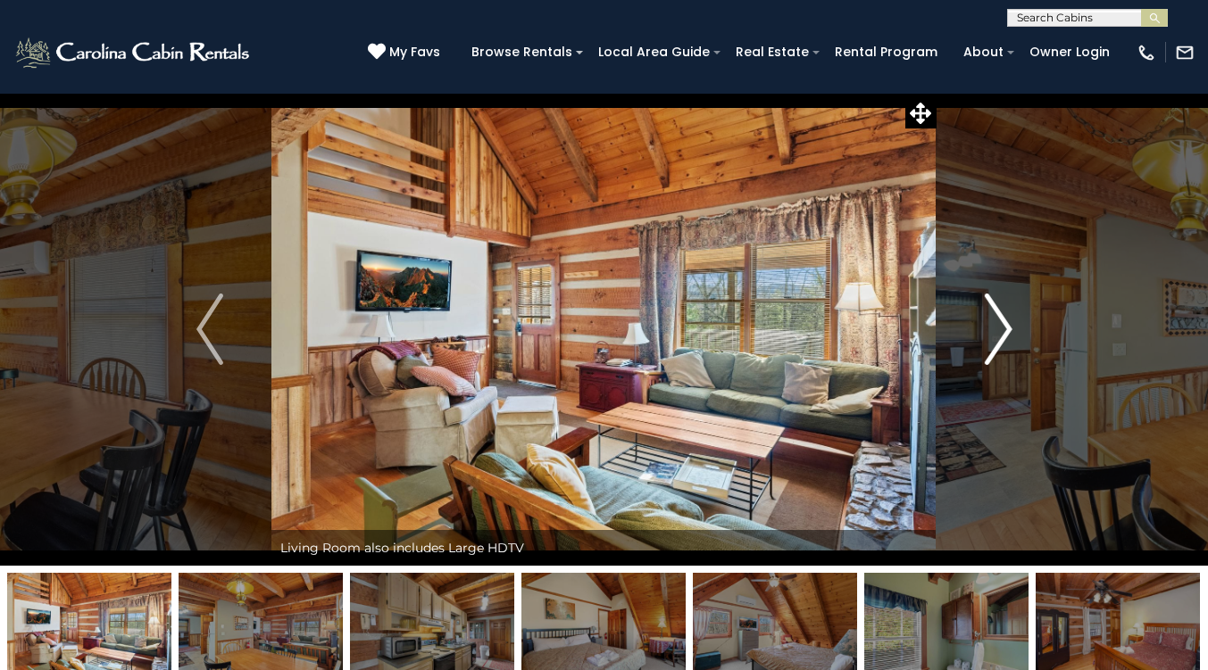
click at [999, 303] on img "Next" at bounding box center [998, 329] width 27 height 71
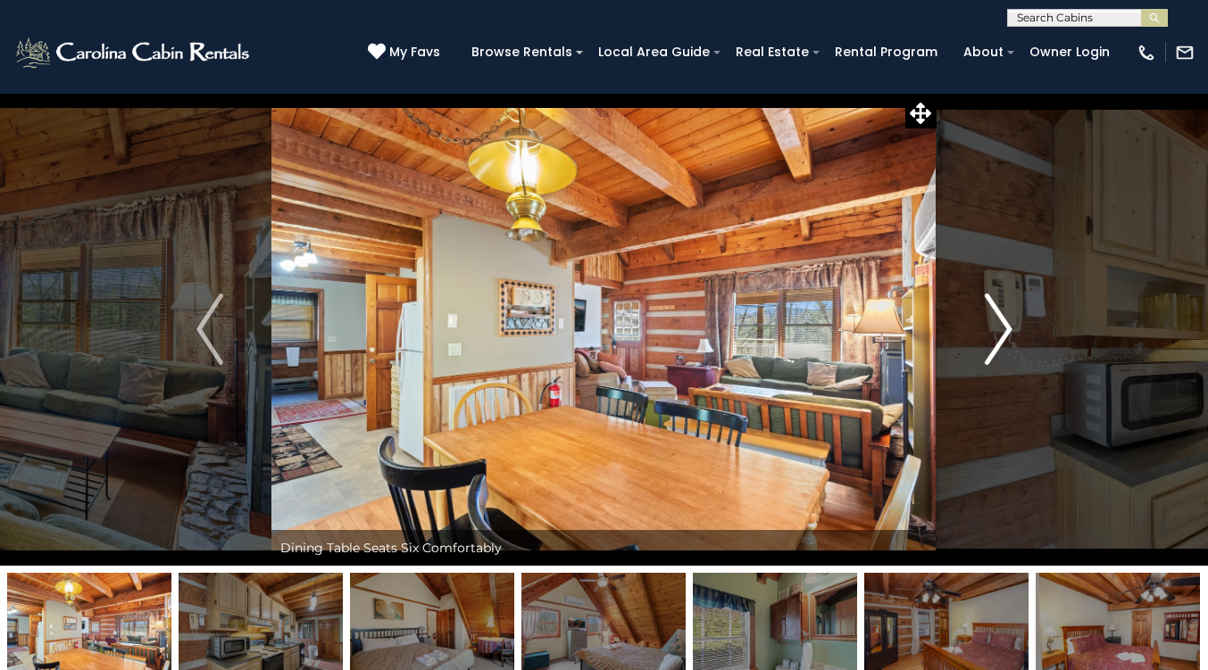
click at [999, 303] on img "Next" at bounding box center [998, 329] width 27 height 71
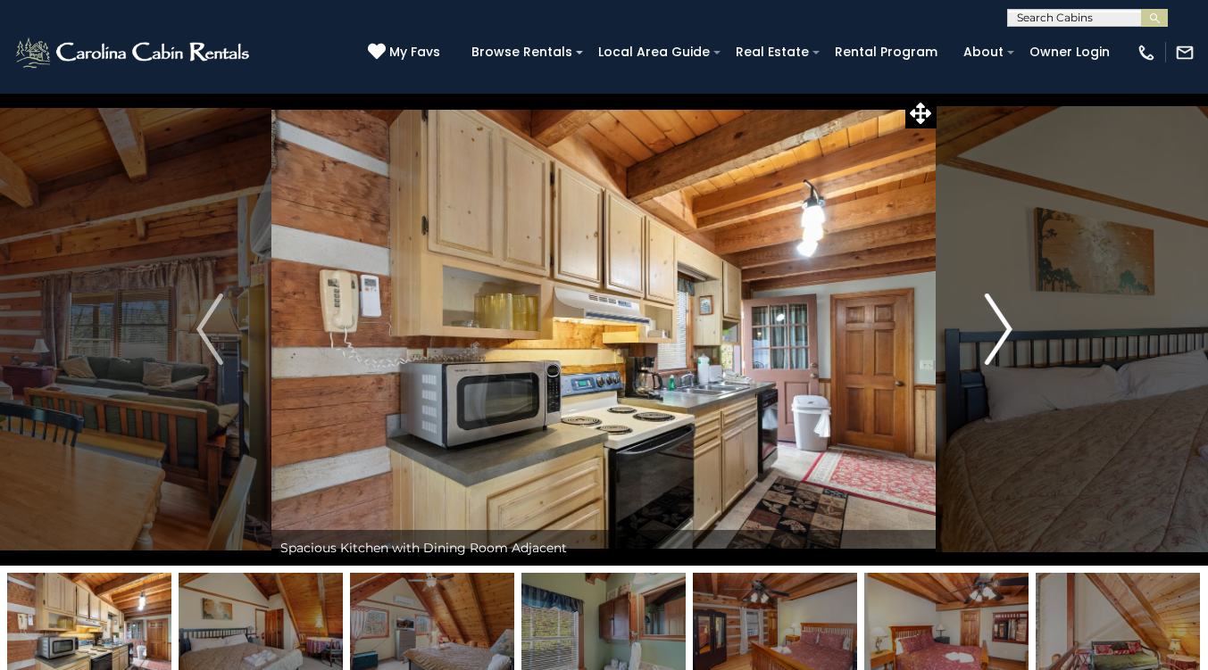
click at [999, 303] on img "Next" at bounding box center [998, 329] width 27 height 71
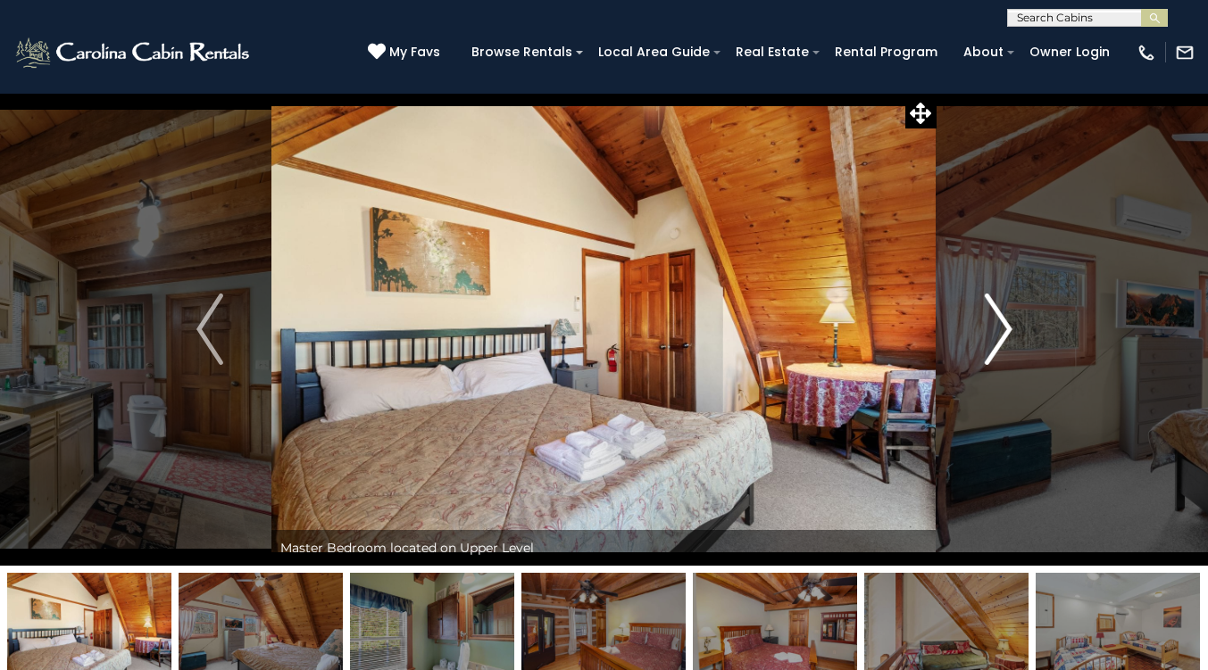
click at [999, 303] on img "Next" at bounding box center [998, 329] width 27 height 71
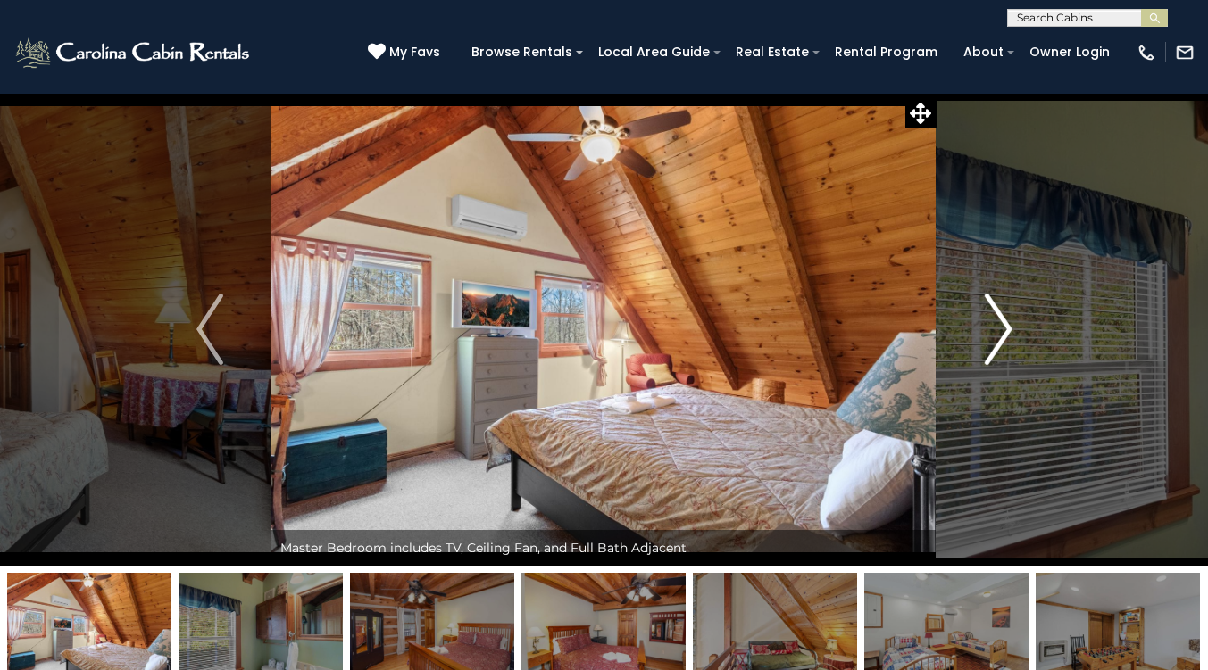
click at [999, 303] on img "Next" at bounding box center [998, 329] width 27 height 71
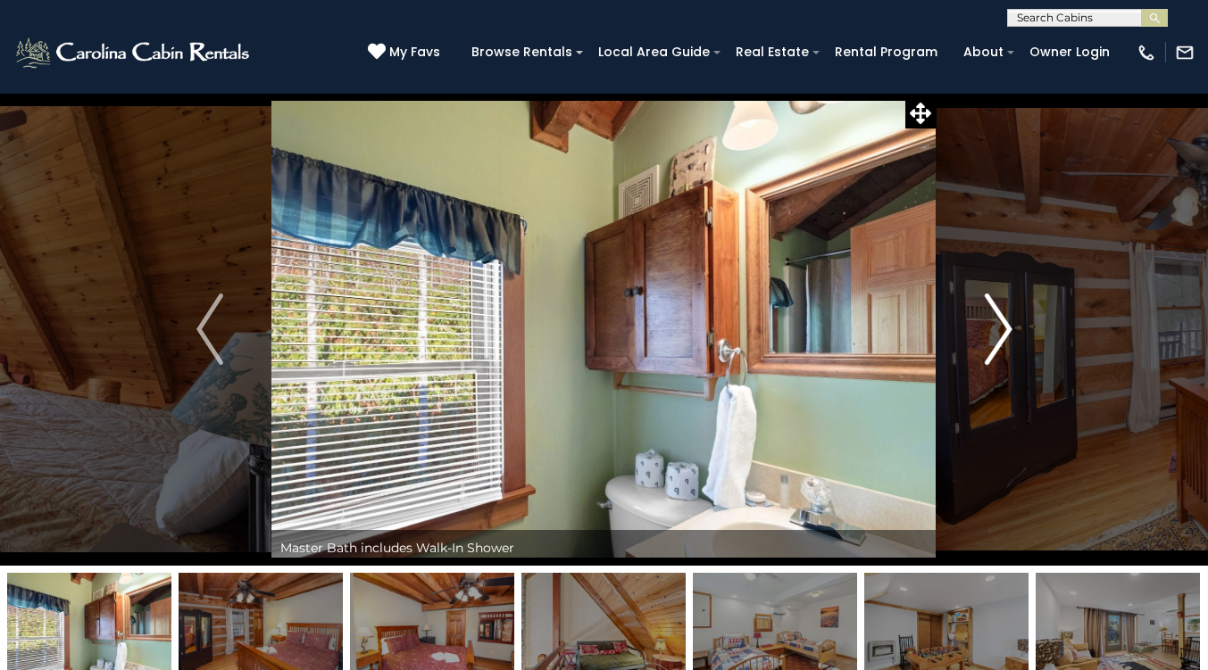
click at [999, 303] on img "Next" at bounding box center [998, 329] width 27 height 71
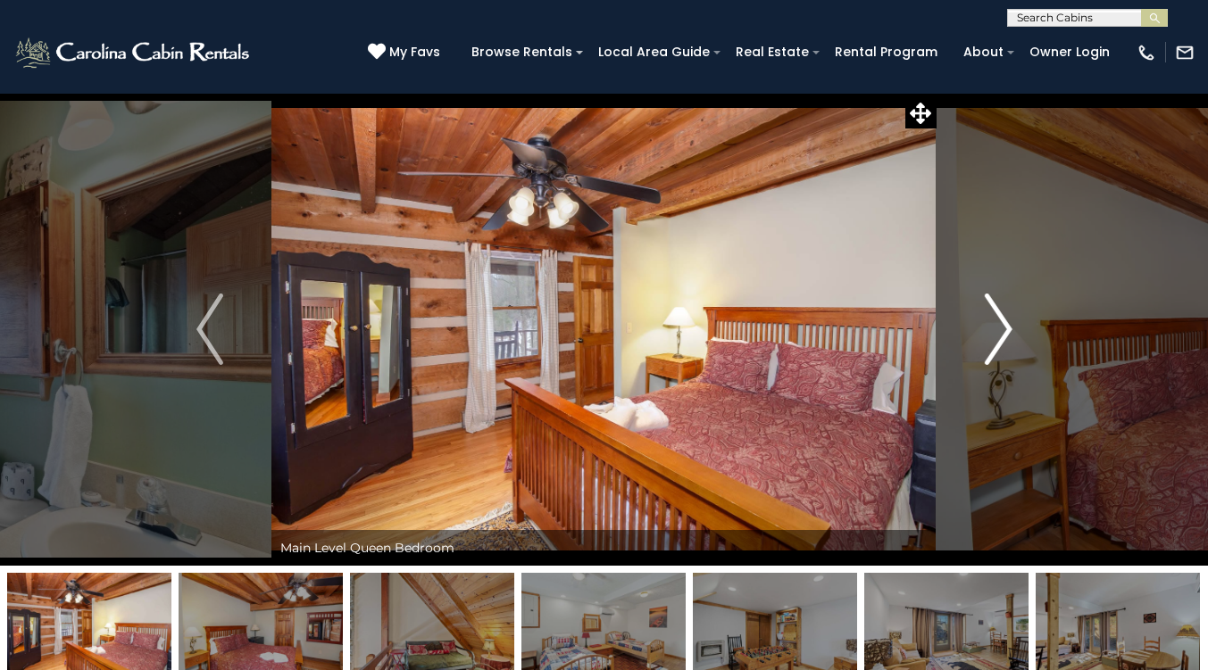
click at [999, 303] on img "Next" at bounding box center [998, 329] width 27 height 71
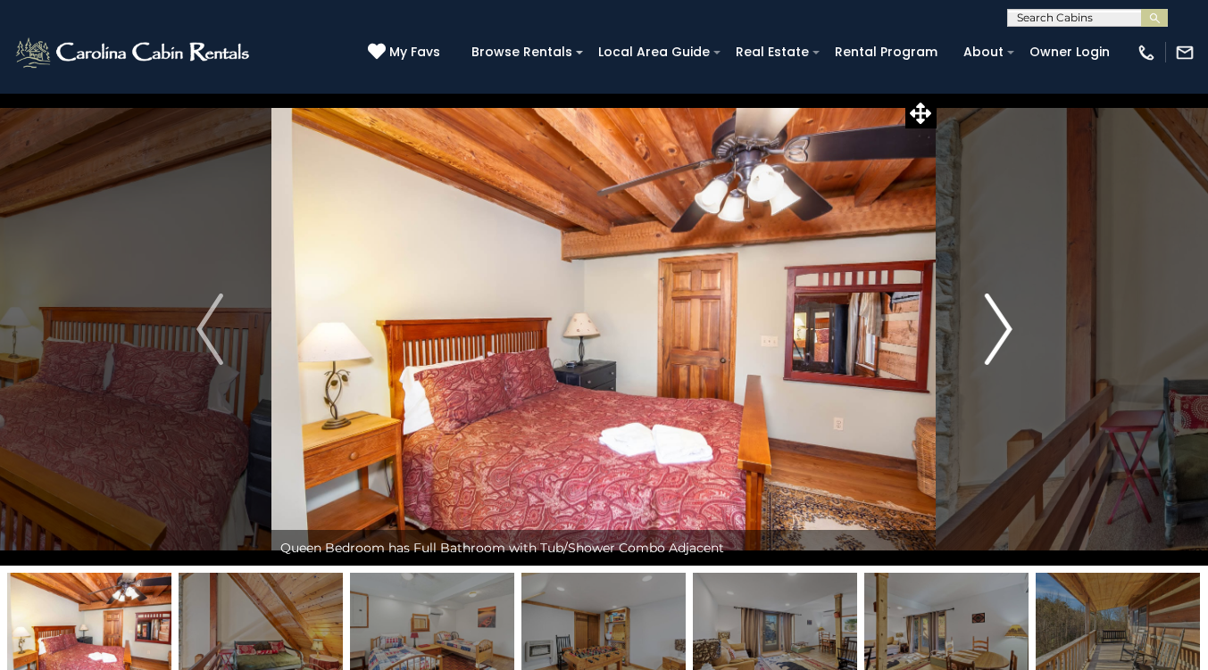
click at [999, 303] on img "Next" at bounding box center [998, 329] width 27 height 71
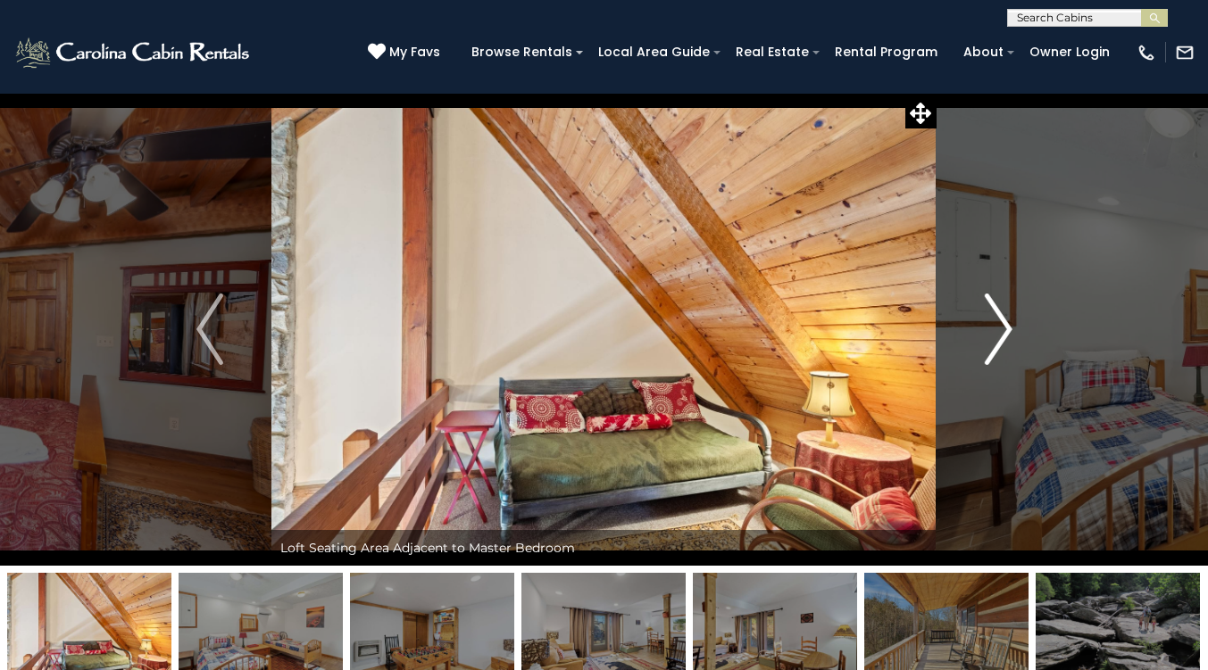
click at [999, 303] on img "Next" at bounding box center [998, 329] width 27 height 71
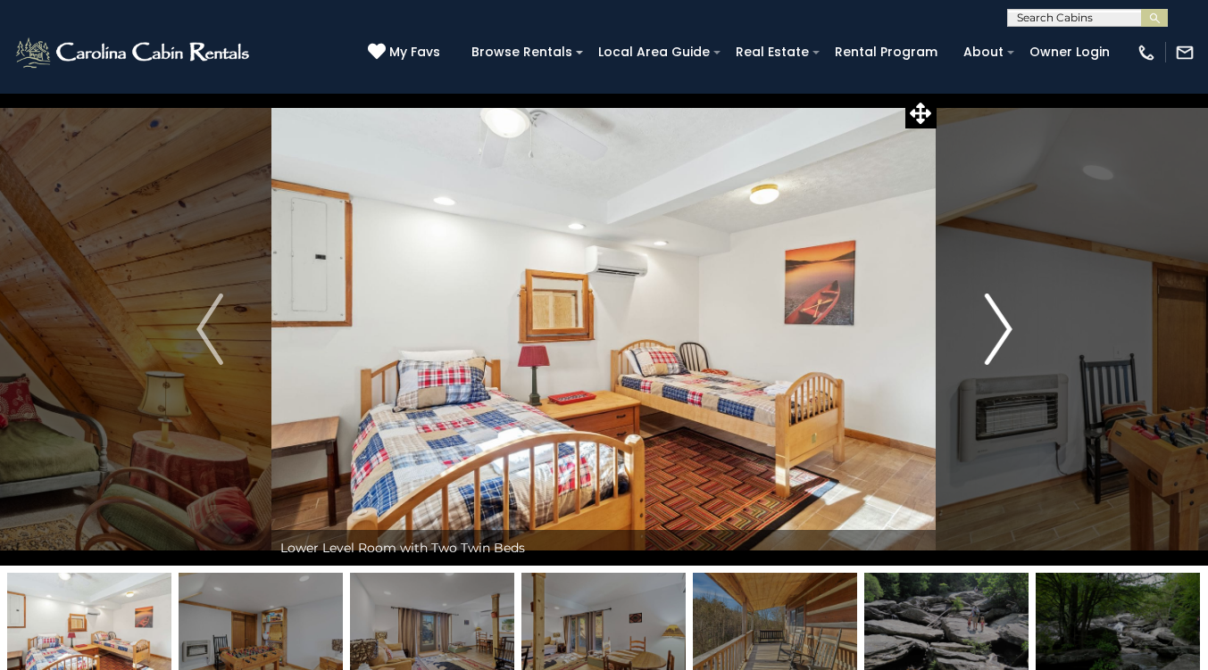
click at [999, 303] on img "Next" at bounding box center [998, 329] width 27 height 71
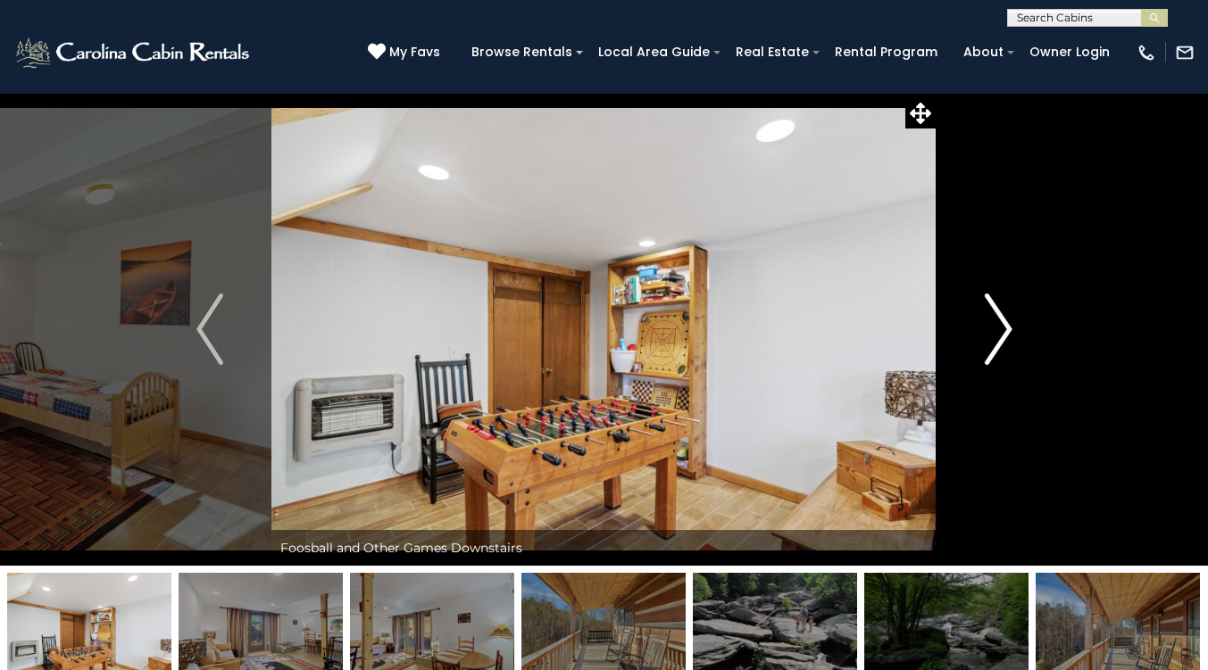
click at [999, 303] on img "Next" at bounding box center [998, 329] width 27 height 71
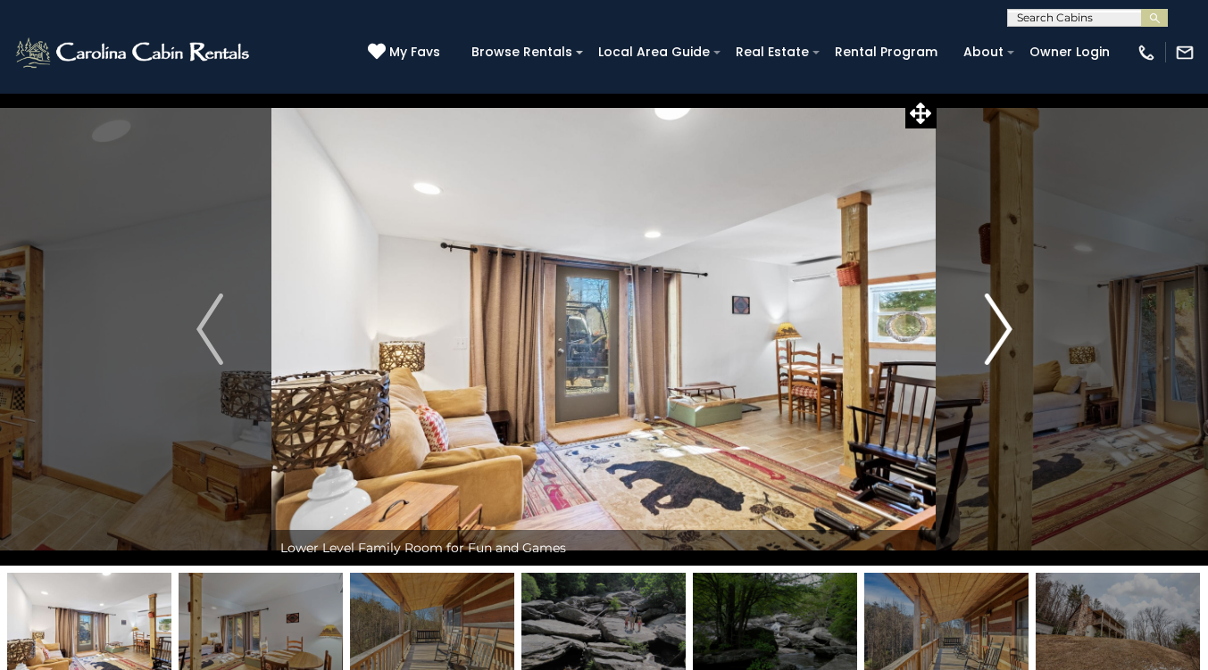
click at [999, 303] on img "Next" at bounding box center [998, 329] width 27 height 71
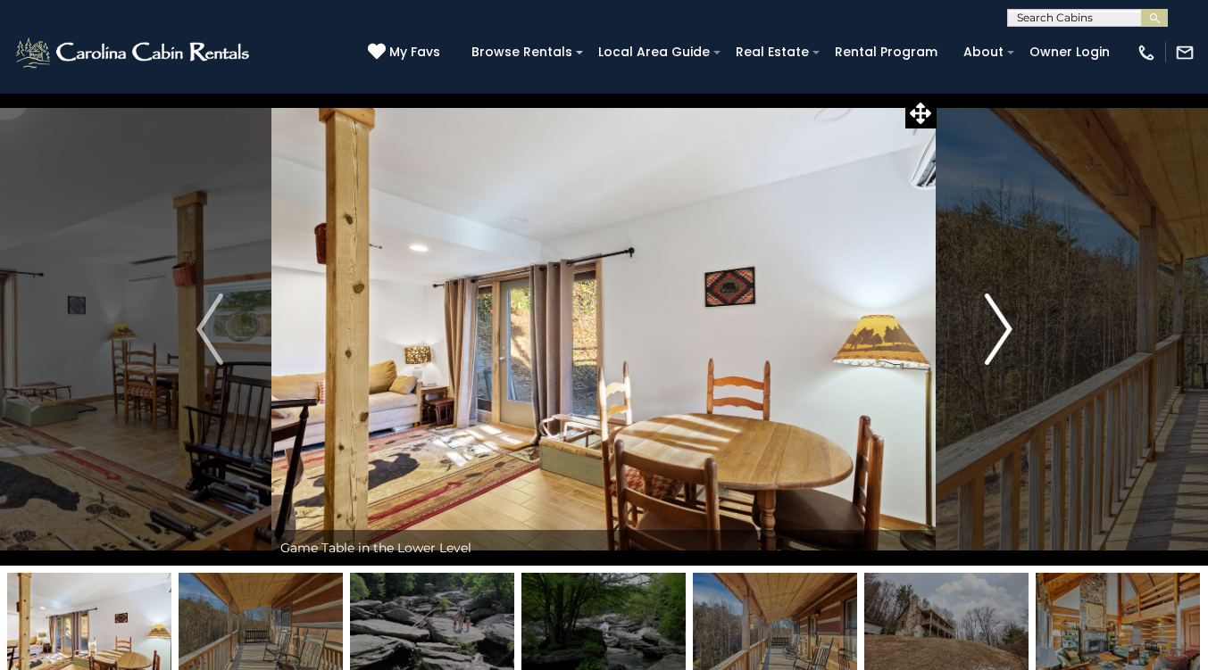
click at [999, 303] on img "Next" at bounding box center [998, 329] width 27 height 71
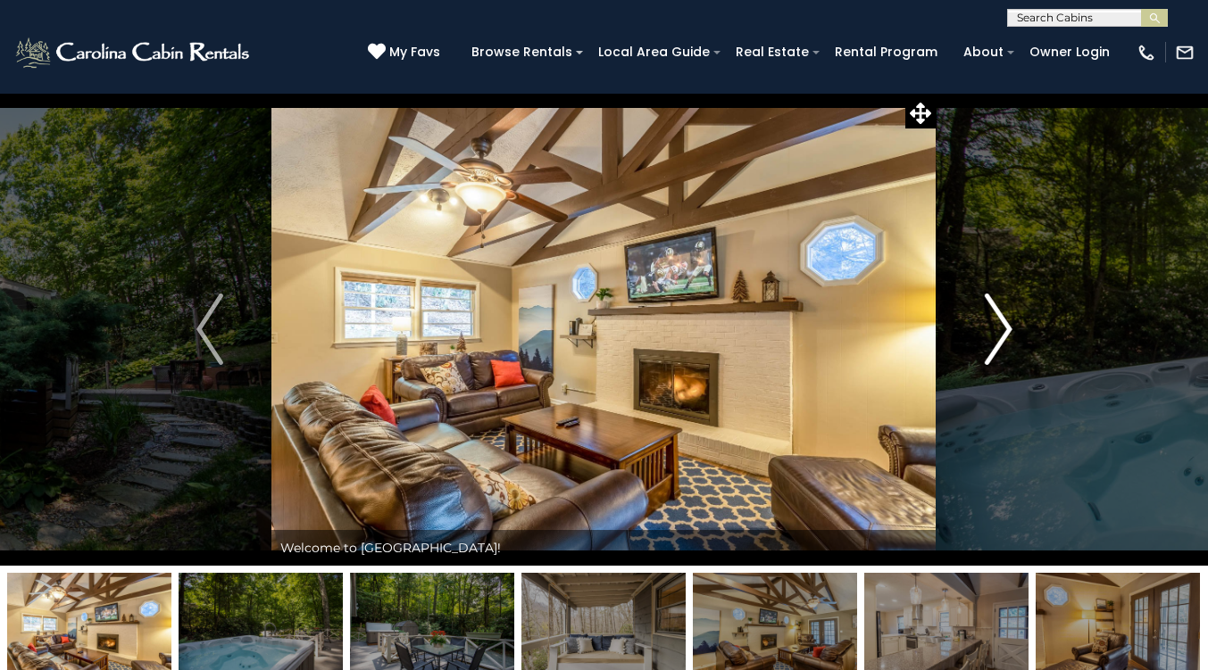
click at [994, 312] on img "Next" at bounding box center [998, 329] width 27 height 71
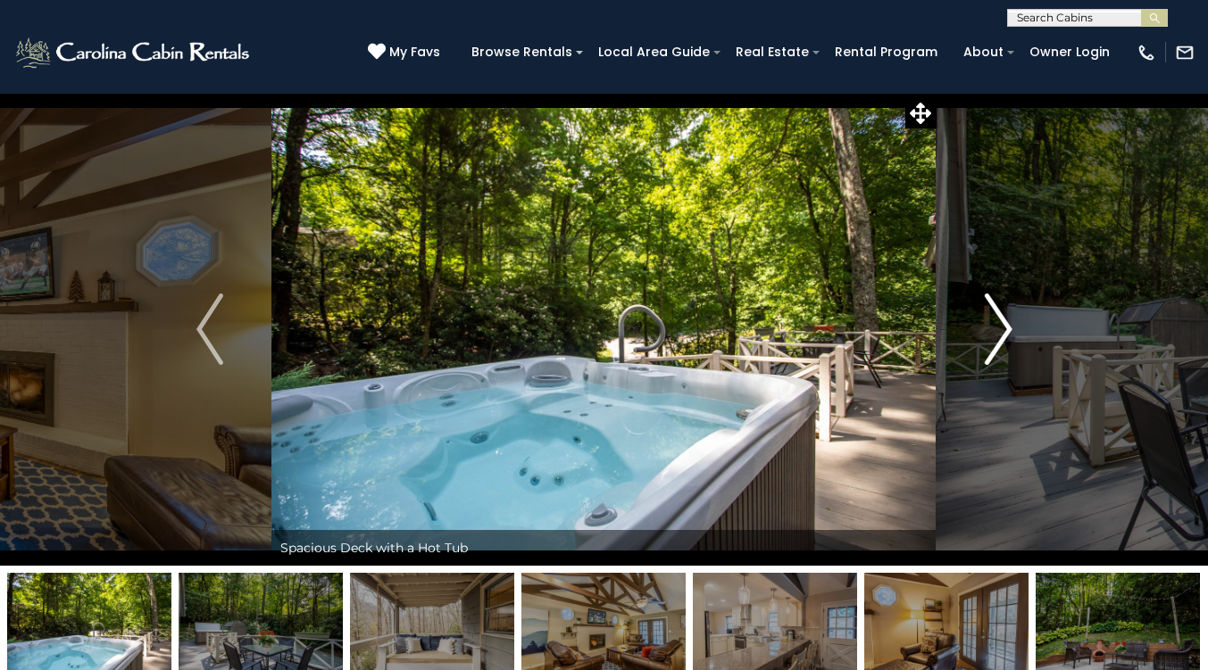
click at [994, 312] on img "Next" at bounding box center [998, 329] width 27 height 71
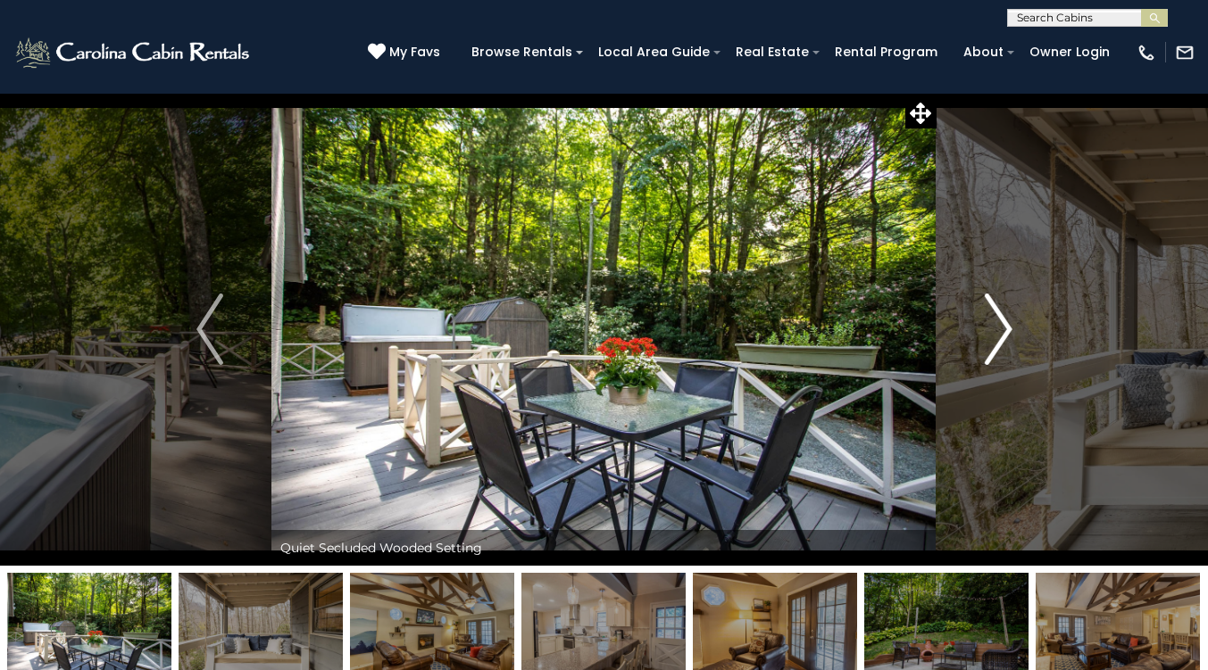
click at [994, 312] on img "Next" at bounding box center [998, 329] width 27 height 71
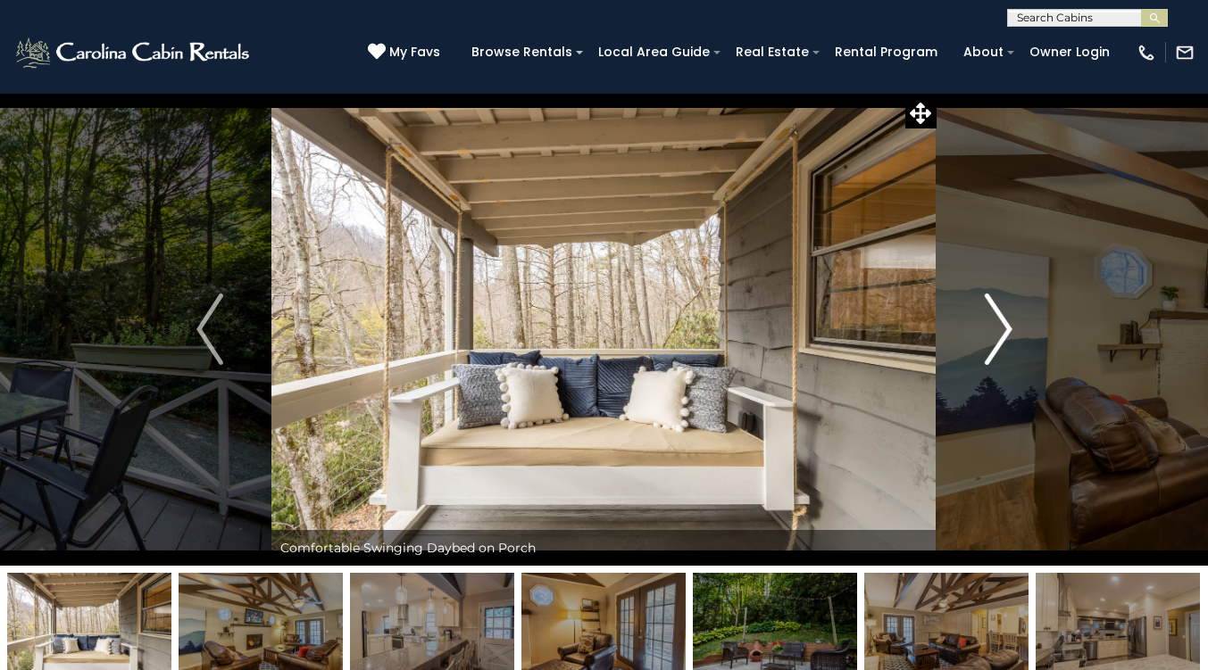
click at [994, 312] on img "Next" at bounding box center [998, 329] width 27 height 71
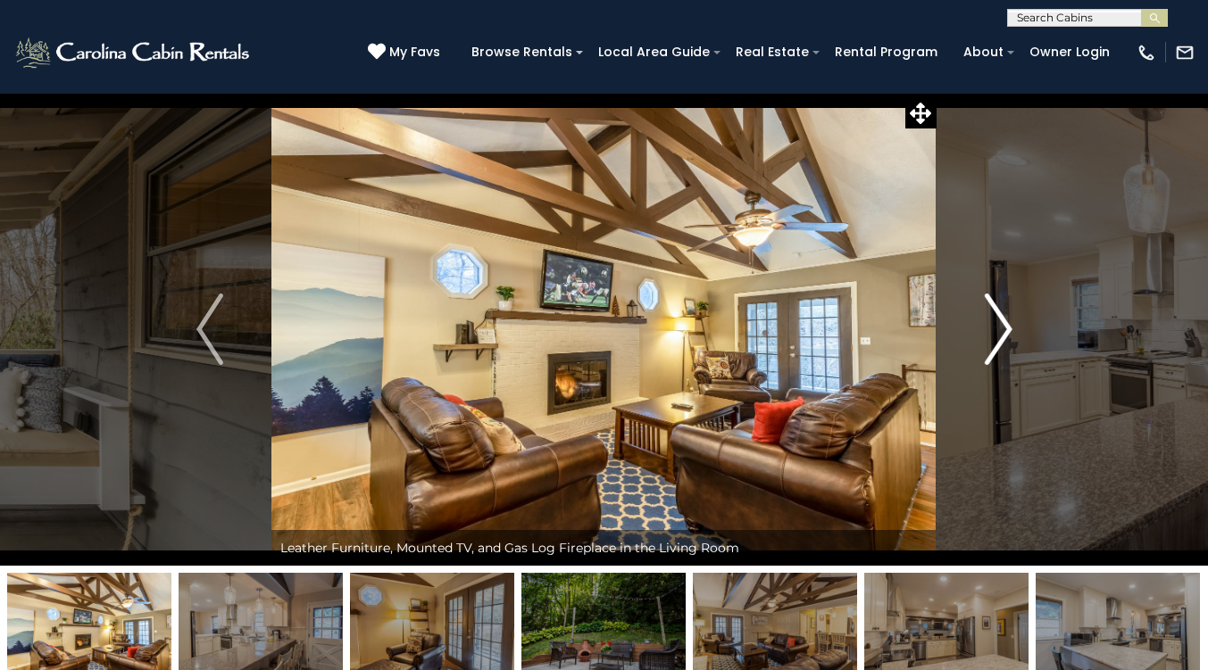
click at [994, 312] on img "Next" at bounding box center [998, 329] width 27 height 71
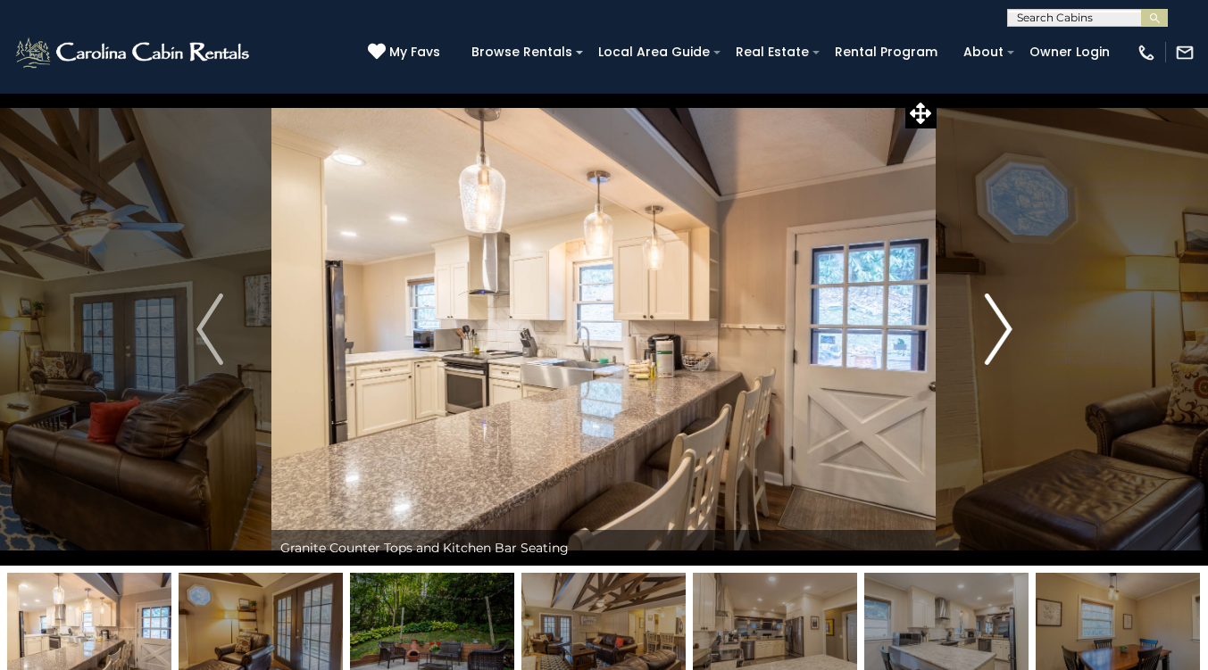
click at [994, 312] on img "Next" at bounding box center [998, 329] width 27 height 71
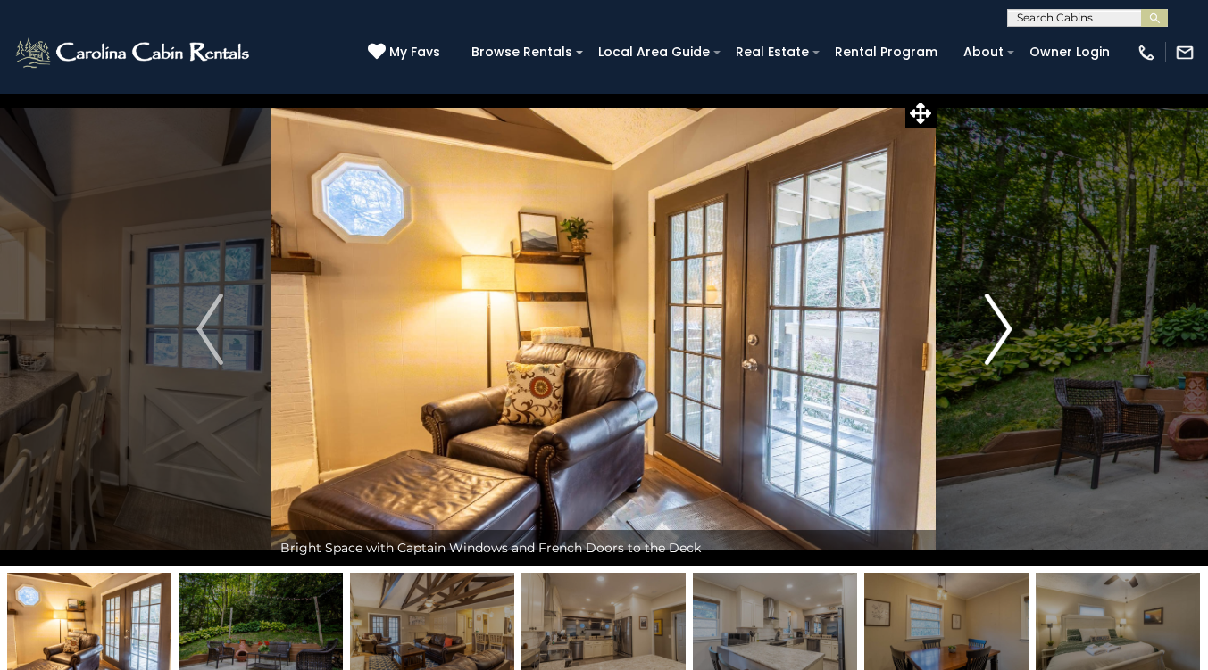
click at [994, 312] on img "Next" at bounding box center [998, 329] width 27 height 71
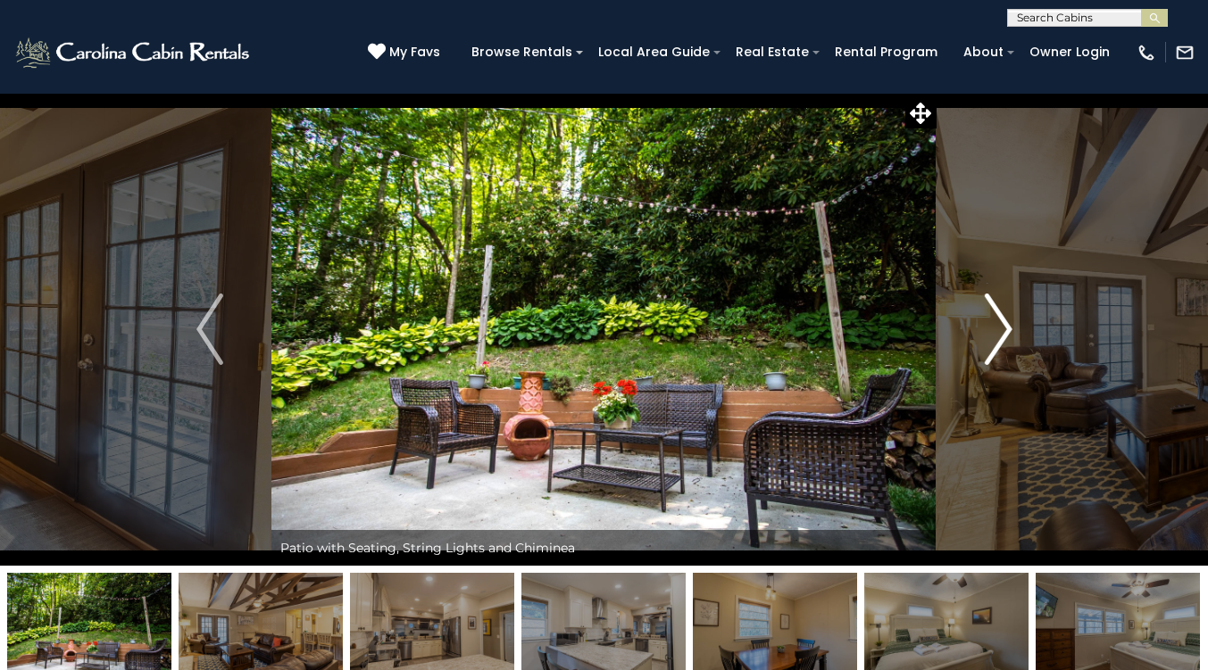
click at [994, 312] on img "Next" at bounding box center [998, 329] width 27 height 71
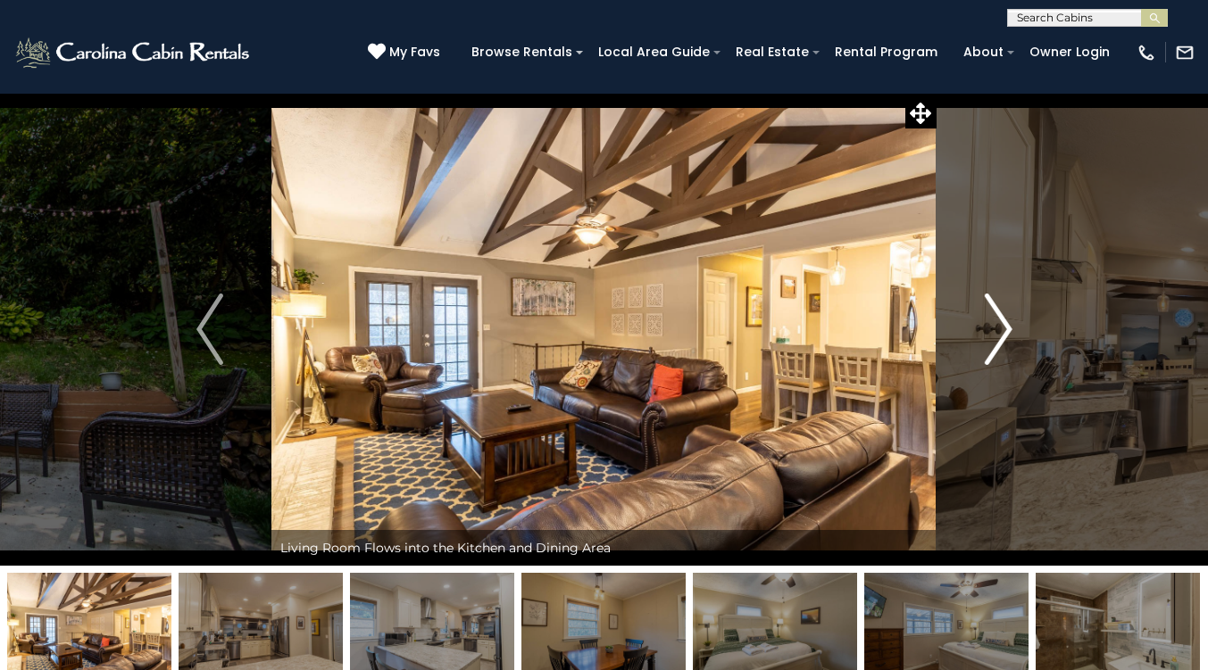
click at [994, 312] on img "Next" at bounding box center [998, 329] width 27 height 71
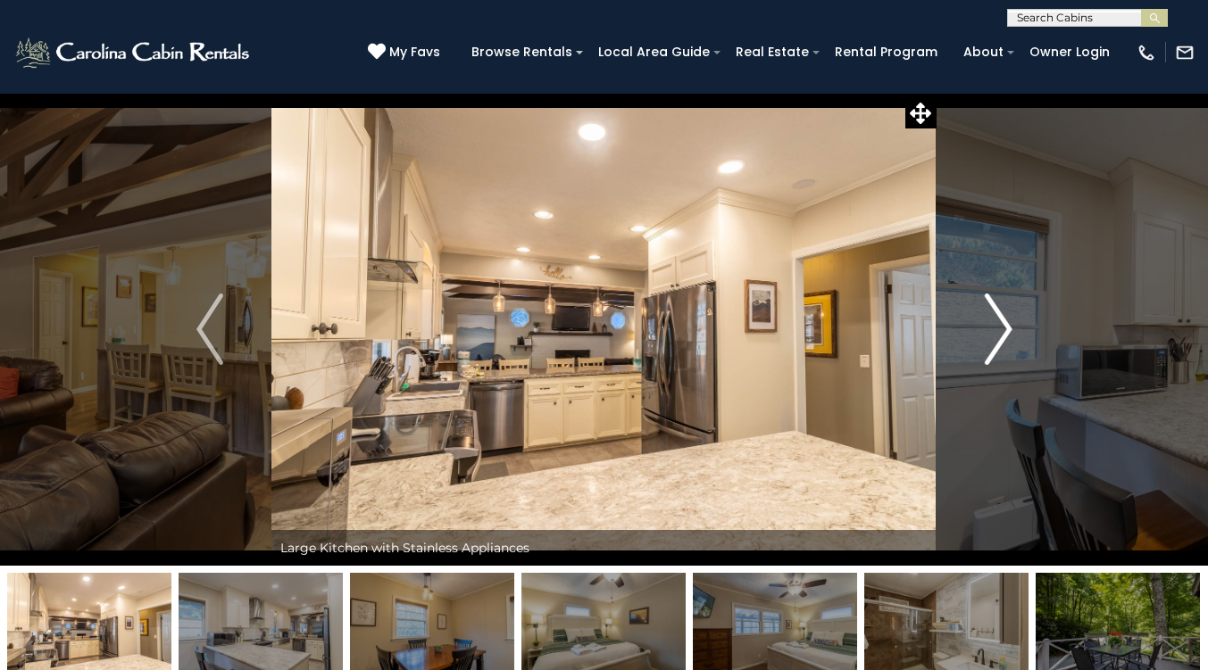
click at [994, 312] on img "Next" at bounding box center [998, 329] width 27 height 71
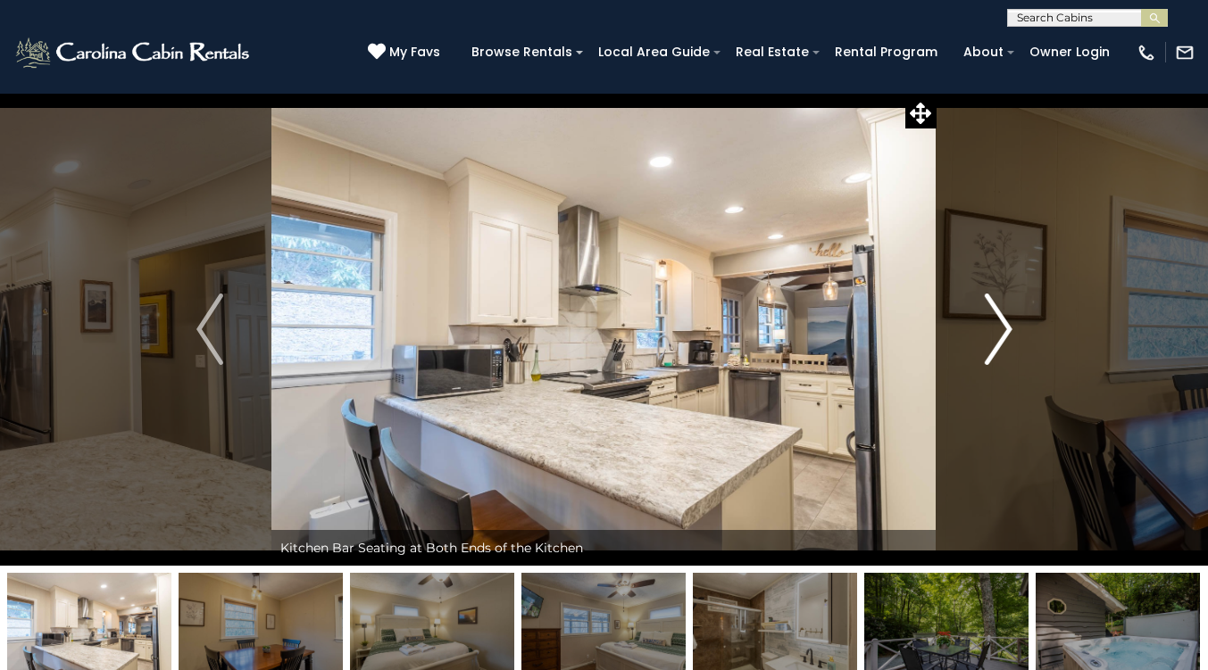
click at [994, 312] on img "Next" at bounding box center [998, 329] width 27 height 71
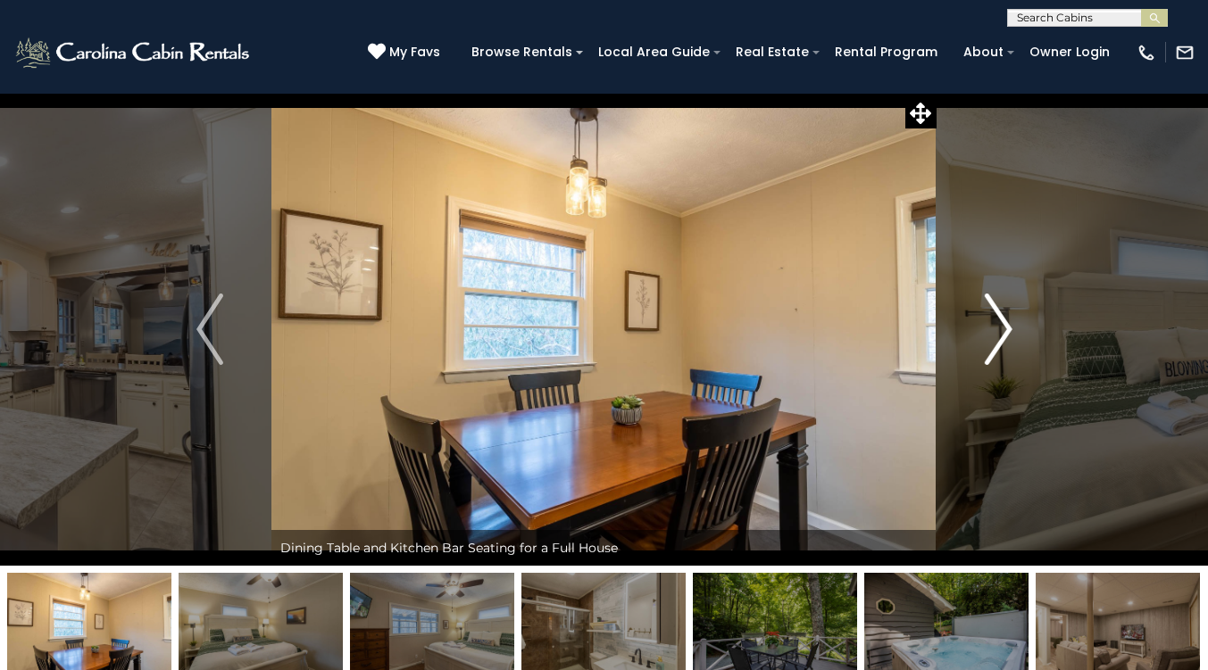
click at [994, 312] on img "Next" at bounding box center [998, 329] width 27 height 71
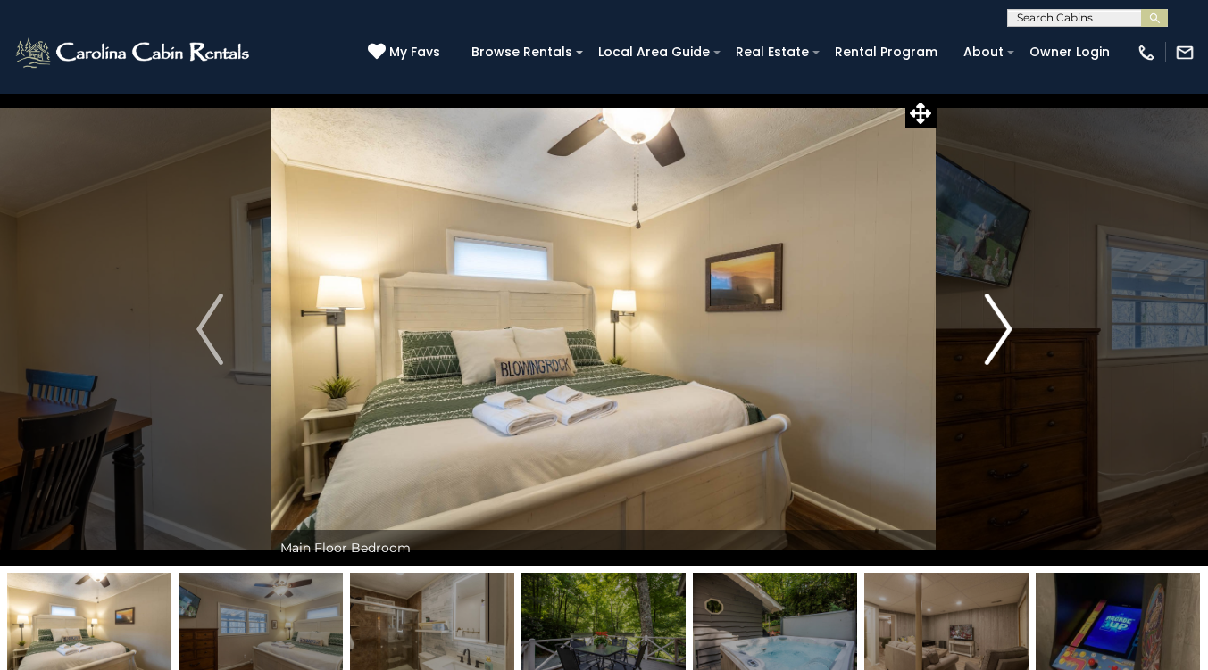
click at [994, 312] on img "Next" at bounding box center [998, 329] width 27 height 71
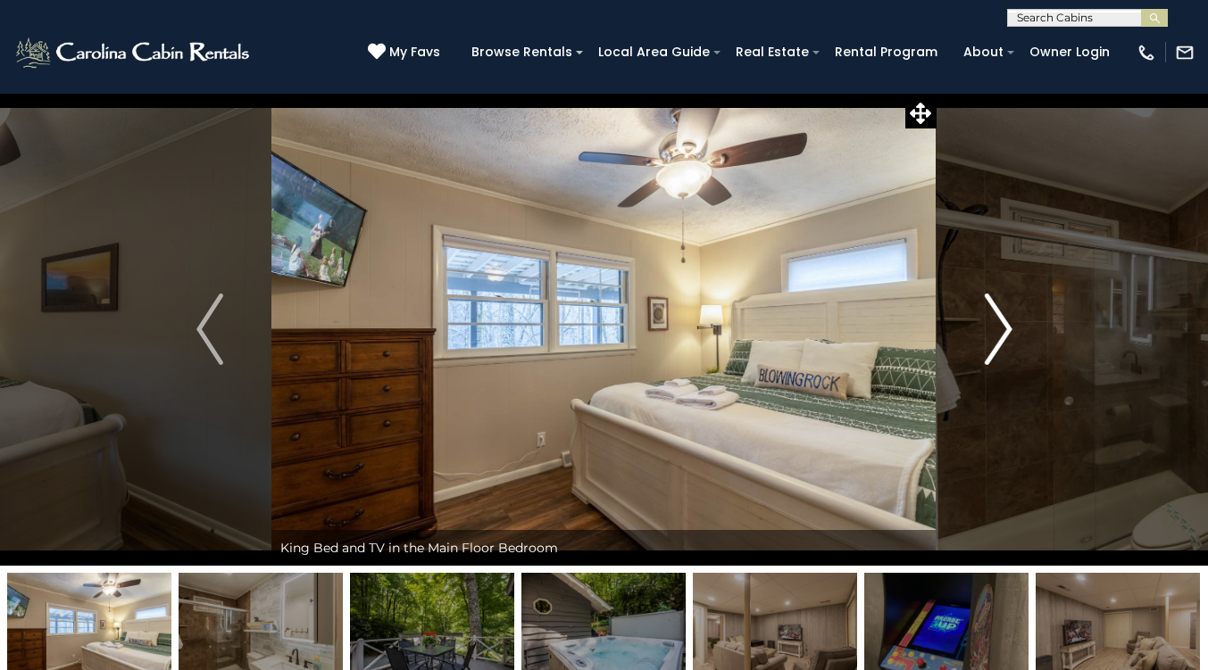
click at [994, 312] on img "Next" at bounding box center [998, 329] width 27 height 71
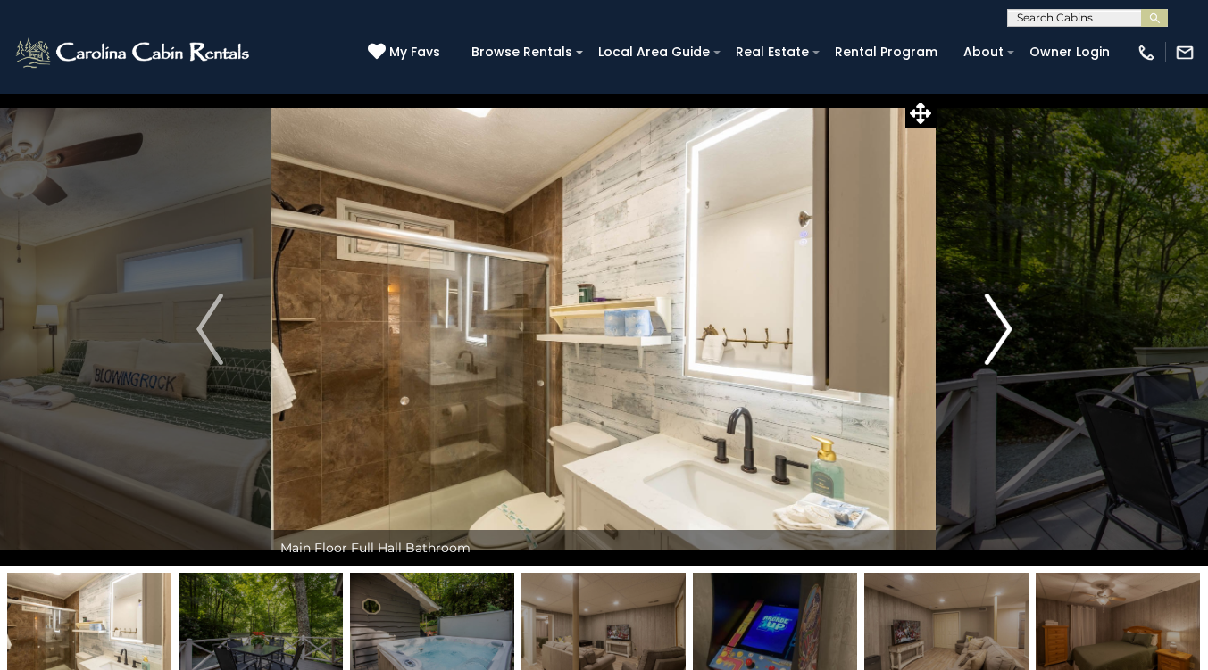
click at [994, 312] on img "Next" at bounding box center [998, 329] width 27 height 71
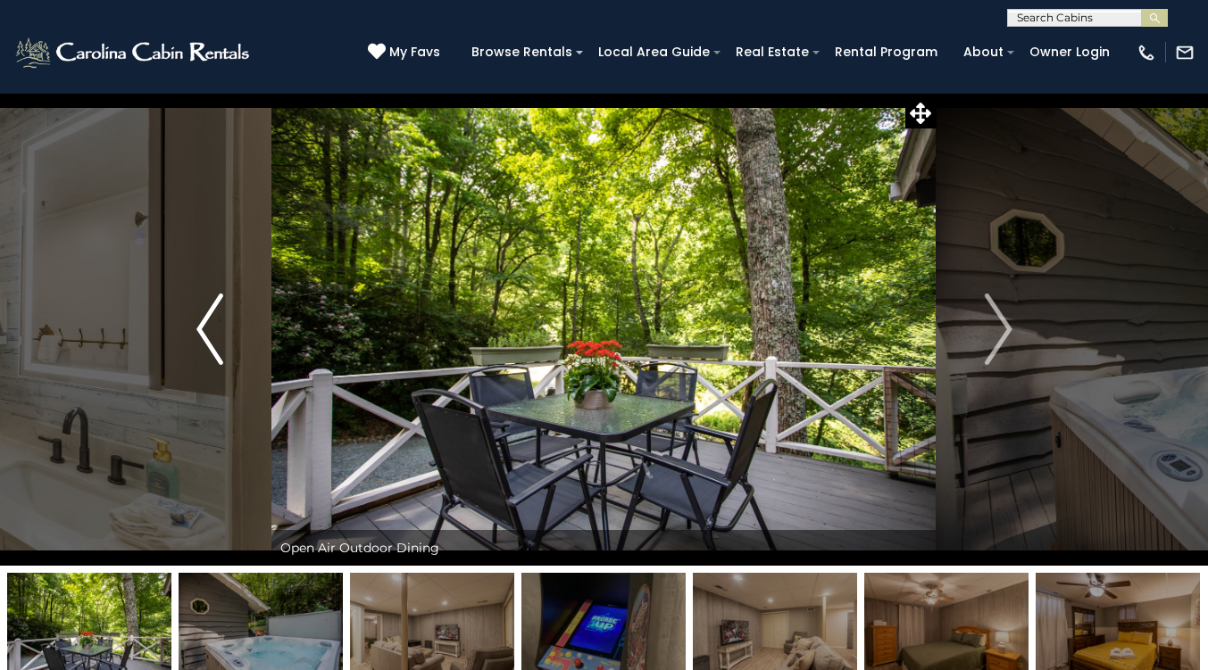
click at [180, 316] on button "Previous" at bounding box center [210, 329] width 124 height 473
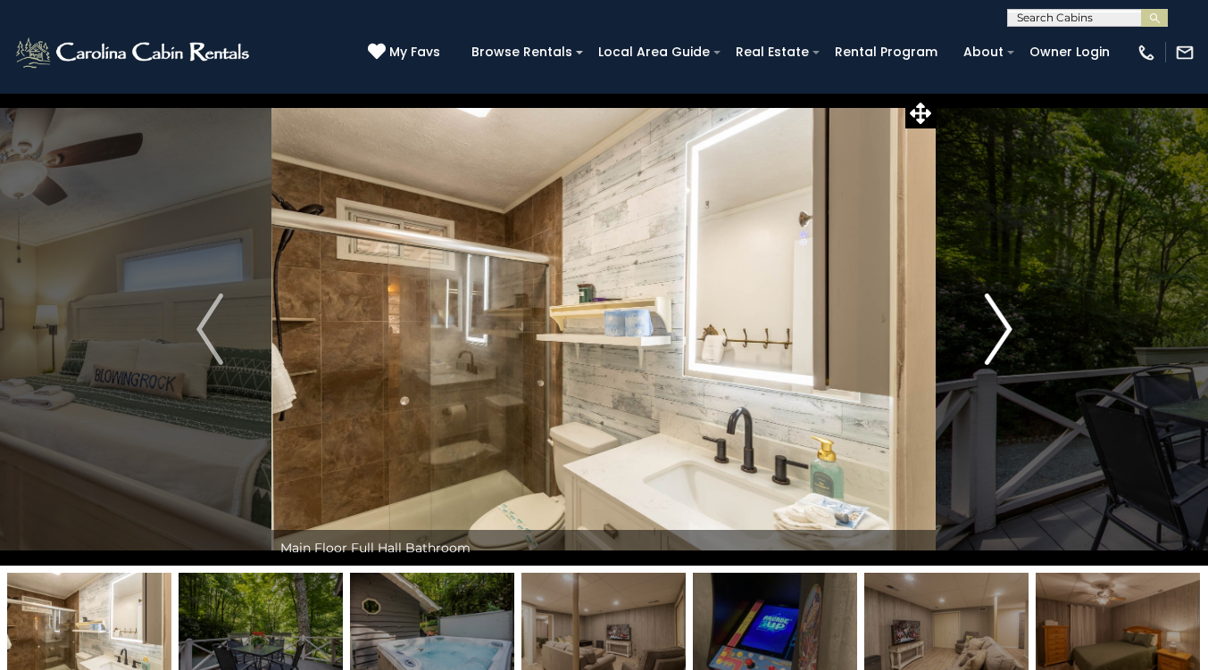
click at [992, 328] on img "Next" at bounding box center [998, 329] width 27 height 71
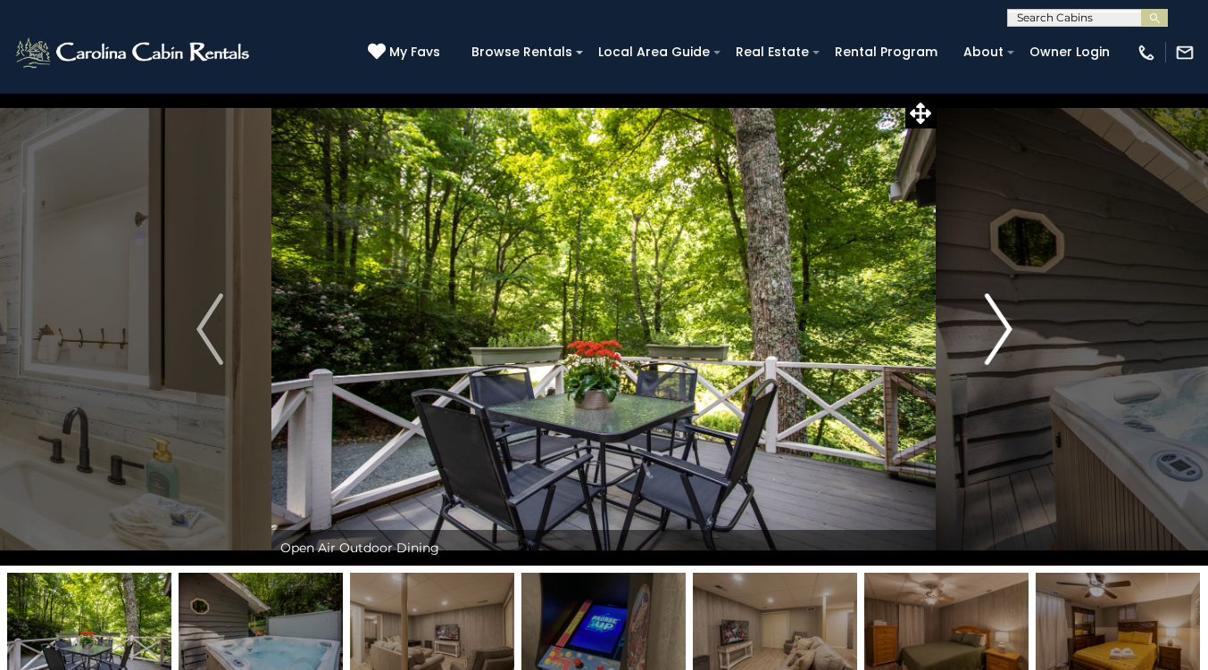
click at [992, 328] on img "Next" at bounding box center [998, 329] width 27 height 71
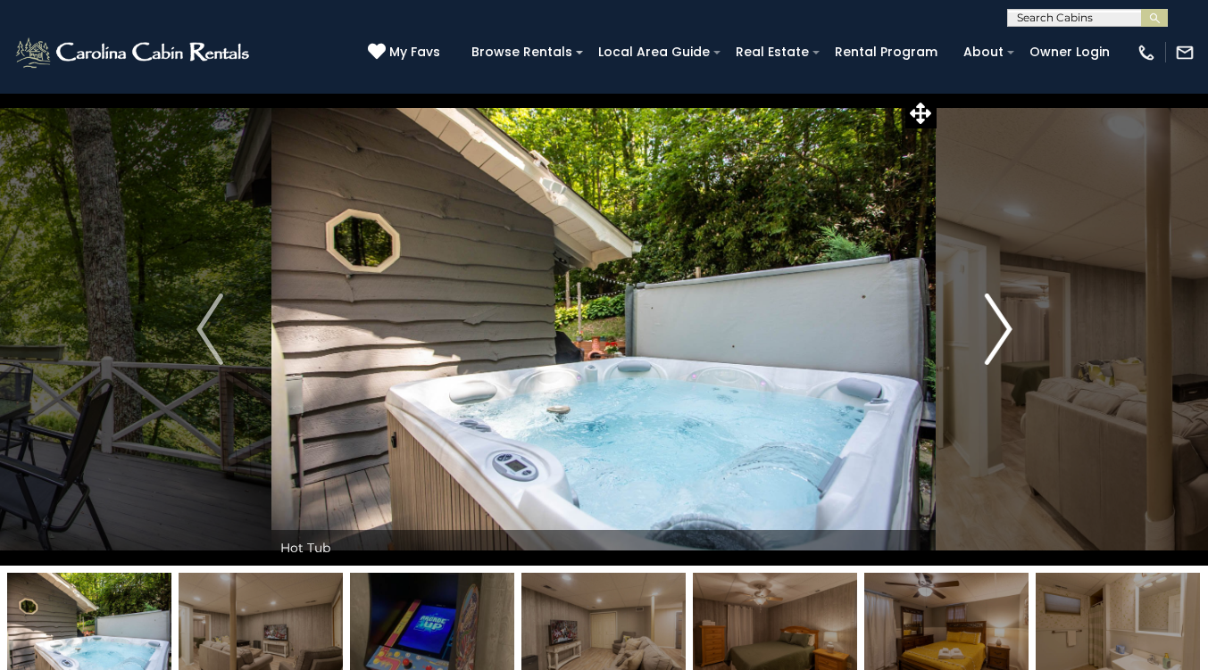
click at [992, 328] on img "Next" at bounding box center [998, 329] width 27 height 71
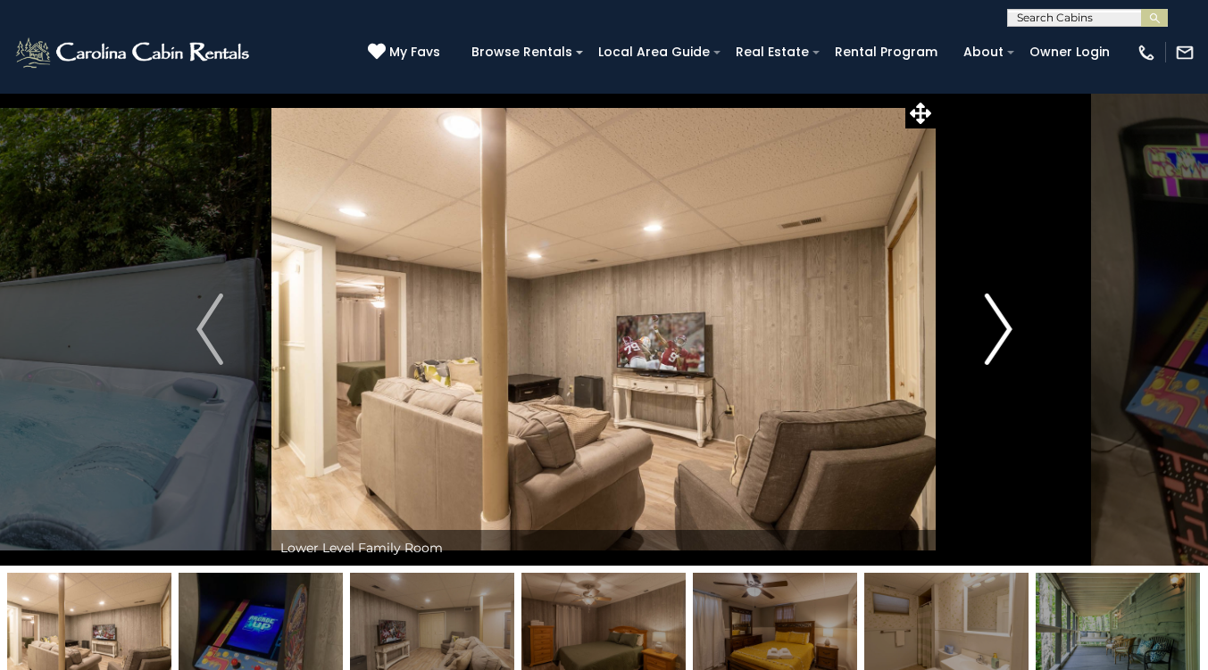
click at [992, 328] on img "Next" at bounding box center [998, 329] width 27 height 71
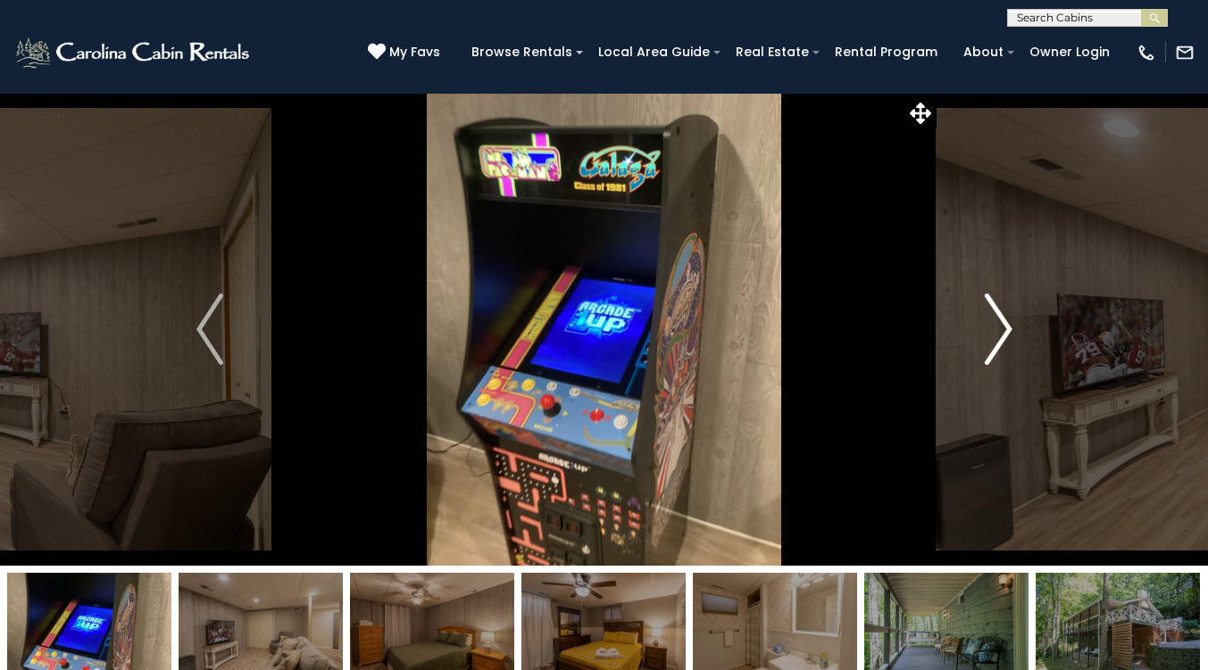
click at [992, 328] on img "Next" at bounding box center [998, 329] width 27 height 71
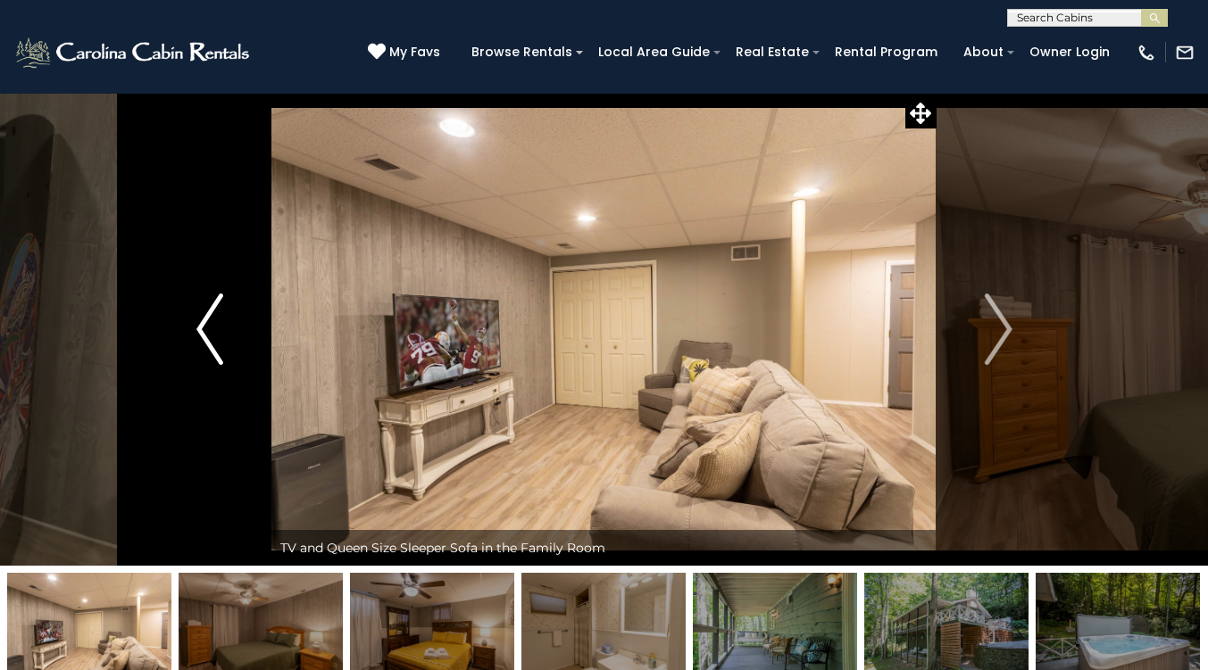
click at [227, 341] on button "Previous" at bounding box center [210, 329] width 124 height 473
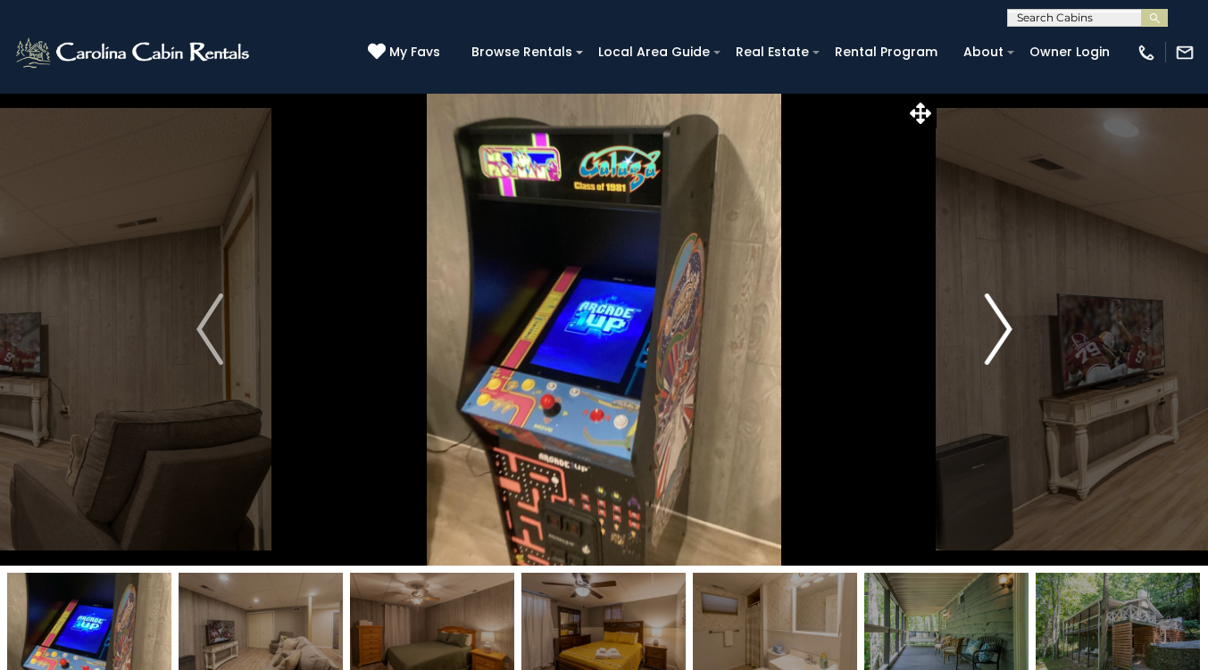
click at [964, 322] on button "Next" at bounding box center [998, 329] width 124 height 473
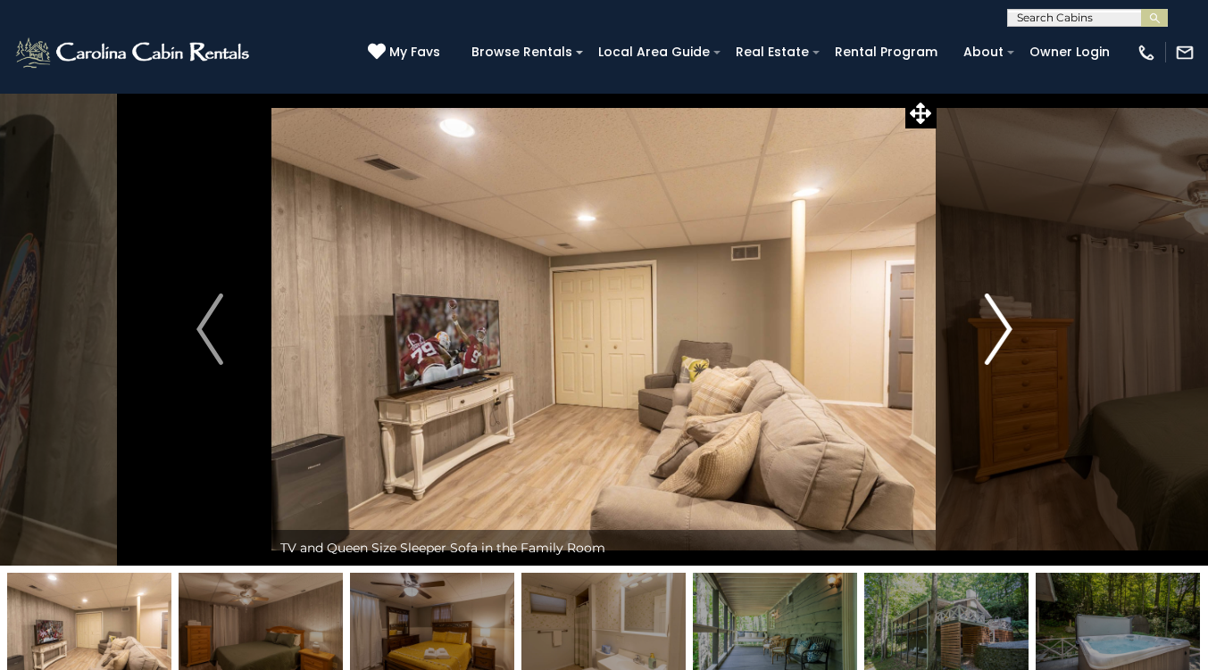
click at [964, 322] on button "Next" at bounding box center [998, 329] width 124 height 473
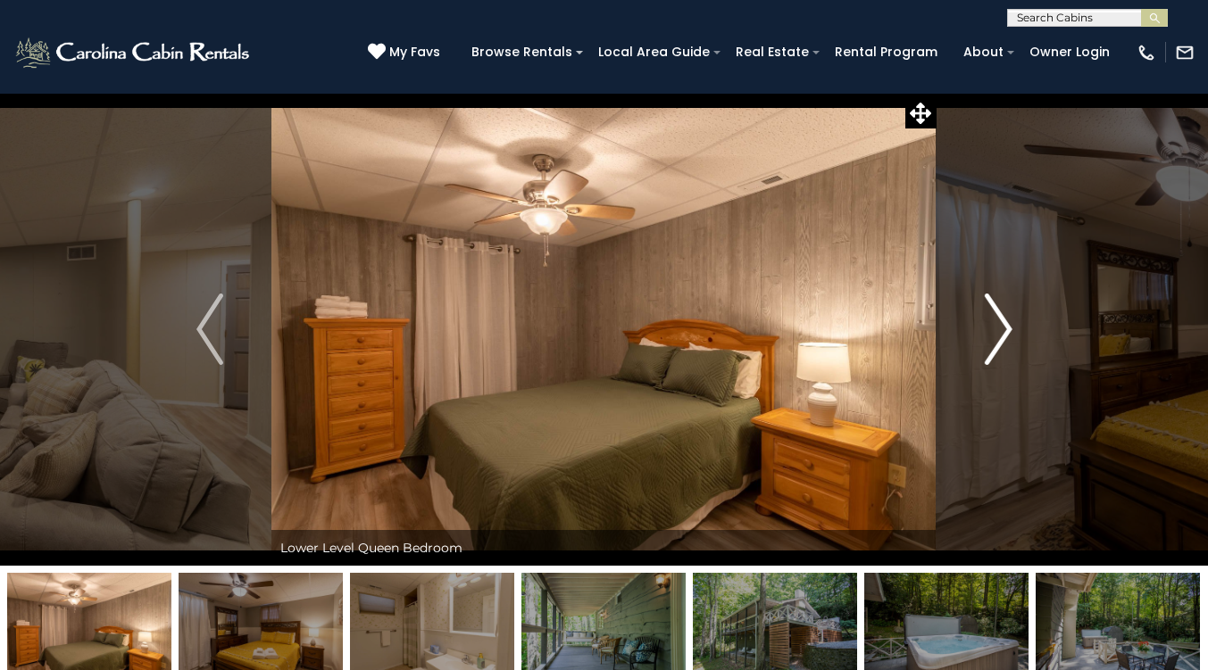
click at [964, 322] on button "Next" at bounding box center [998, 329] width 124 height 473
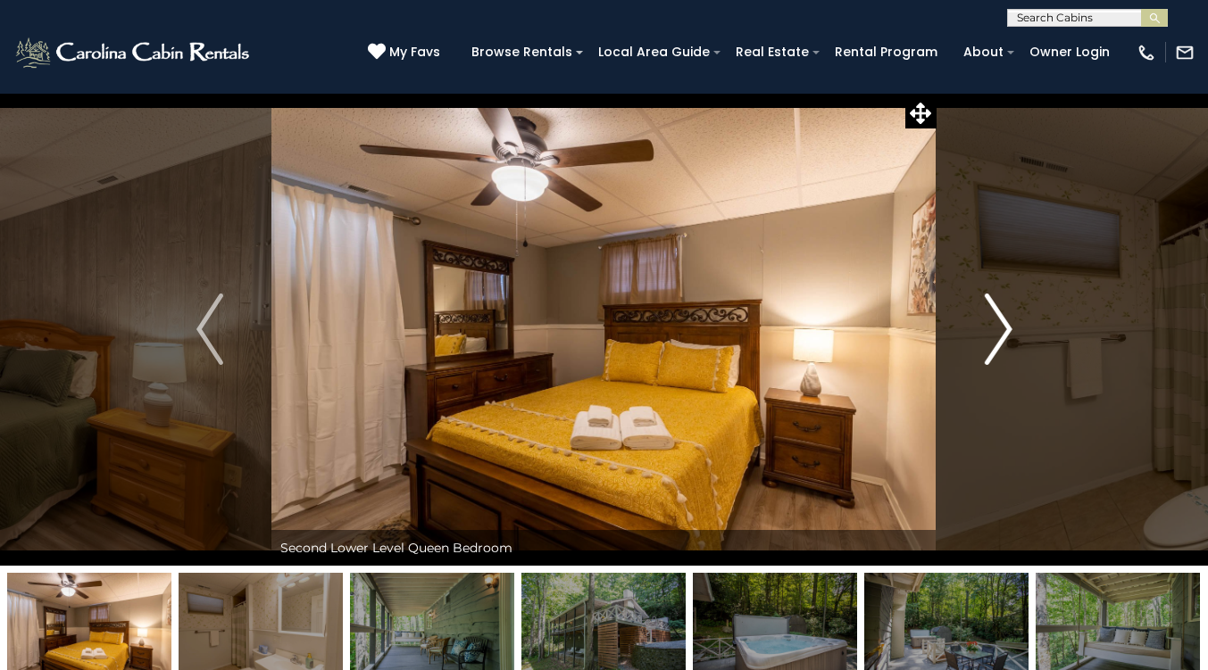
click at [964, 322] on button "Next" at bounding box center [998, 329] width 124 height 473
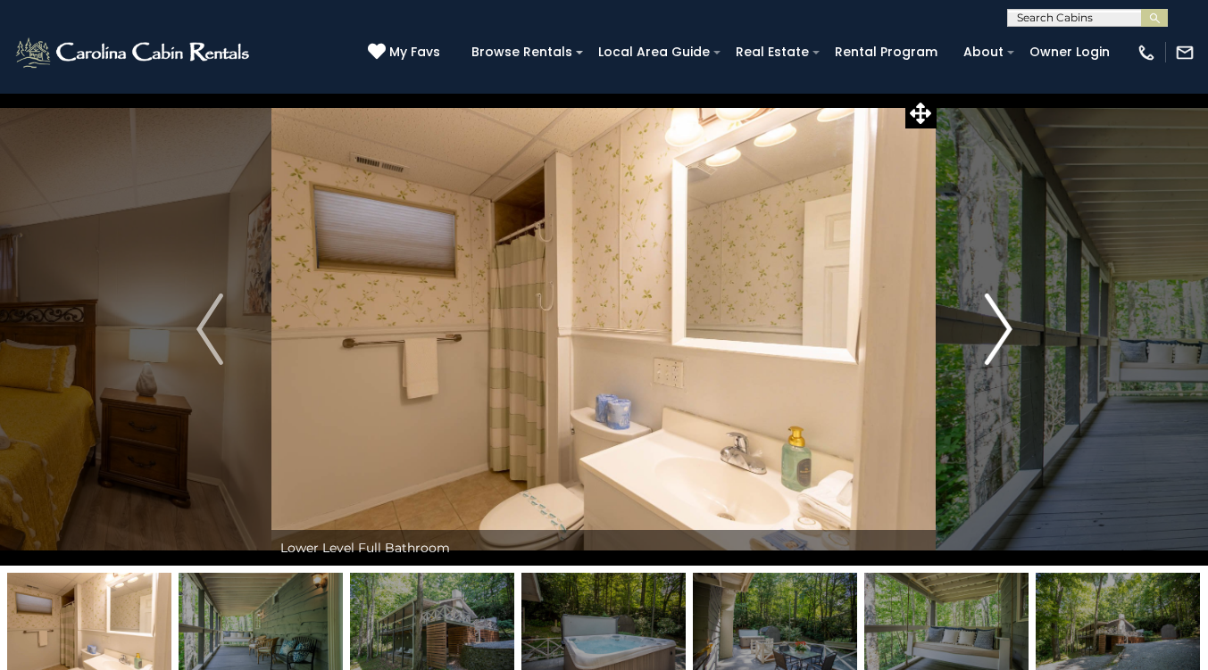
click at [964, 322] on button "Next" at bounding box center [998, 329] width 124 height 473
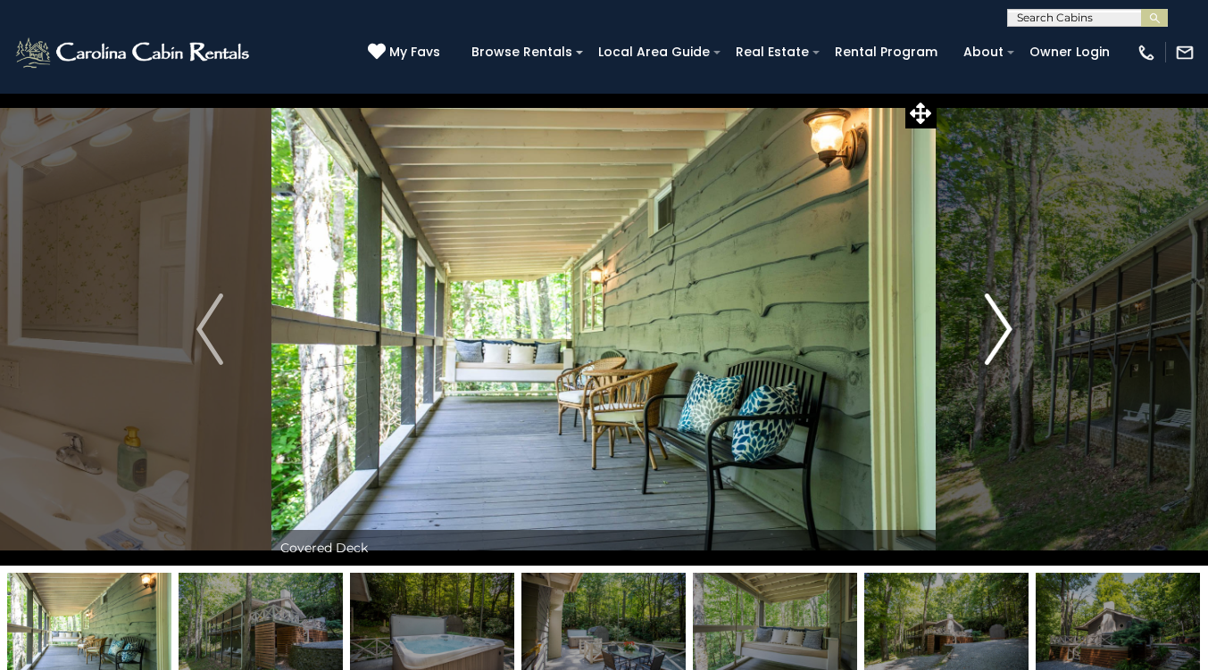
click at [964, 322] on button "Next" at bounding box center [998, 329] width 124 height 473
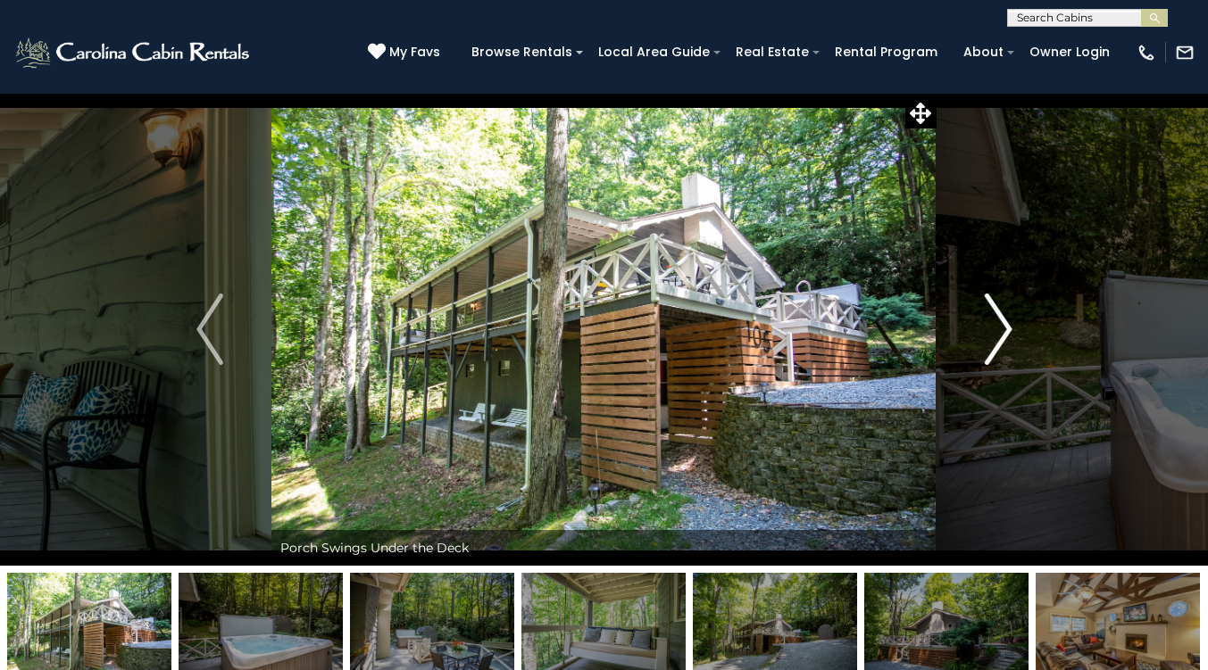
click at [964, 322] on button "Next" at bounding box center [998, 329] width 124 height 473
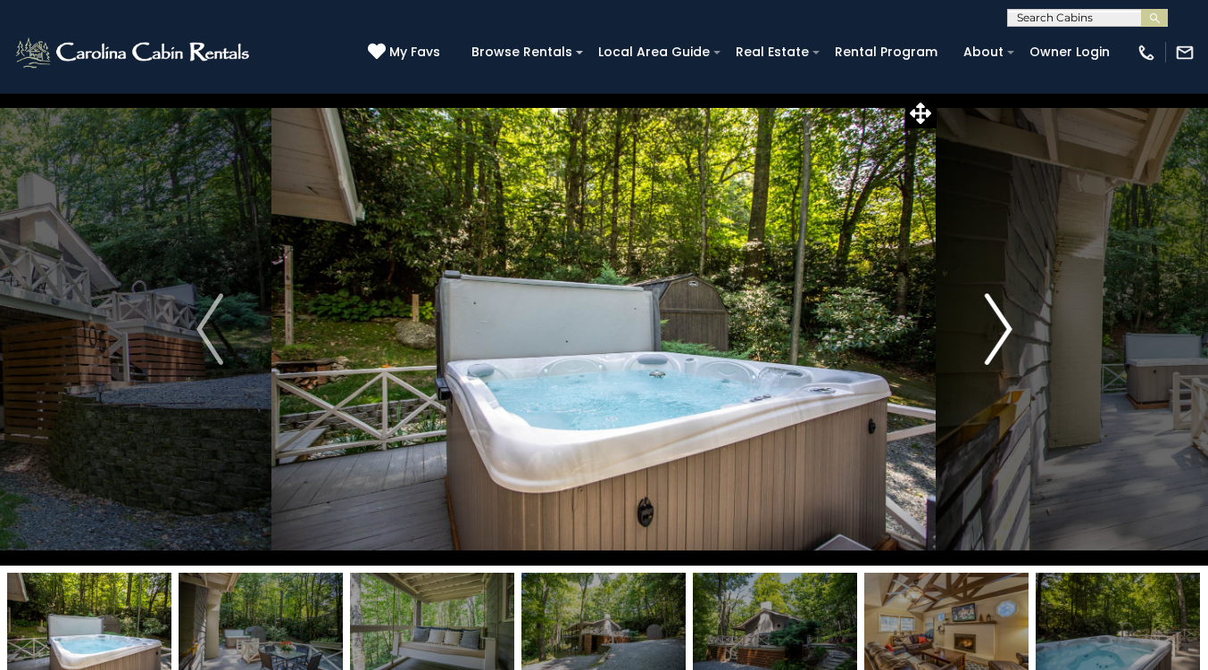
click at [964, 322] on button "Next" at bounding box center [998, 329] width 124 height 473
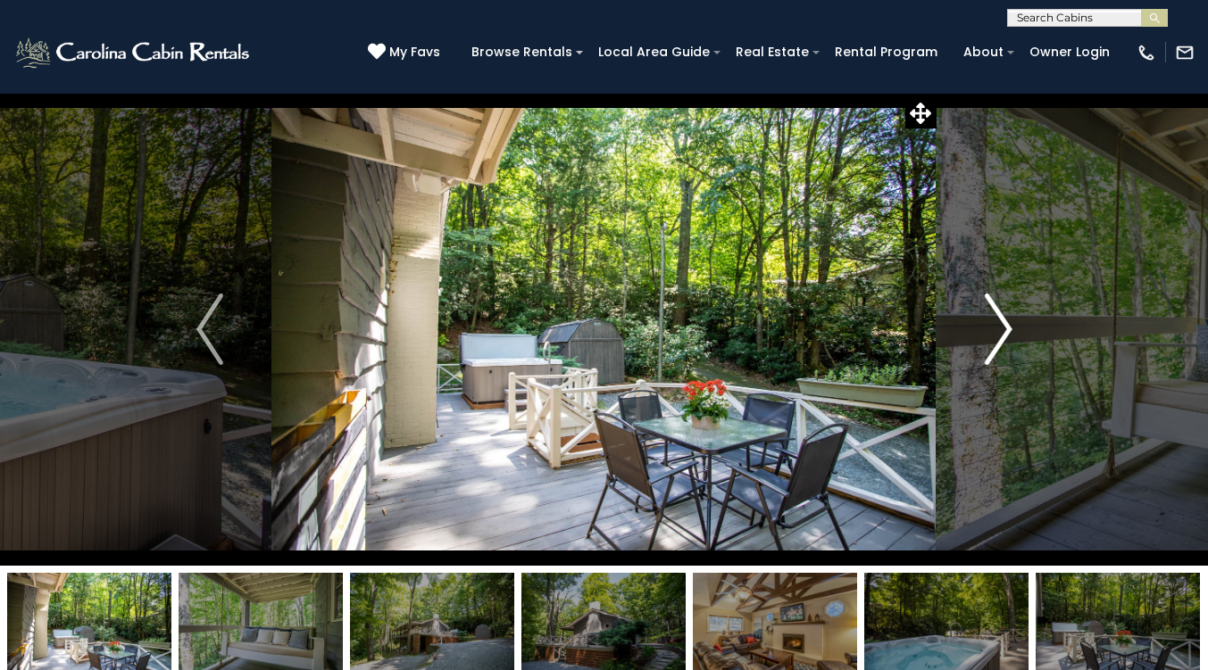
click at [964, 322] on button "Next" at bounding box center [998, 329] width 124 height 473
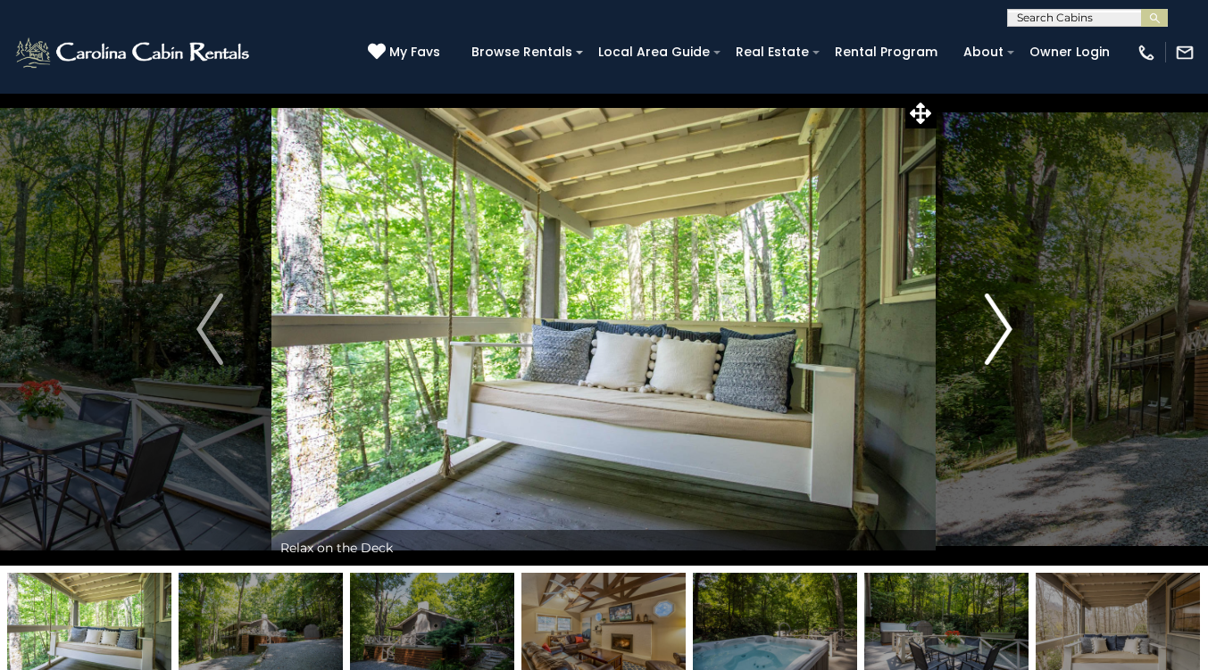
click at [964, 322] on button "Next" at bounding box center [998, 329] width 124 height 473
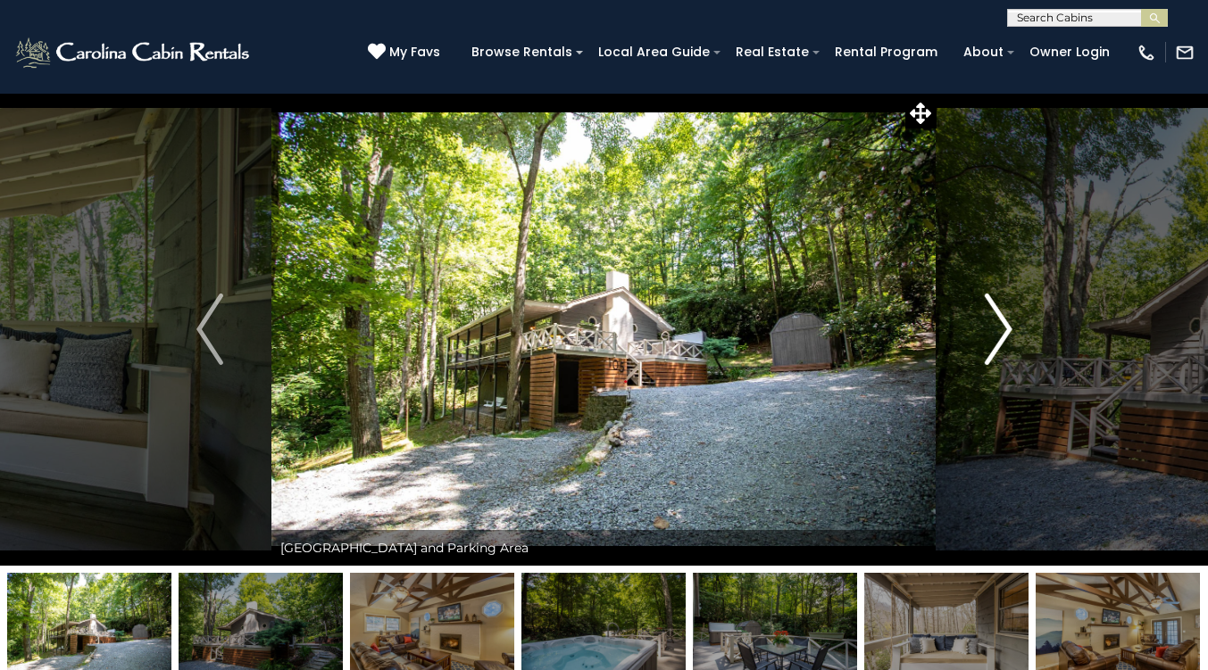
click at [964, 322] on button "Next" at bounding box center [998, 329] width 124 height 473
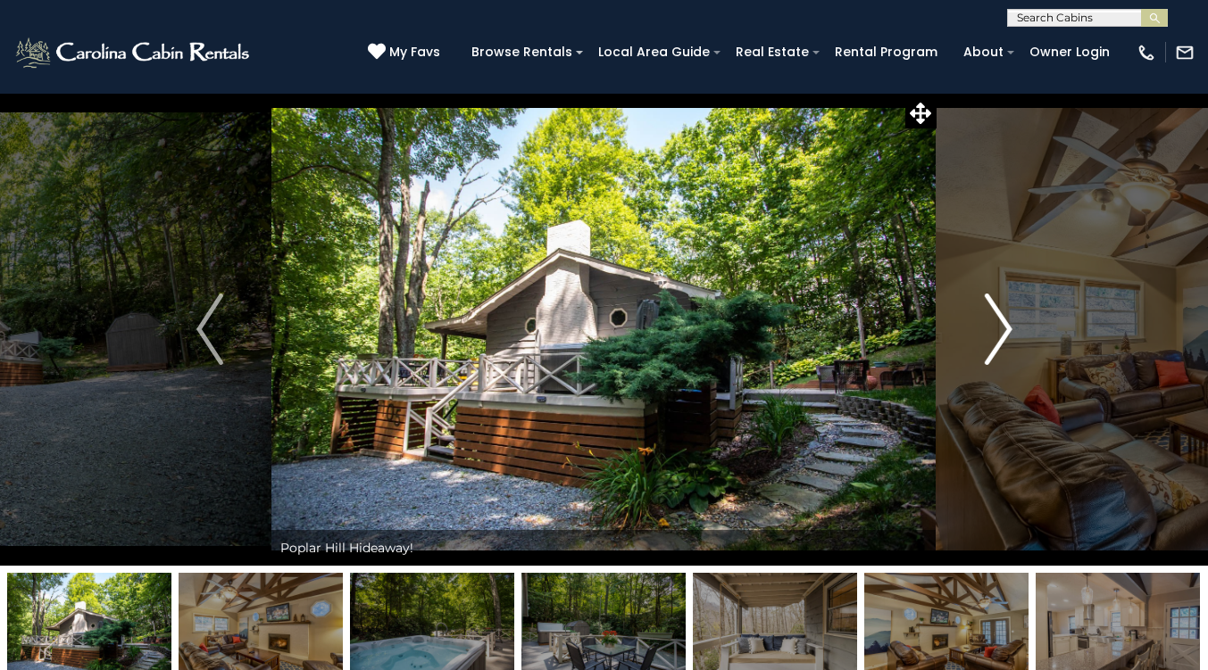
click at [964, 322] on button "Next" at bounding box center [998, 329] width 124 height 473
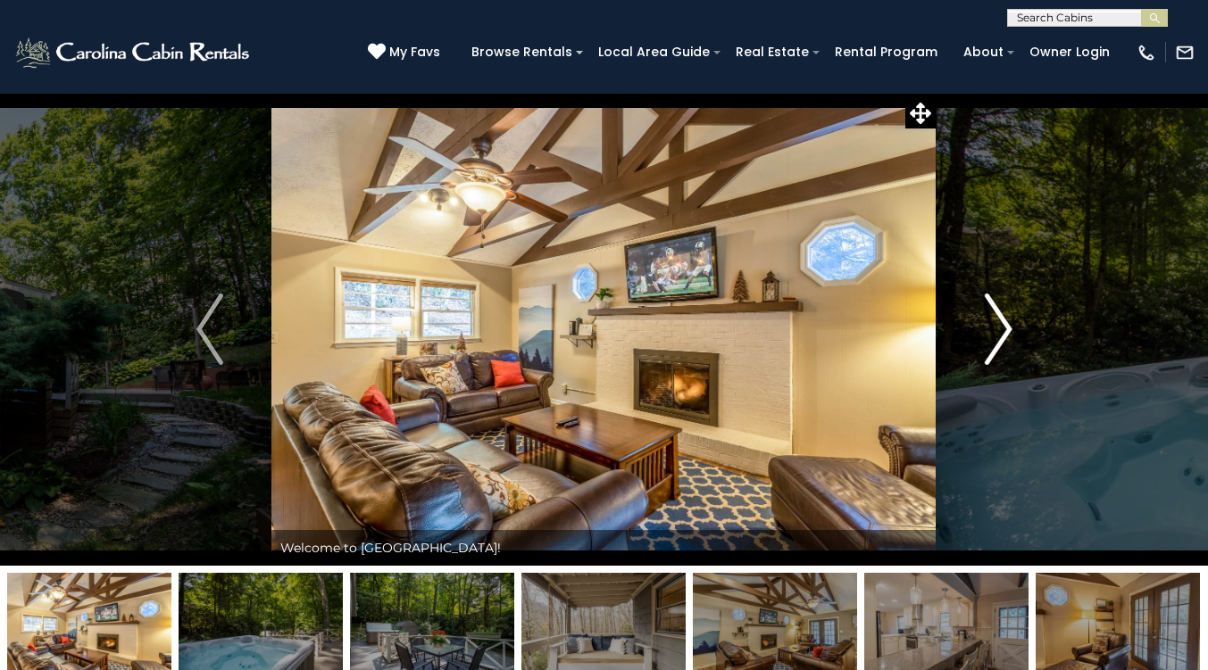
click at [964, 322] on button "Next" at bounding box center [998, 329] width 124 height 473
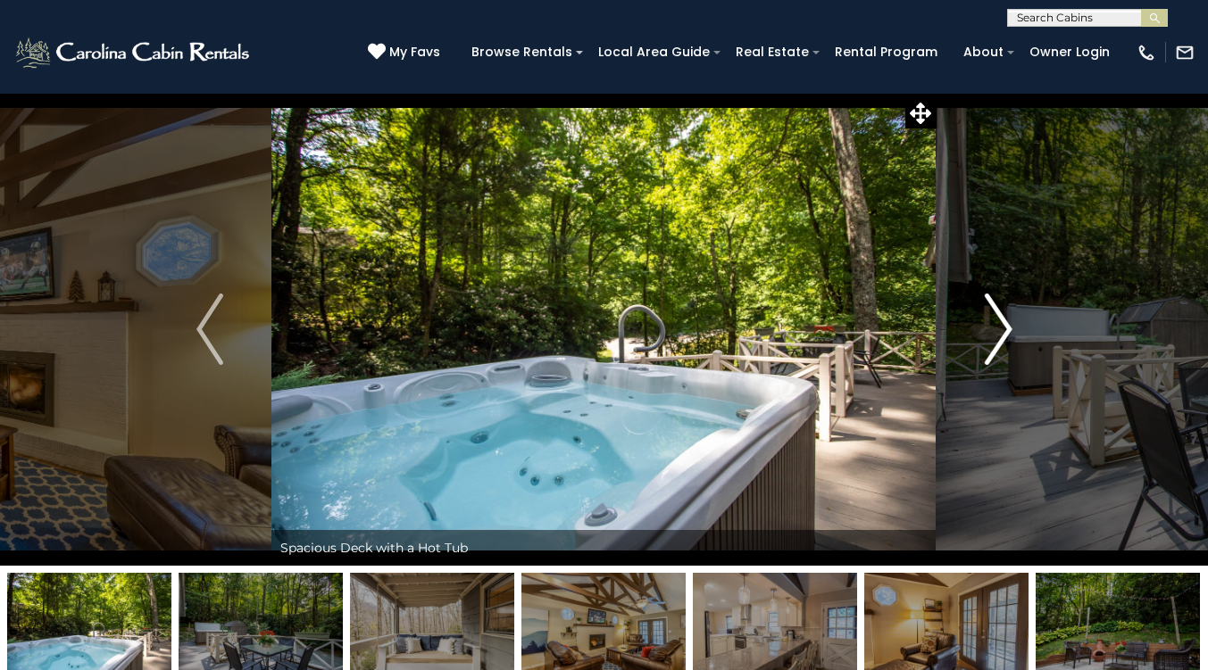
click at [964, 322] on button "Next" at bounding box center [998, 329] width 124 height 473
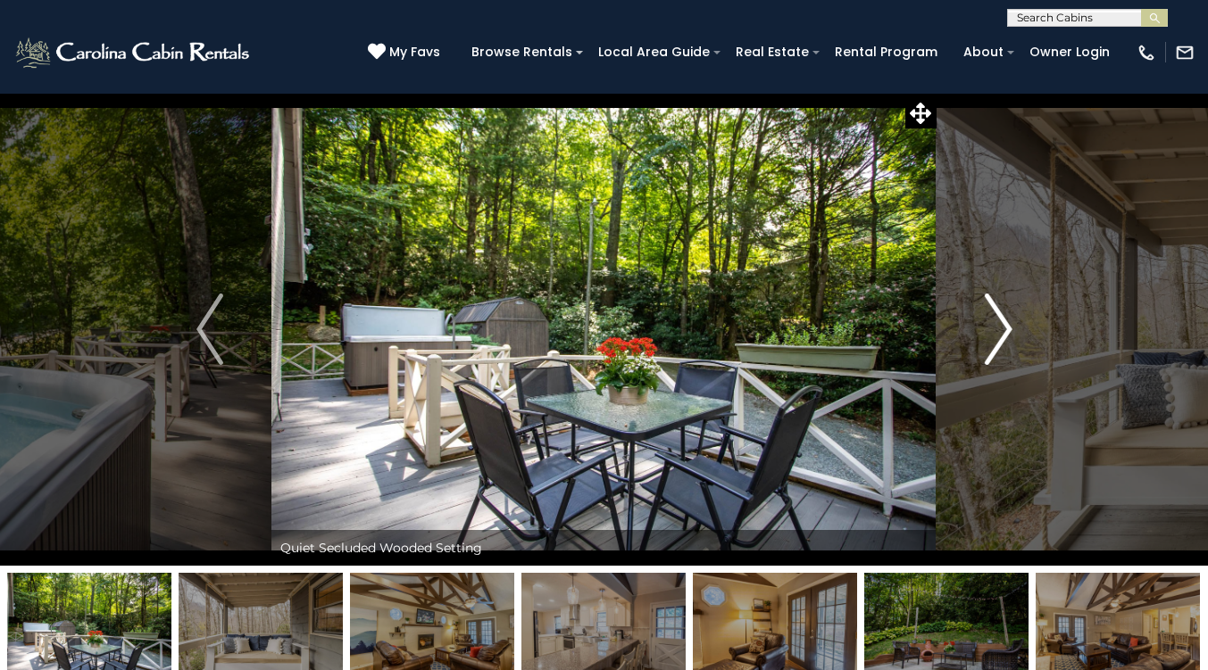
click at [964, 322] on button "Next" at bounding box center [998, 329] width 124 height 473
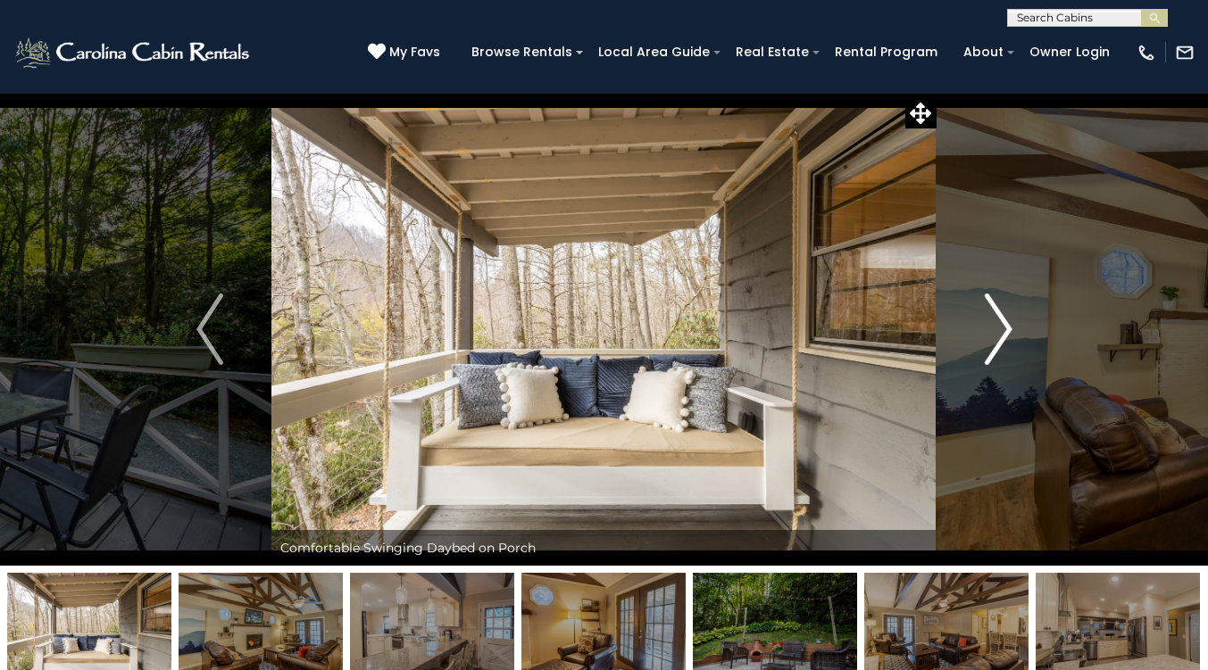
click at [964, 322] on button "Next" at bounding box center [998, 329] width 124 height 473
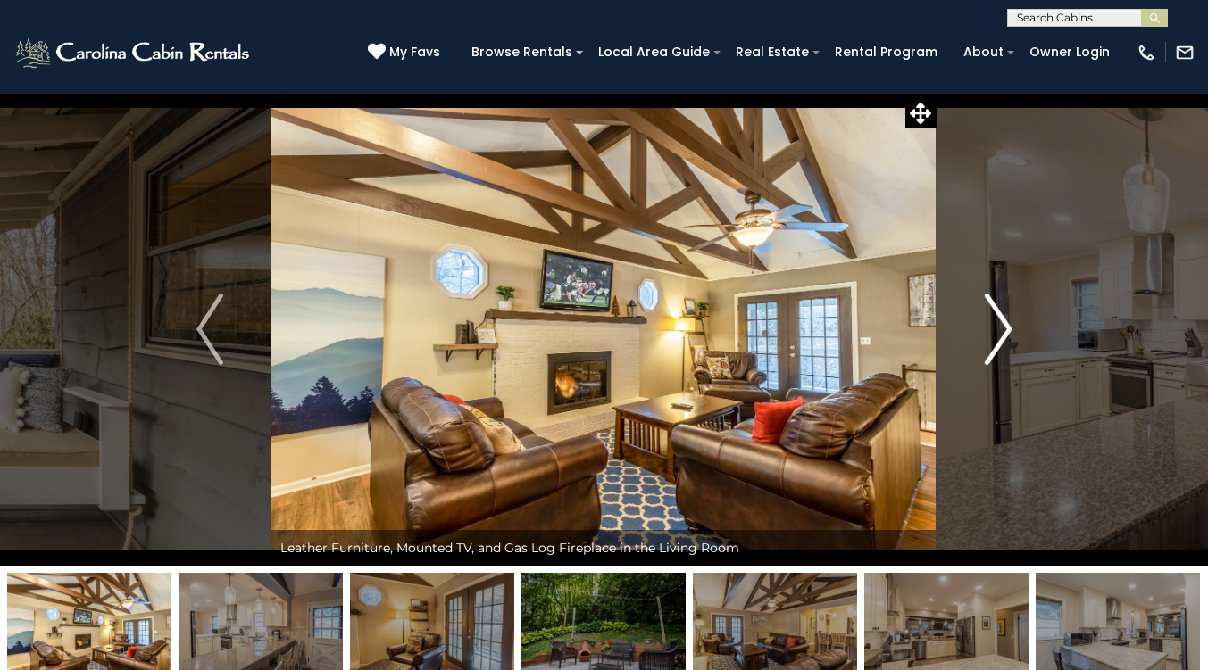
click at [964, 322] on button "Next" at bounding box center [998, 329] width 124 height 473
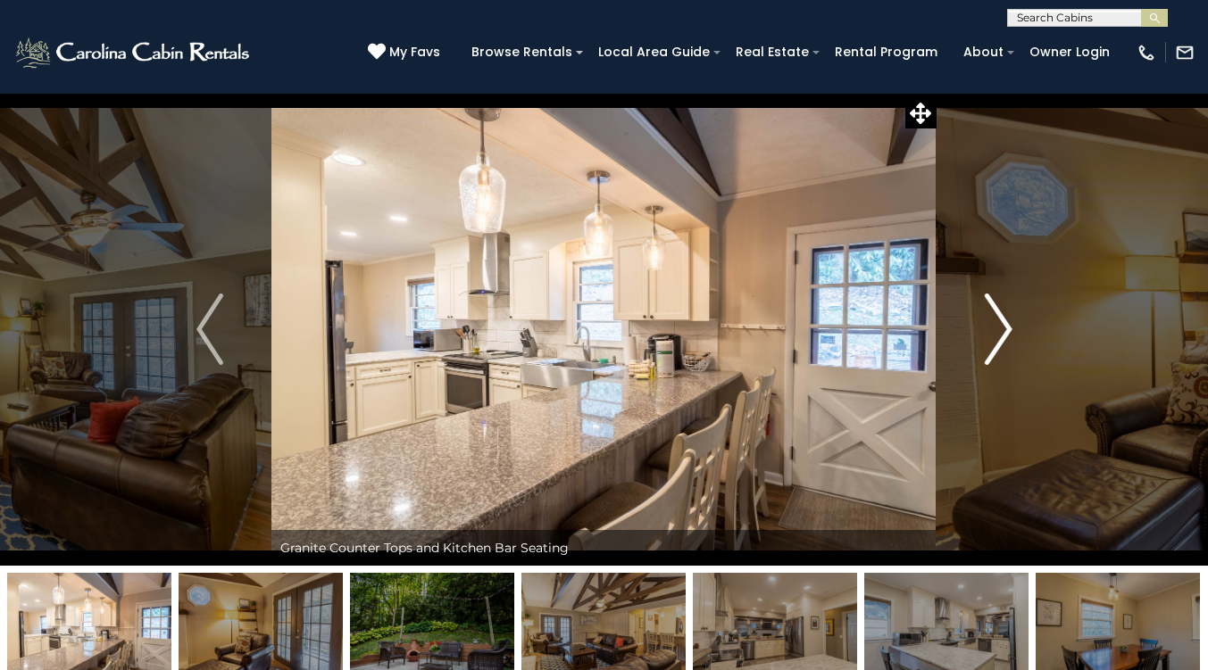
click at [964, 322] on button "Next" at bounding box center [998, 329] width 124 height 473
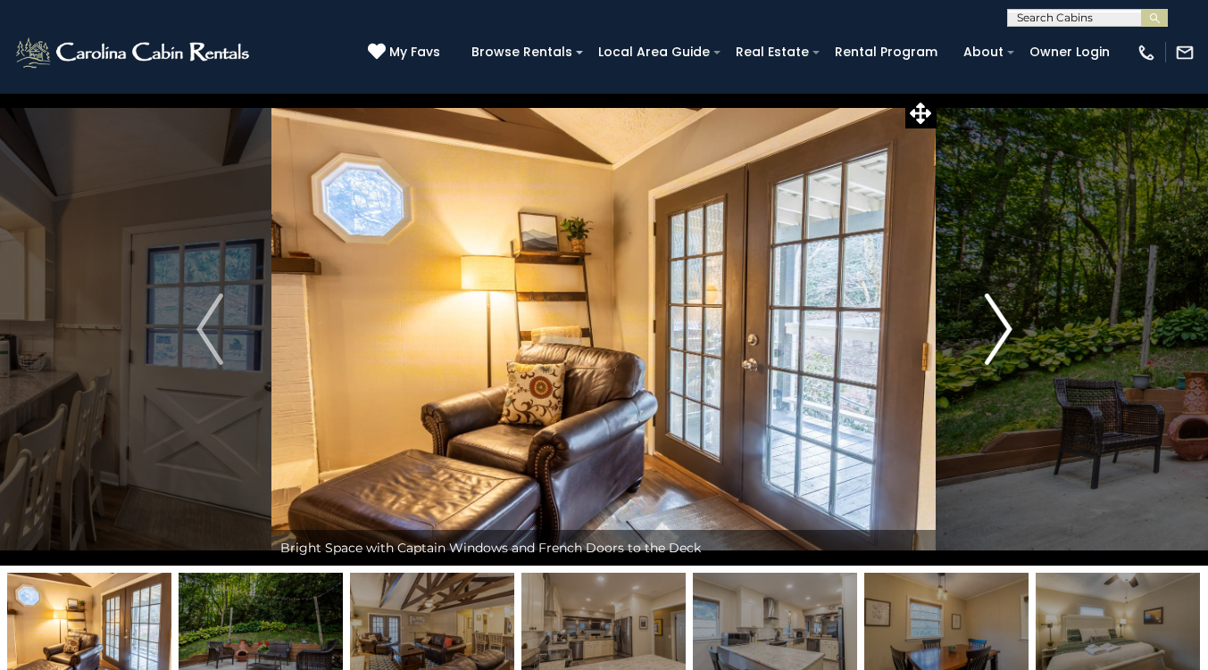
click at [964, 322] on button "Next" at bounding box center [998, 329] width 124 height 473
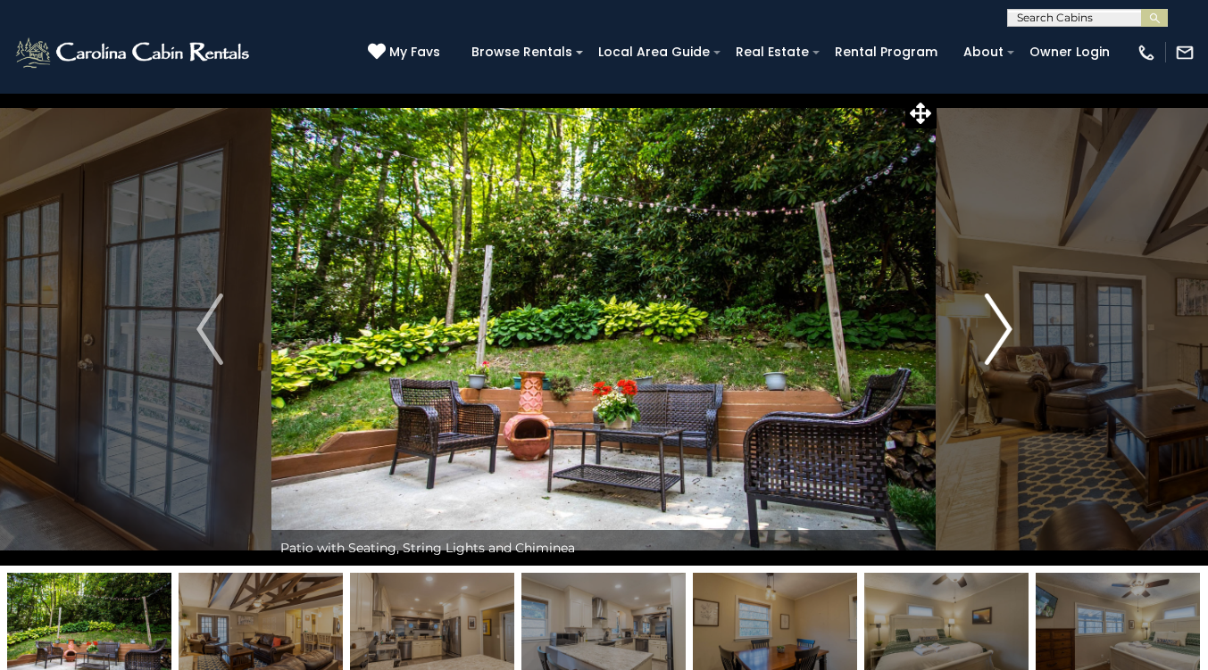
click at [964, 322] on button "Next" at bounding box center [998, 329] width 124 height 473
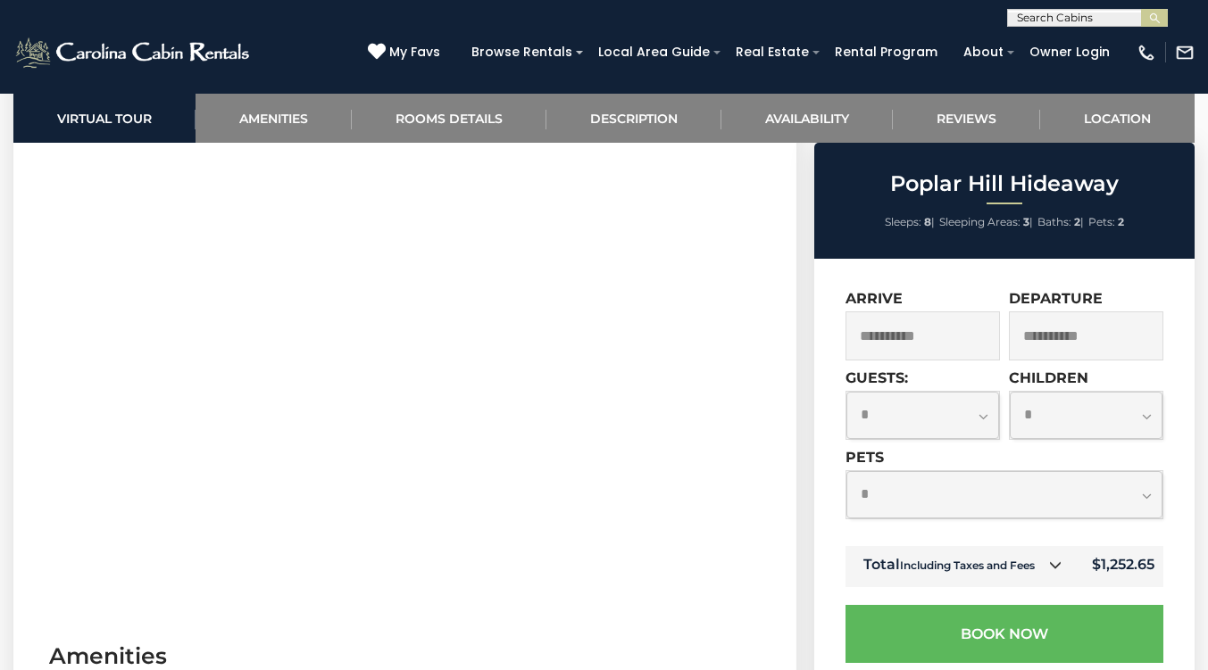
scroll to position [794, 0]
click at [902, 479] on select "**********" at bounding box center [1004, 494] width 316 height 47
select select "*"
click at [846, 471] on select "**********" at bounding box center [1004, 494] width 316 height 47
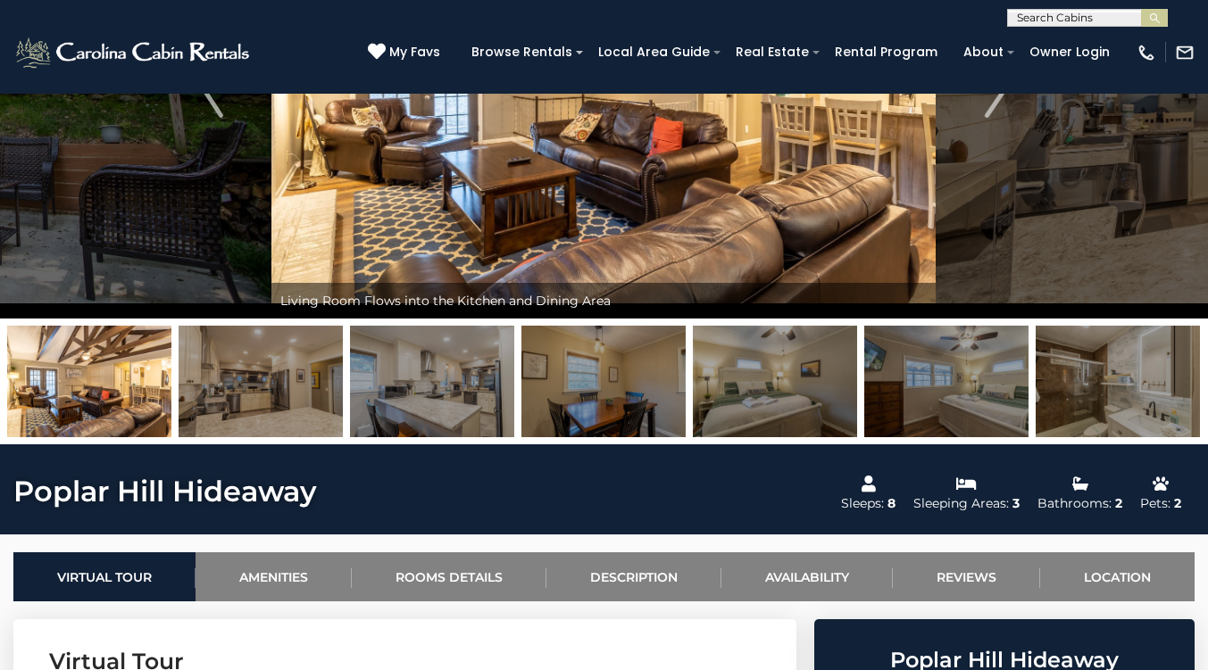
scroll to position [0, 0]
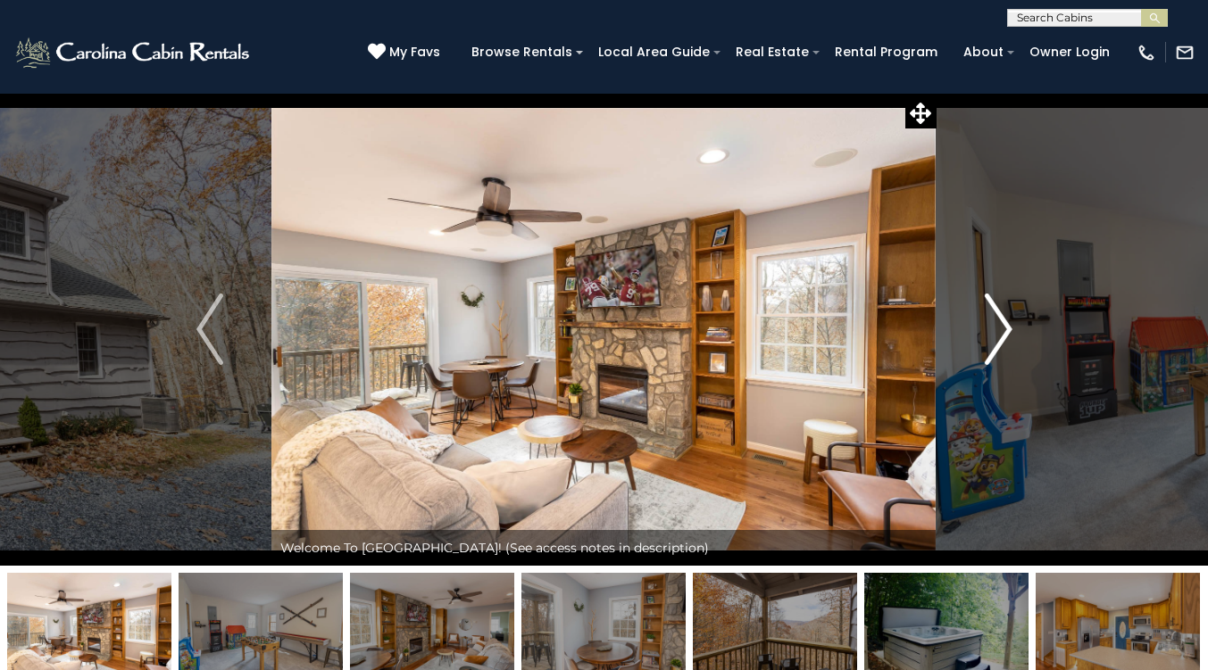
click at [986, 313] on img "Next" at bounding box center [998, 329] width 27 height 71
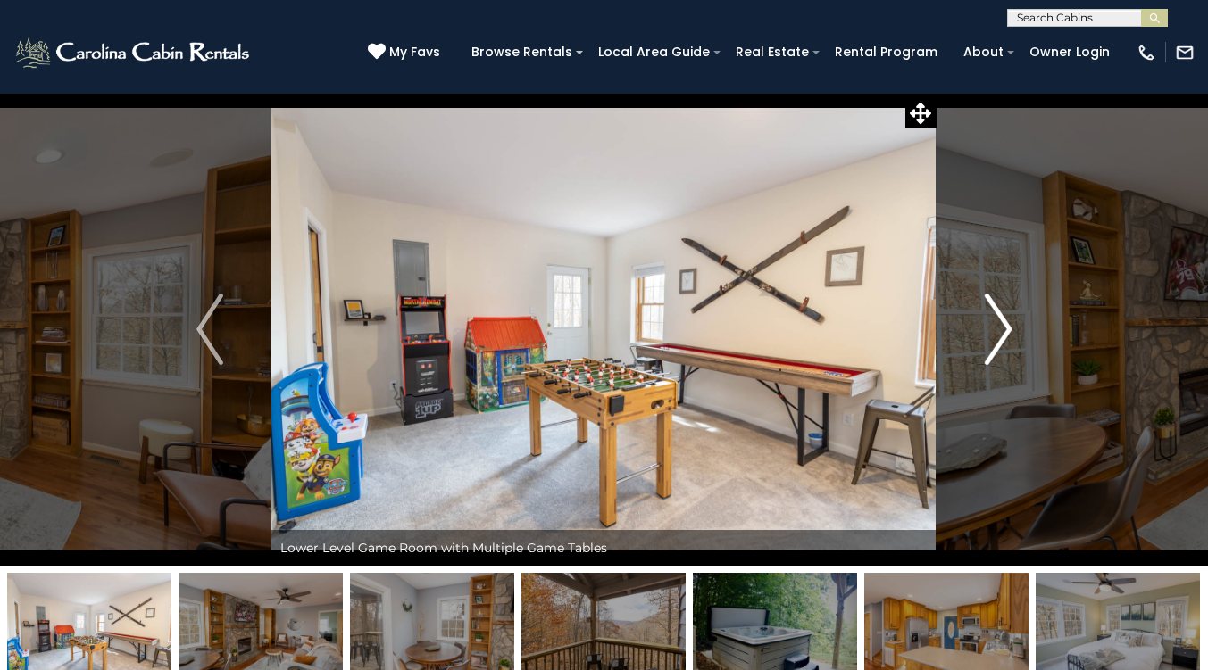
click at [986, 313] on img "Next" at bounding box center [998, 329] width 27 height 71
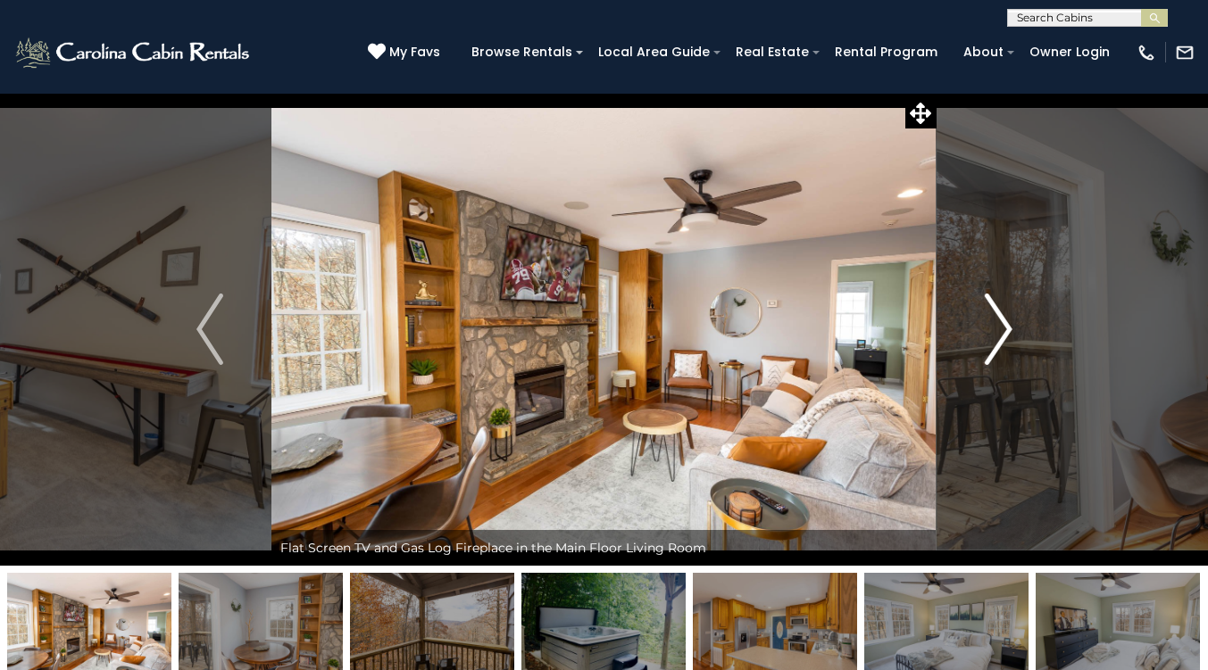
click at [986, 313] on img "Next" at bounding box center [998, 329] width 27 height 71
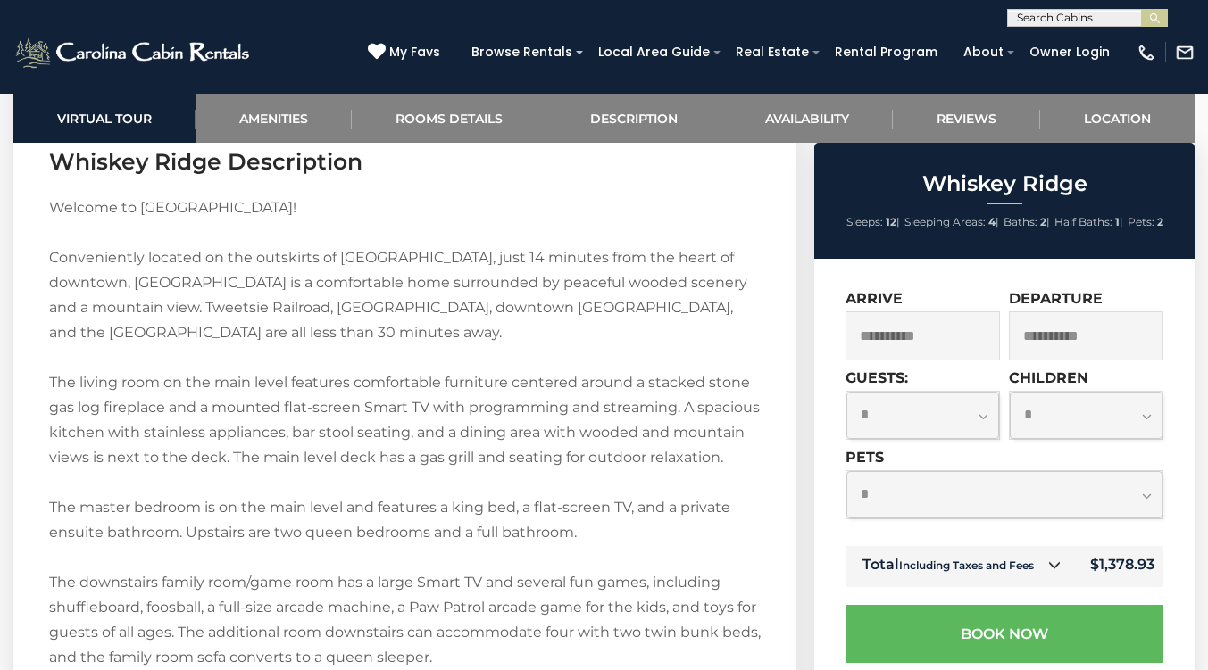
scroll to position [2302, 0]
click at [889, 494] on select "**********" at bounding box center [1004, 494] width 316 height 47
select select "*"
click at [846, 471] on select "**********" at bounding box center [1004, 494] width 316 height 47
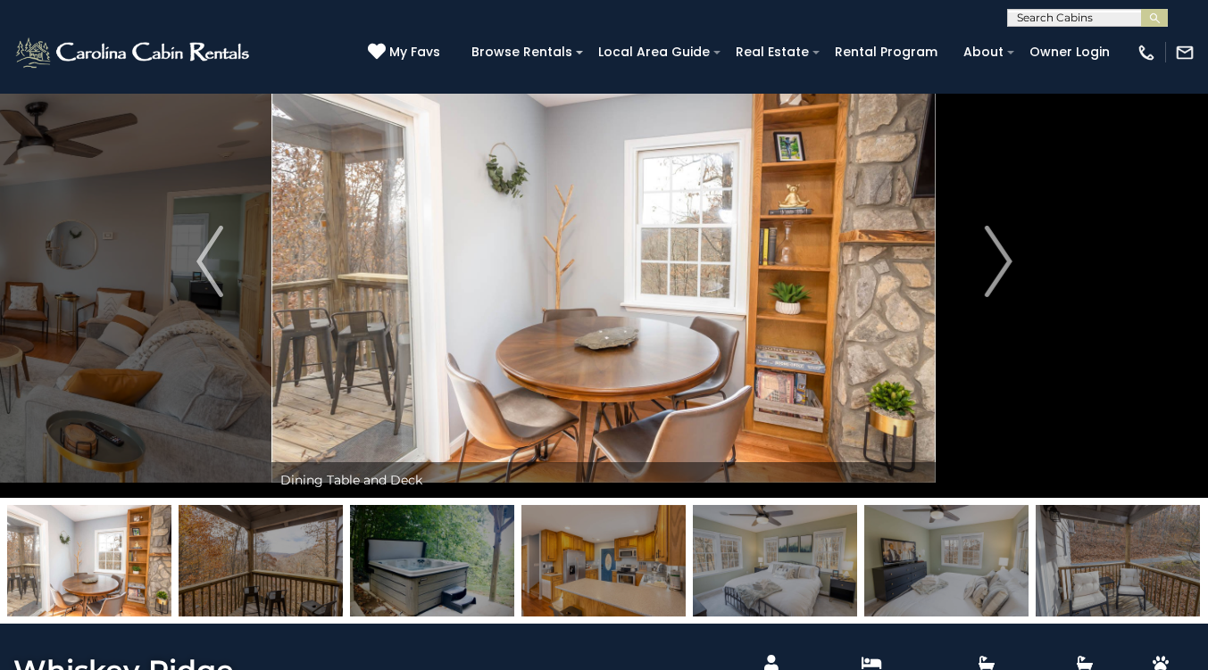
scroll to position [69, 0]
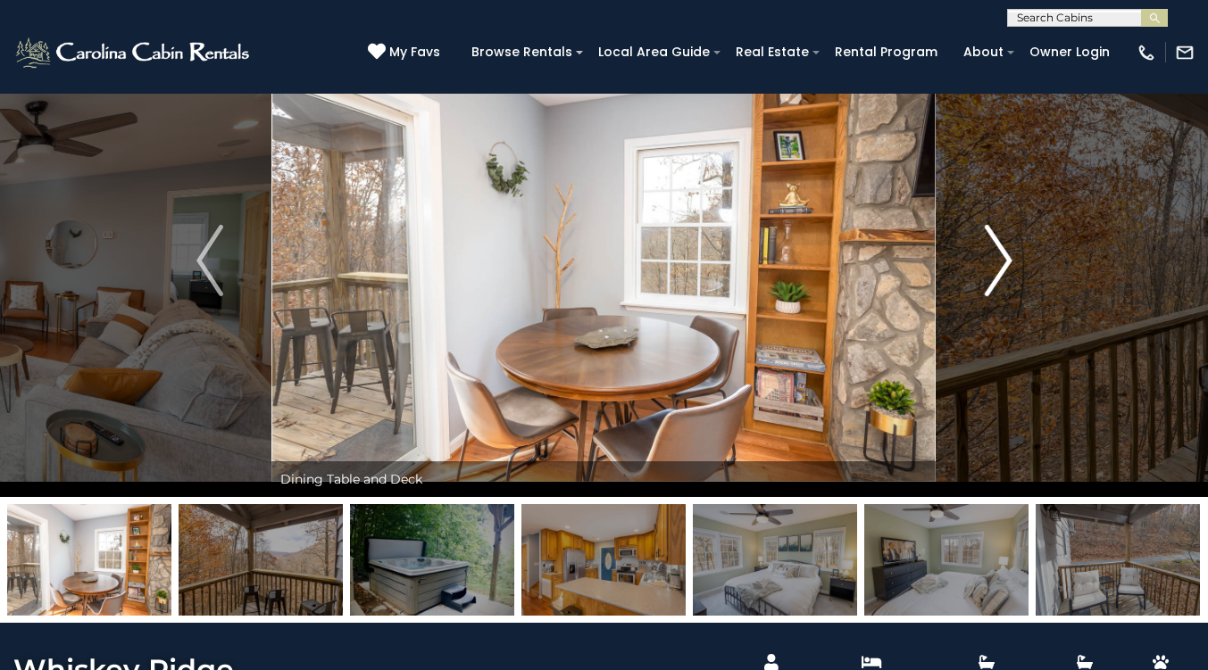
click at [980, 244] on button "Next" at bounding box center [998, 260] width 124 height 473
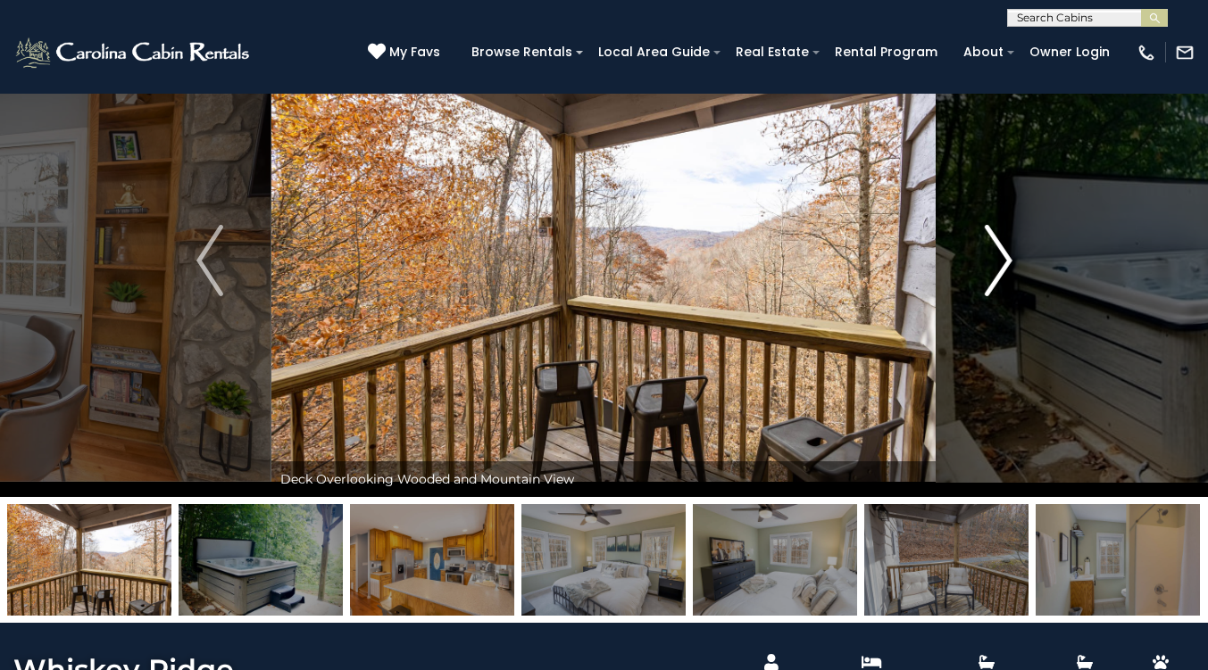
click at [980, 244] on button "Next" at bounding box center [998, 260] width 124 height 473
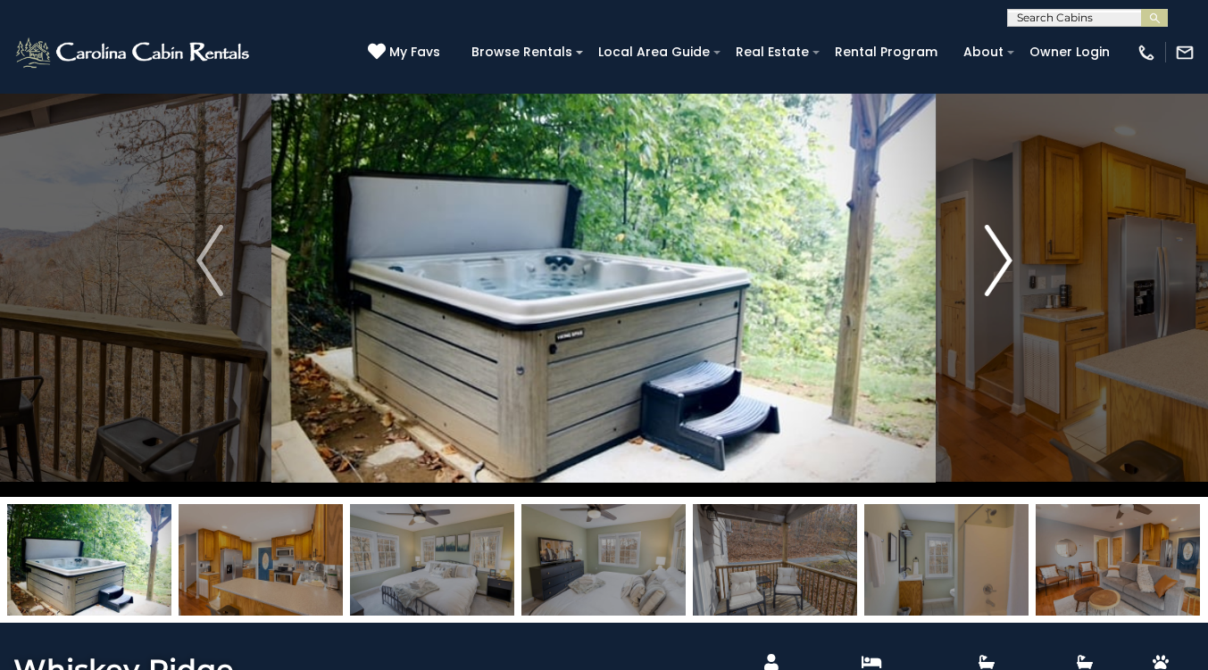
click at [980, 244] on button "Next" at bounding box center [998, 260] width 124 height 473
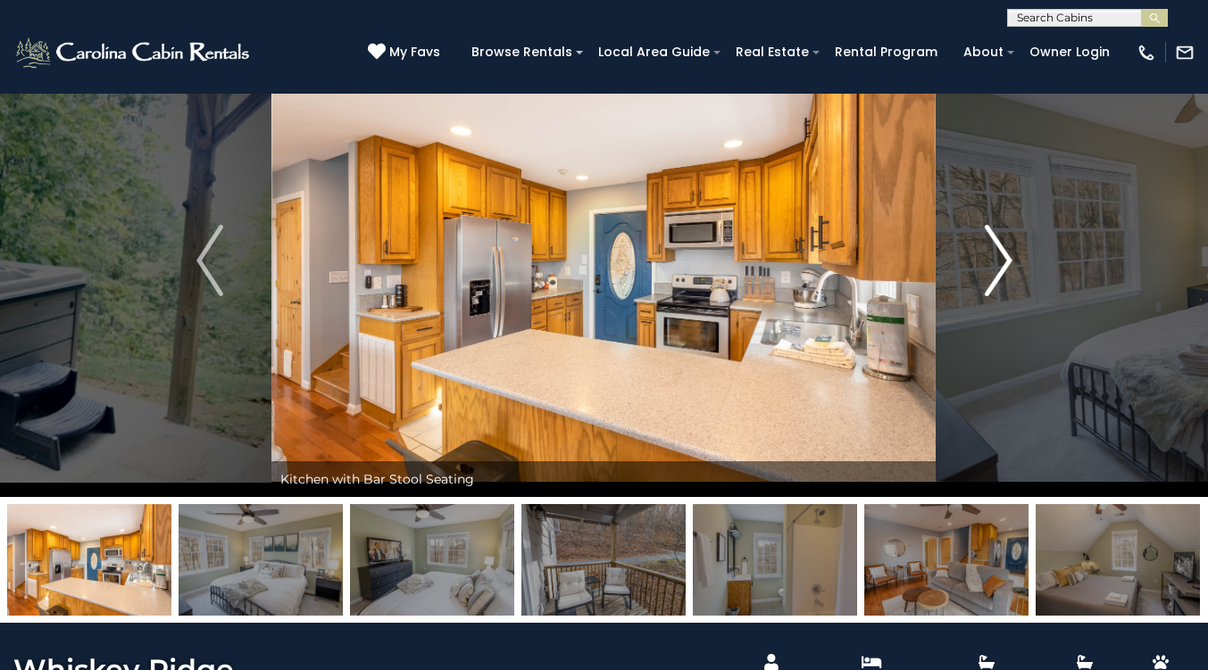
click at [980, 244] on button "Next" at bounding box center [998, 260] width 124 height 473
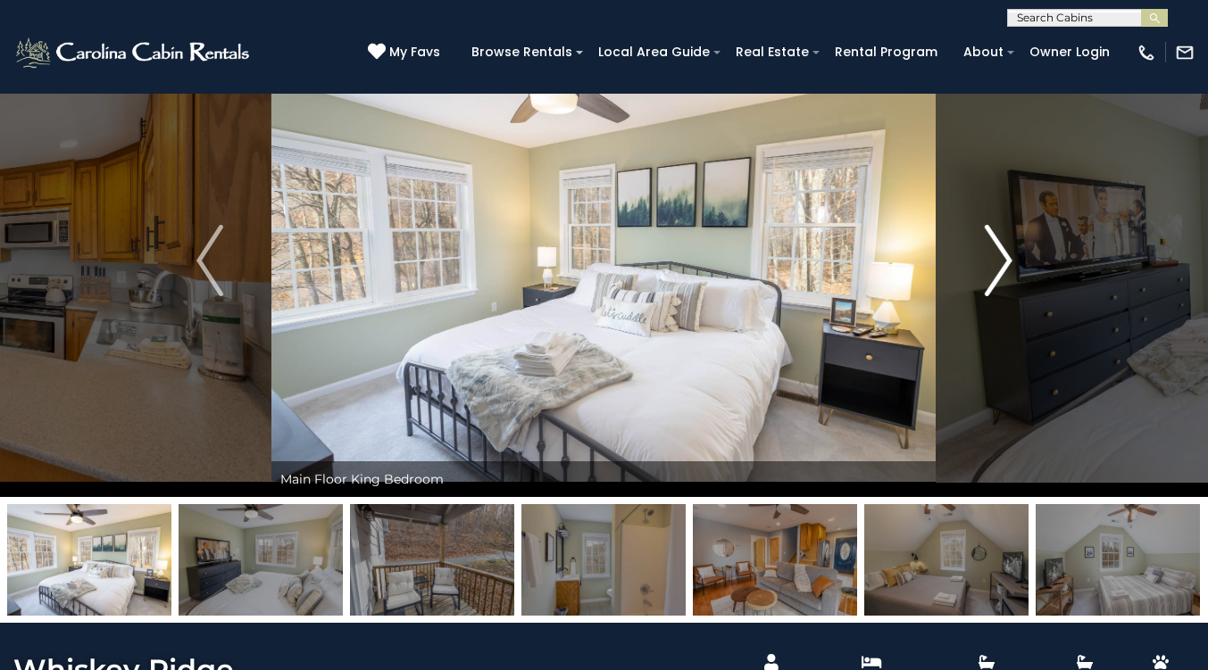
click at [980, 244] on button "Next" at bounding box center [998, 260] width 124 height 473
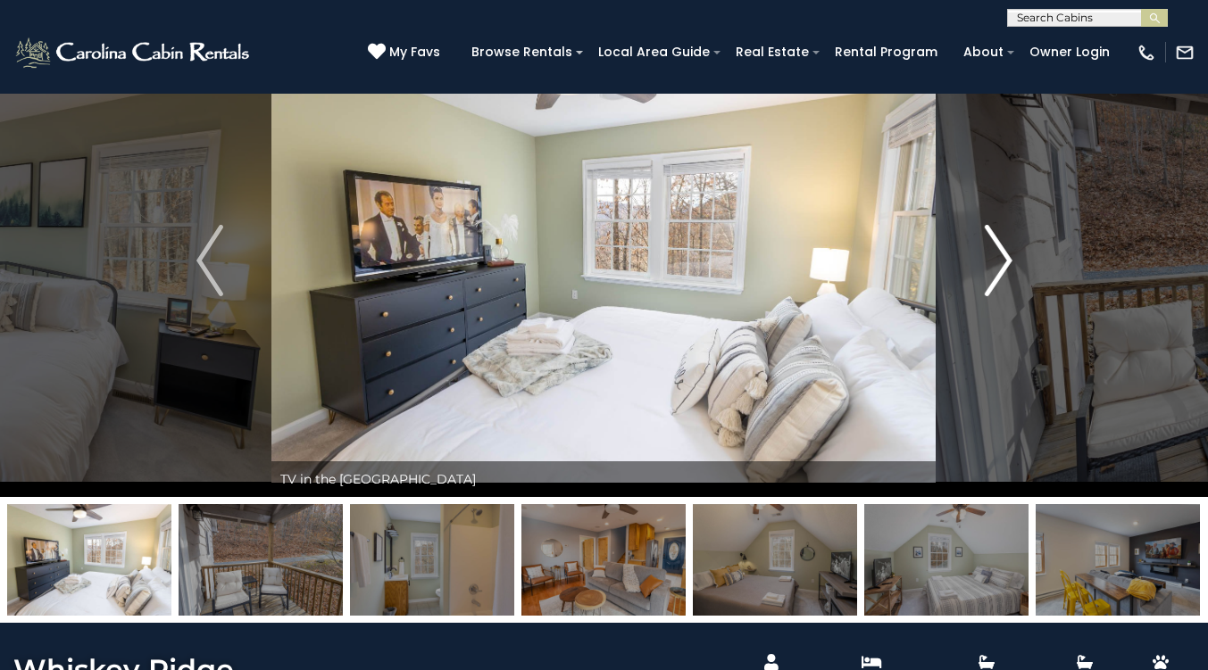
click at [980, 244] on button "Next" at bounding box center [998, 260] width 124 height 473
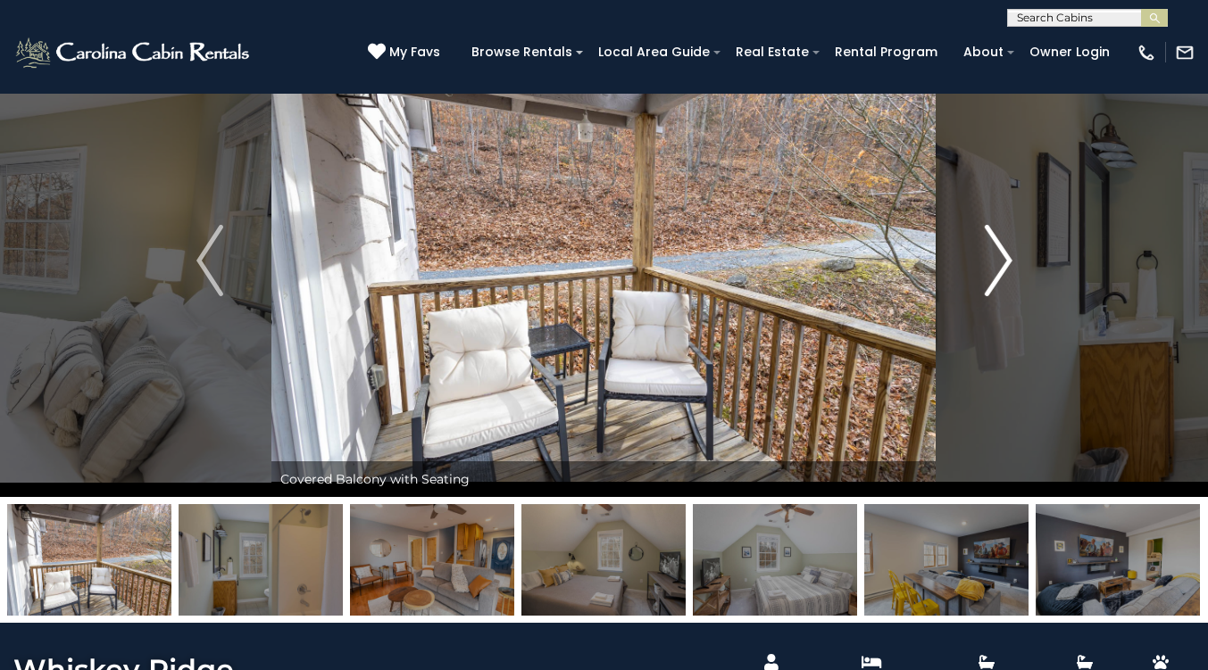
click at [980, 244] on button "Next" at bounding box center [998, 260] width 124 height 473
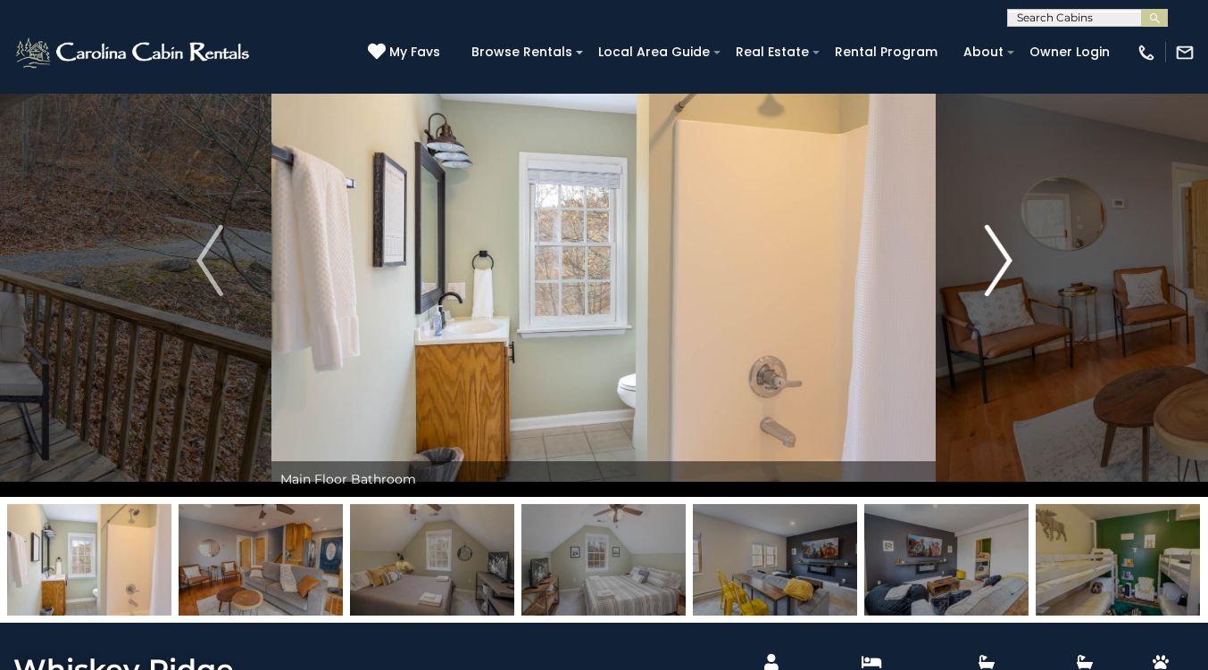
click at [980, 244] on button "Next" at bounding box center [998, 260] width 124 height 473
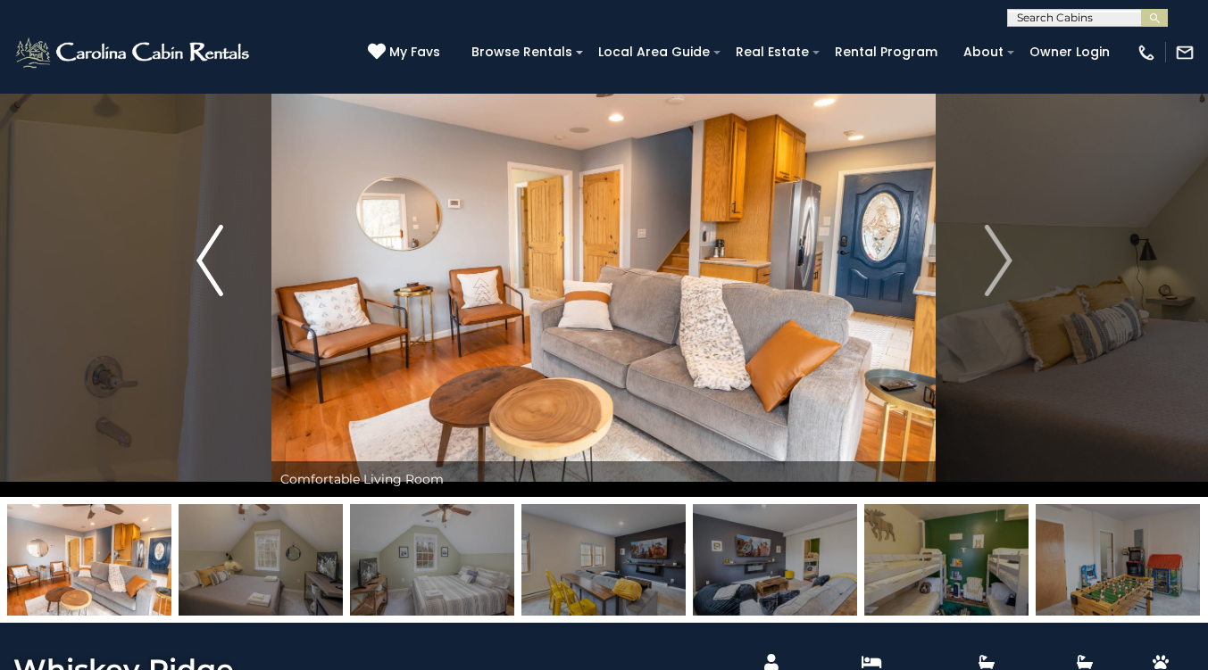
click at [192, 260] on button "Previous" at bounding box center [210, 260] width 124 height 473
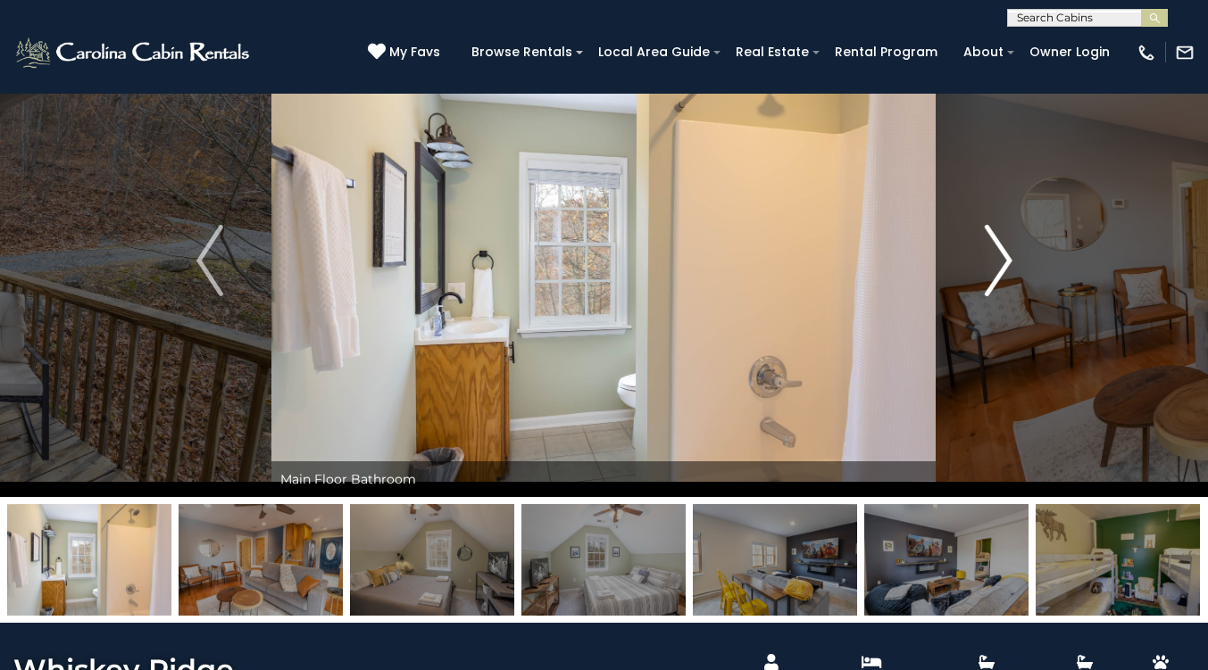
click at [1027, 249] on button "Next" at bounding box center [998, 260] width 124 height 473
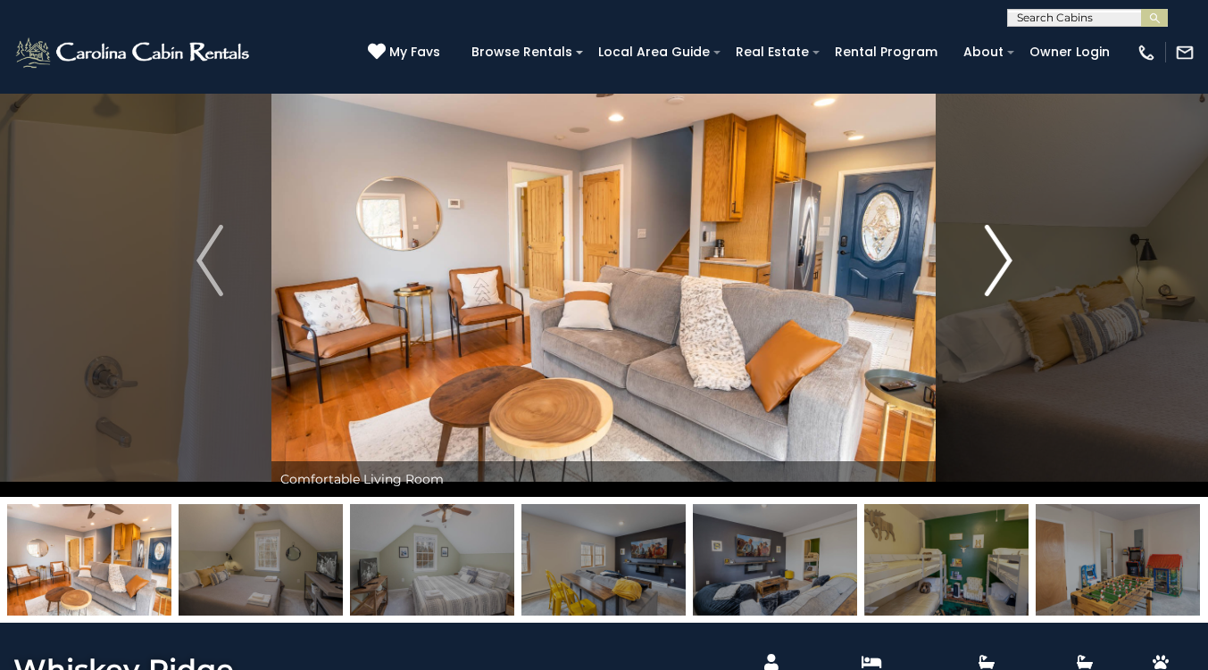
click at [1027, 249] on button "Next" at bounding box center [998, 260] width 124 height 473
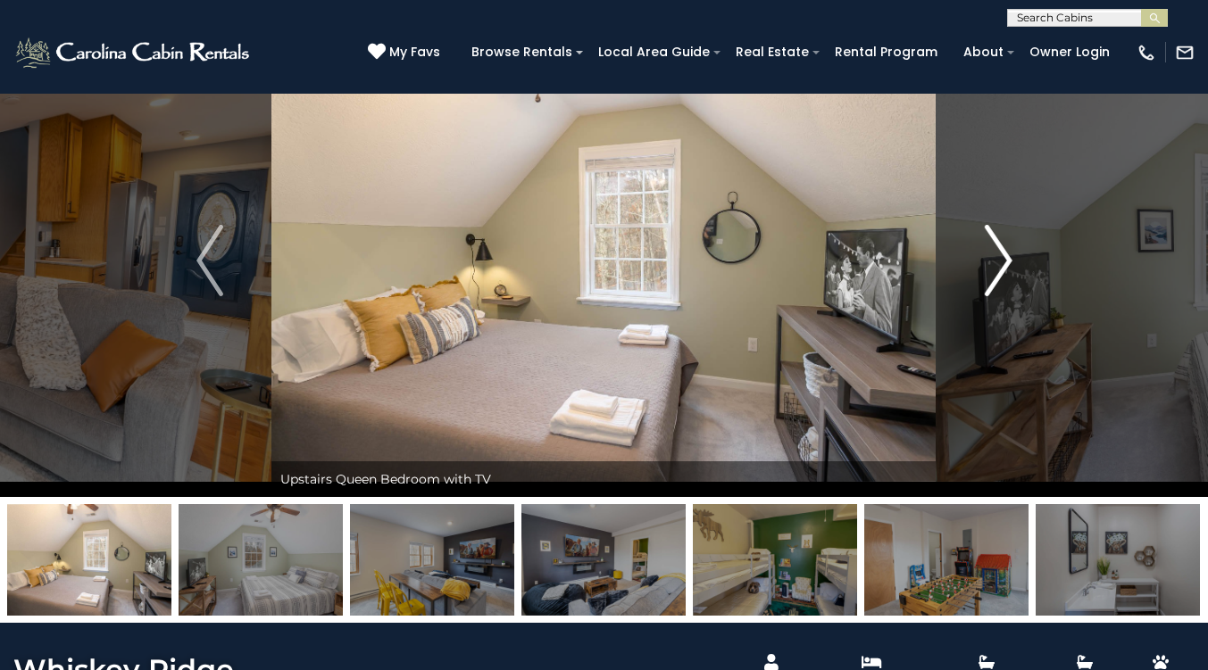
click at [1027, 249] on button "Next" at bounding box center [998, 260] width 124 height 473
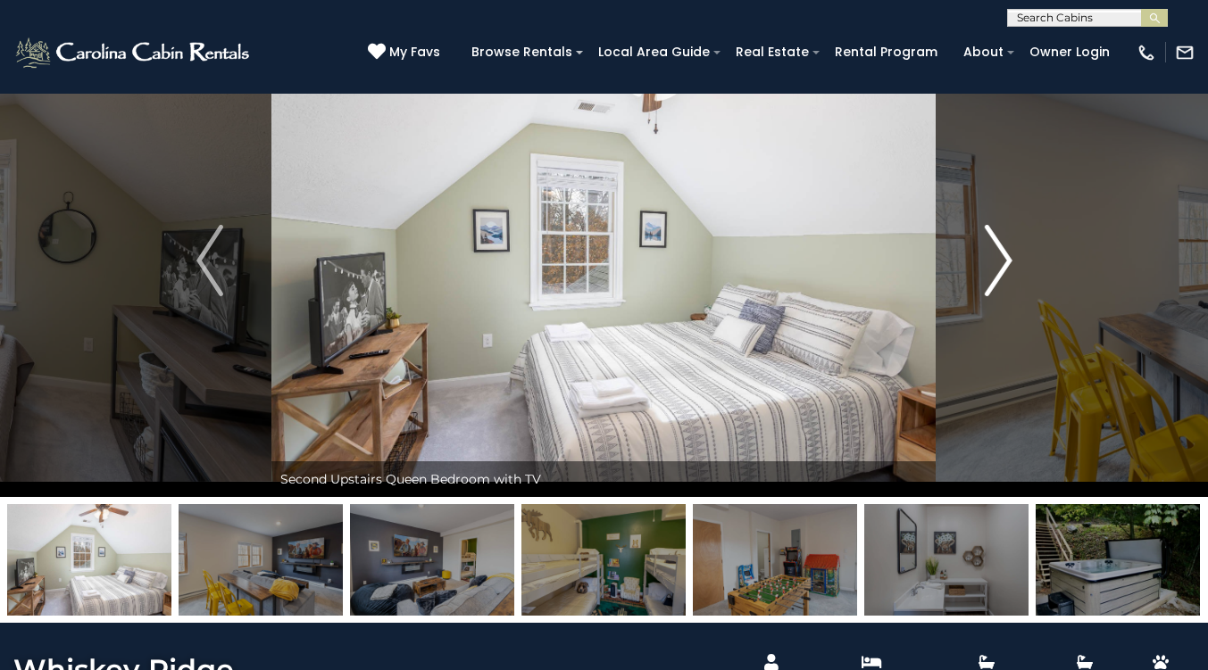
click at [1027, 249] on button "Next" at bounding box center [998, 260] width 124 height 473
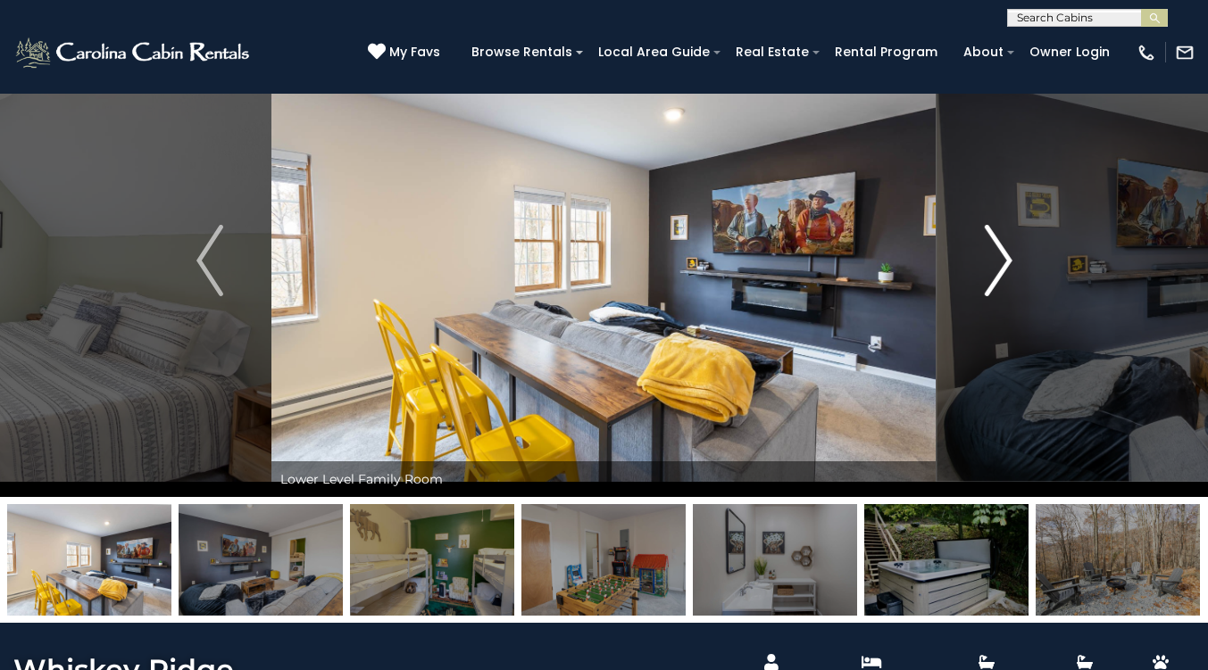
click at [1027, 249] on button "Next" at bounding box center [998, 260] width 124 height 473
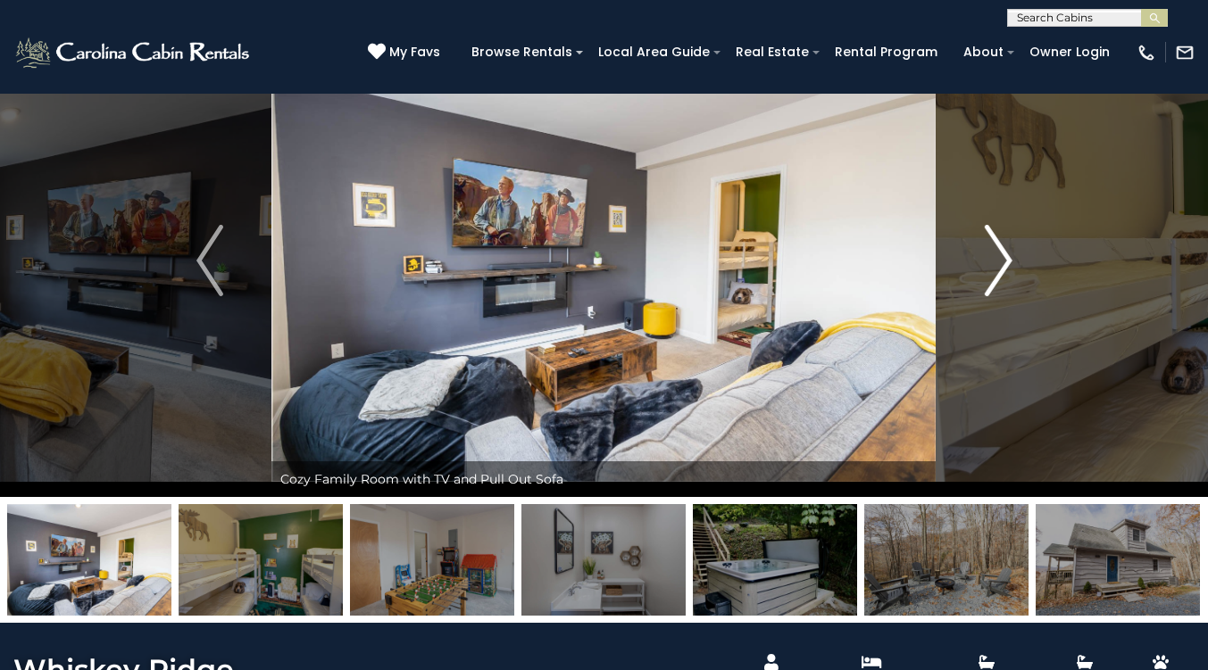
click at [1027, 249] on button "Next" at bounding box center [998, 260] width 124 height 473
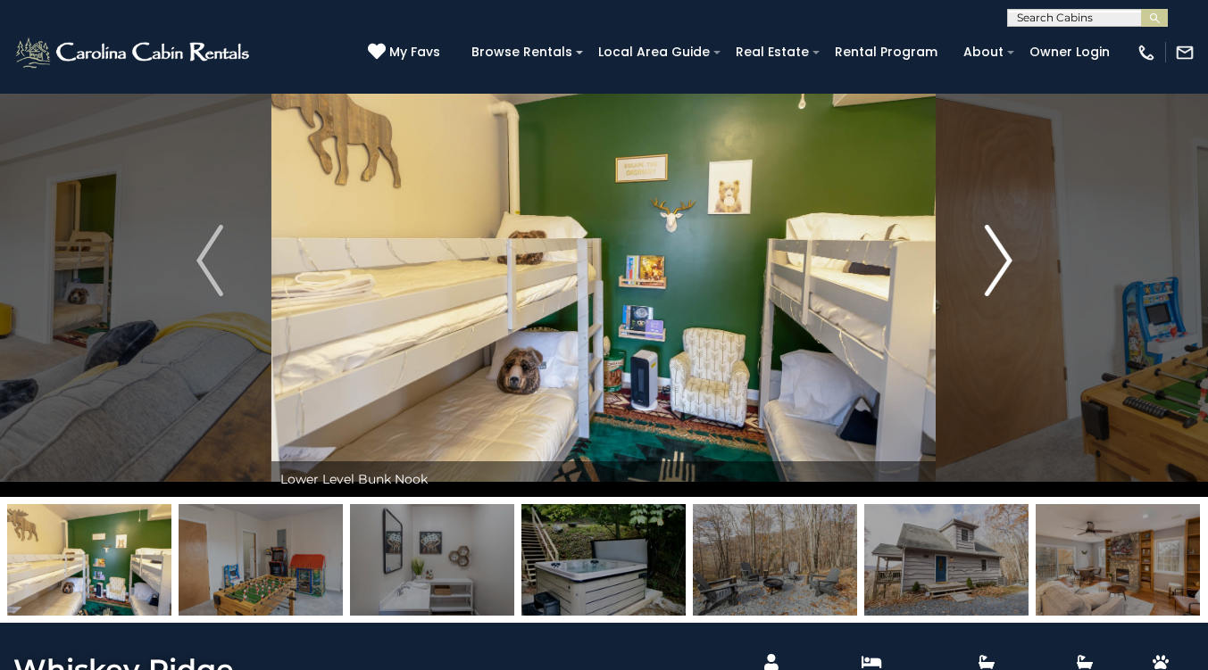
click at [1027, 249] on button "Next" at bounding box center [998, 260] width 124 height 473
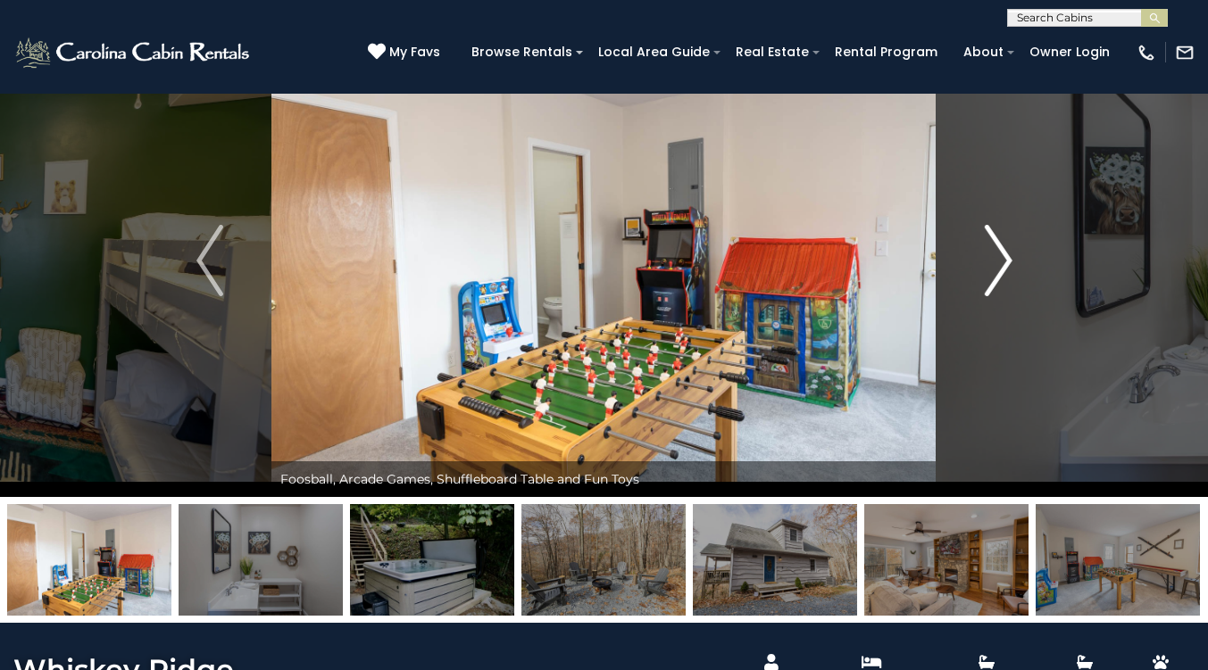
click at [1027, 249] on button "Next" at bounding box center [998, 260] width 124 height 473
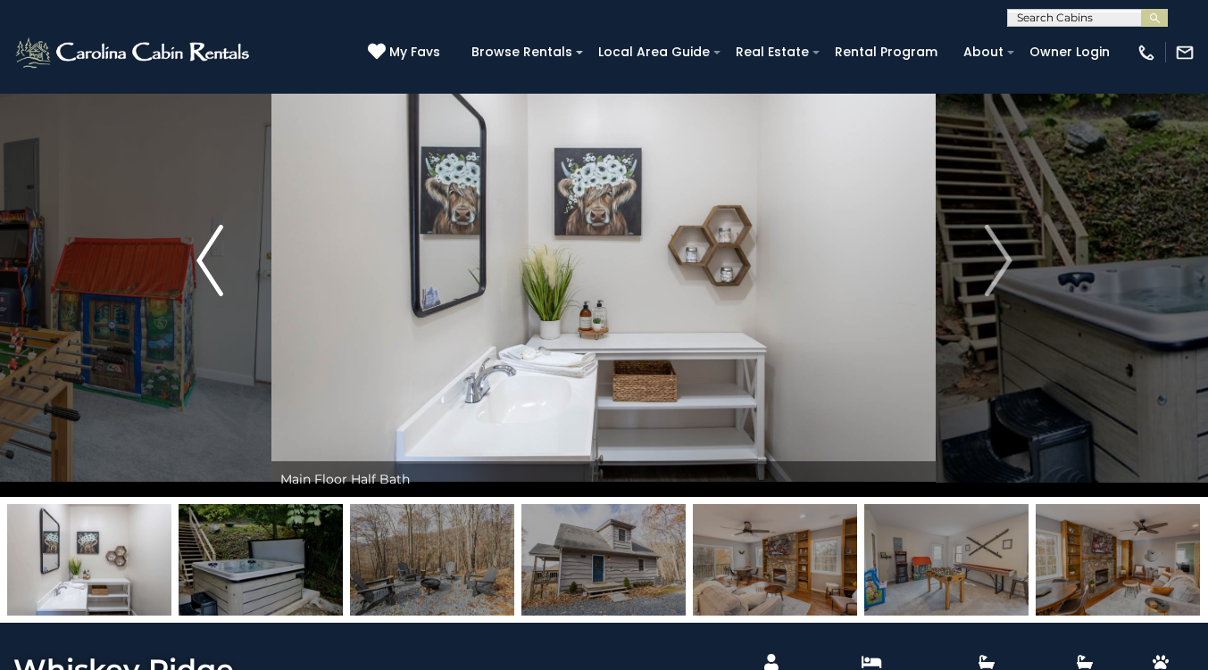
click at [202, 255] on img "Previous" at bounding box center [209, 260] width 27 height 71
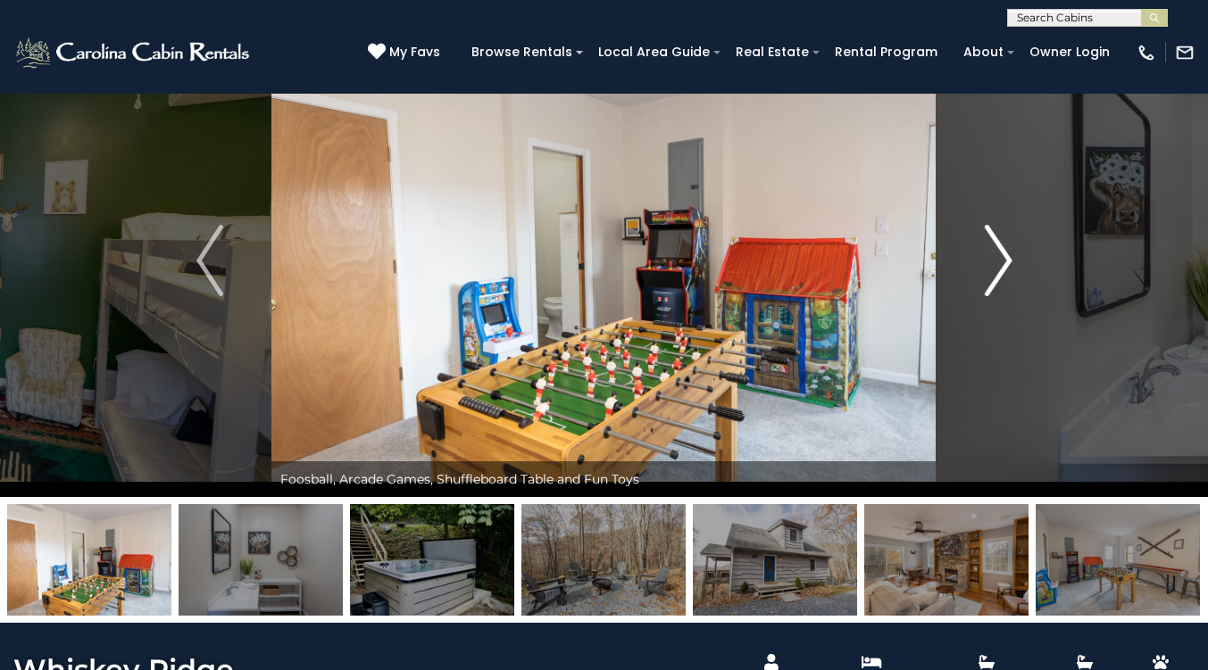
click at [1014, 276] on button "Next" at bounding box center [998, 260] width 124 height 473
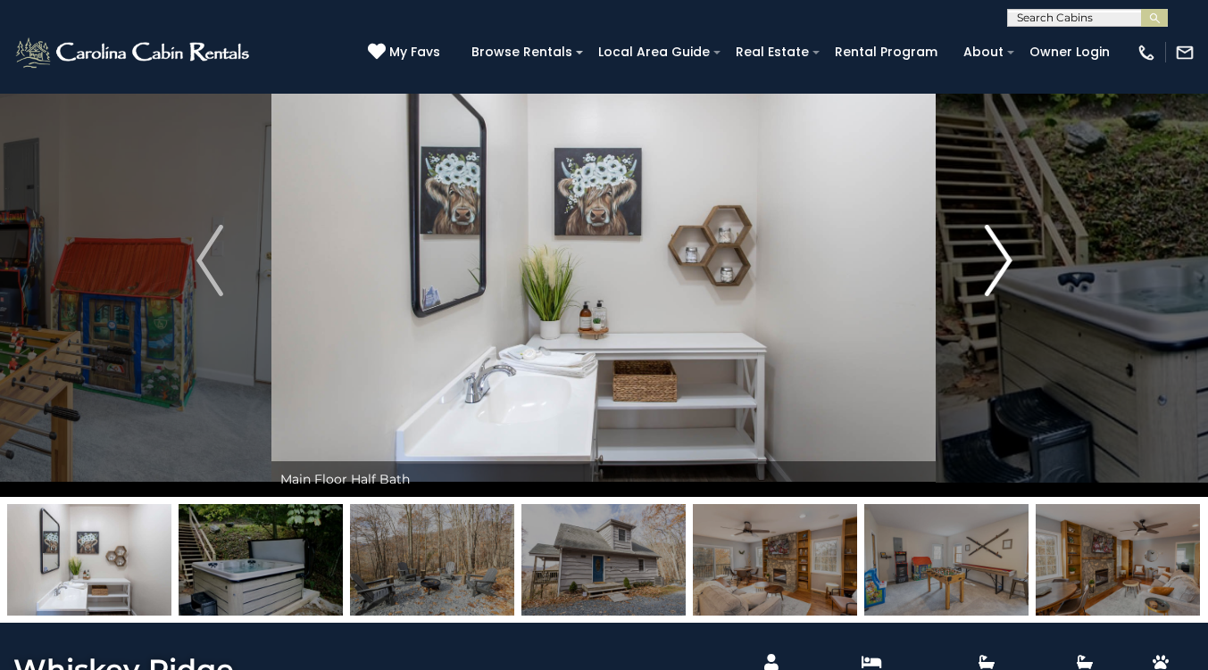
click at [1014, 276] on button "Next" at bounding box center [998, 260] width 124 height 473
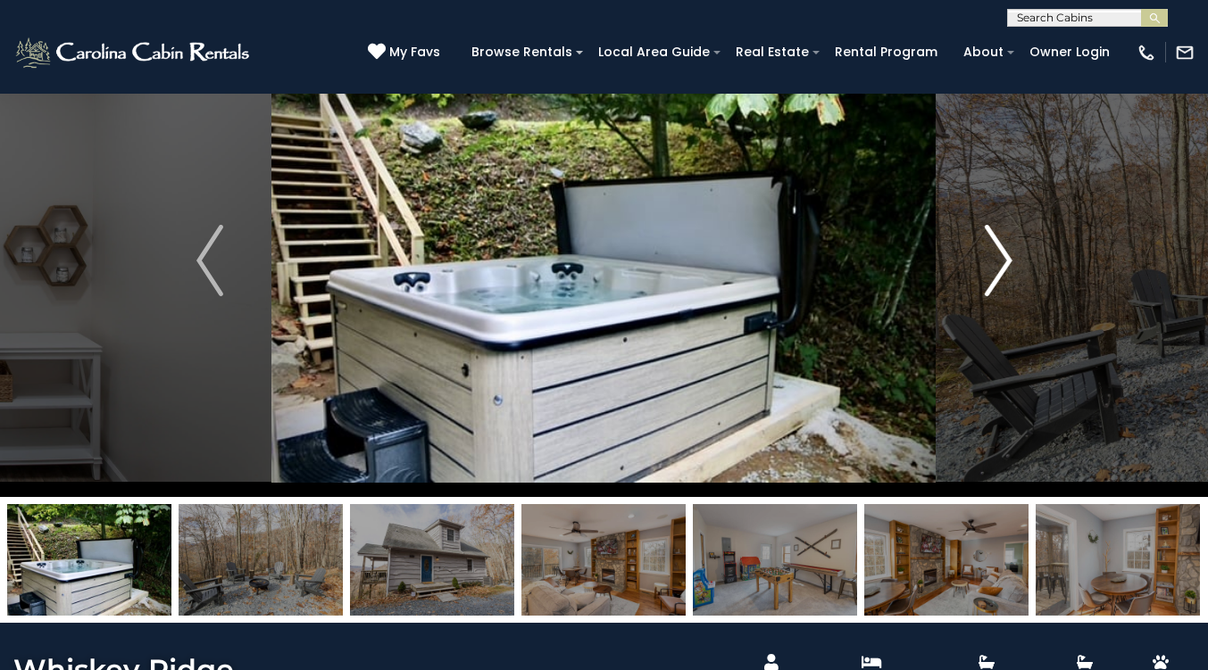
click at [1014, 276] on button "Next" at bounding box center [998, 260] width 124 height 473
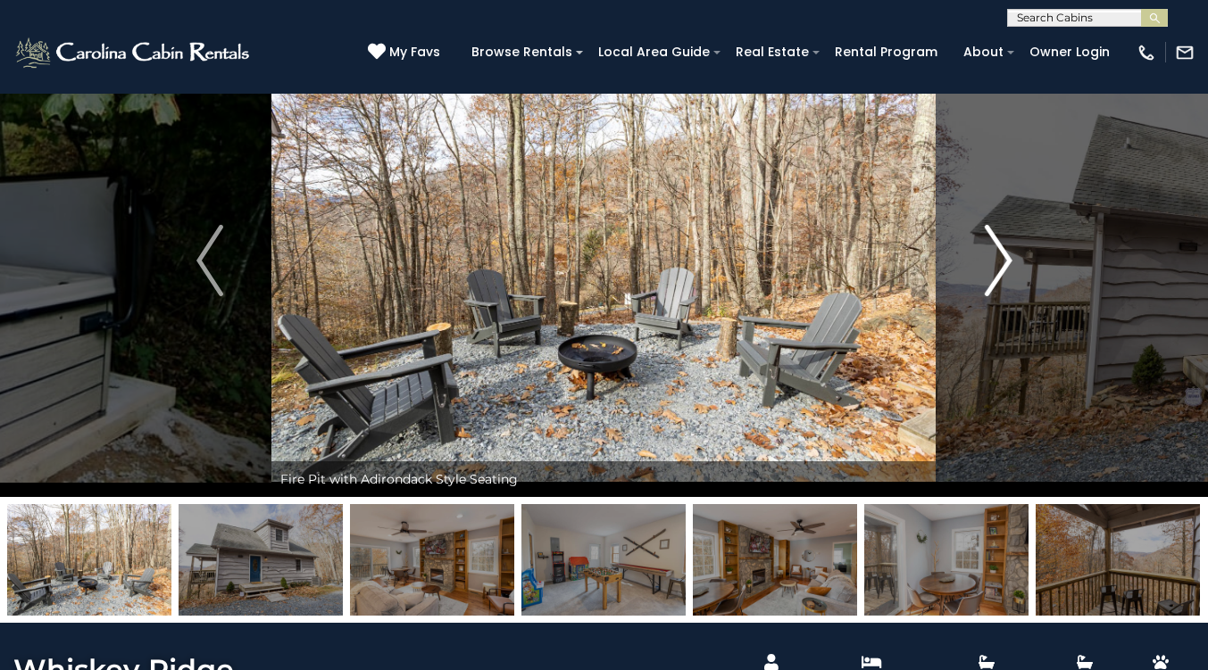
click at [1014, 276] on button "Next" at bounding box center [998, 260] width 124 height 473
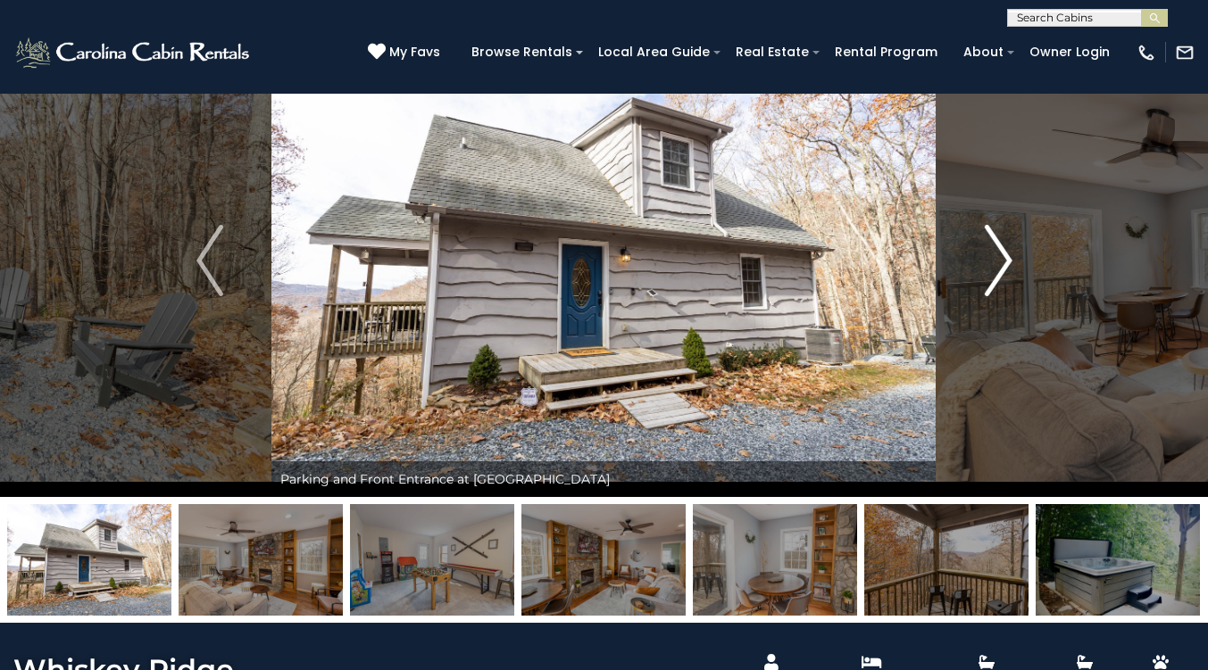
click at [1014, 276] on button "Next" at bounding box center [998, 260] width 124 height 473
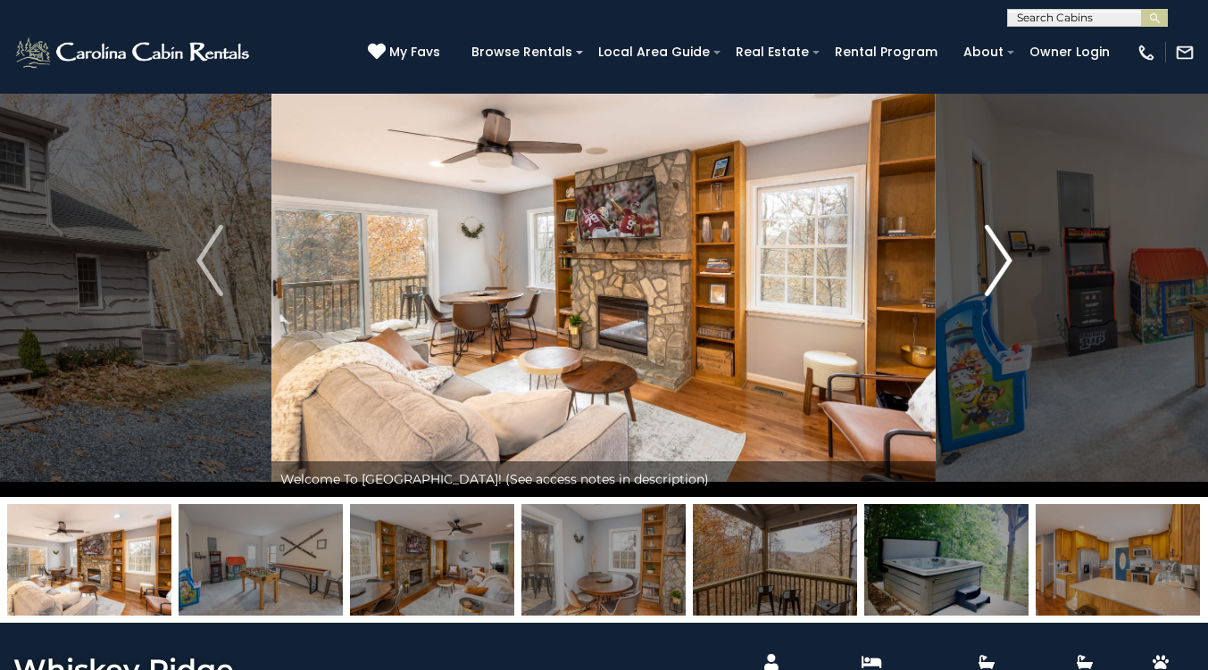
click at [1014, 276] on button "Next" at bounding box center [998, 260] width 124 height 473
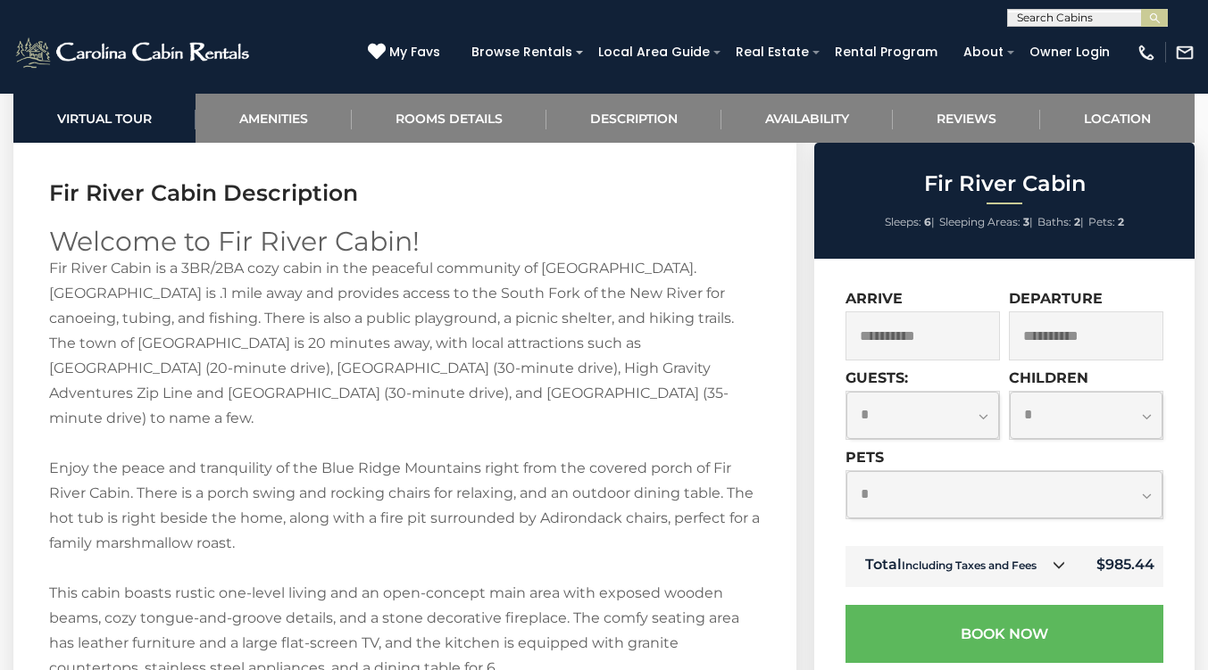
scroll to position [2151, 0]
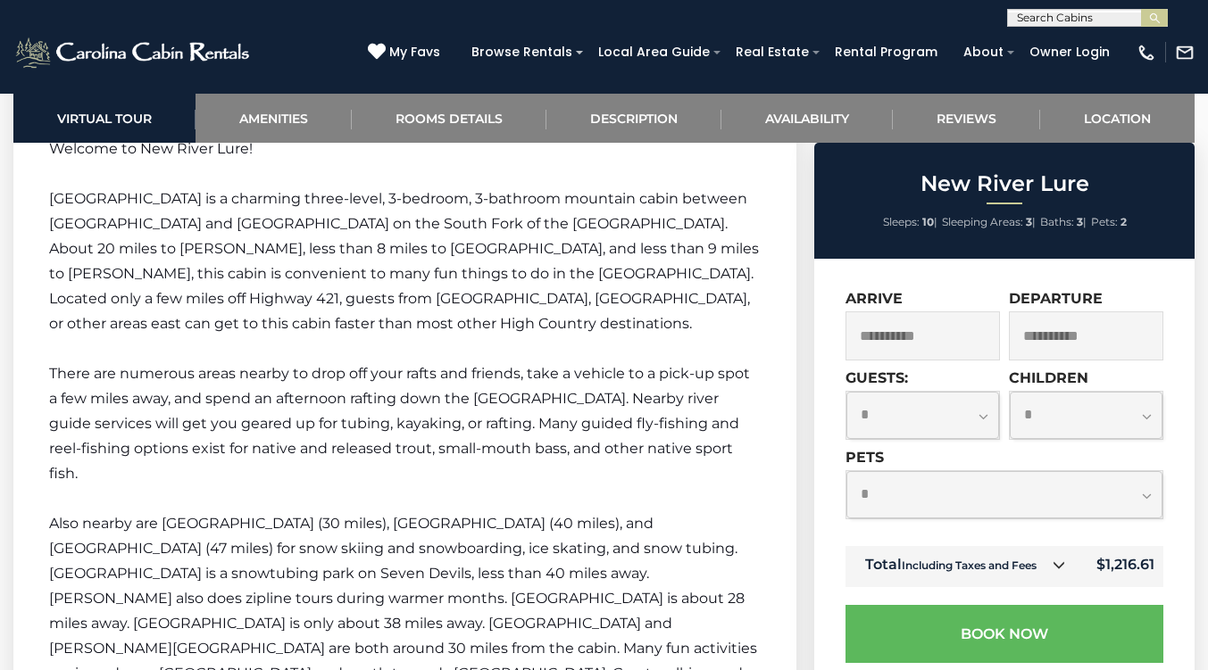
scroll to position [2700, 0]
